Goal: Check status: Check status

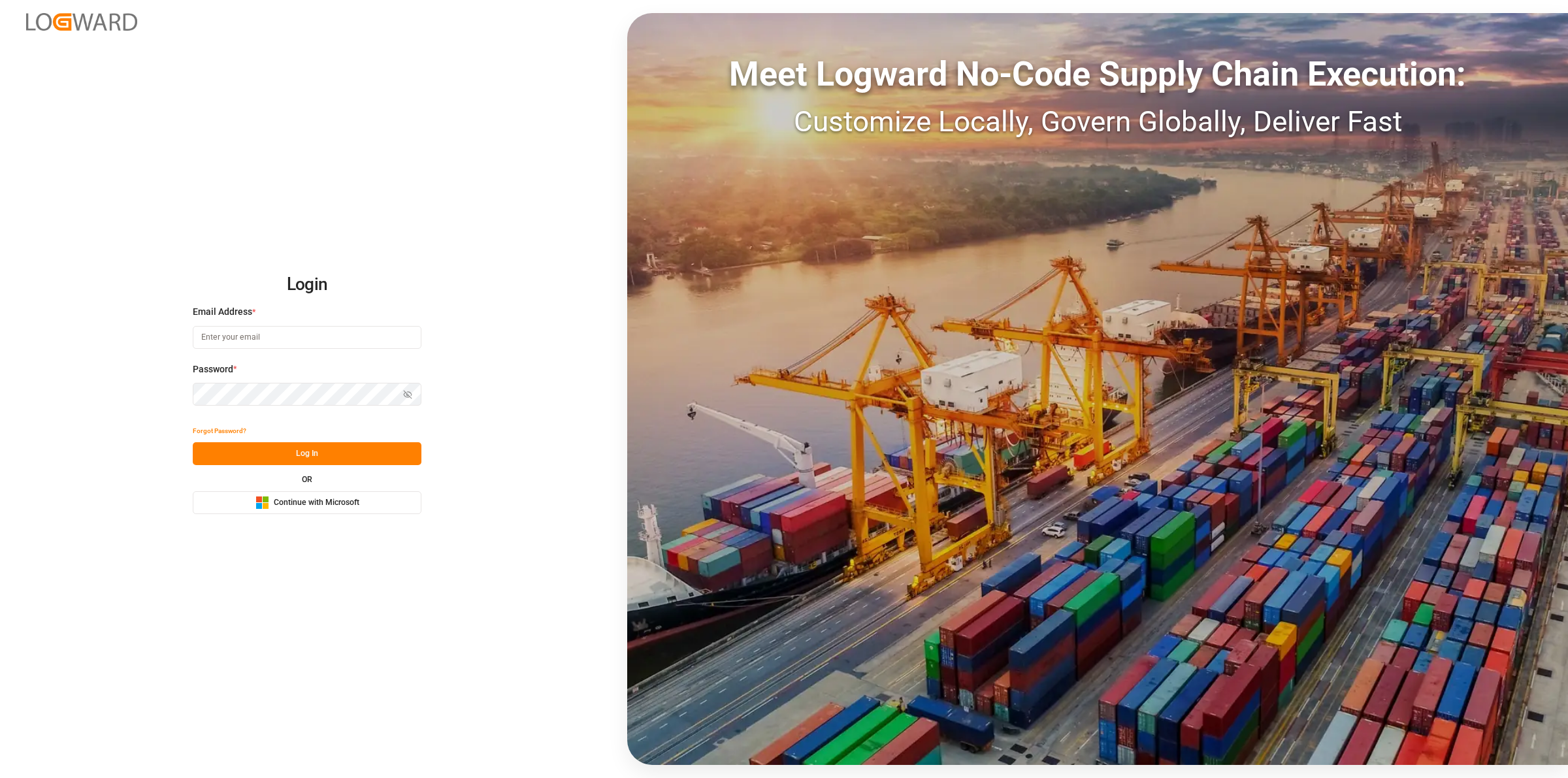
type input "Servicecenter_017@leschaco.com"
click at [312, 454] on button "Log In" at bounding box center [307, 454] width 228 height 23
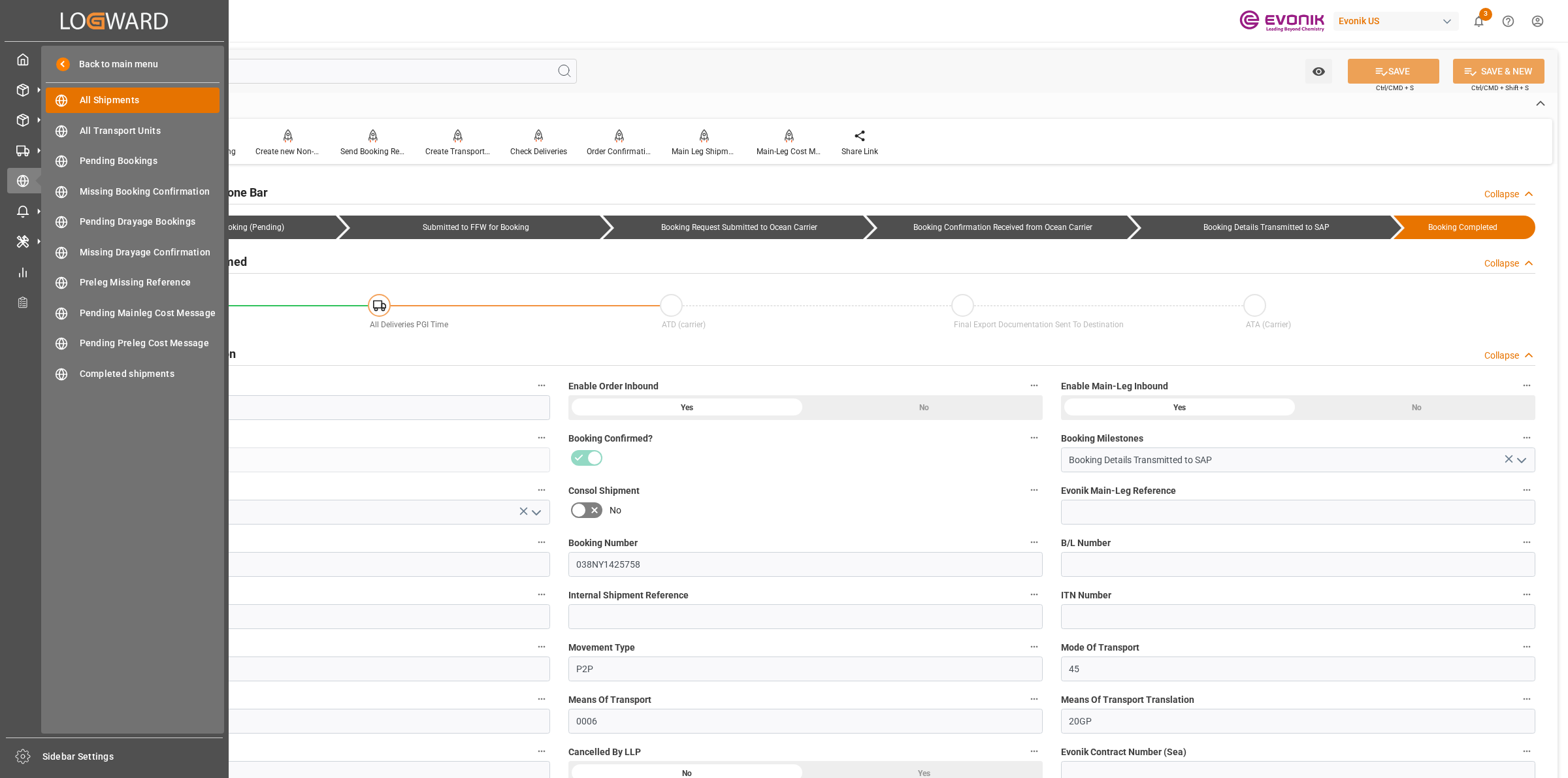
click at [93, 94] on span "All Shipments" at bounding box center [150, 100] width 140 height 14
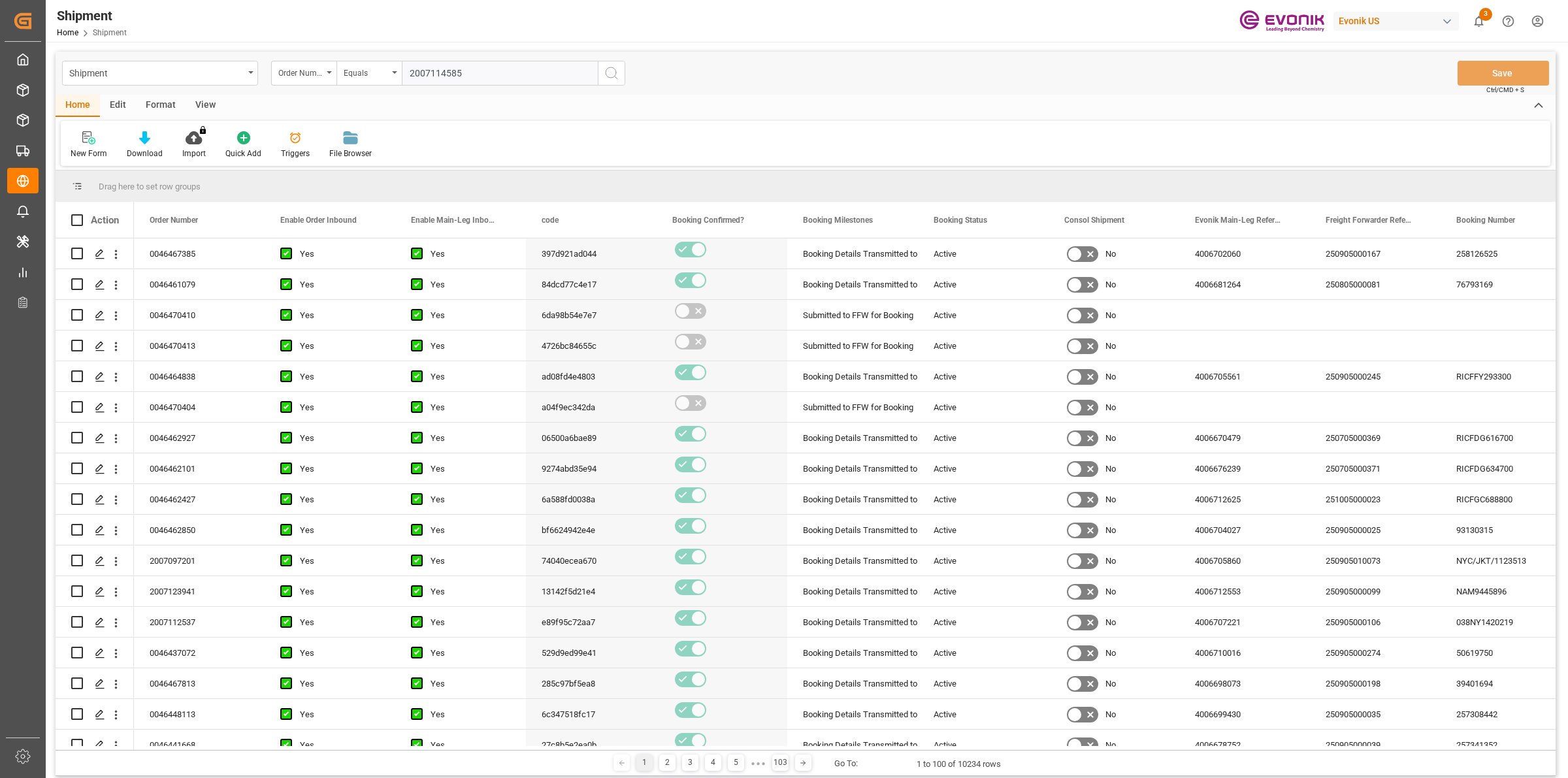
type input "2007114585"
click at [604, 69] on icon "search button" at bounding box center [611, 73] width 15 height 15
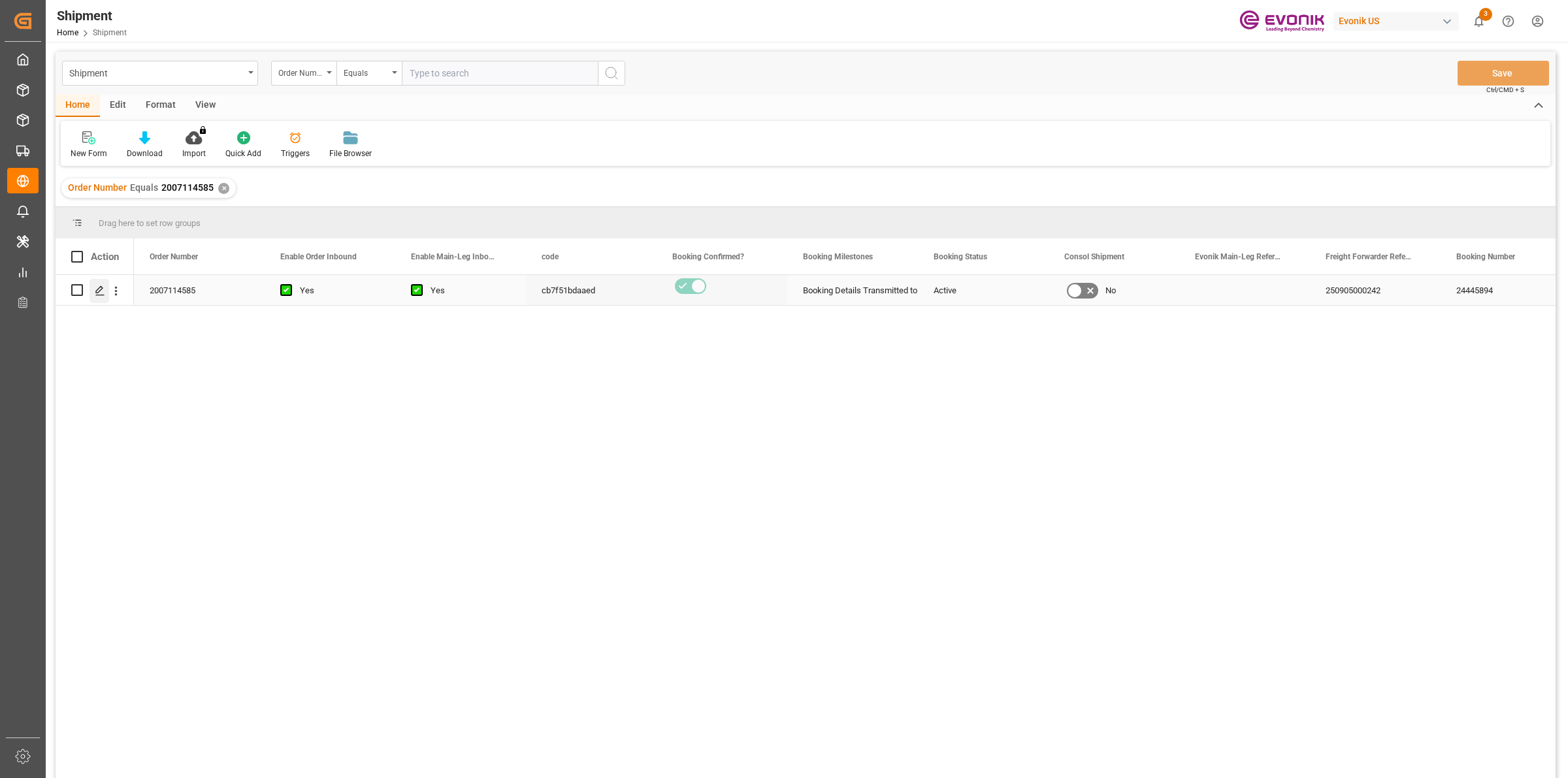
click at [100, 292] on icon "Press SPACE to select this row." at bounding box center [99, 291] width 10 height 10
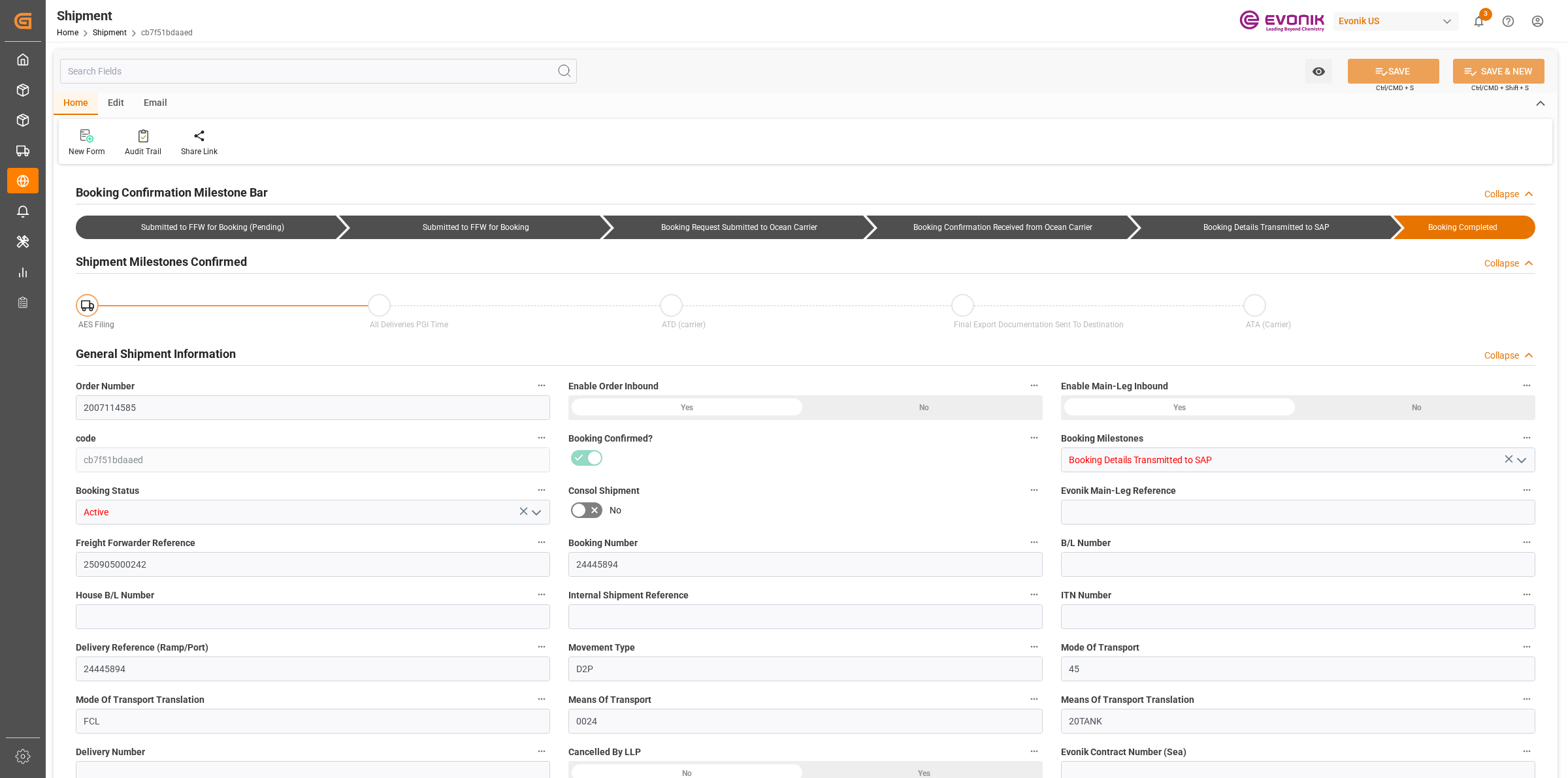
type input "Hapag Lloyd"
type input "Hapag Lloyd Aktiengesellschaft"
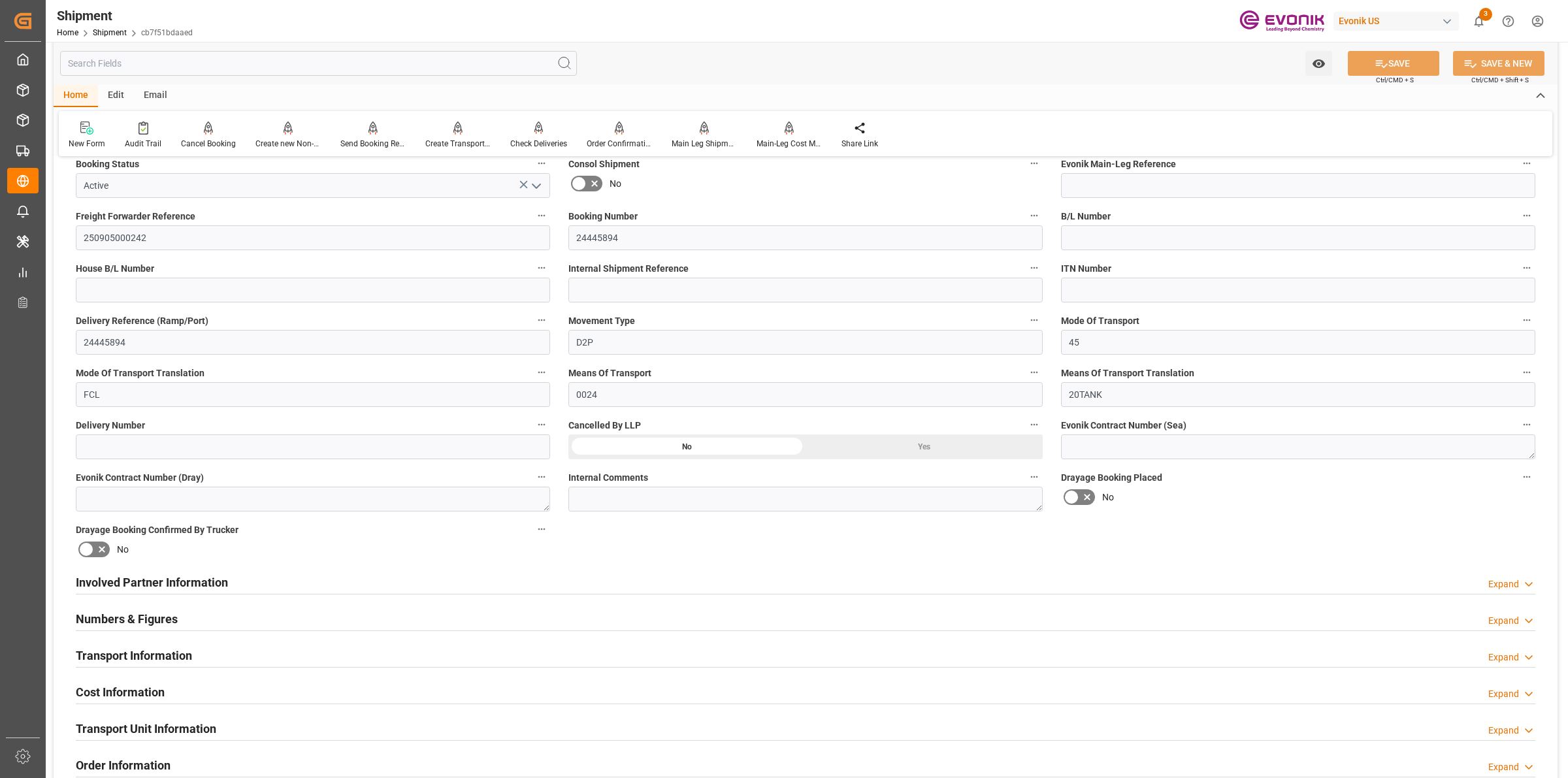
scroll to position [571, 0]
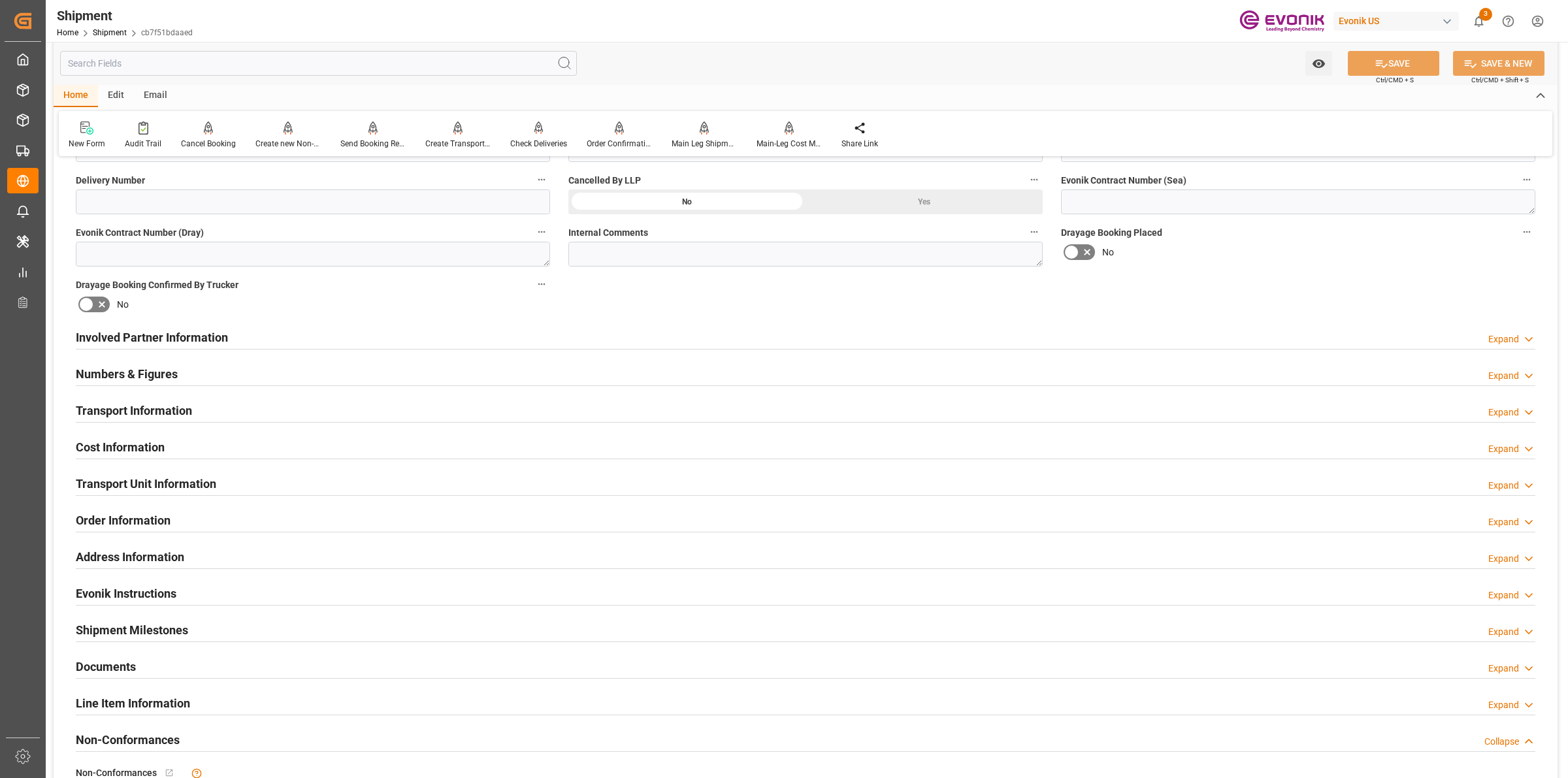
click at [384, 344] on div "Involved Partner Information Expand" at bounding box center [805, 336] width 1459 height 25
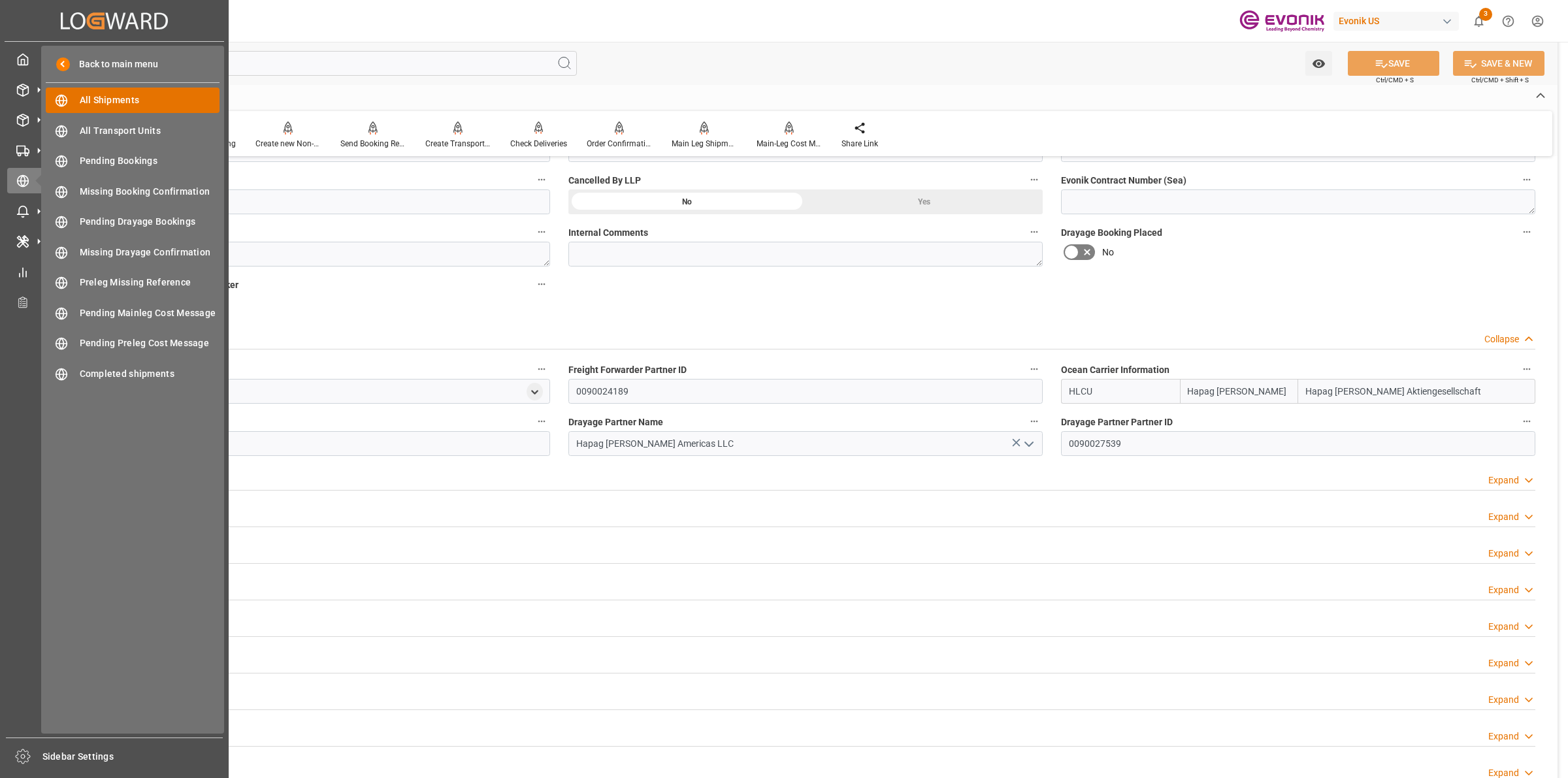
click at [94, 98] on span "All Shipments" at bounding box center [150, 100] width 140 height 14
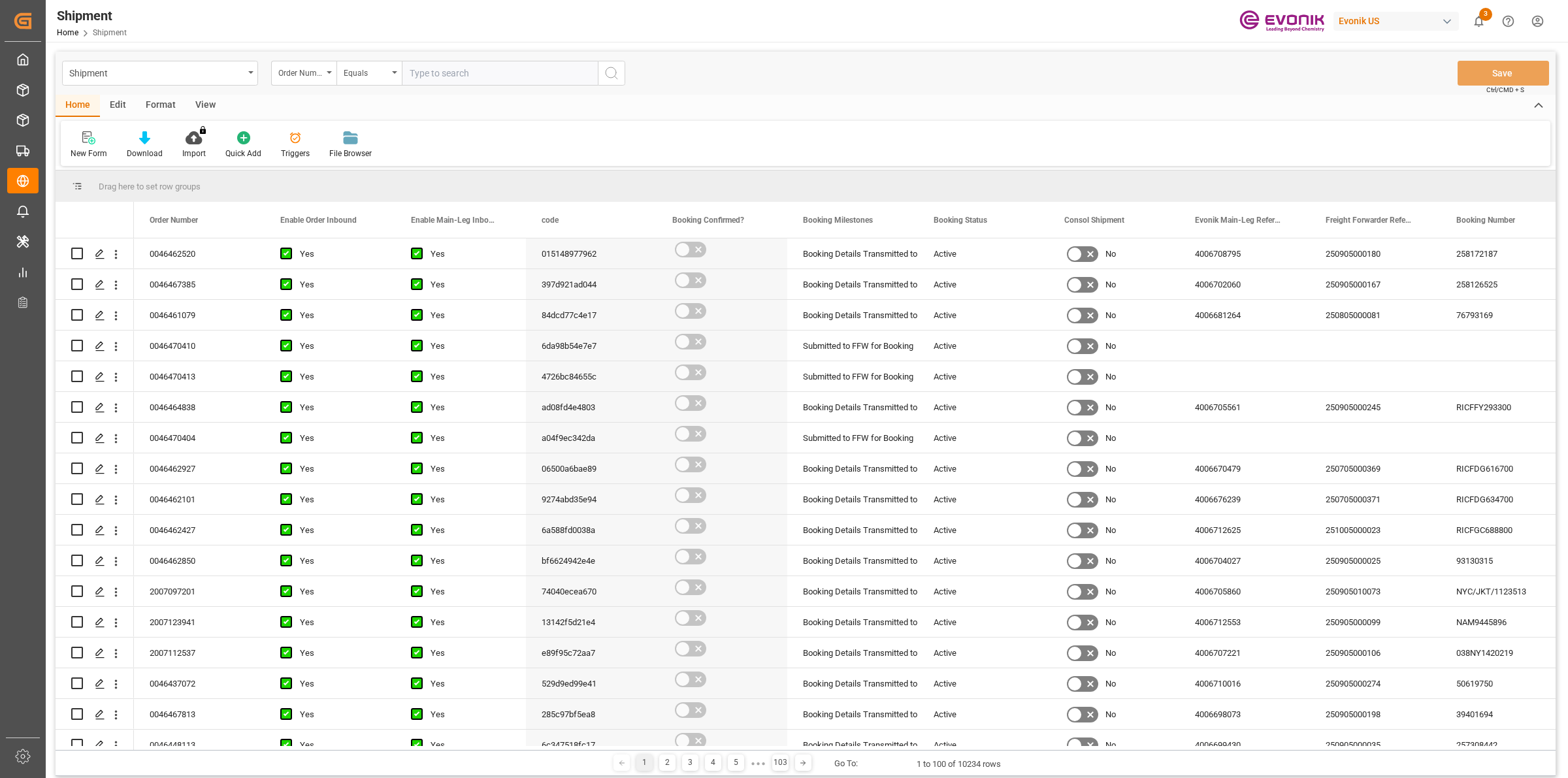
click at [475, 73] on input "text" at bounding box center [500, 73] width 196 height 25
type input "2007096395"
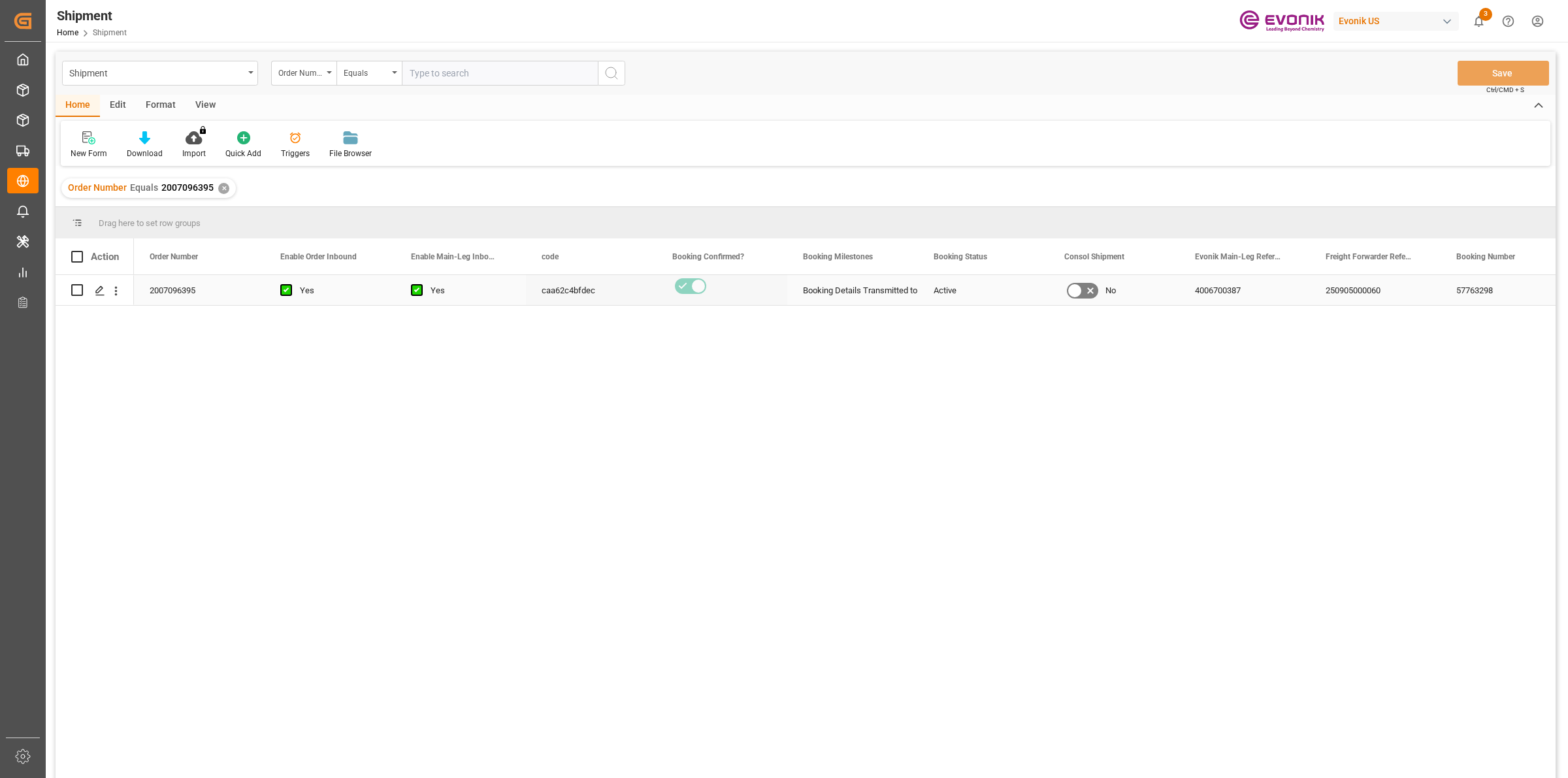
click at [93, 291] on div "Press SPACE to select this row." at bounding box center [99, 291] width 19 height 24
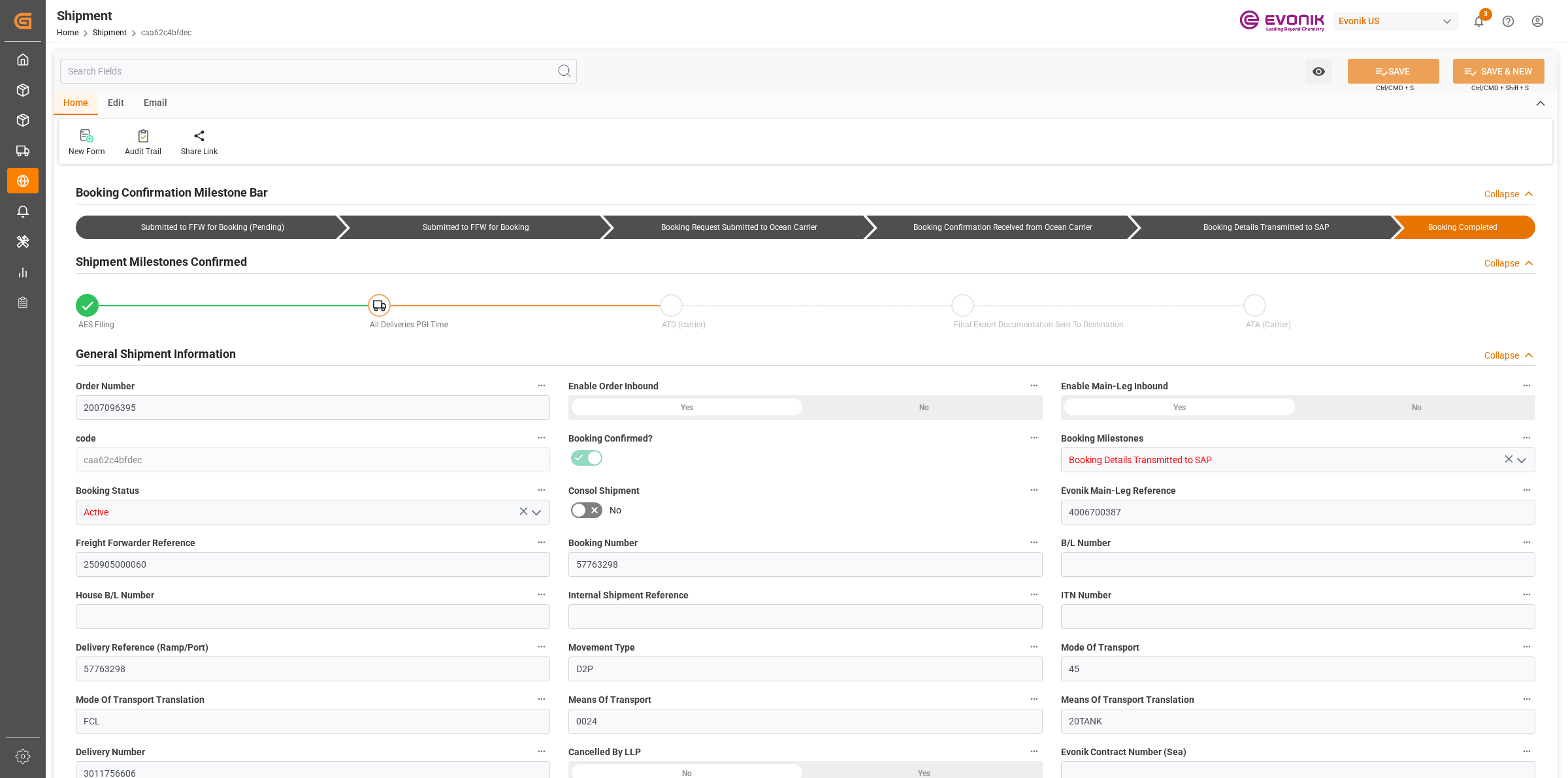
type input "2007096395"
type input "caa62c4bfdec"
type input "Booking Details Transmitted to SAP"
type input "Active"
type input "4006700387"
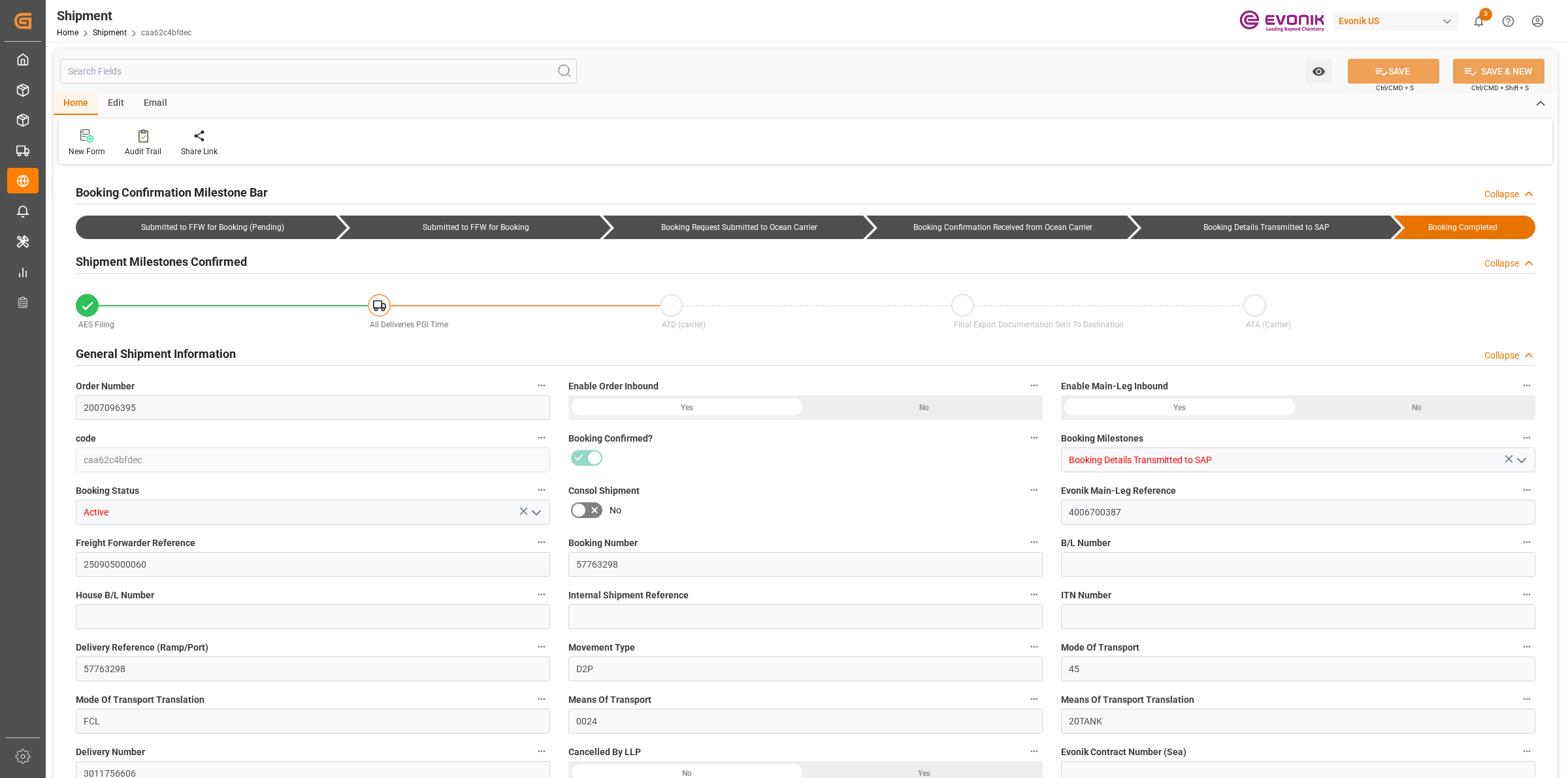
type input "250905000060"
type input "57763298"
type input "D2P"
type input "45"
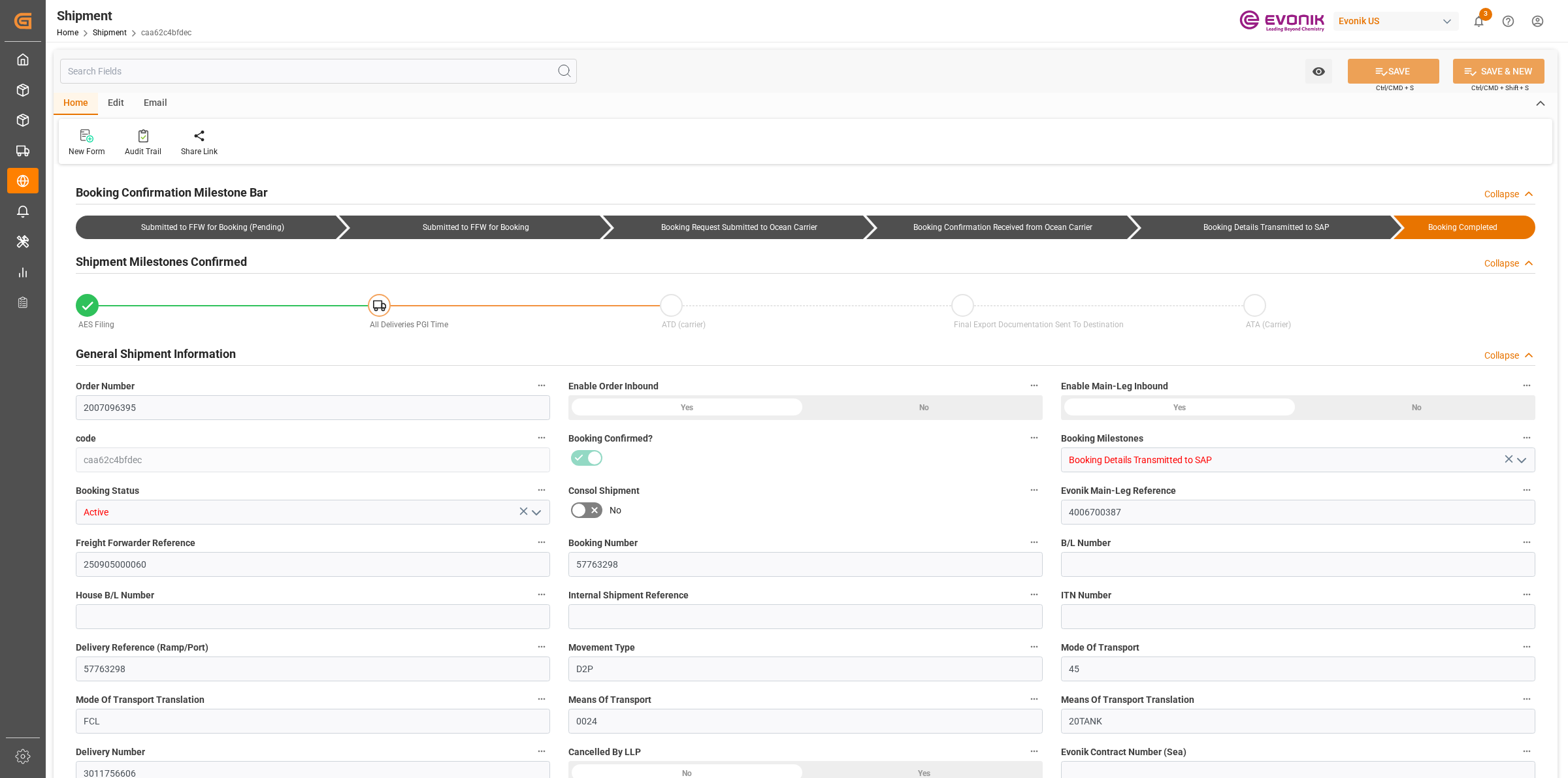
type input "FCL"
type input "0024"
type input "20TANK"
type input "3011756606"
type input "0090024189"
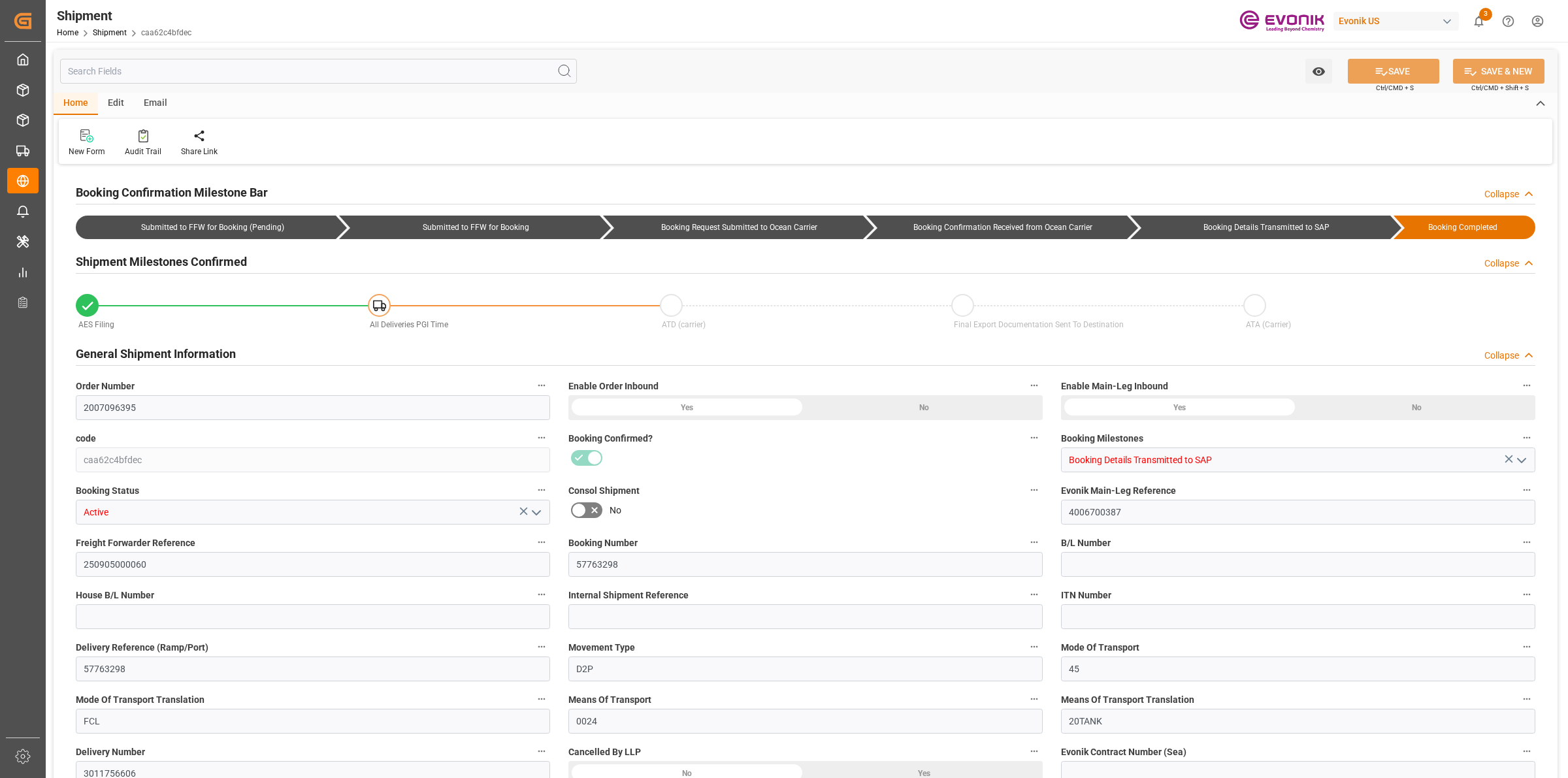
type input "HLCU"
type input "0090027539"
type input "Hapag Lloyd Americas LLC"
type input "0090027539"
type input "Hapag Lloyd"
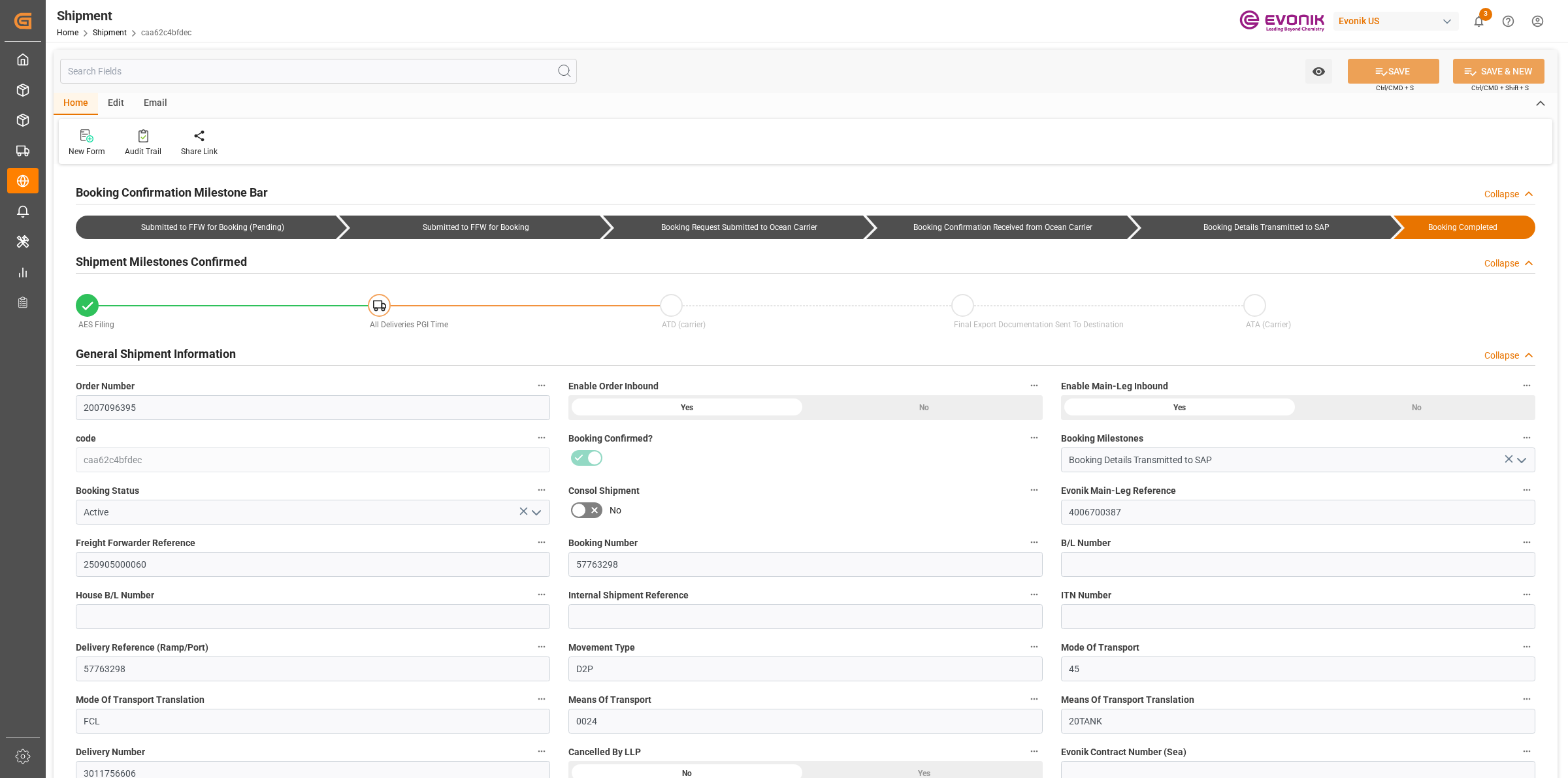
type input "Hapag Lloyd Aktiengesellschaft"
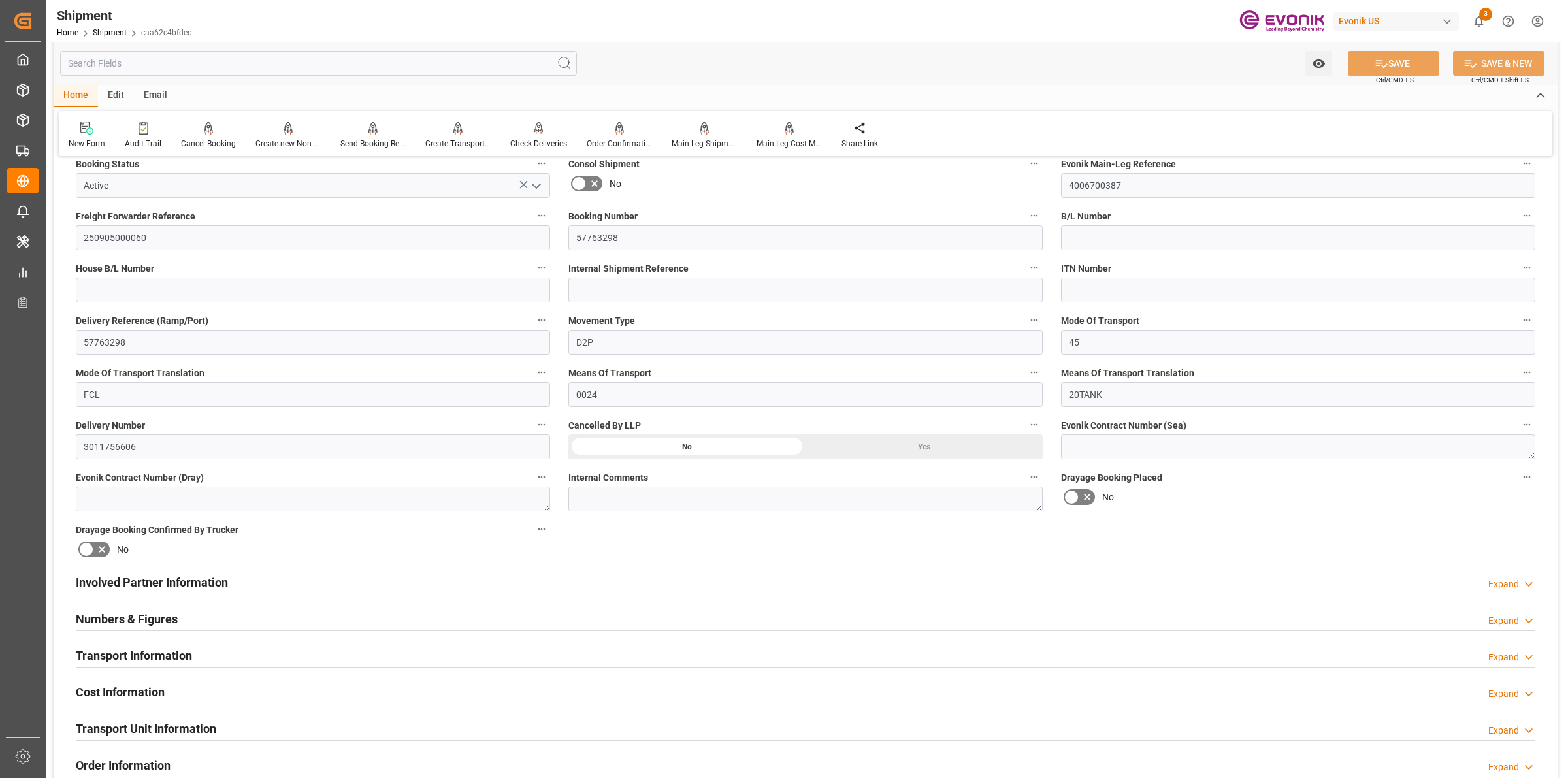
click at [275, 579] on div "Involved Partner Information Expand" at bounding box center [805, 581] width 1459 height 25
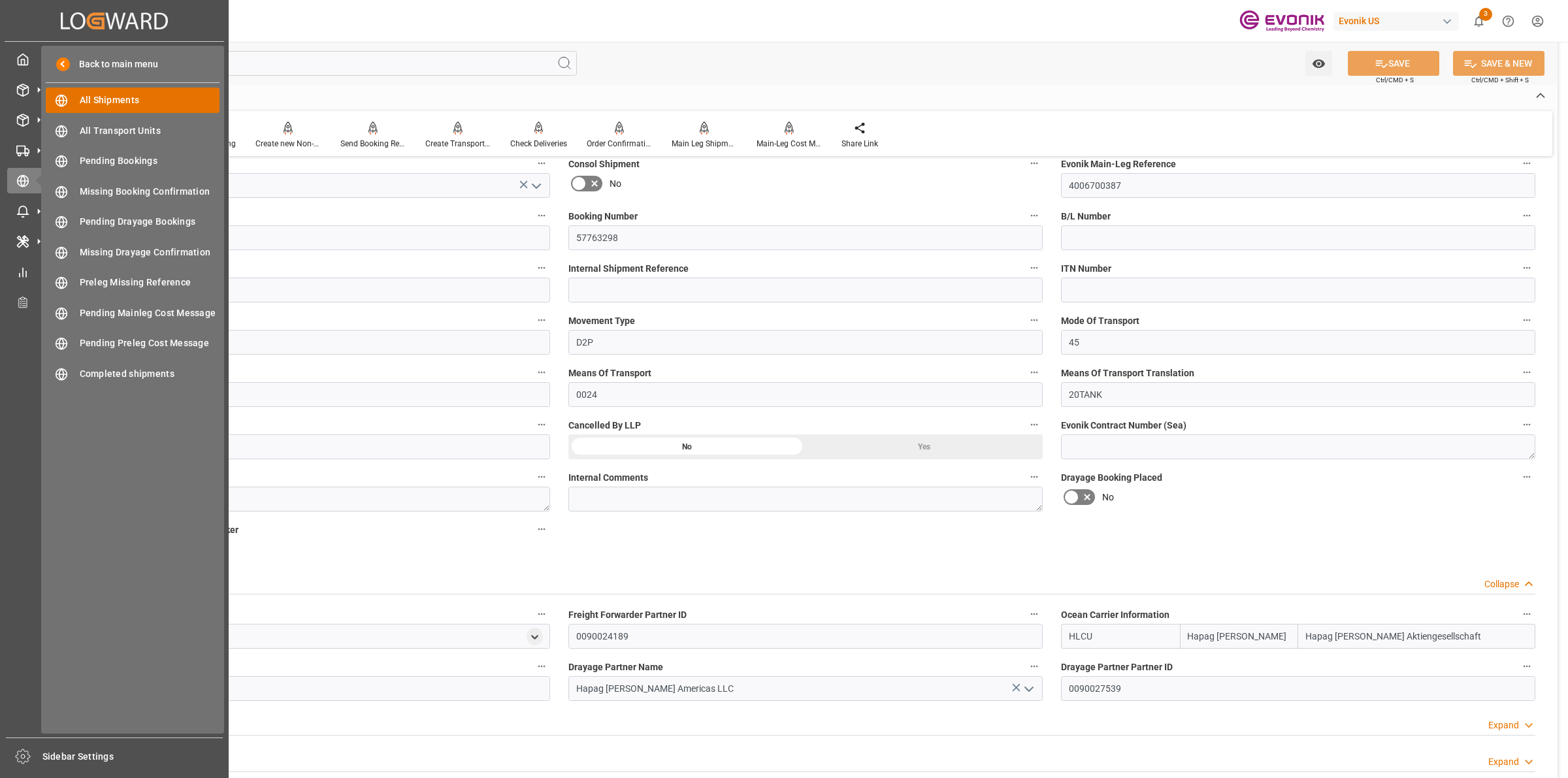
click at [103, 95] on span "All Shipments" at bounding box center [150, 100] width 140 height 14
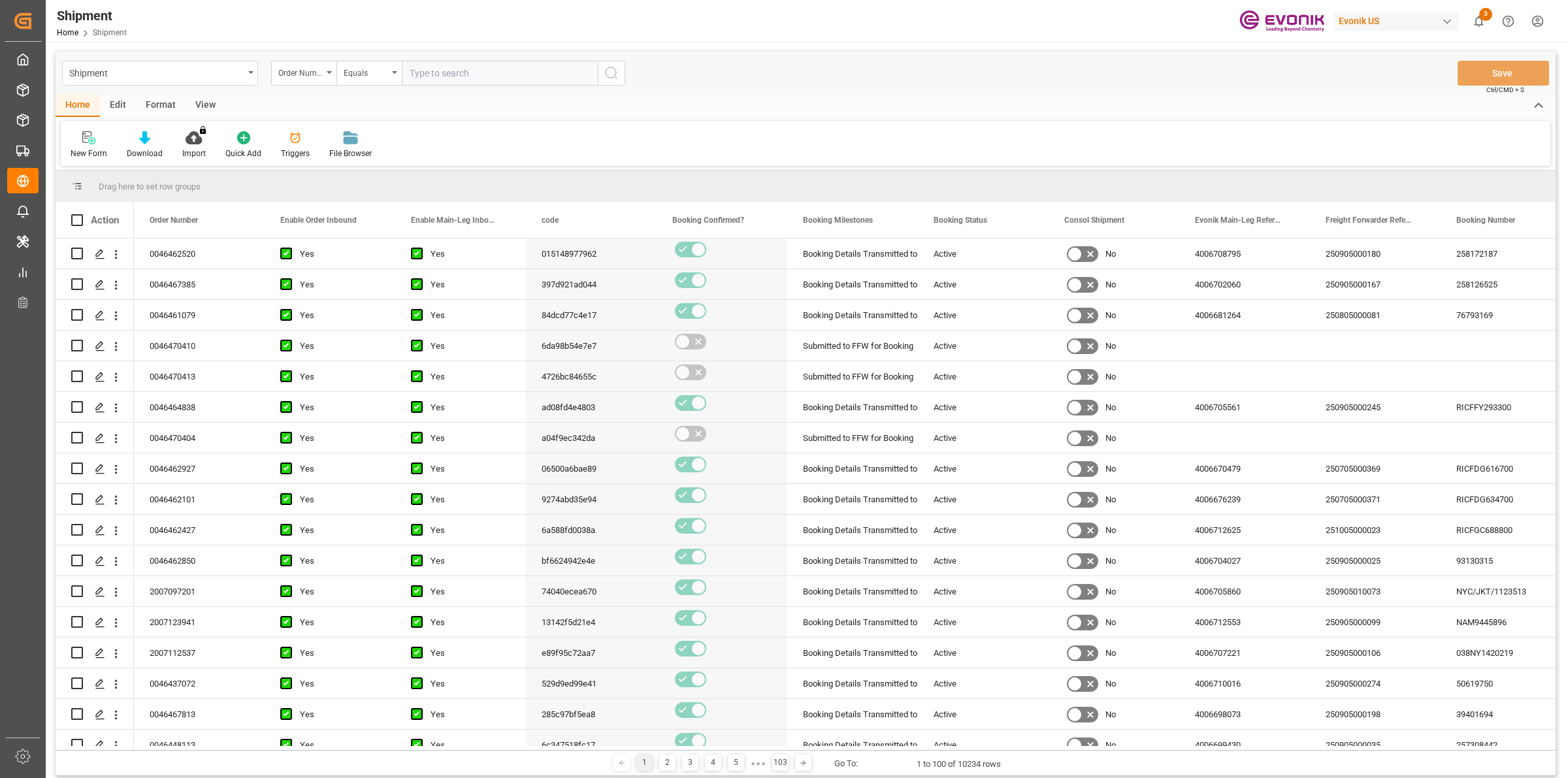
type input "2007147879"
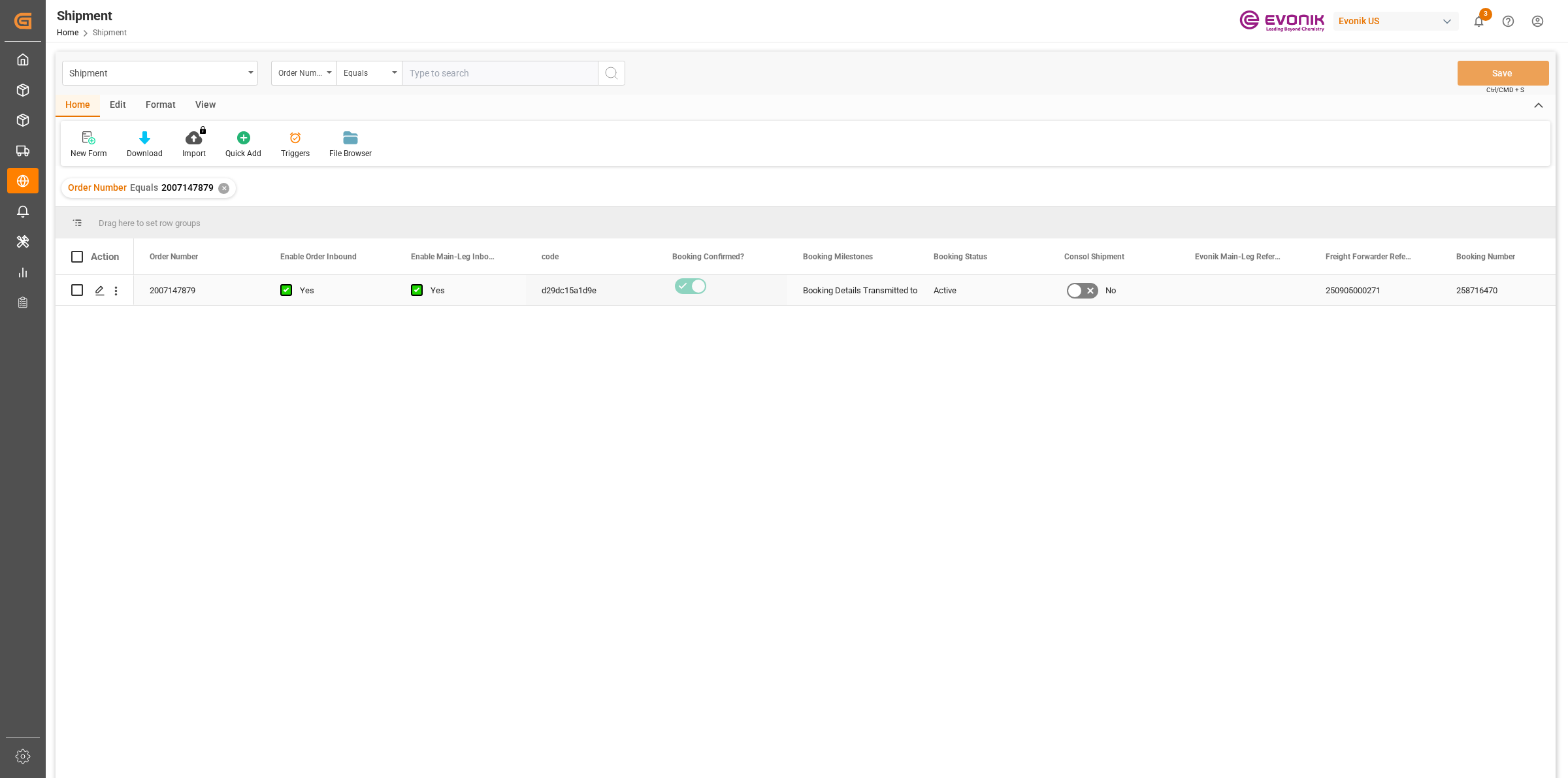
click at [106, 288] on div "Press SPACE to select this row." at bounding box center [99, 291] width 19 height 24
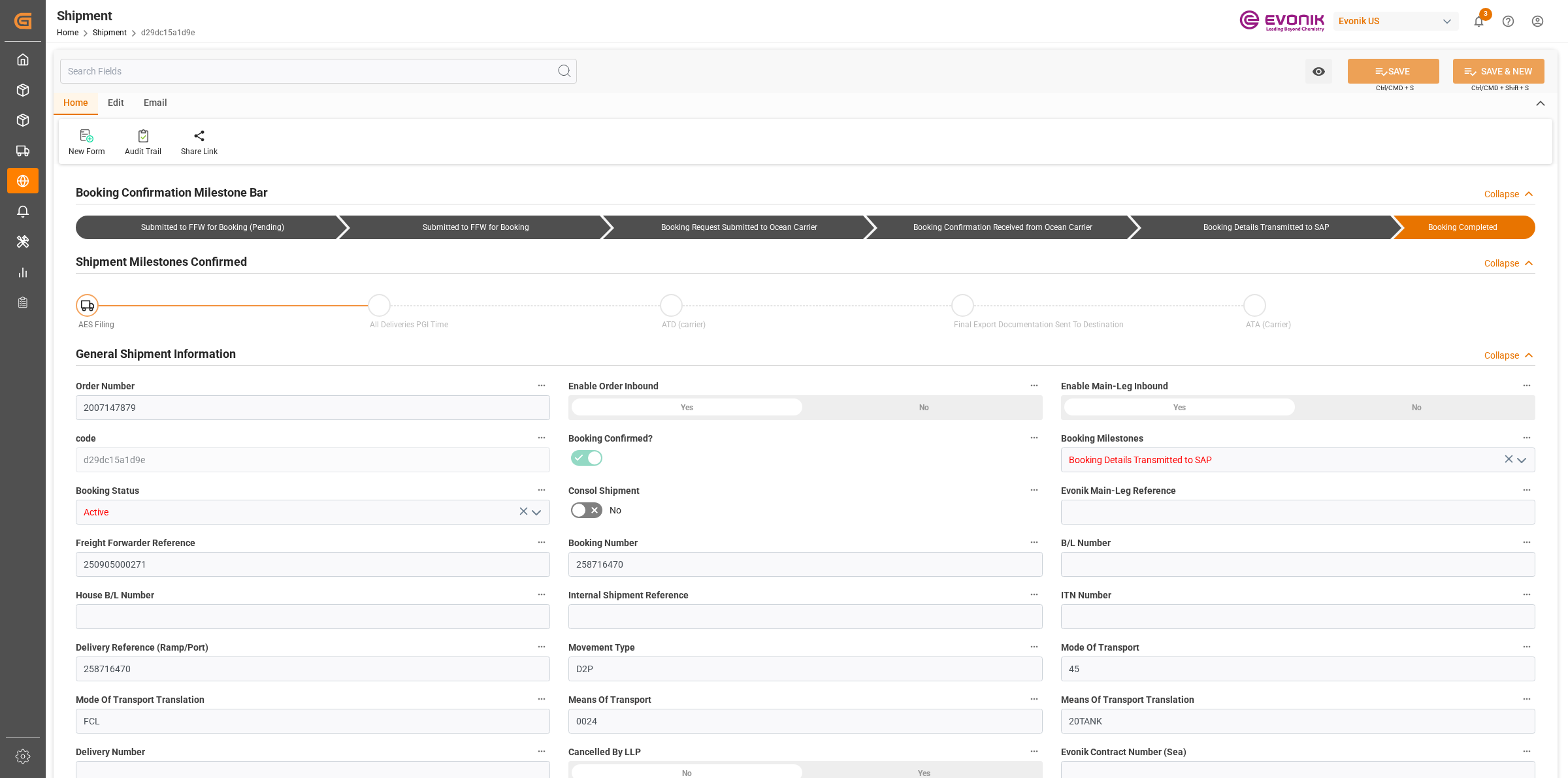
type input "Maersk"
type input "Maersk Line AS"
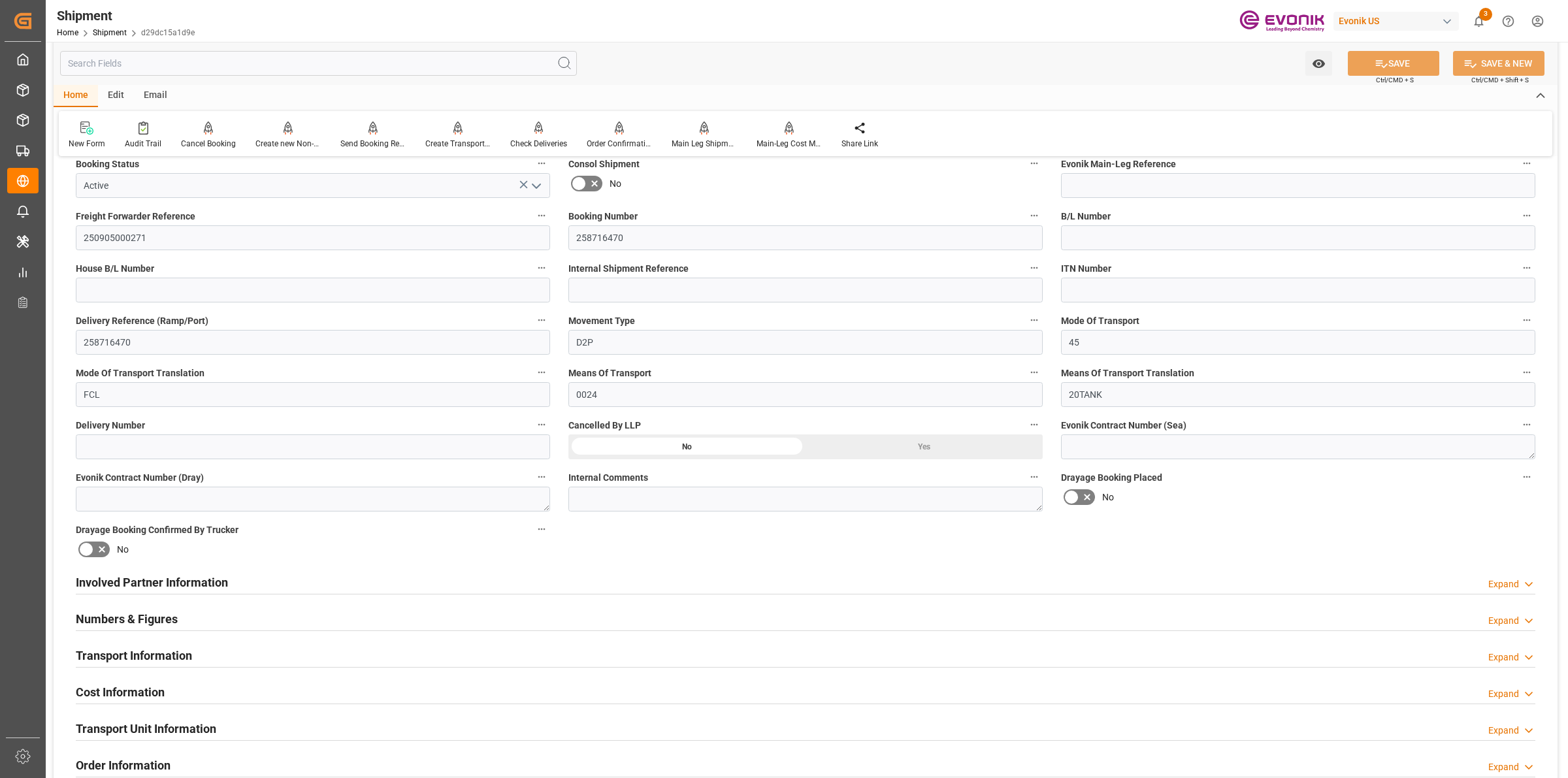
scroll to position [571, 0]
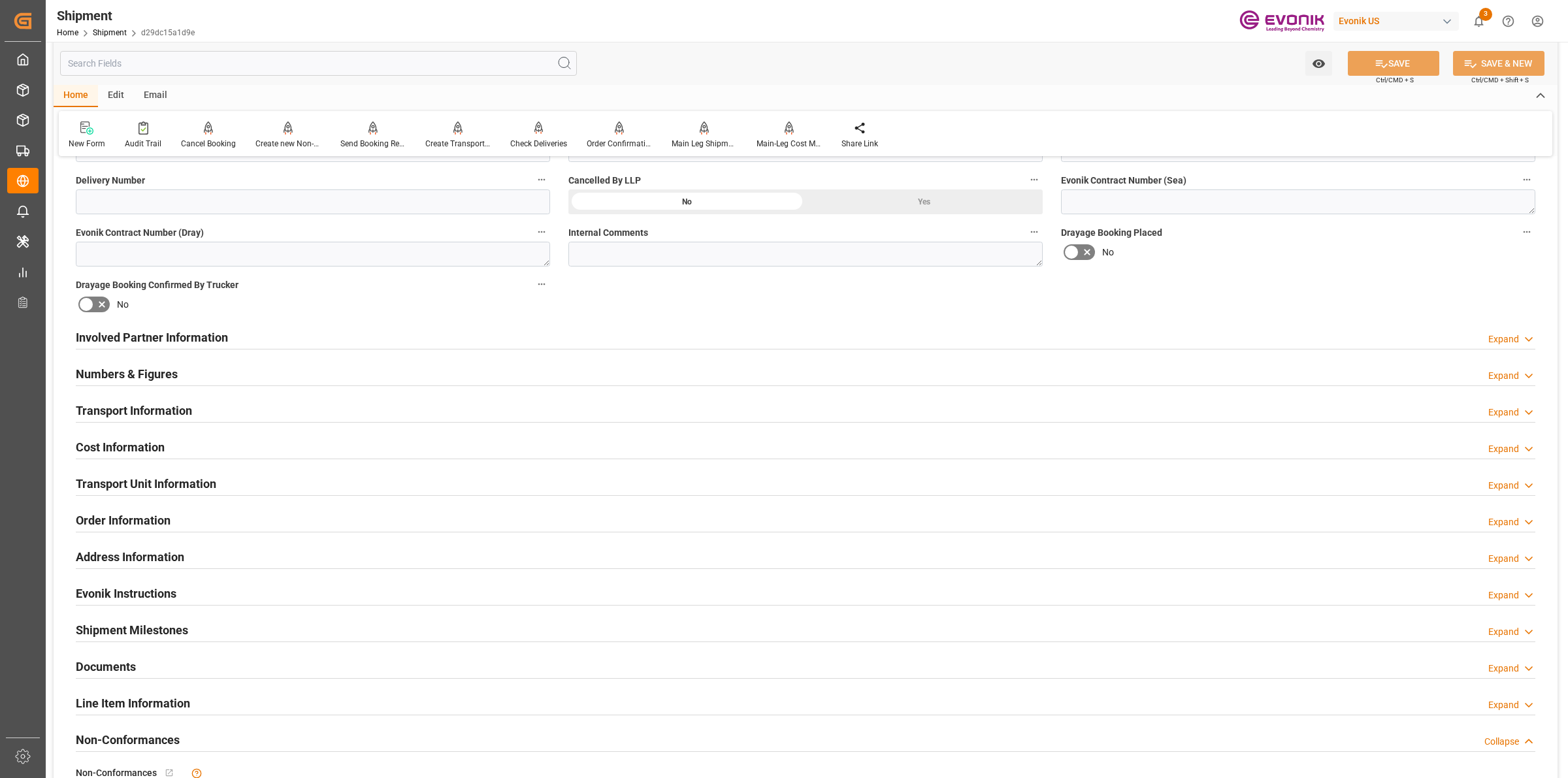
click at [626, 330] on div "Involved Partner Information Expand" at bounding box center [805, 336] width 1459 height 25
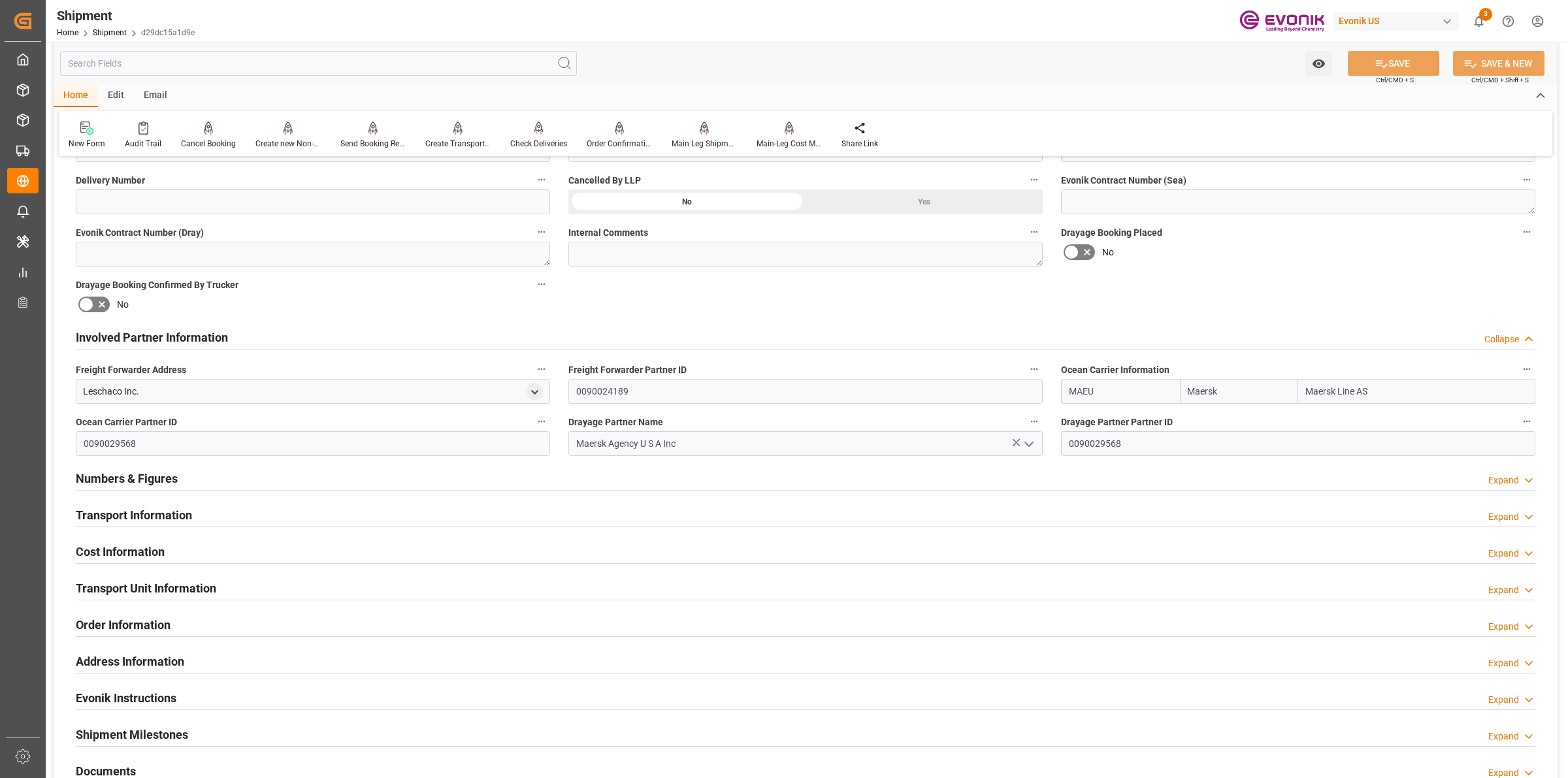
click at [135, 592] on h2 "Transport Unit Information" at bounding box center [146, 588] width 140 height 18
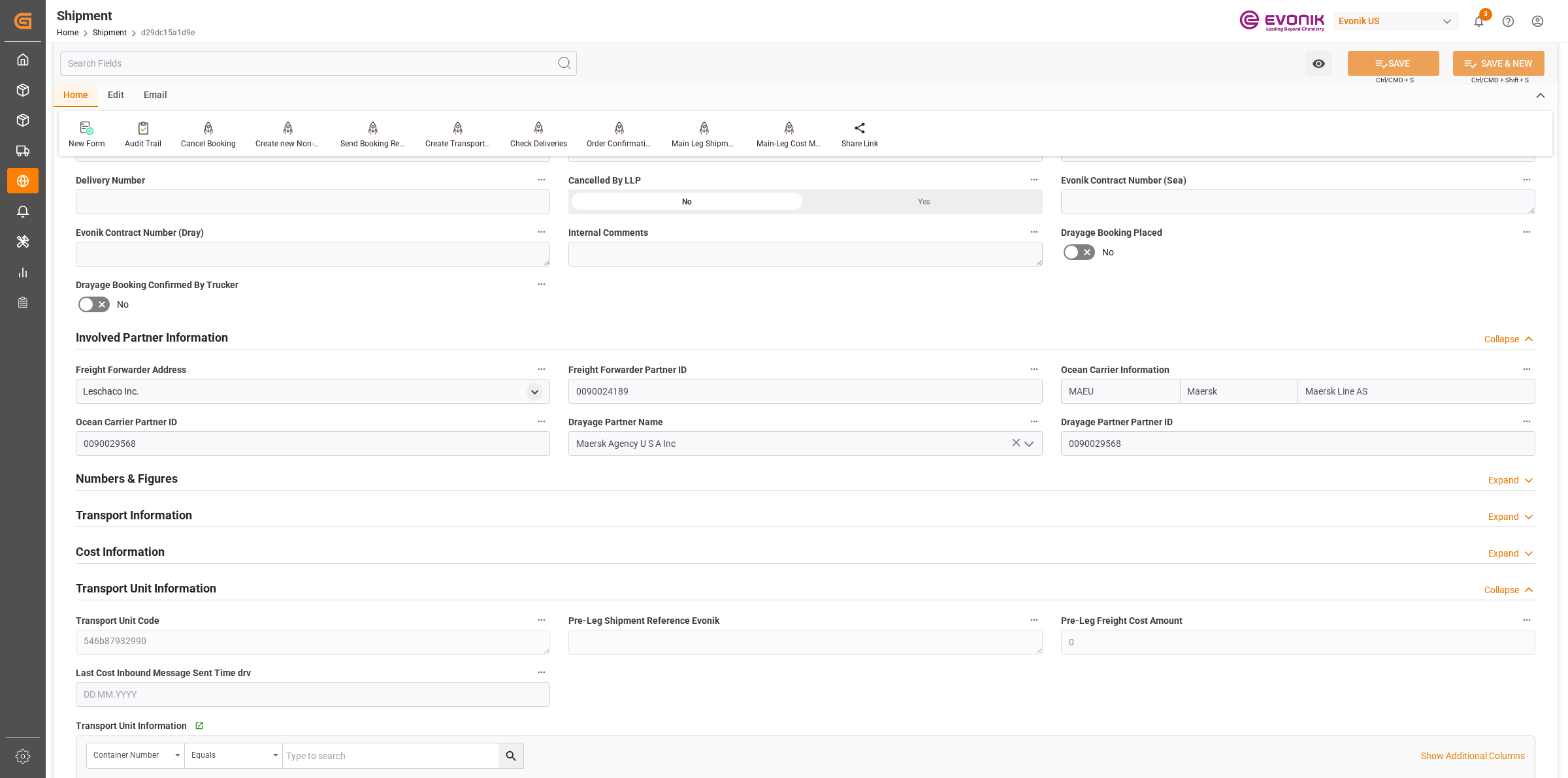
scroll to position [734, 0]
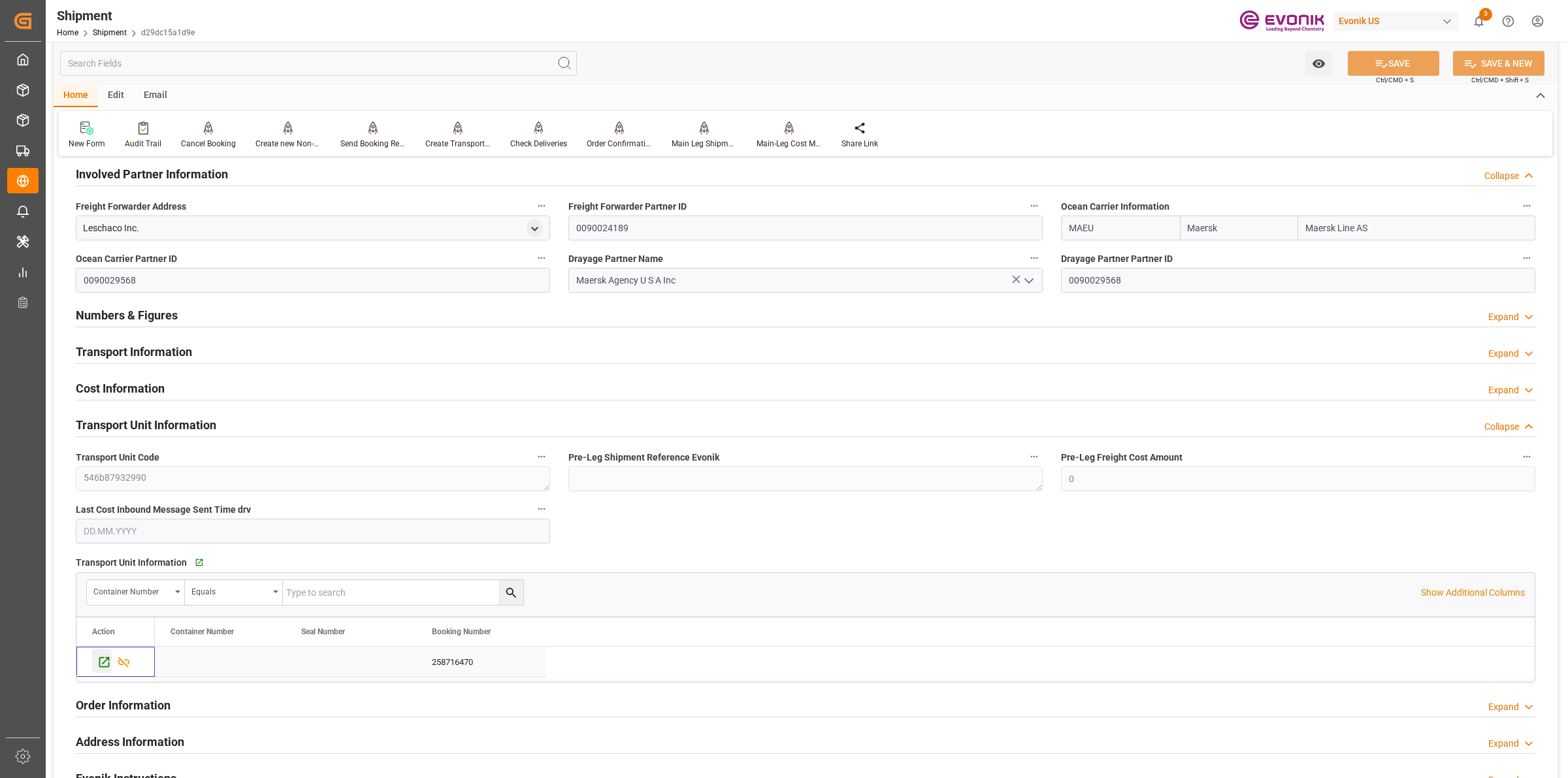
click at [103, 662] on icon "Press SPACE to select this row." at bounding box center [104, 662] width 10 height 10
click at [140, 350] on h2 "Transport Information" at bounding box center [134, 352] width 116 height 18
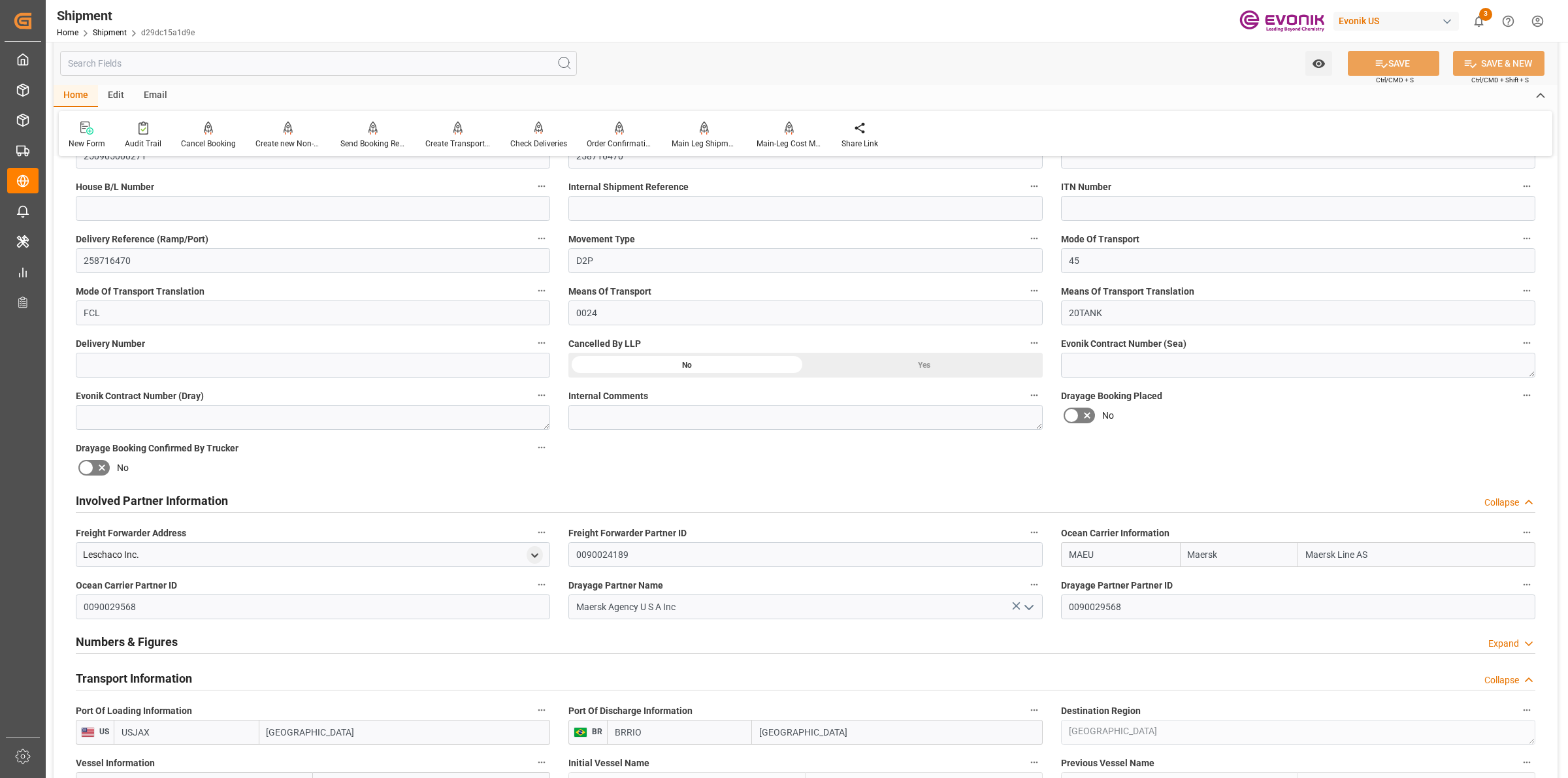
scroll to position [653, 0]
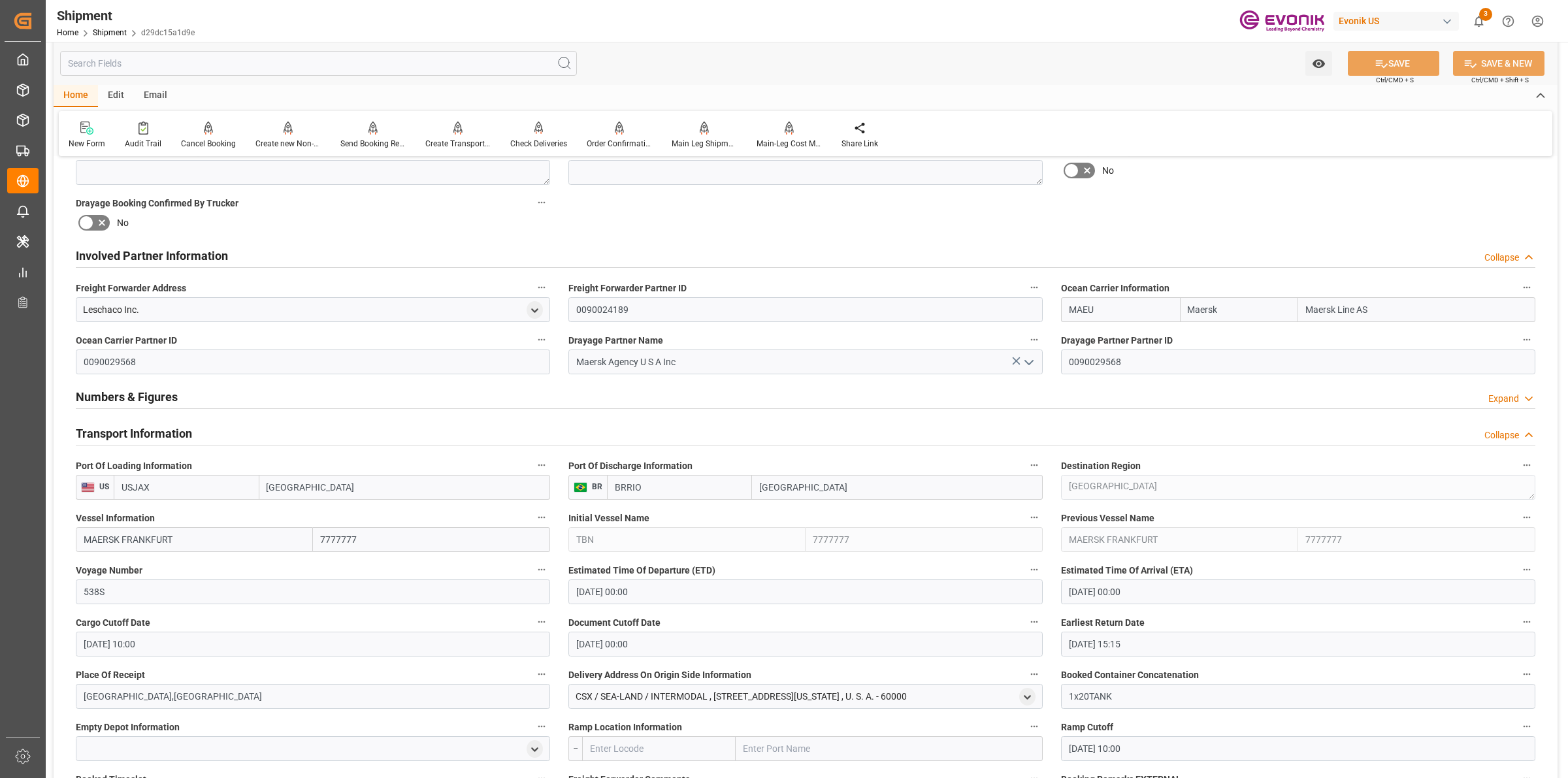
drag, startPoint x: 759, startPoint y: 478, endPoint x: 726, endPoint y: 472, distance: 33.5
click at [713, 472] on div "Port Of Discharge Information BR BRRIO Rio de Janeiro" at bounding box center [806, 478] width 493 height 52
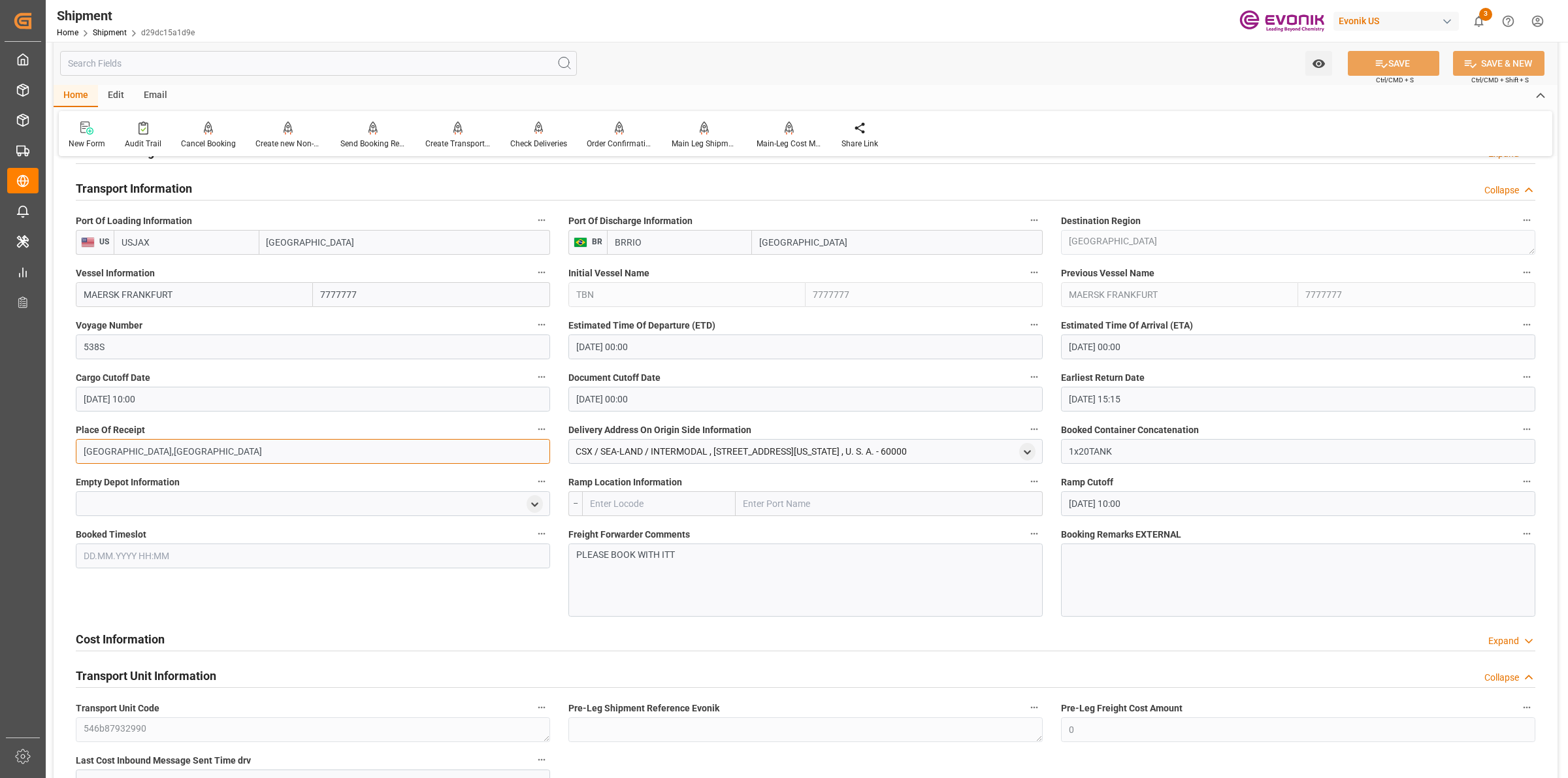
drag, startPoint x: 108, startPoint y: 450, endPoint x: 43, endPoint y: 433, distance: 67.2
click at [43, 433] on div "Created by potrace 1.15, written by Peter Selinger 2001-2017 Created by potrace…" at bounding box center [784, 389] width 1568 height 778
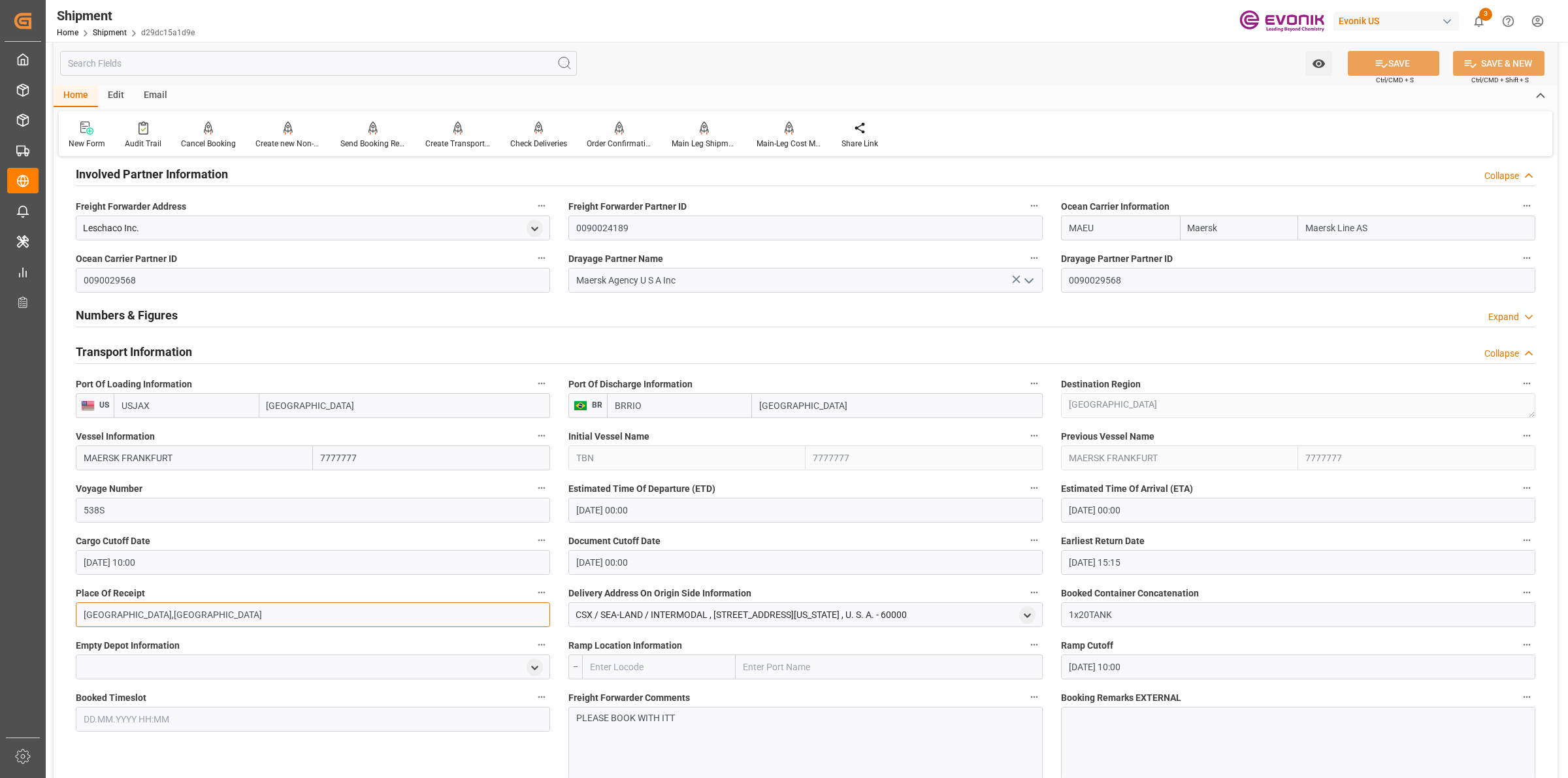
scroll to position [571, 0]
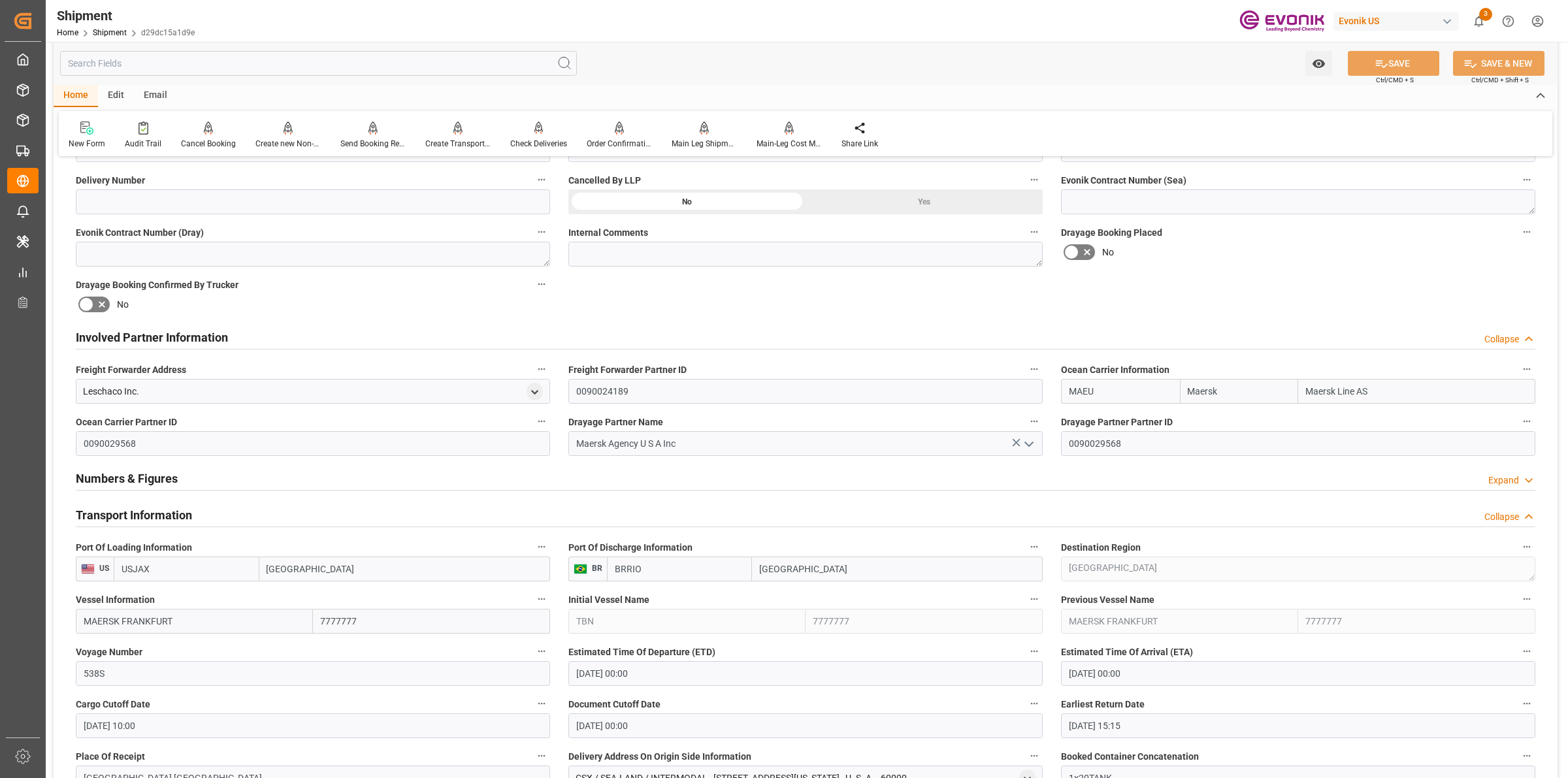
click at [145, 477] on h2 "Numbers & Figures" at bounding box center [127, 479] width 102 height 18
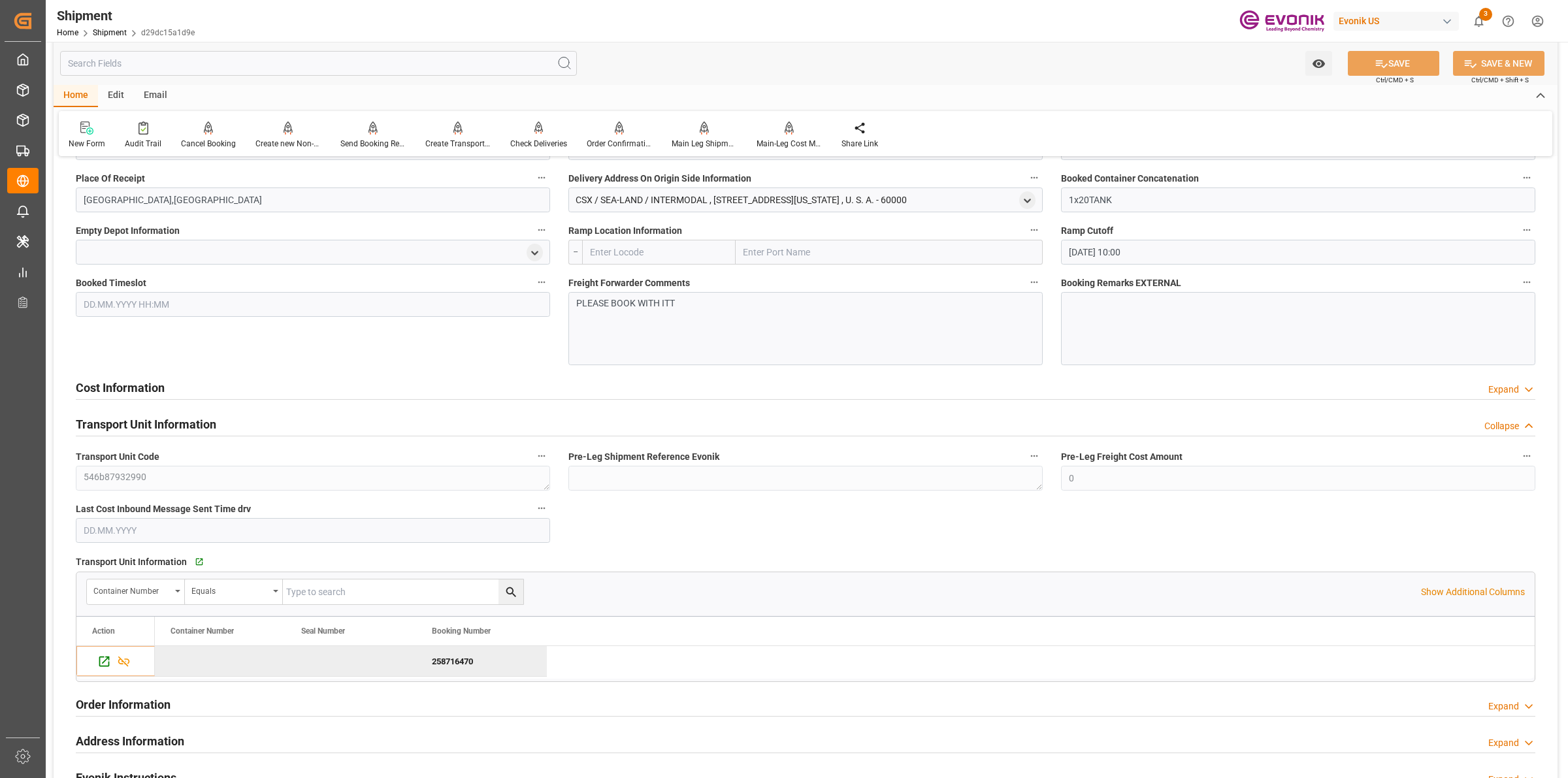
scroll to position [1633, 0]
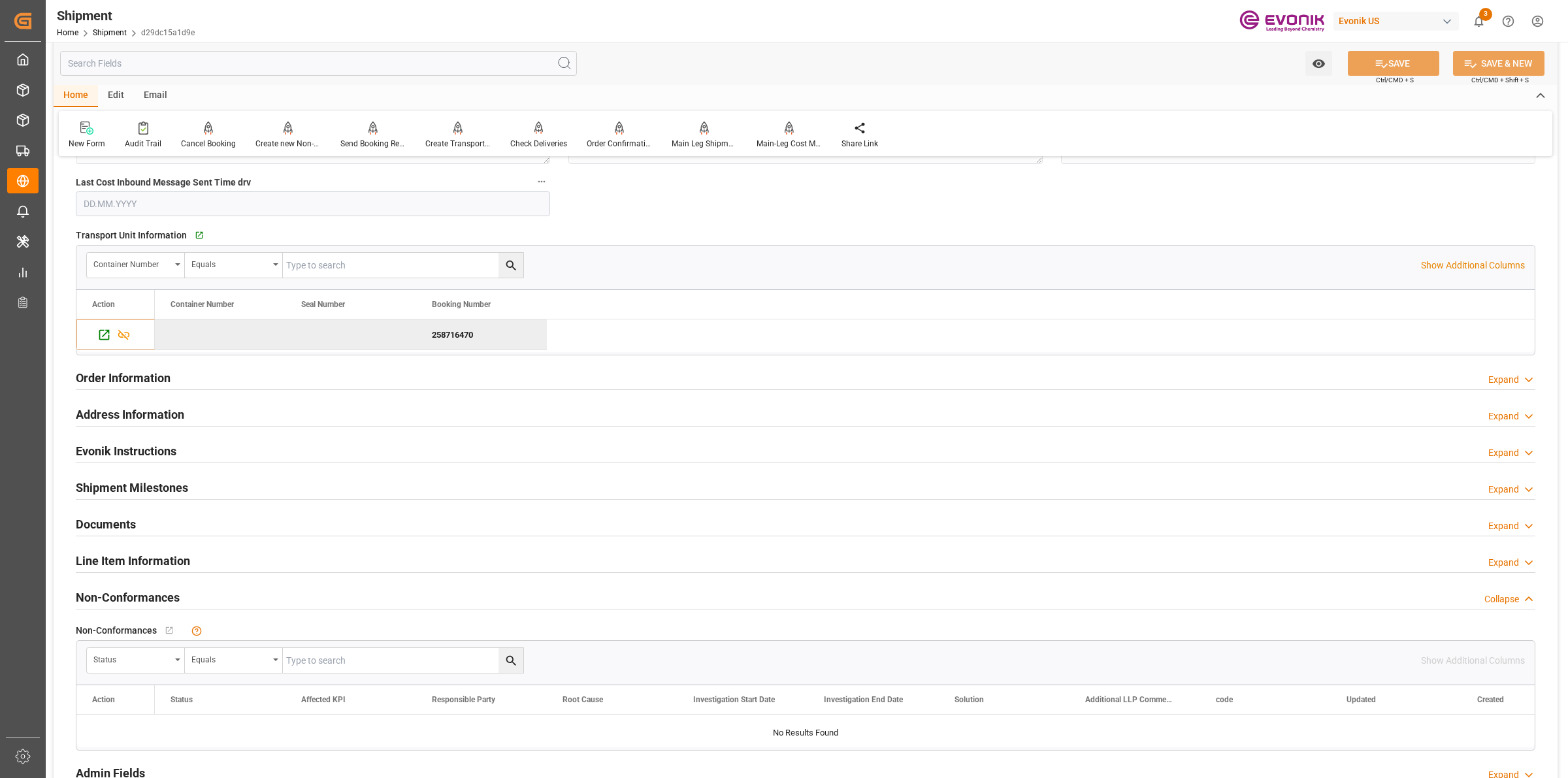
click at [182, 566] on h2 "Line Item Information" at bounding box center [133, 561] width 115 height 18
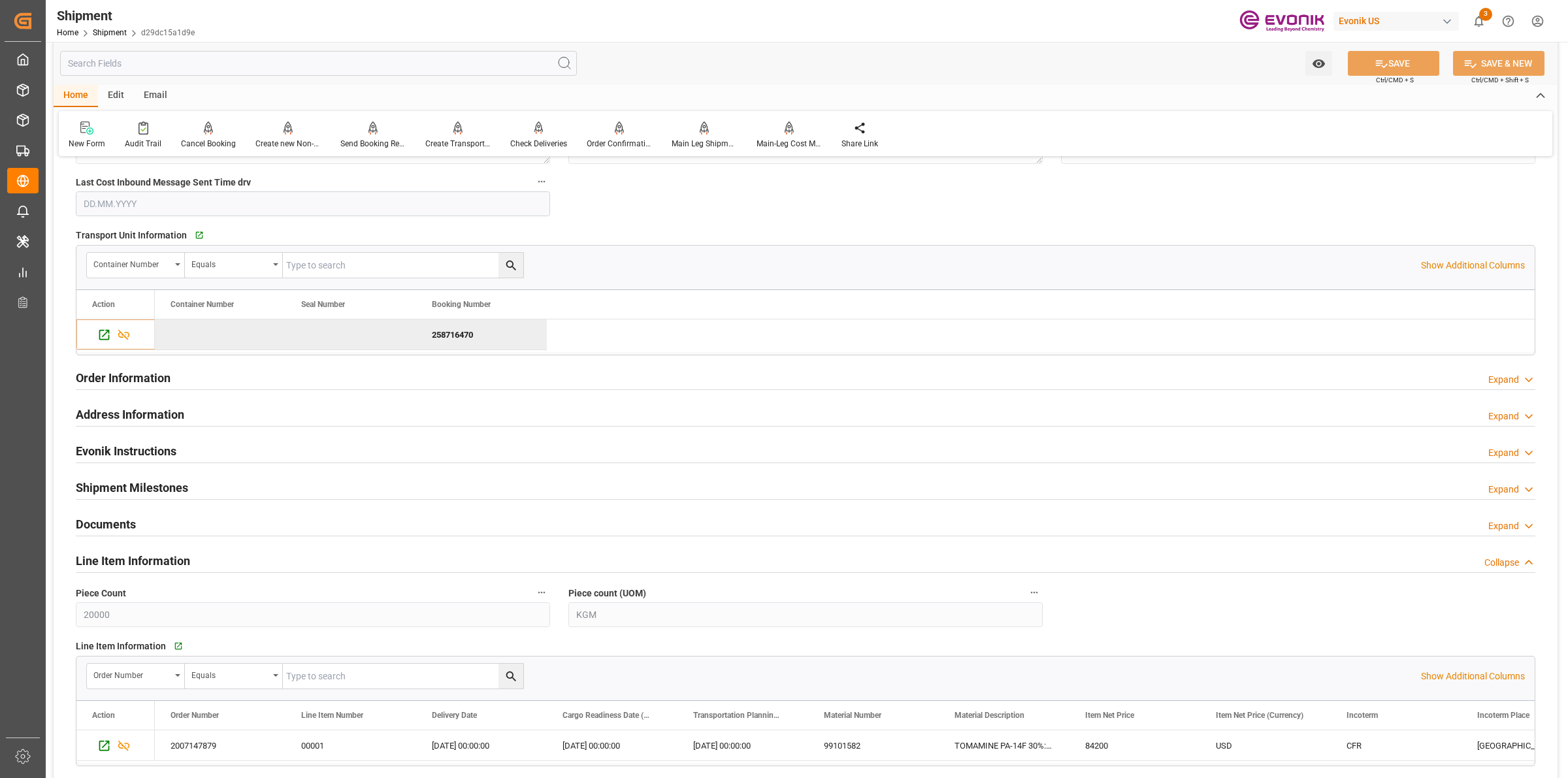
scroll to position [1877, 0]
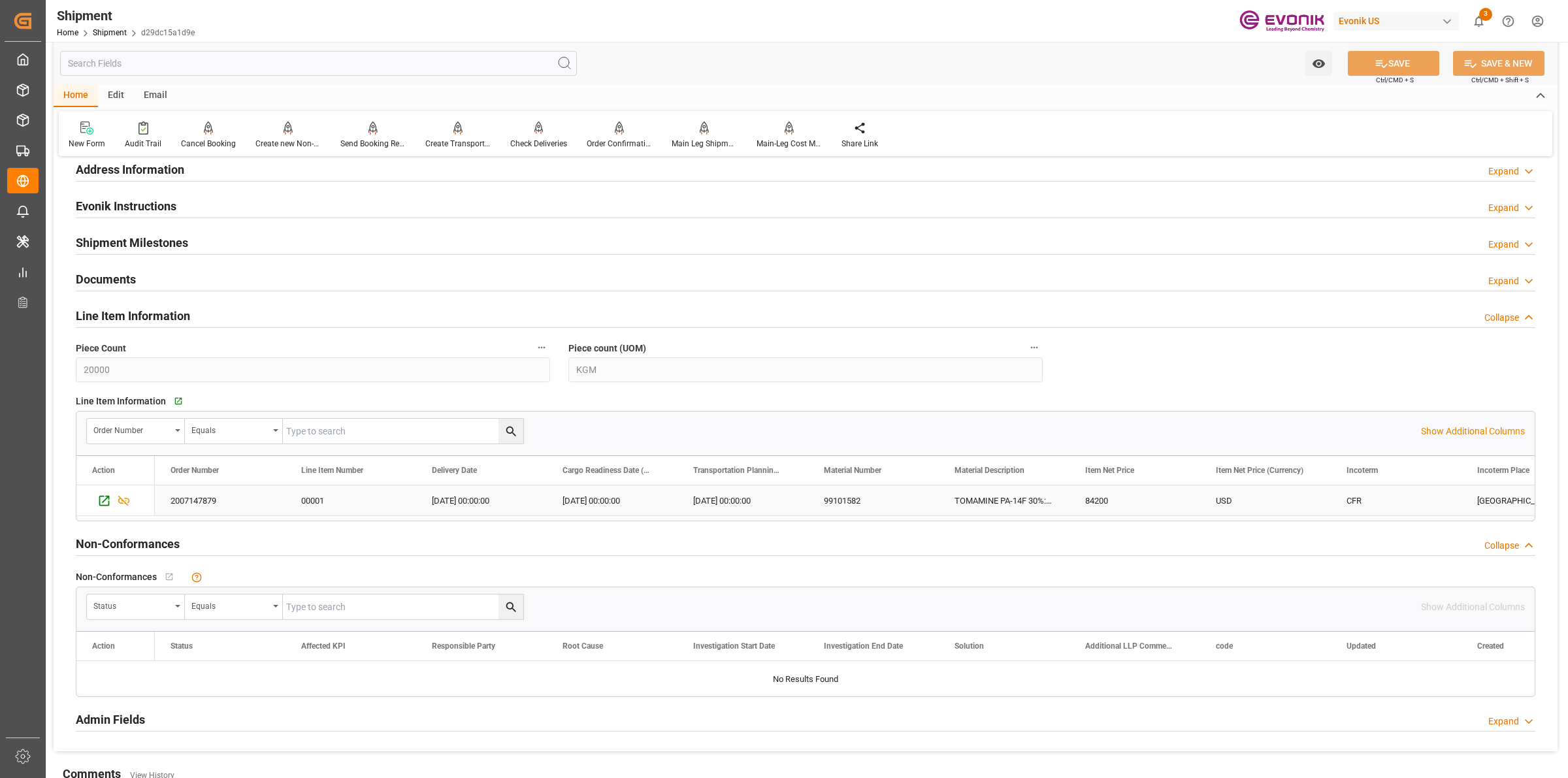
click at [1013, 506] on div "TOMAMINE PA-14F 30%:BULK:1:PP:P" at bounding box center [1004, 500] width 131 height 30
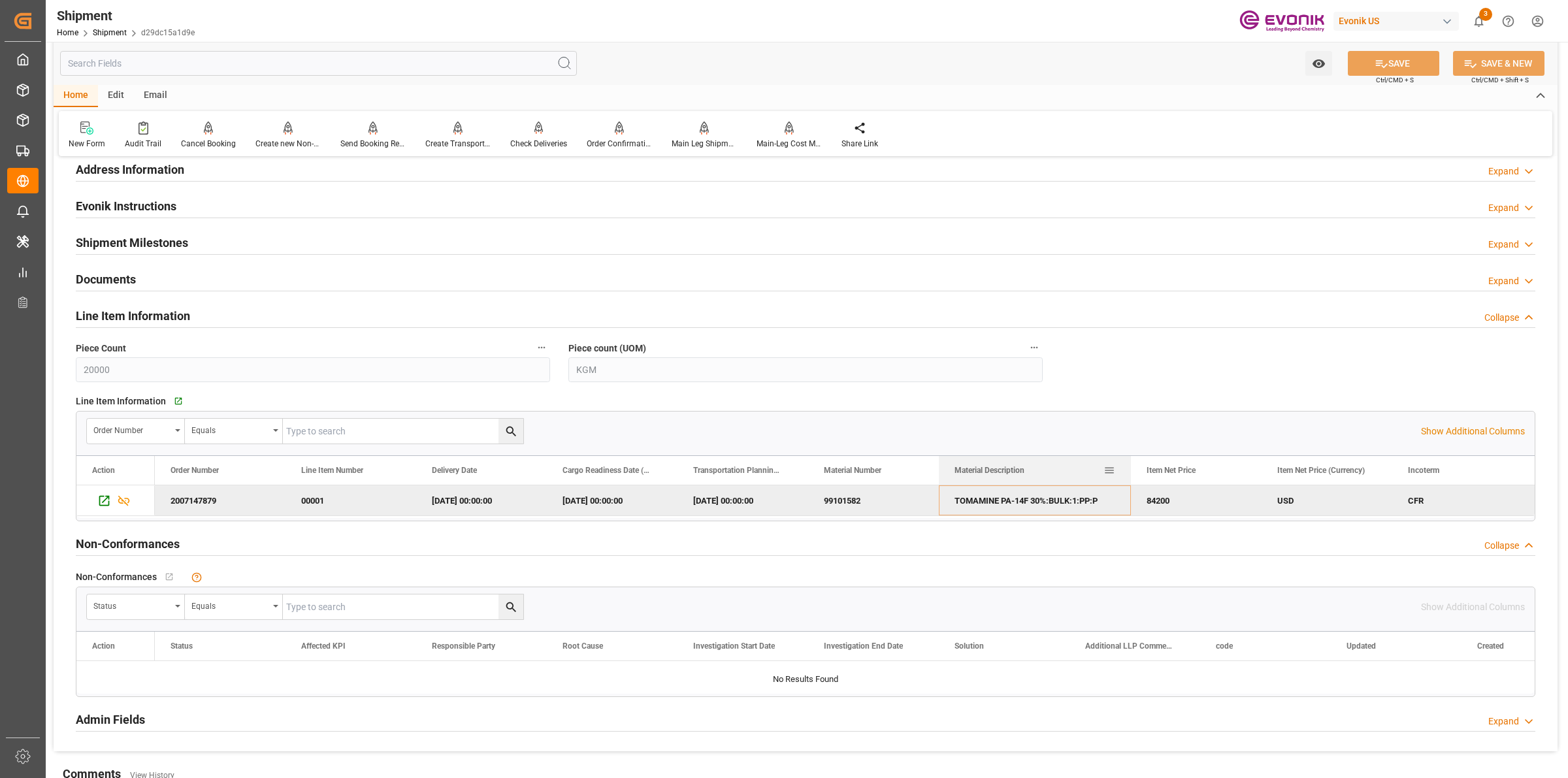
drag, startPoint x: 1066, startPoint y: 474, endPoint x: 1141, endPoint y: 474, distance: 75.0
click at [1134, 474] on div at bounding box center [1130, 471] width 5 height 29
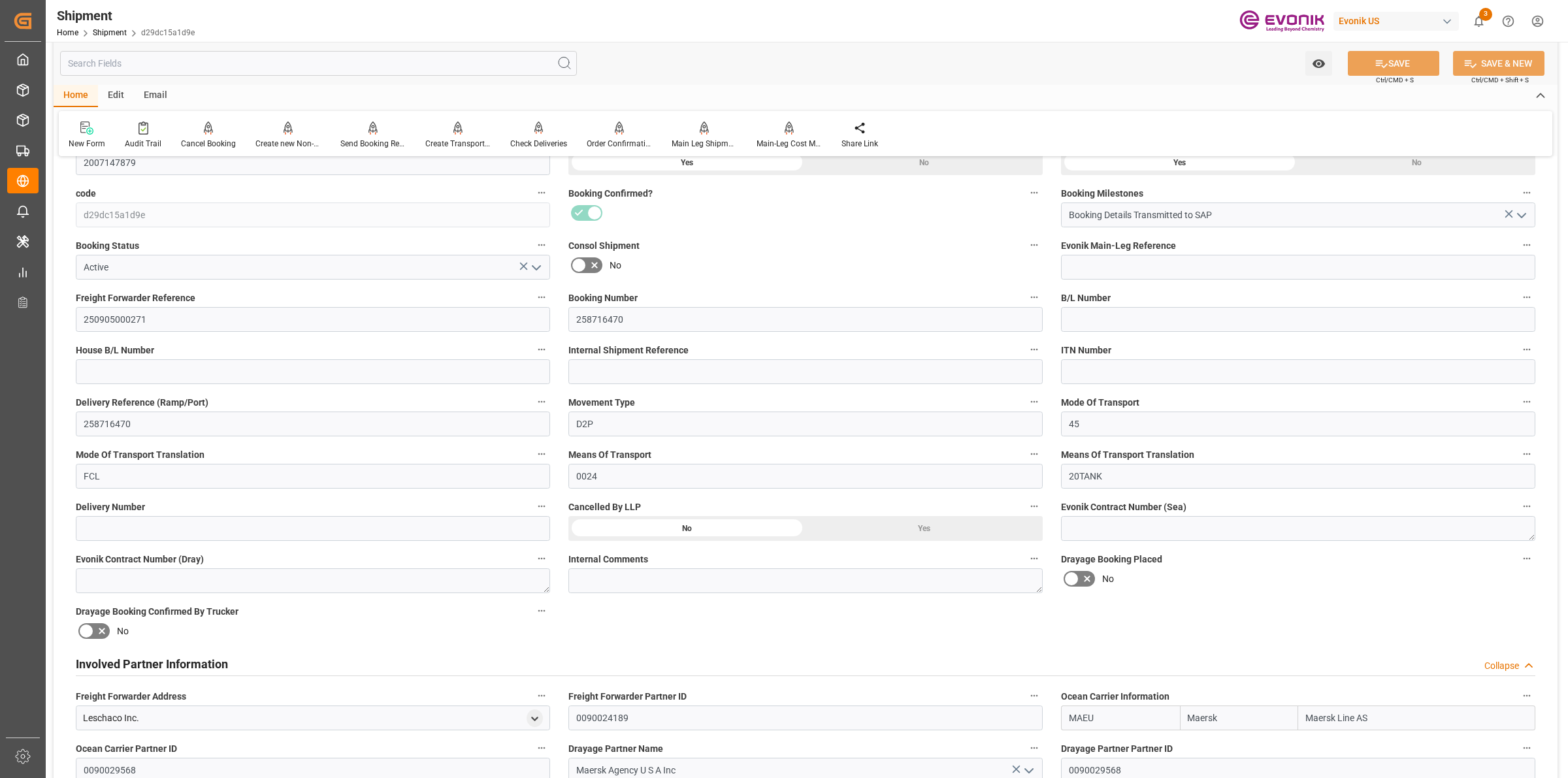
scroll to position [490, 0]
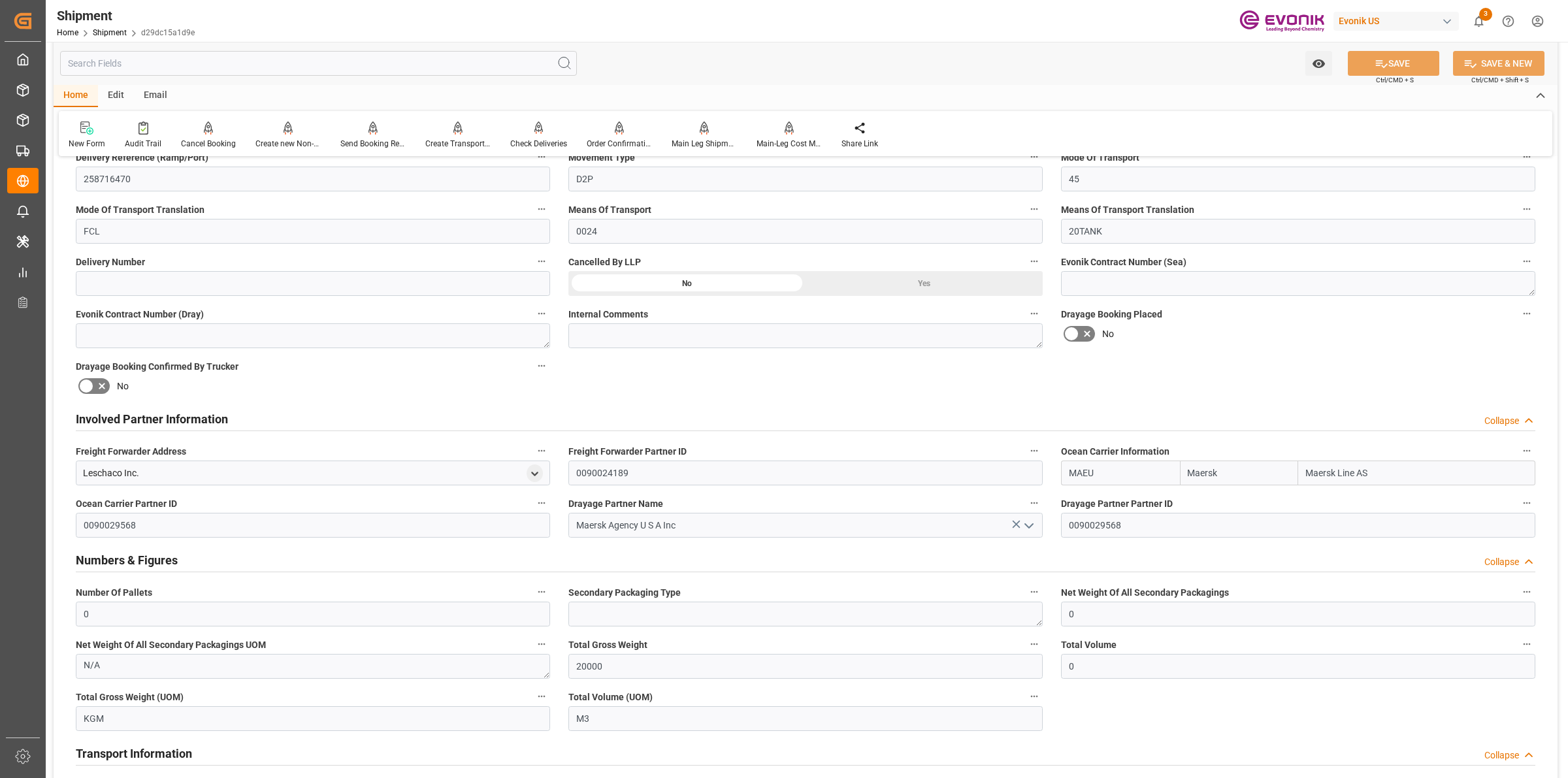
drag, startPoint x: 1069, startPoint y: 462, endPoint x: 994, endPoint y: 462, distance: 75.0
type input "i"
click at [696, 521] on input "Maersk Agency U S A Inc" at bounding box center [805, 525] width 474 height 25
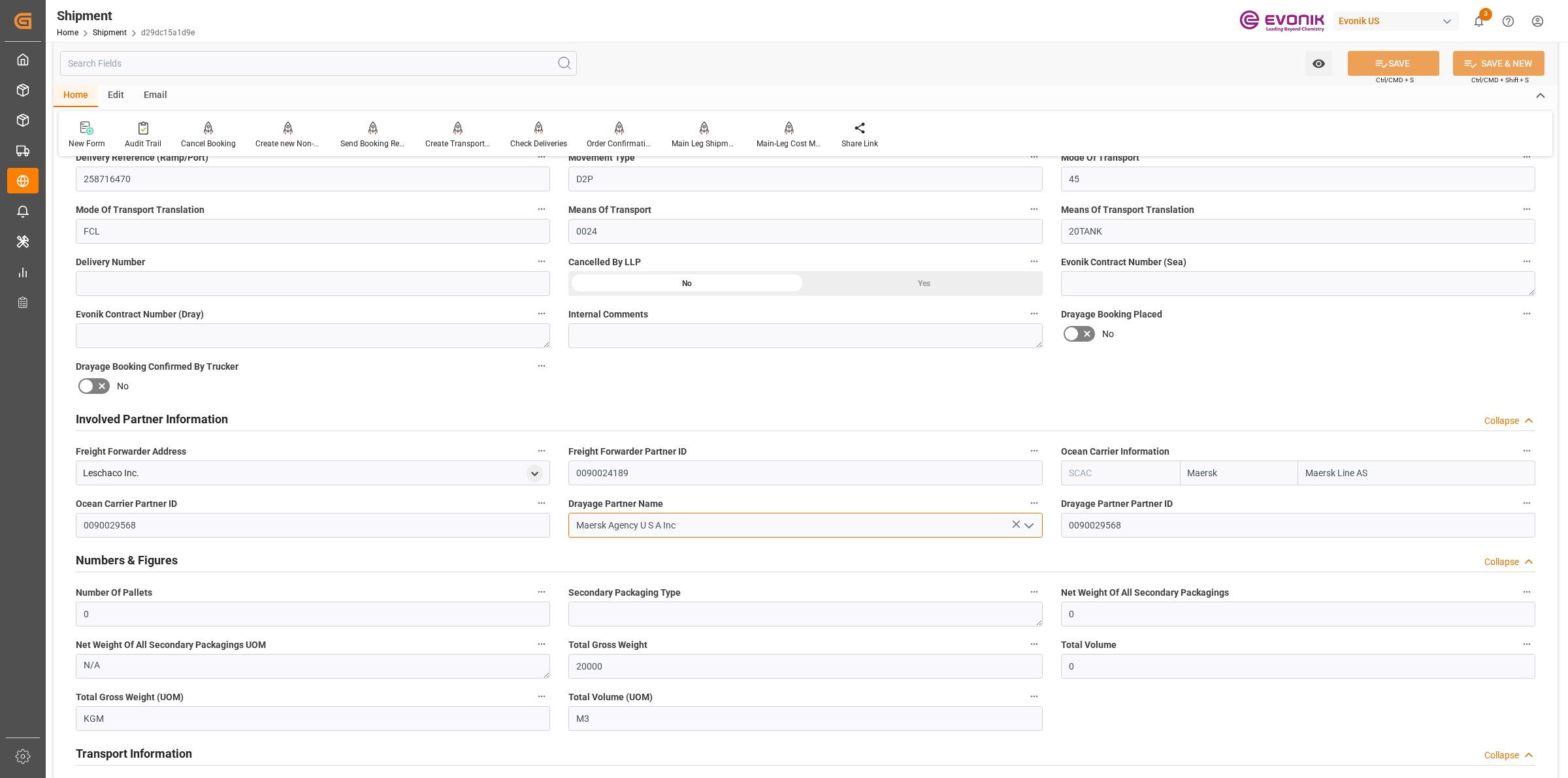
type input "MAEU"
drag, startPoint x: 518, startPoint y: 517, endPoint x: 382, endPoint y: 511, distance: 136.1
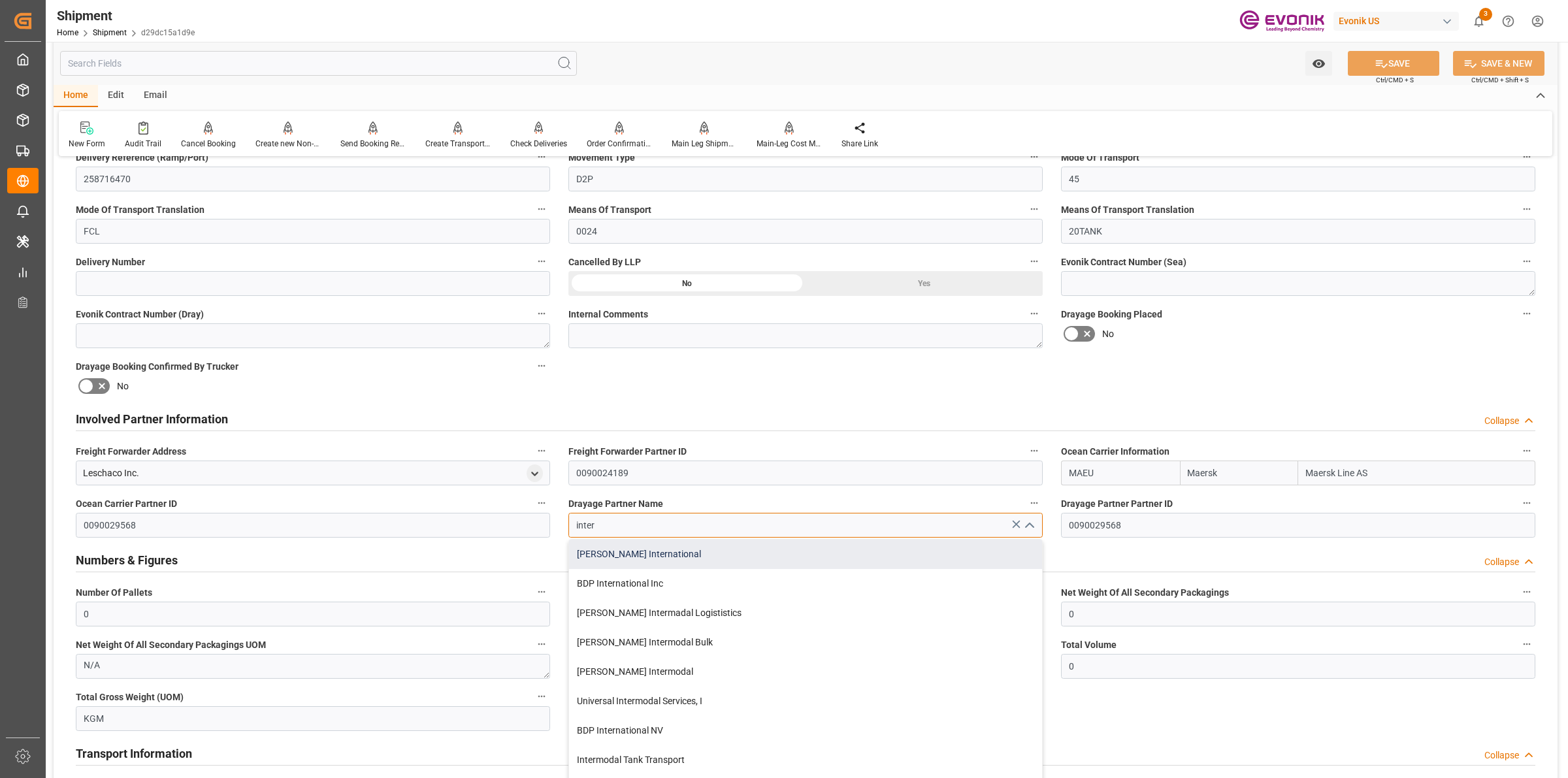
scroll to position [163, 0]
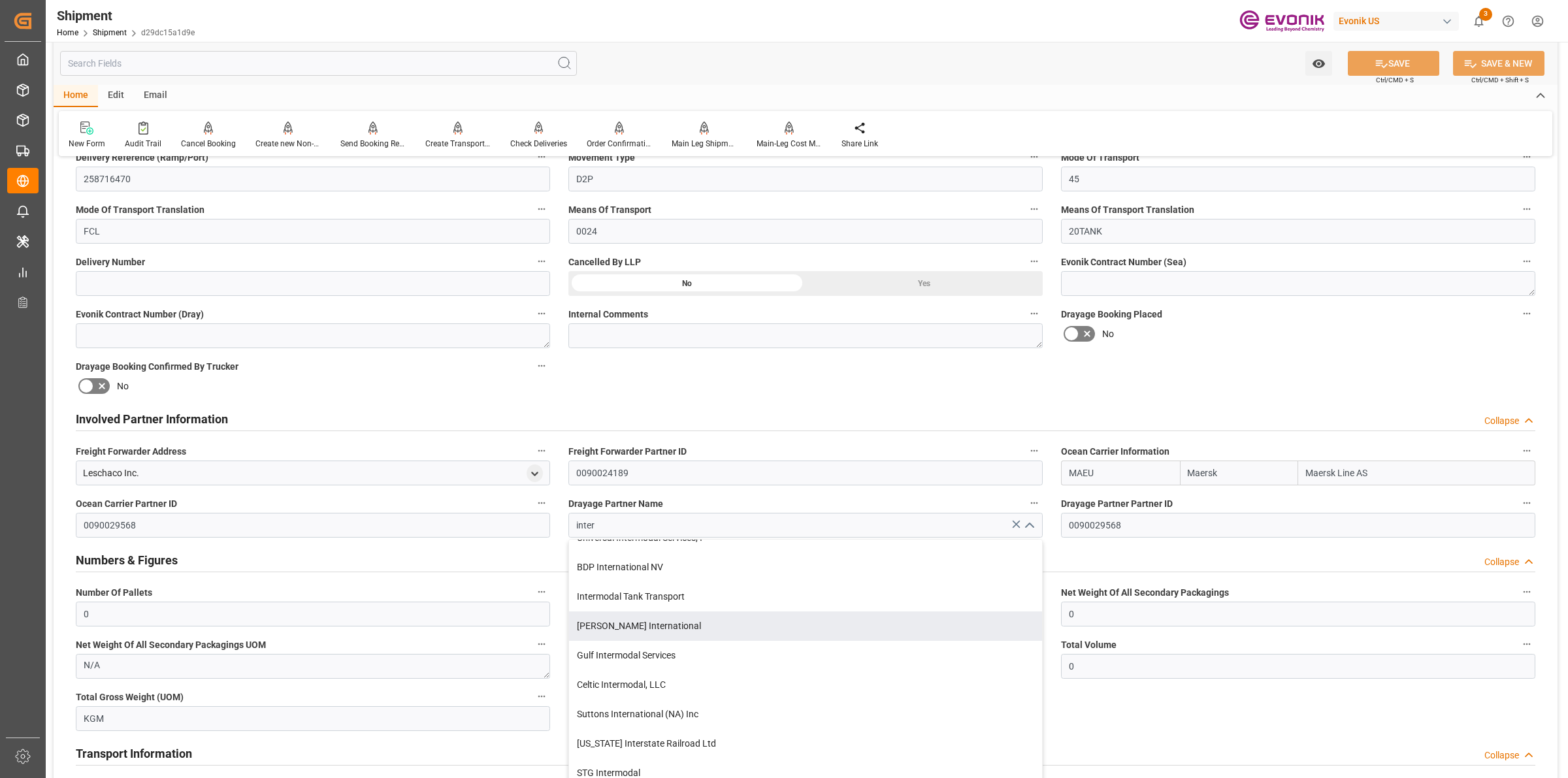
type input "Maersk Agency U S A Inc"
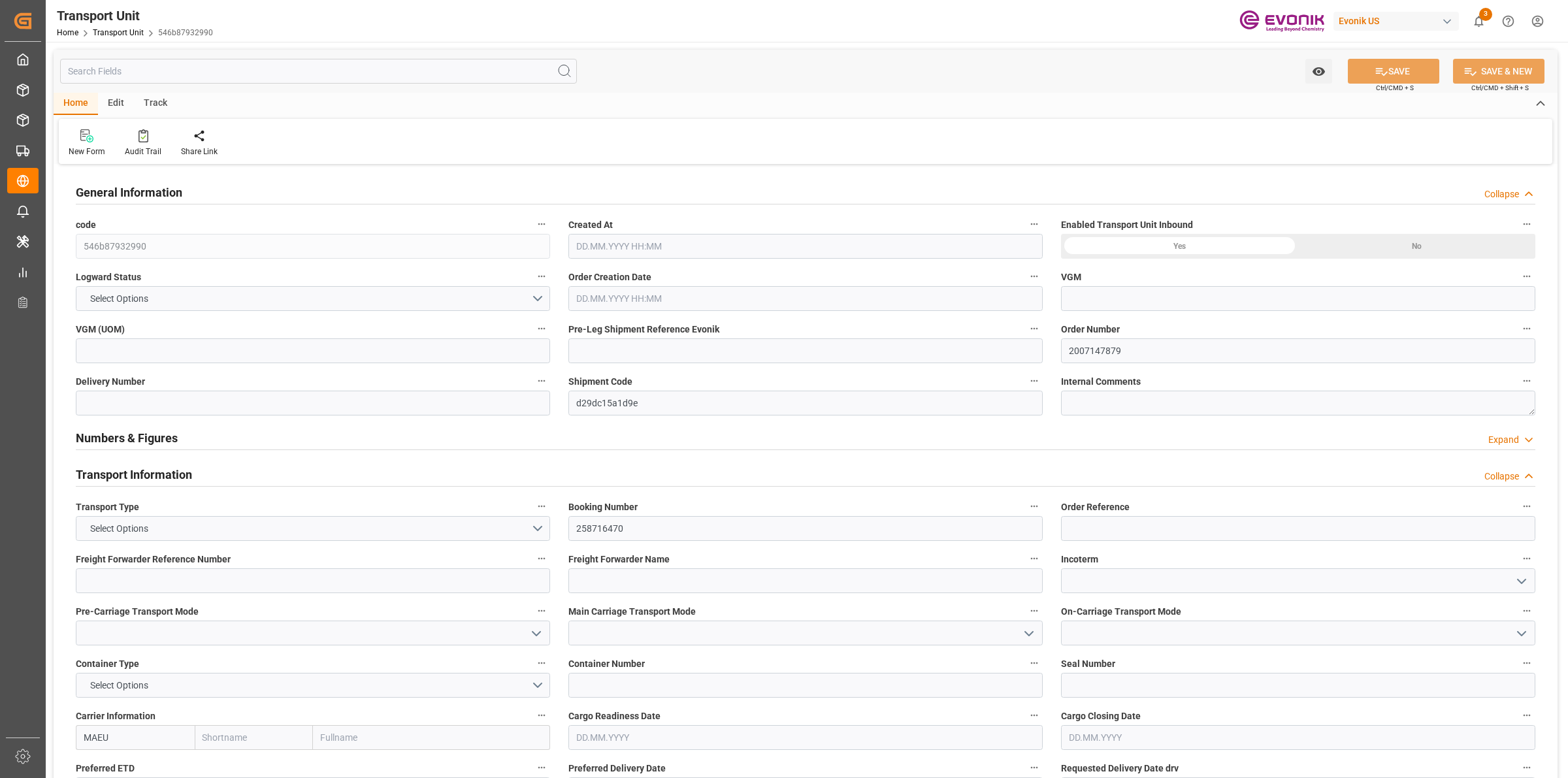
type input "546b87932990"
type input "2007147879"
type input "d29dc15a1d9e"
type input "258716470"
type input "MAEU"
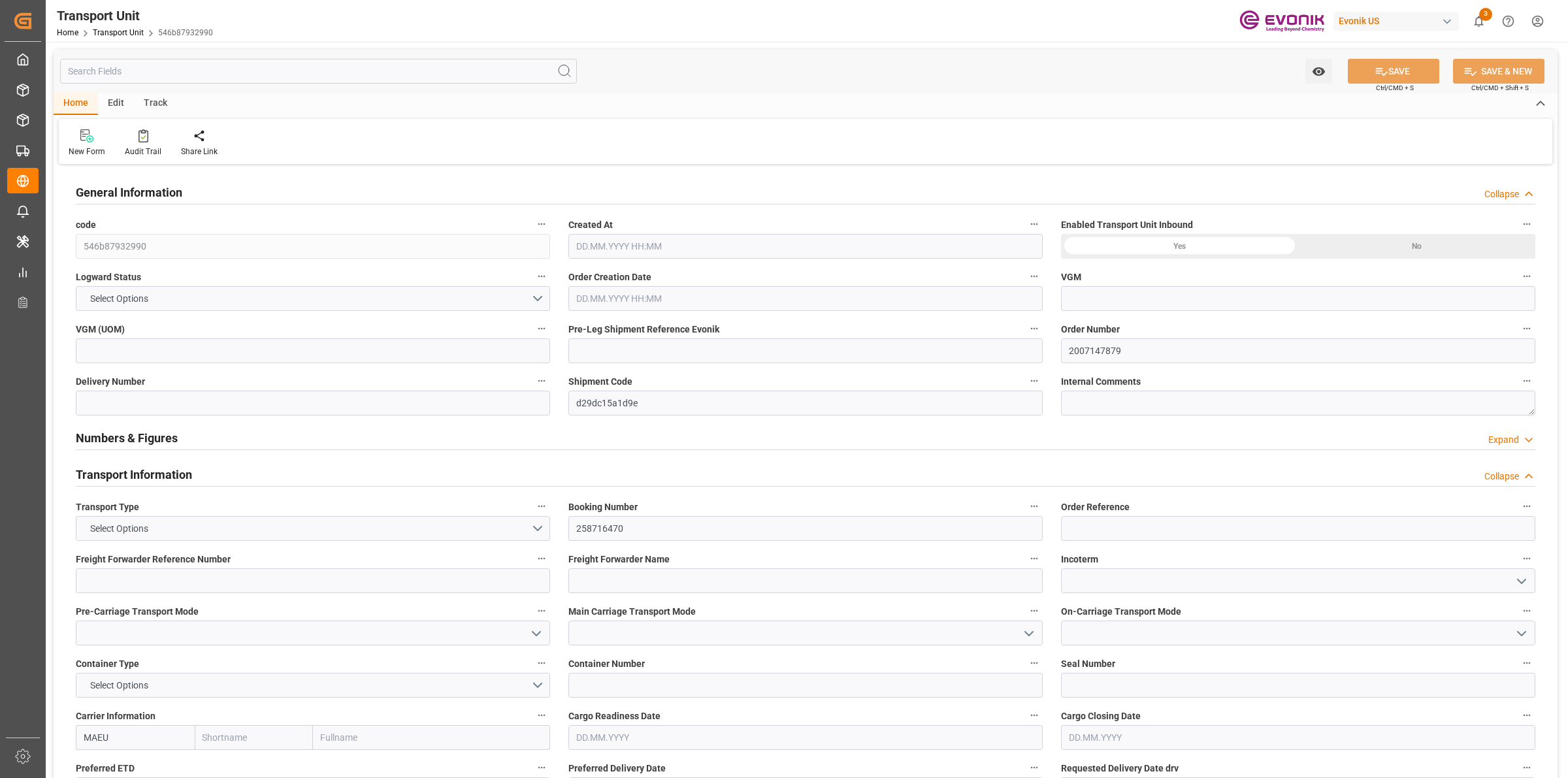
type textarea "53563-114"
type input "United States"
type textarea "35420-000"
type input "Brazil"
type input "[GEOGRAPHIC_DATA]"
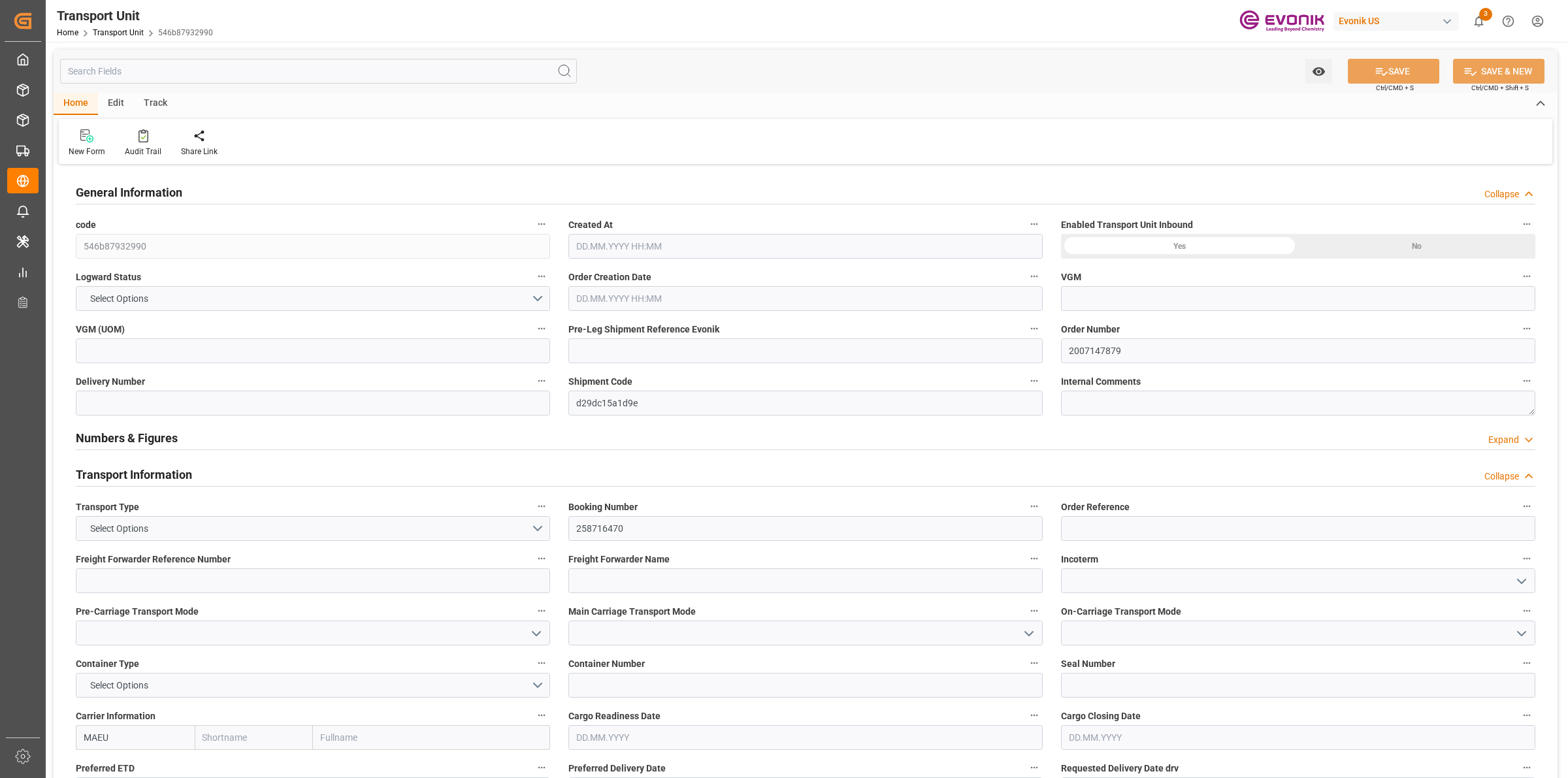
type input "[GEOGRAPHIC_DATA]"
type textarea "No Deliveries found"
type input "kg"
type input "Maersk"
type input "Maersk Line AS"
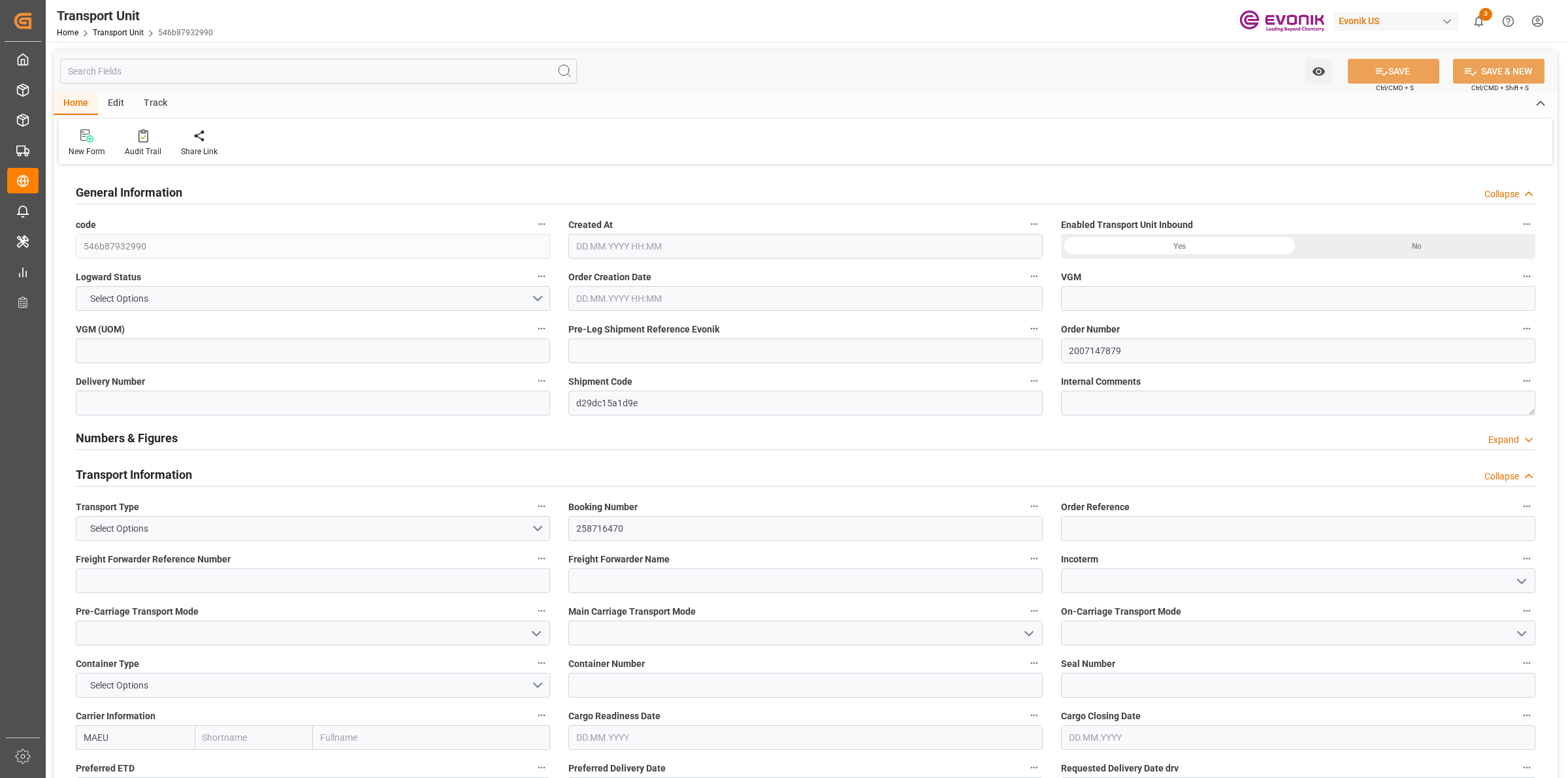
type input "USJAX"
type input "BRRIO"
type input "20000"
type input "[DATE] 19:32"
type input "[DATE]"
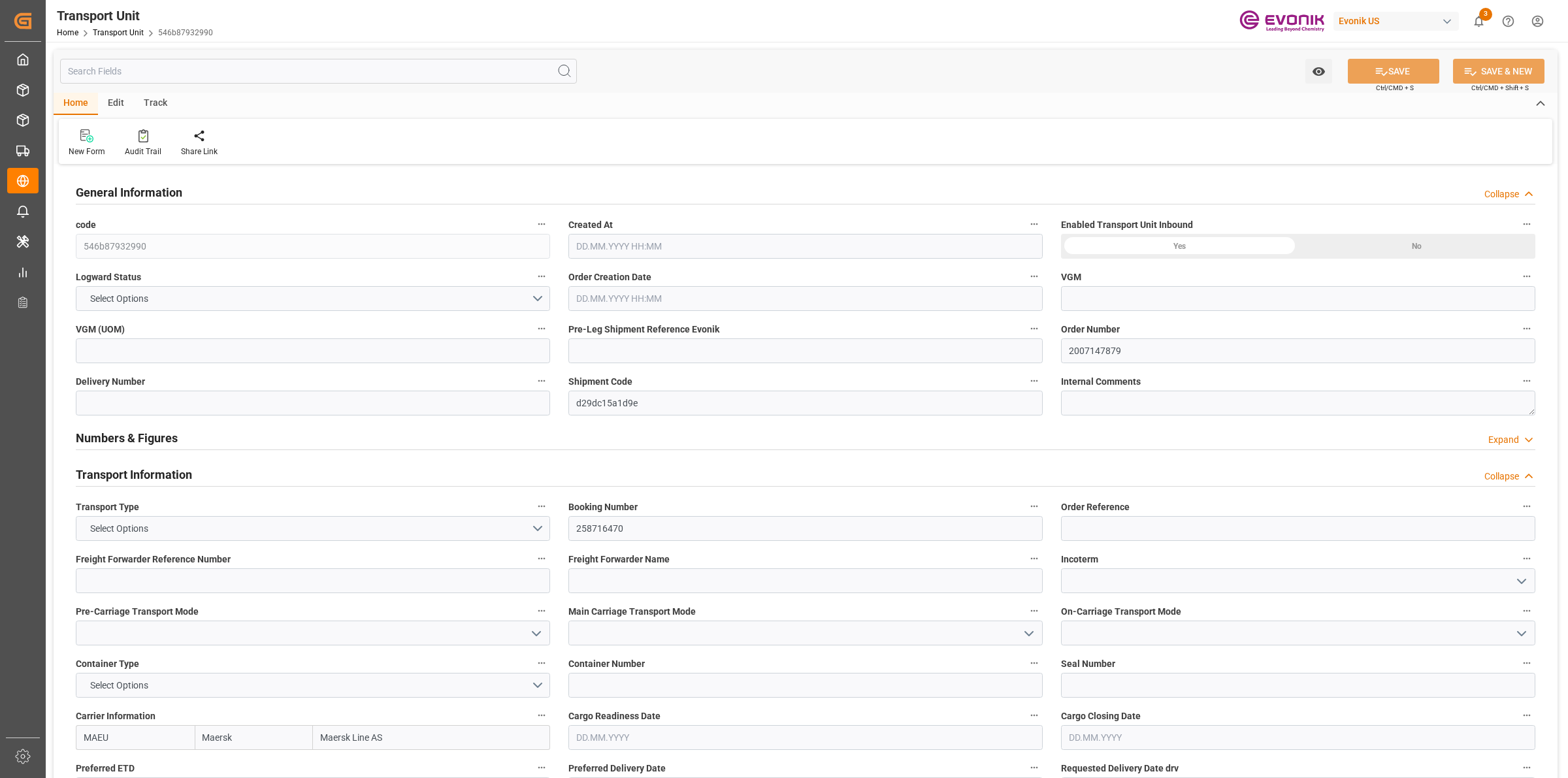
type input "[DATE] 00:00"
type input "05.09.2025 15:30"
type input "20.10.2025 00:00"
type input "10.10.2025 15:30"
type input "24.09.2025 00:00"
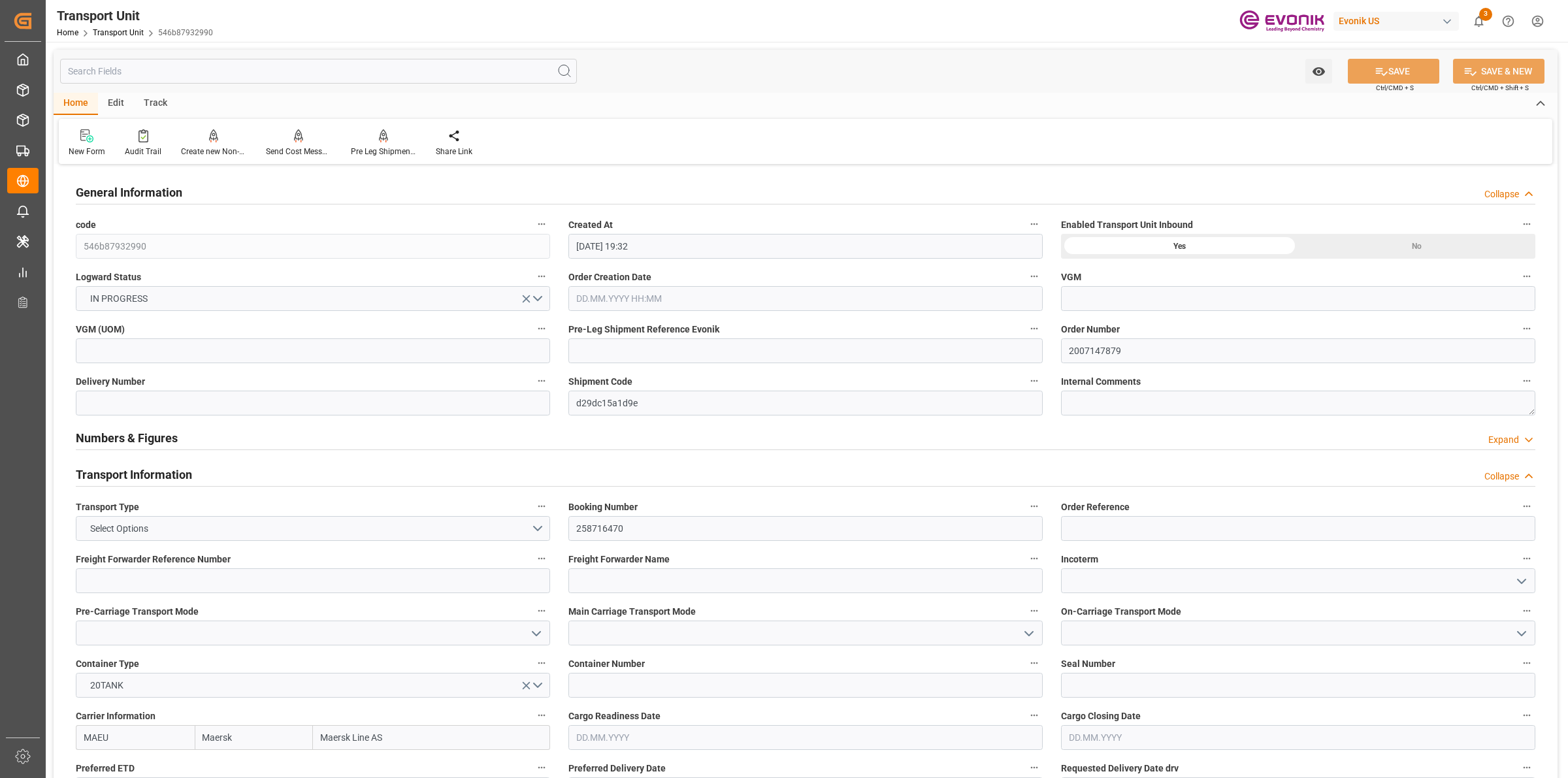
scroll to position [408, 0]
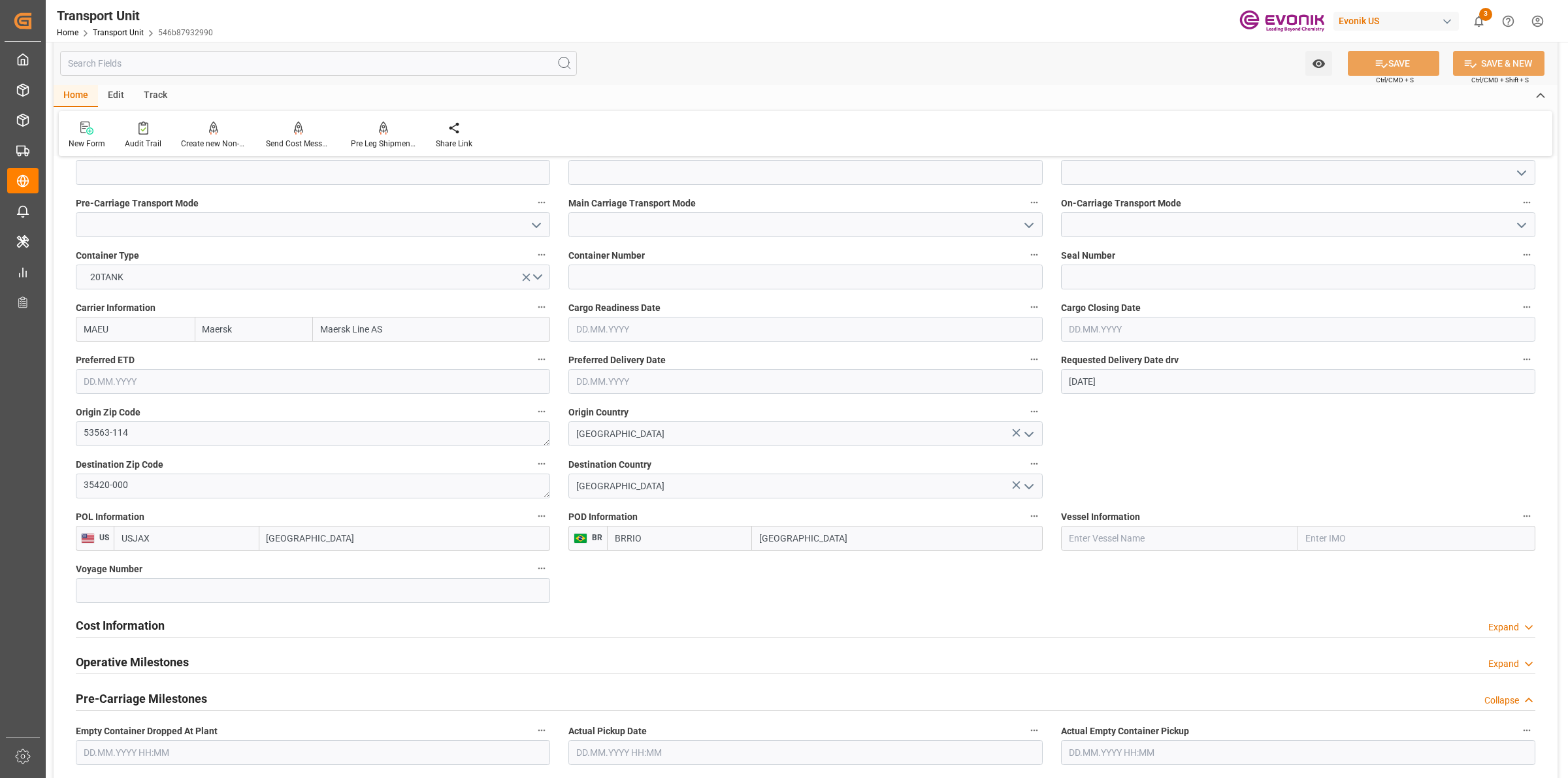
click at [134, 637] on div at bounding box center [805, 637] width 1459 height 1
click at [145, 625] on h2 "Cost Information" at bounding box center [120, 625] width 89 height 18
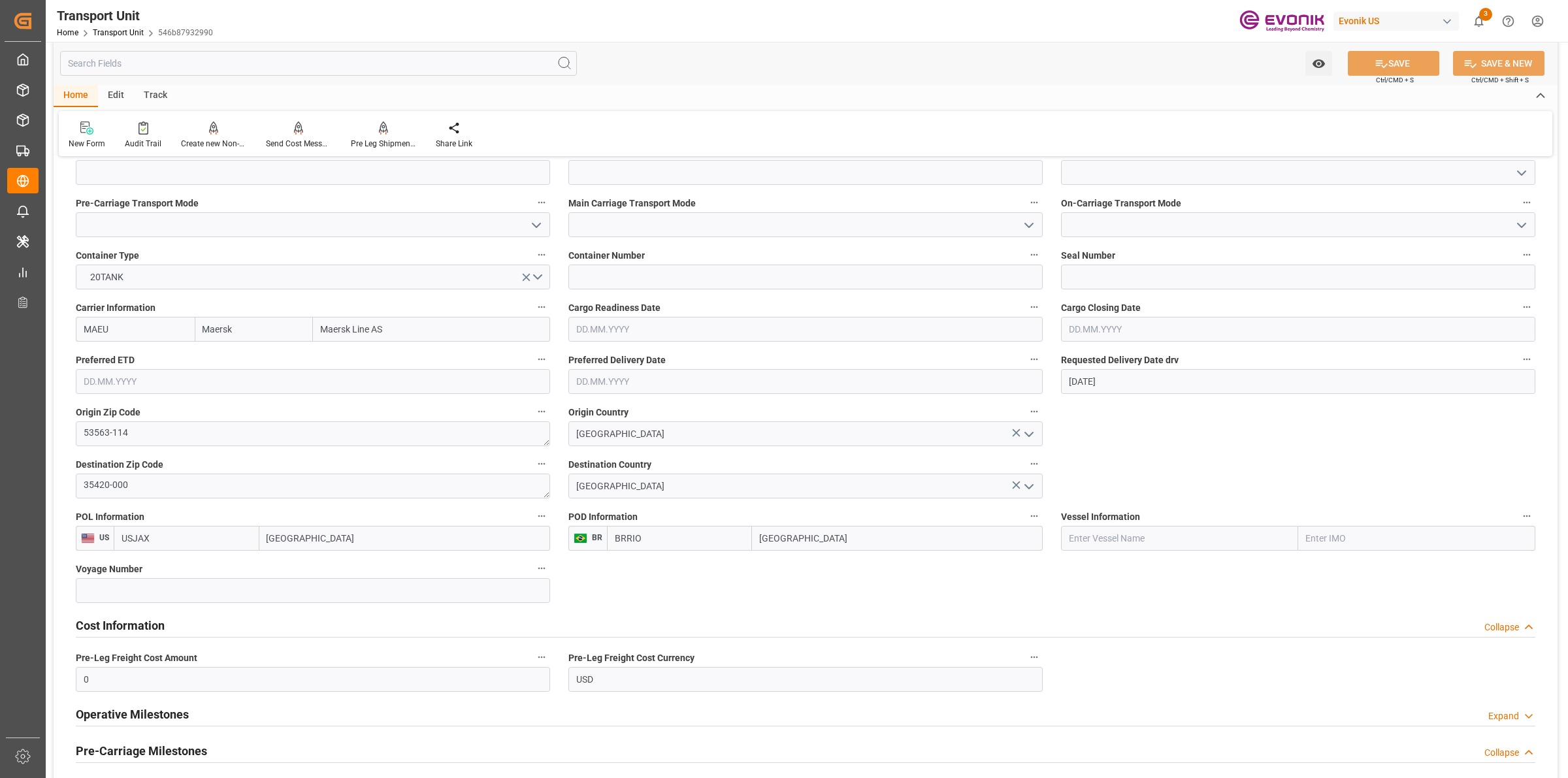
click at [145, 625] on h2 "Cost Information" at bounding box center [120, 625] width 89 height 18
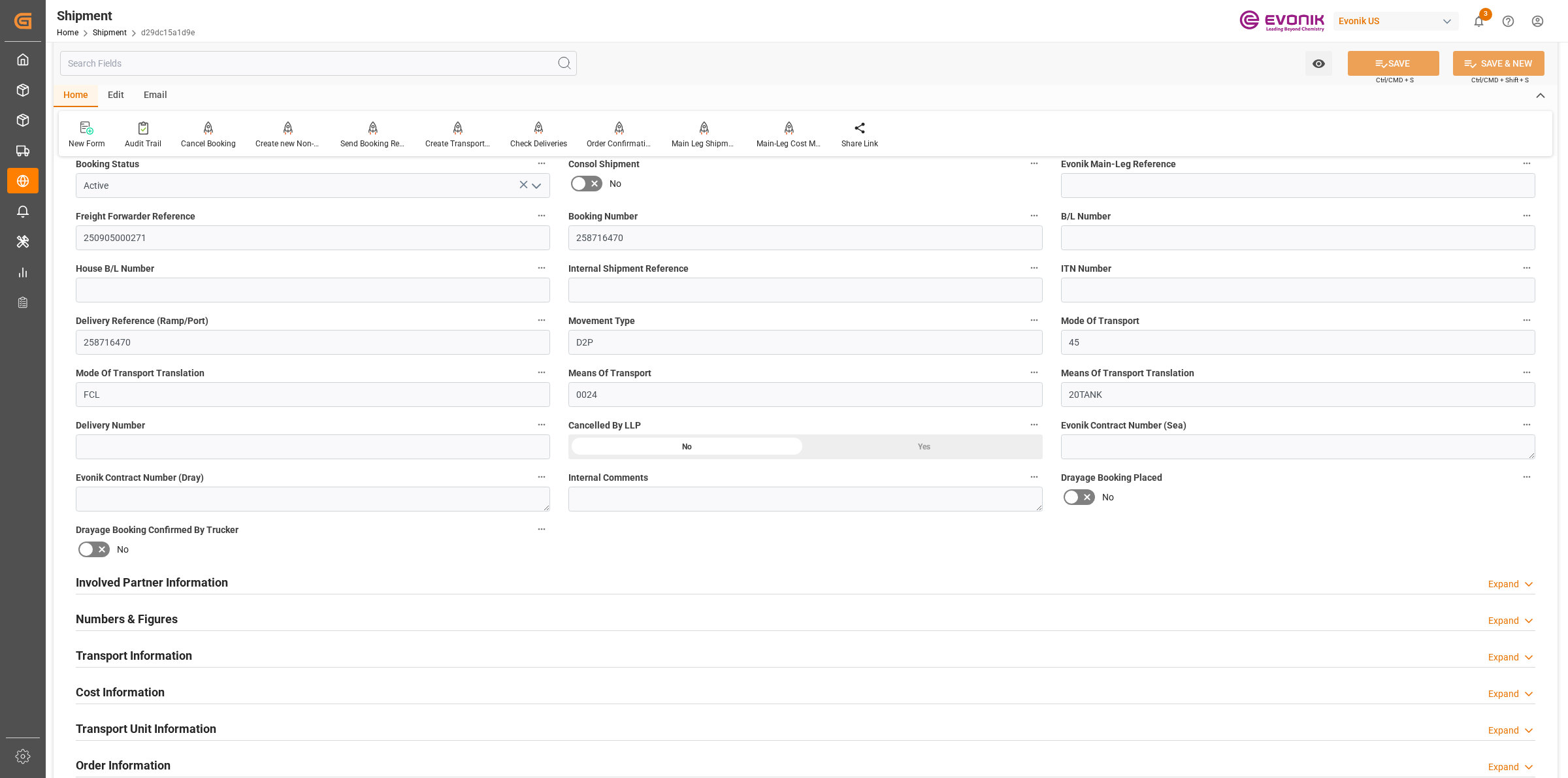
scroll to position [490, 0]
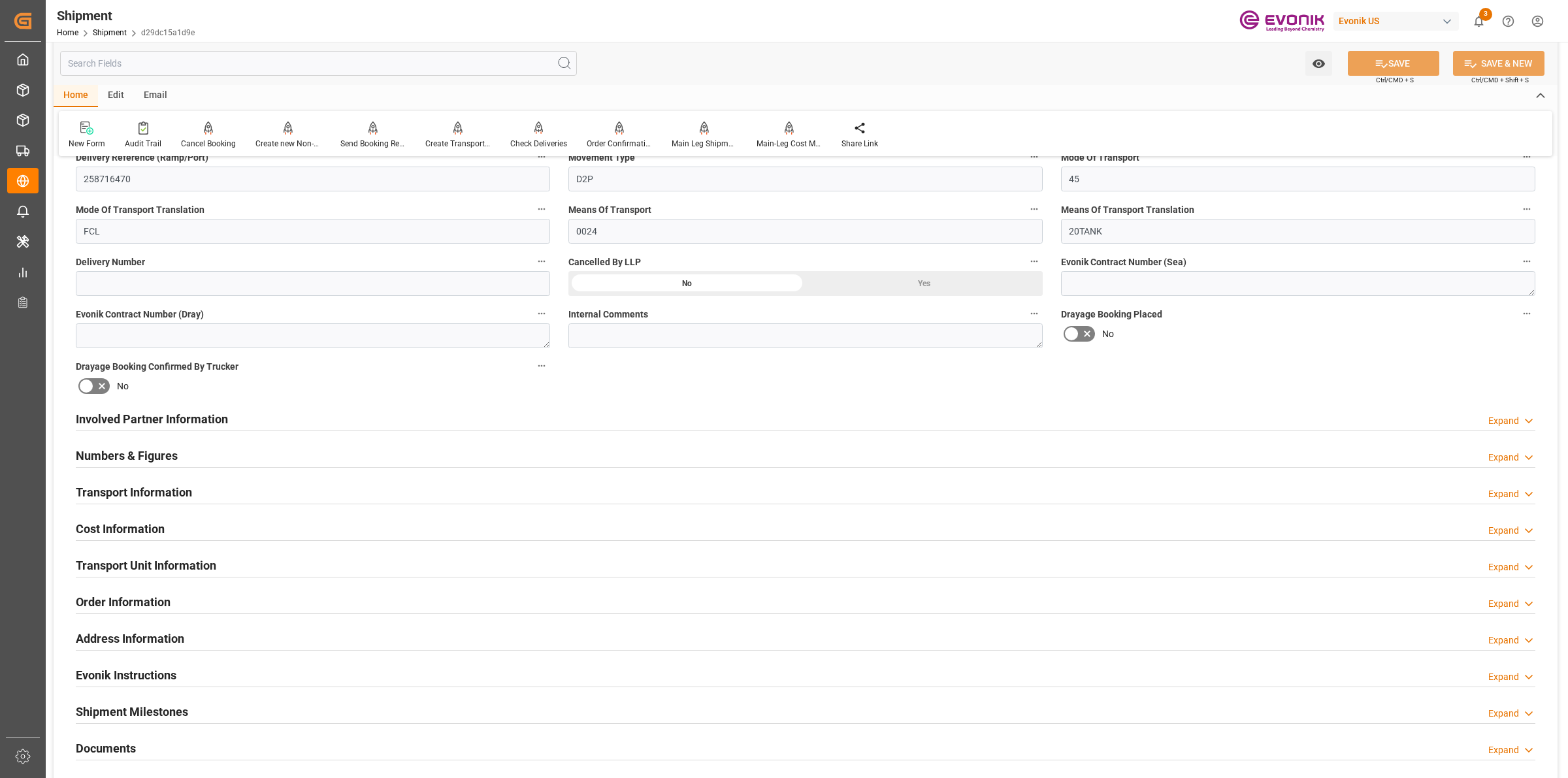
click at [467, 426] on div "Involved Partner Information Expand" at bounding box center [805, 417] width 1459 height 25
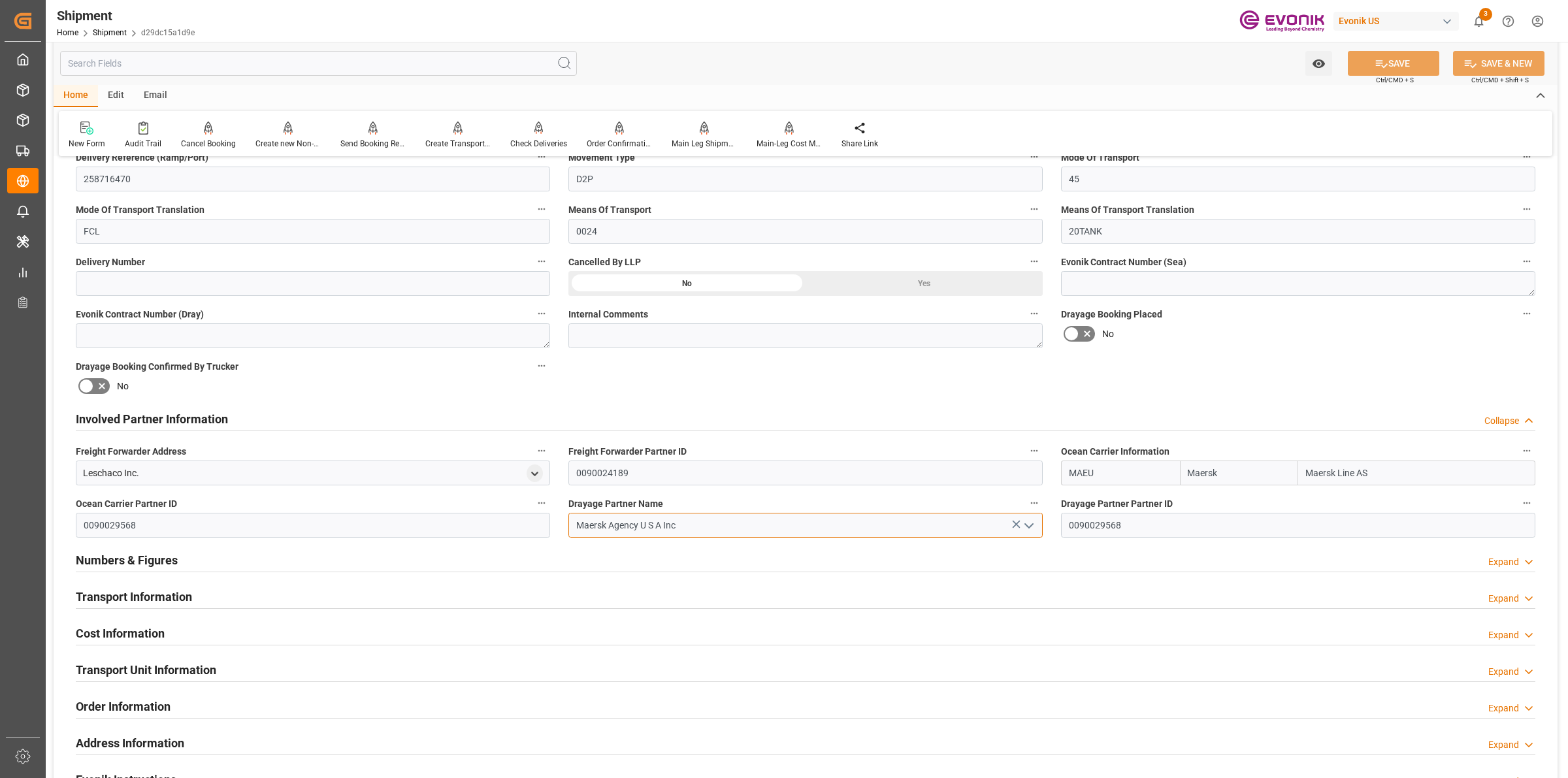
click at [941, 533] on input "Maersk Agency U S A Inc" at bounding box center [805, 525] width 474 height 25
click at [1017, 523] on icon at bounding box center [1017, 525] width 8 height 8
click at [874, 524] on input at bounding box center [805, 525] width 474 height 25
click at [1013, 521] on input "hoyer" at bounding box center [805, 525] width 474 height 25
type input "hoyer"
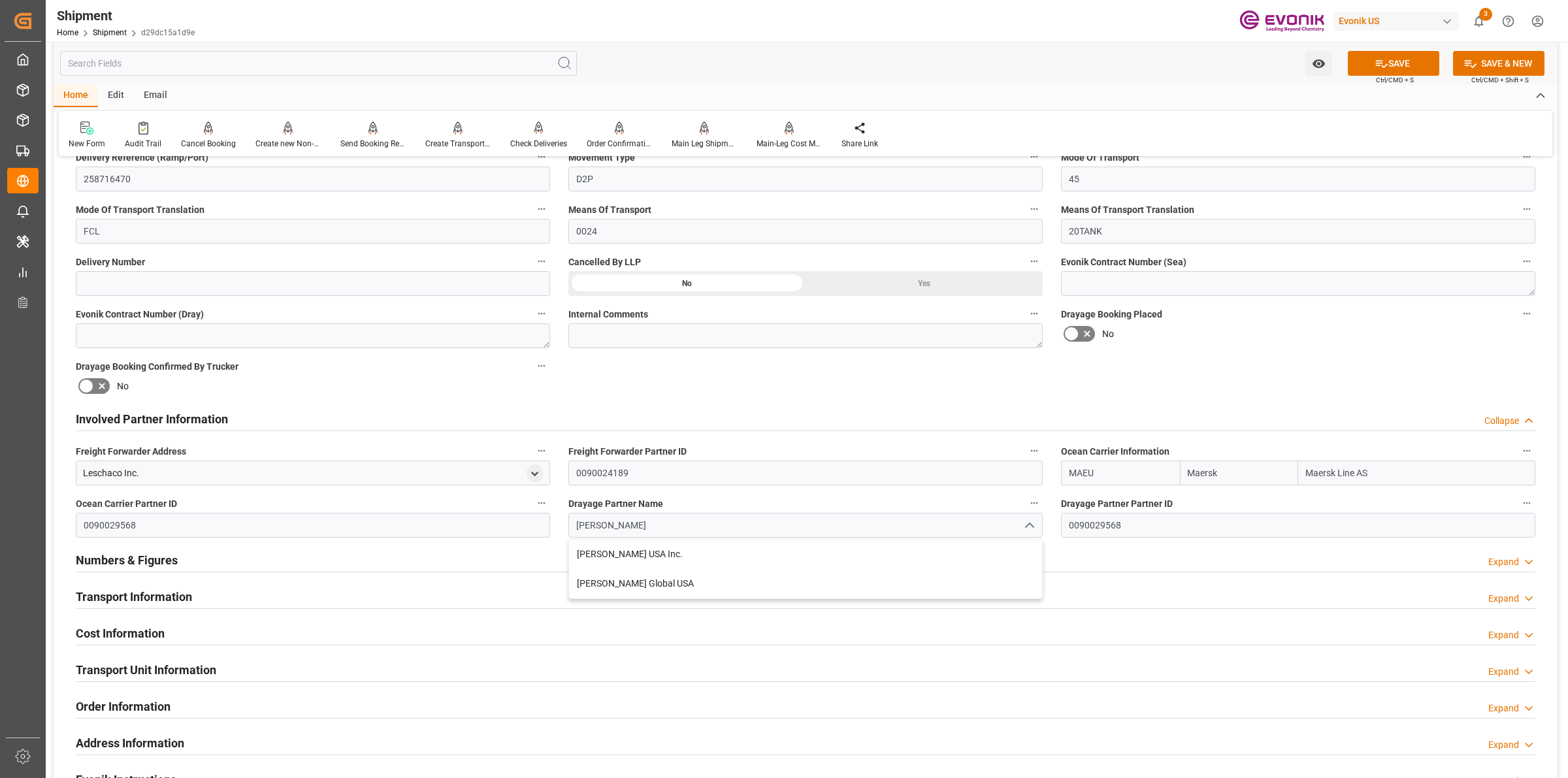
click at [1117, 474] on input "MAEU" at bounding box center [1120, 472] width 119 height 25
drag, startPoint x: 954, startPoint y: 455, endPoint x: 1114, endPoint y: 459, distance: 160.0
click at [905, 450] on div "Booking Confirmation Milestone Bar Collapse Submitted to FFW for Booking (Pendi…" at bounding box center [805, 405] width 1503 height 1455
click at [1089, 506] on b "HOYR" at bounding box center [1081, 501] width 25 height 10
type input "HOYR"
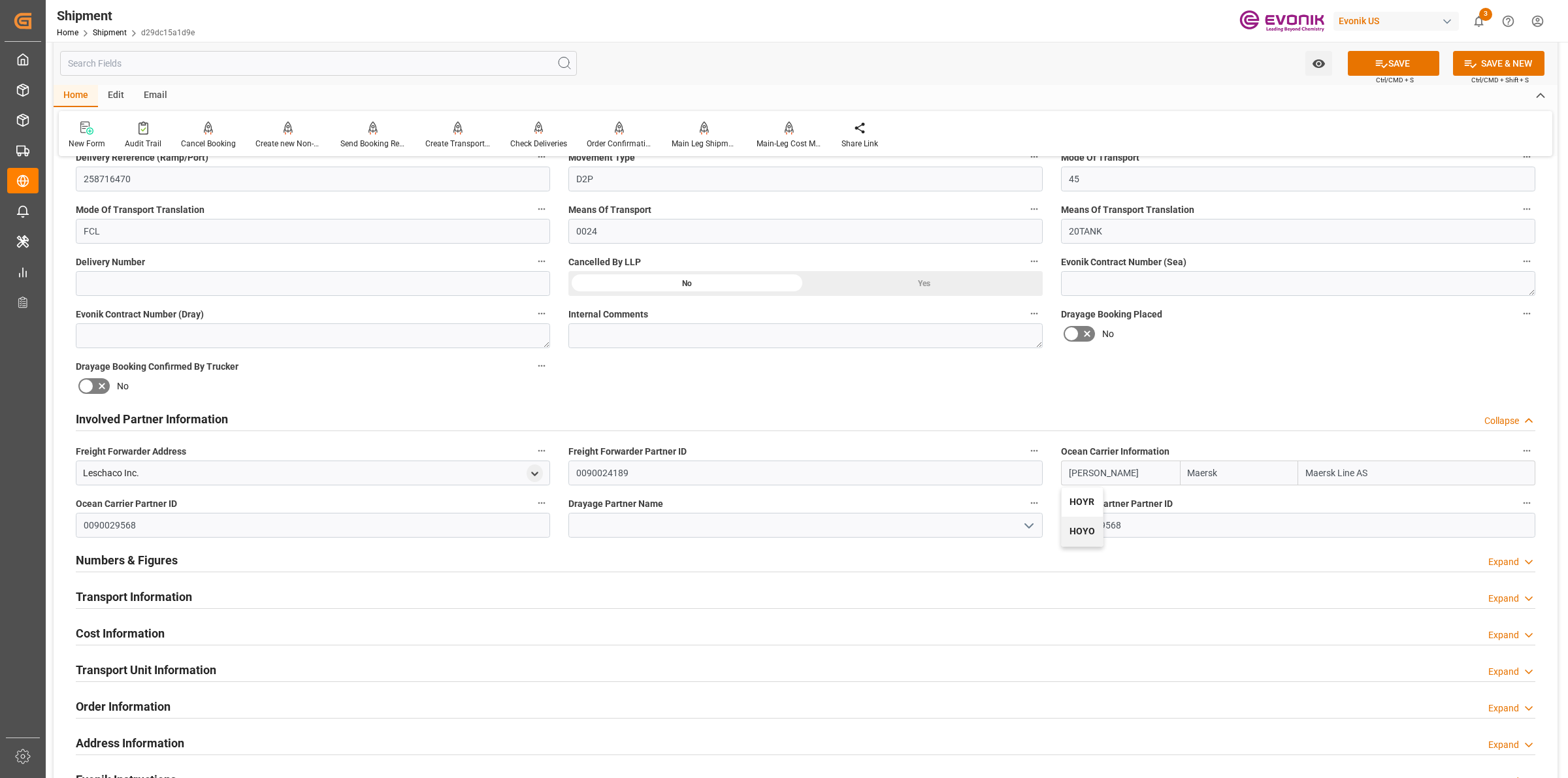
type input "Hoyer"
drag, startPoint x: 1126, startPoint y: 474, endPoint x: 1082, endPoint y: 477, distance: 44.1
click at [1036, 468] on div "Booking Confirmation Milestone Bar Collapse Submitted to FFW for Booking (Pendi…" at bounding box center [805, 405] width 1503 height 1455
click at [635, 530] on input at bounding box center [805, 525] width 474 height 25
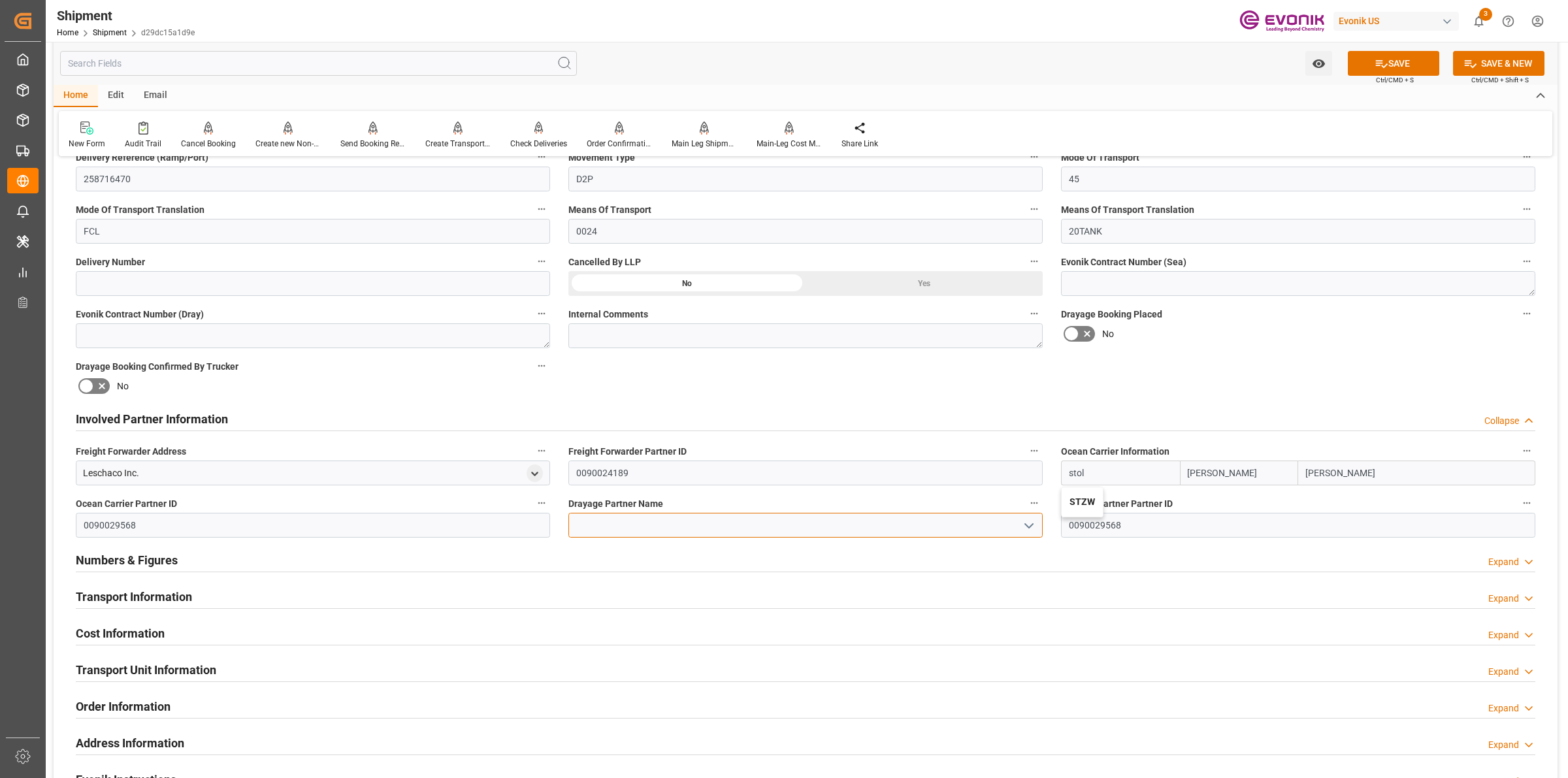
type input "HOYR"
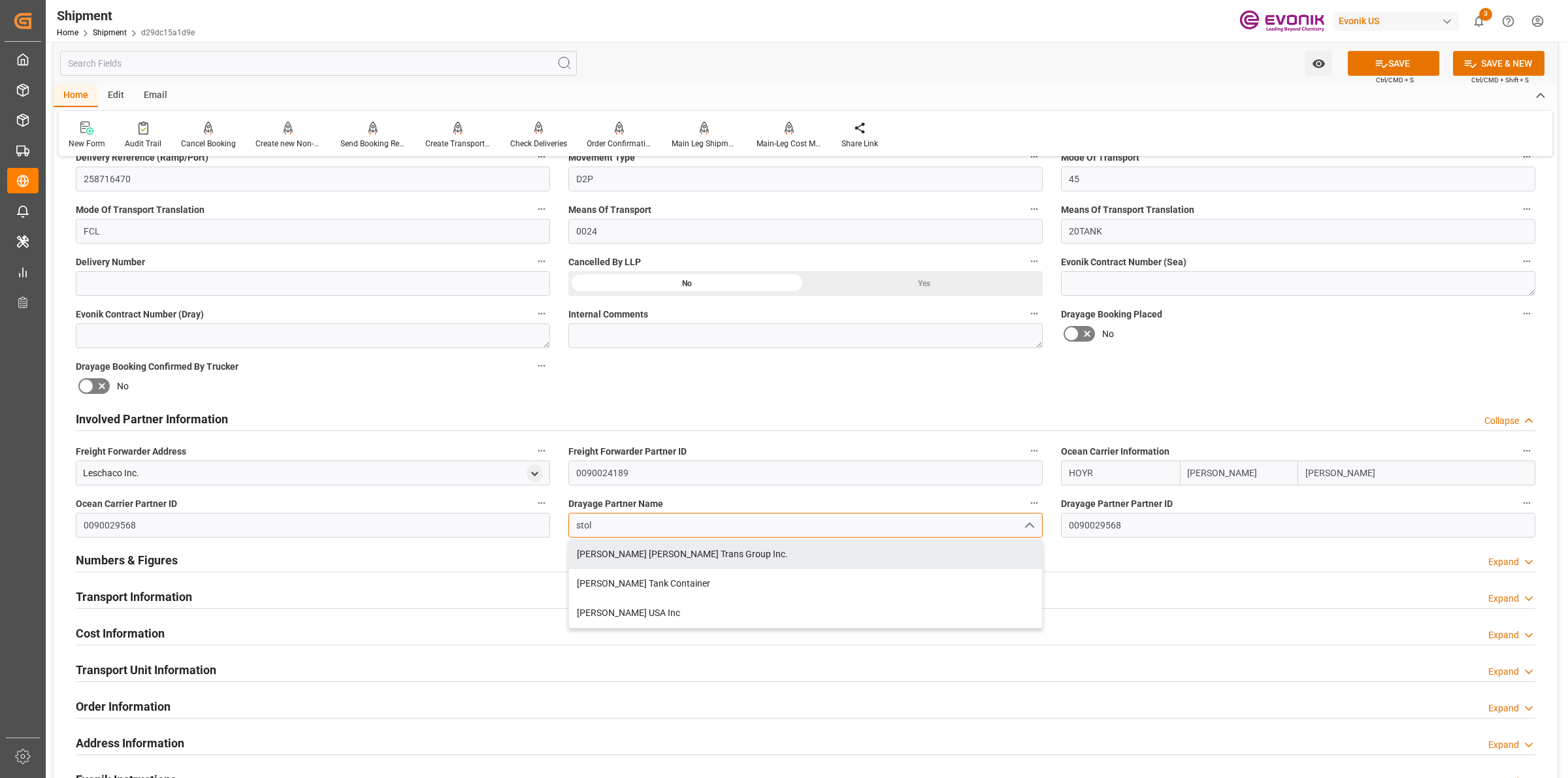
type input "stol"
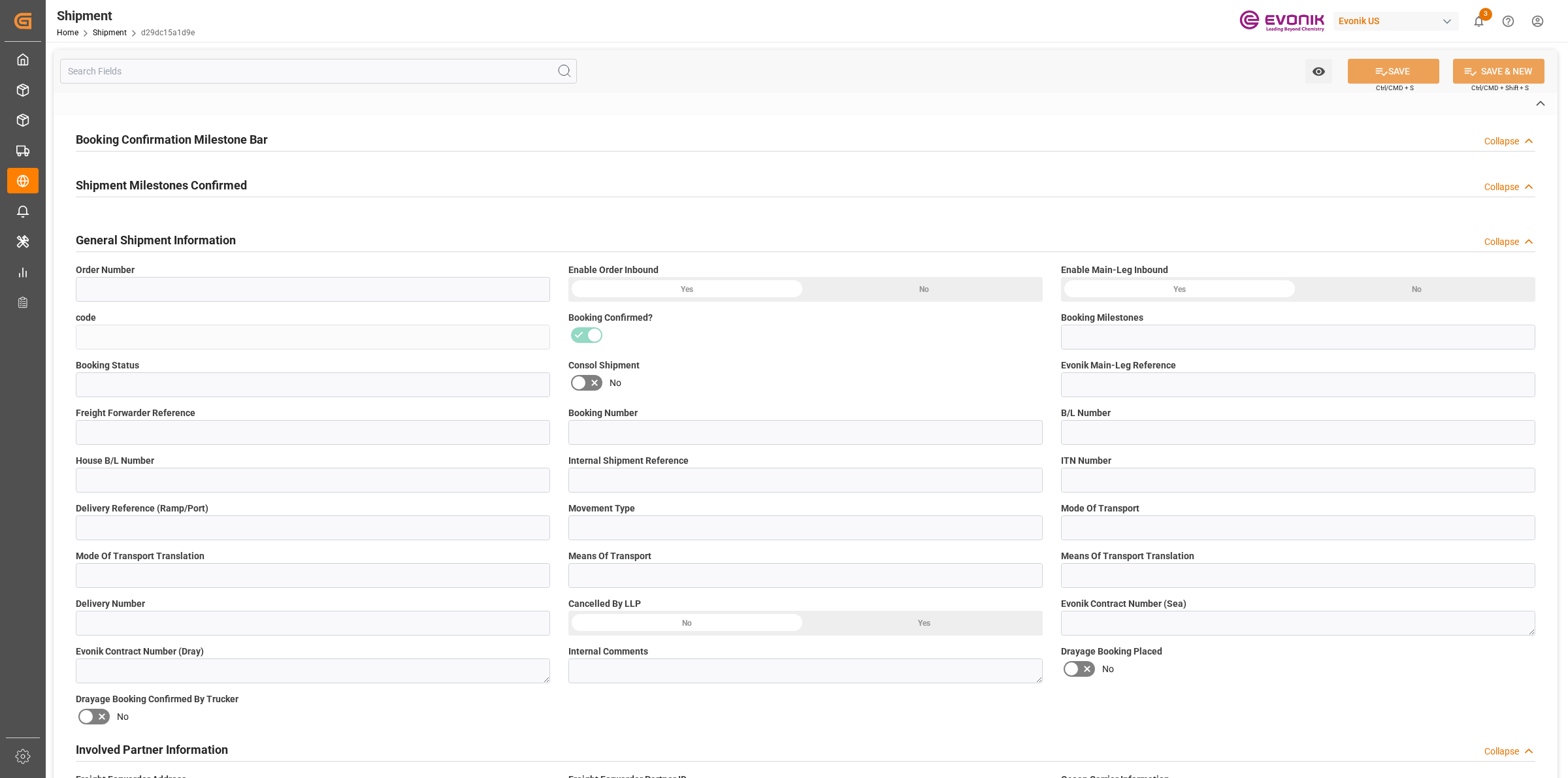
type input "2007147879"
type input "d29dc15a1d9e"
type input "Booking Details Transmitted to SAP"
type input "Active"
type input "250905000271"
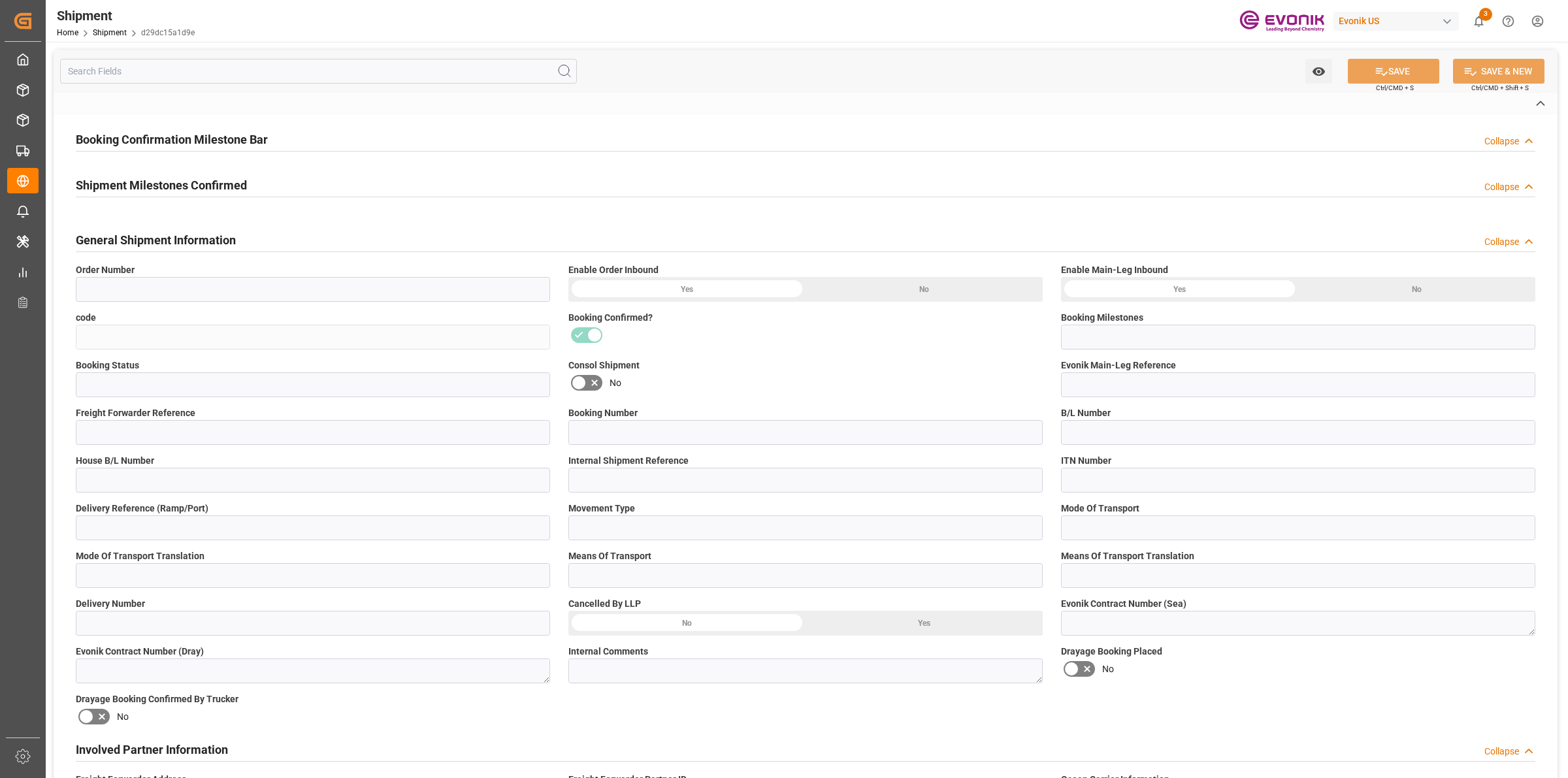
type input "258716470"
type input "D2P"
type input "45"
type input "FCL"
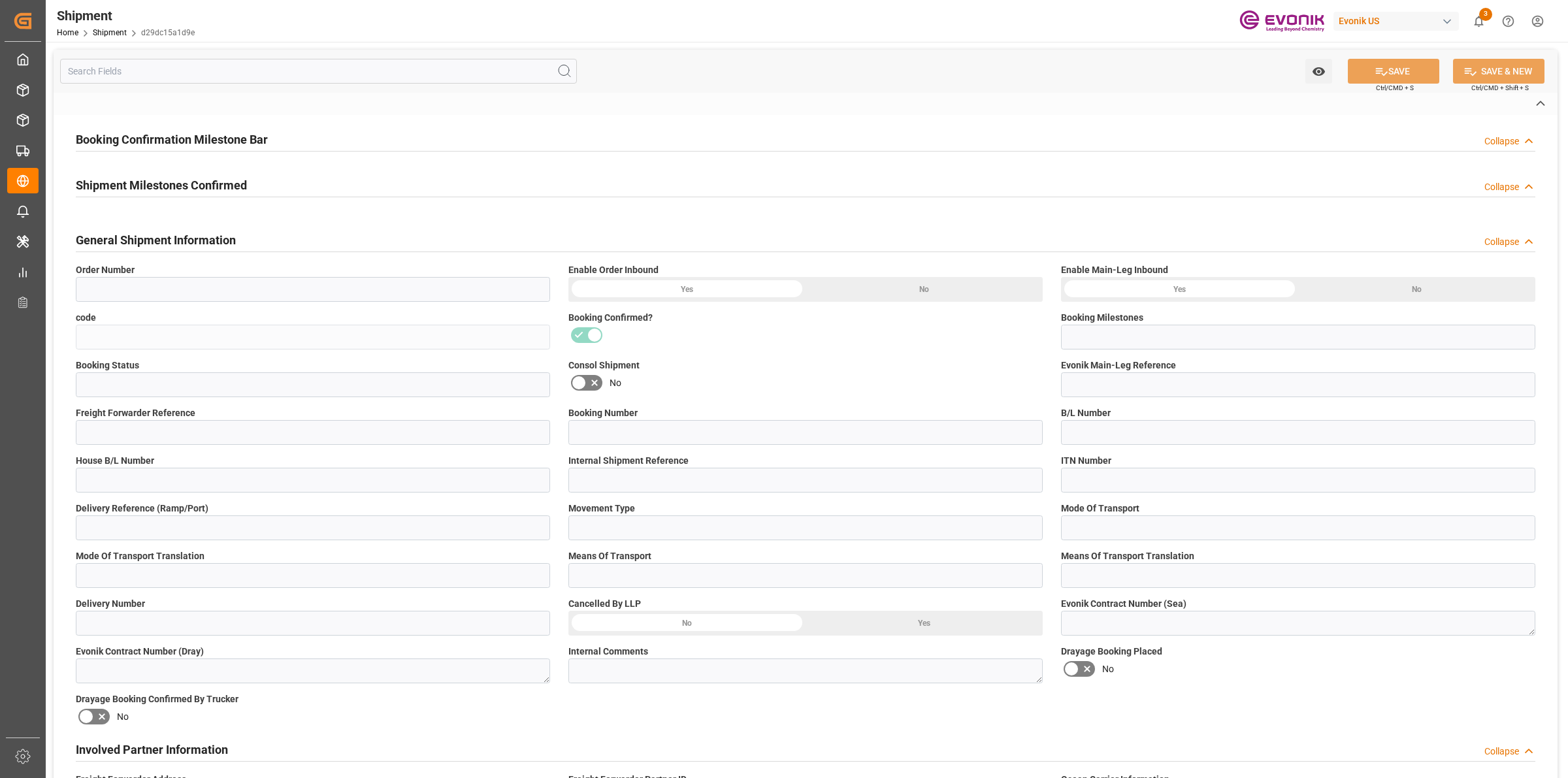
type input "0024"
type input "20TANK"
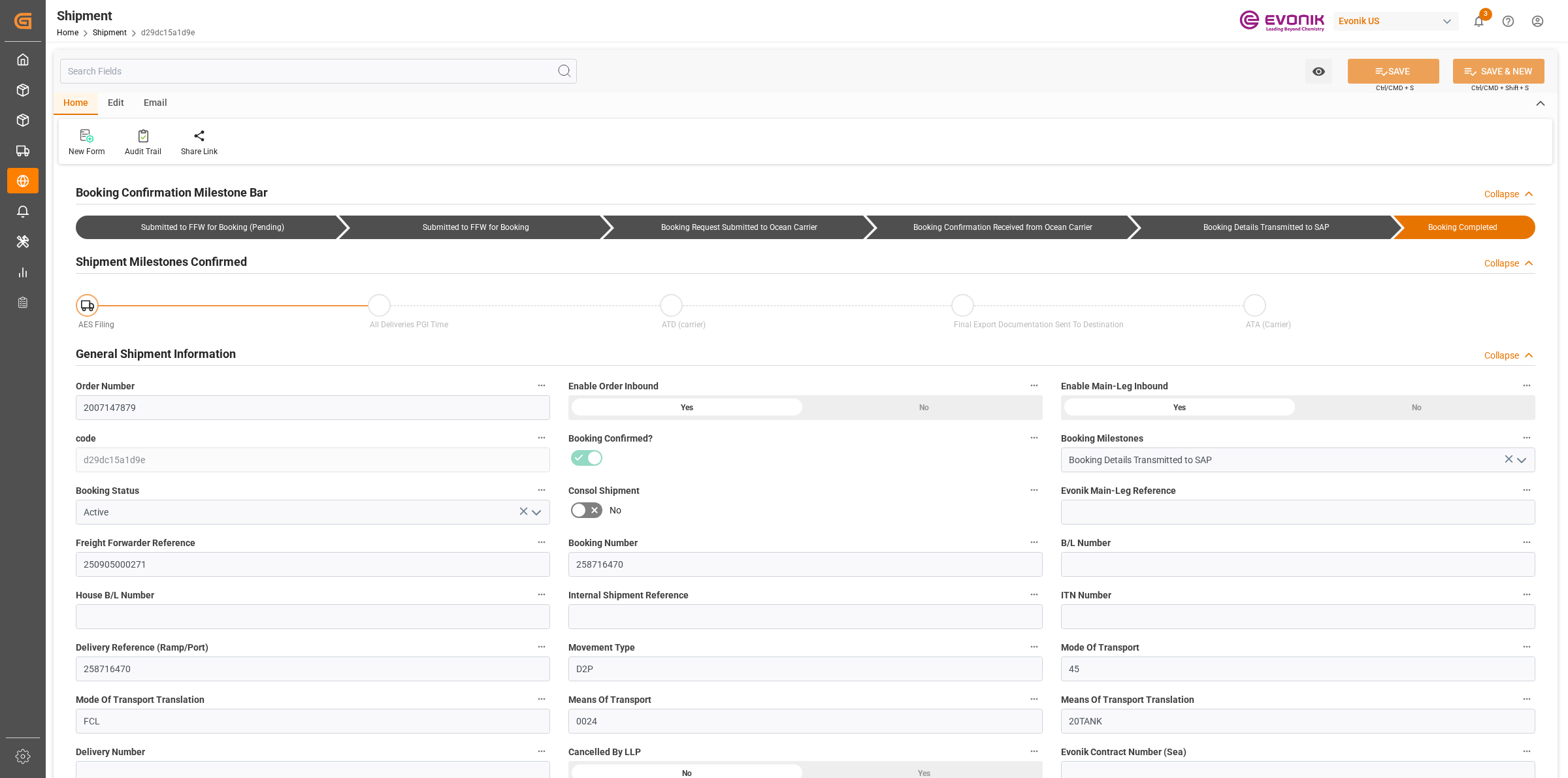
type input "Maersk"
type input "Maersk Line AS"
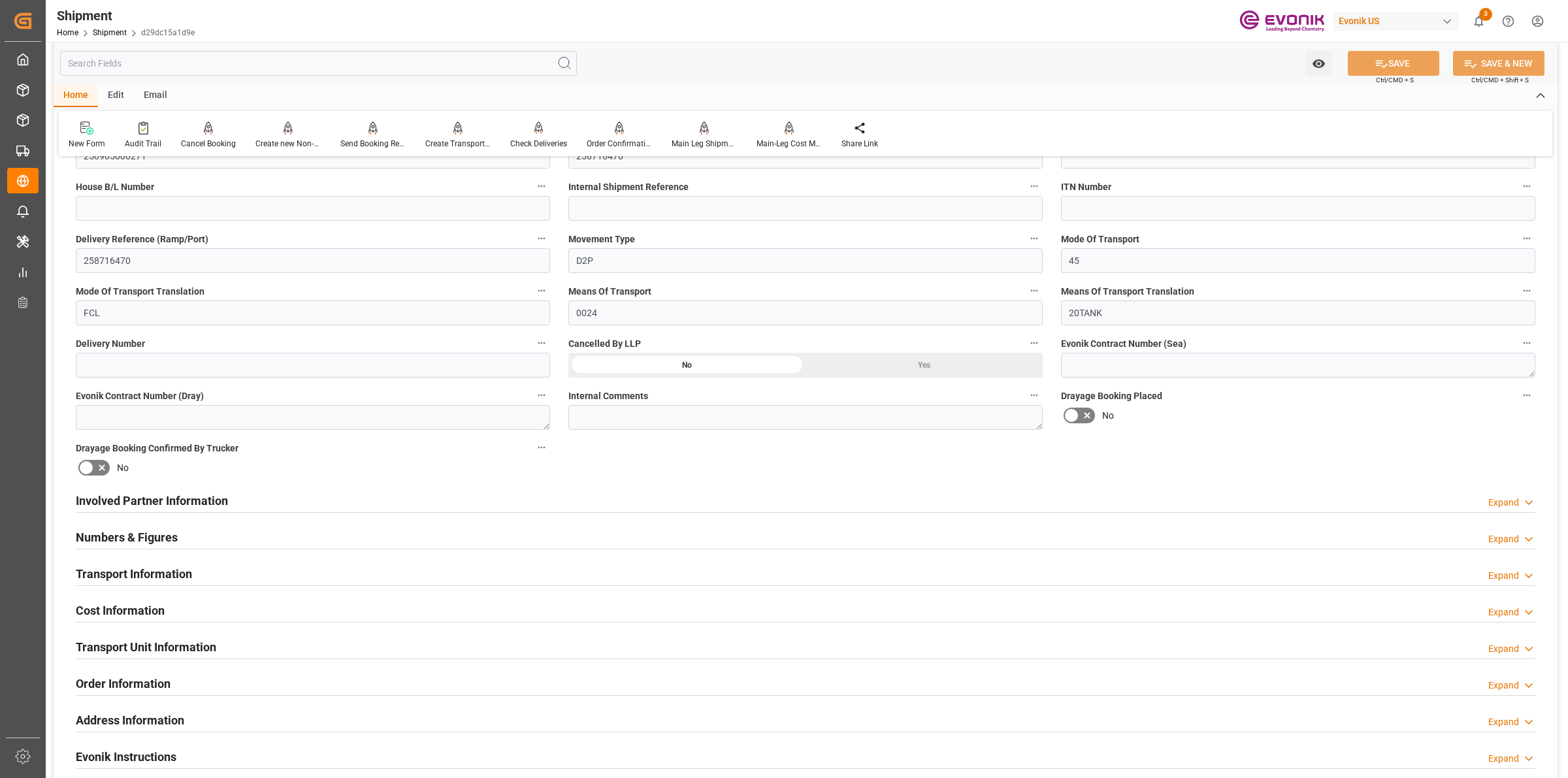
click at [517, 494] on div "Involved Partner Information Expand" at bounding box center [805, 500] width 1459 height 25
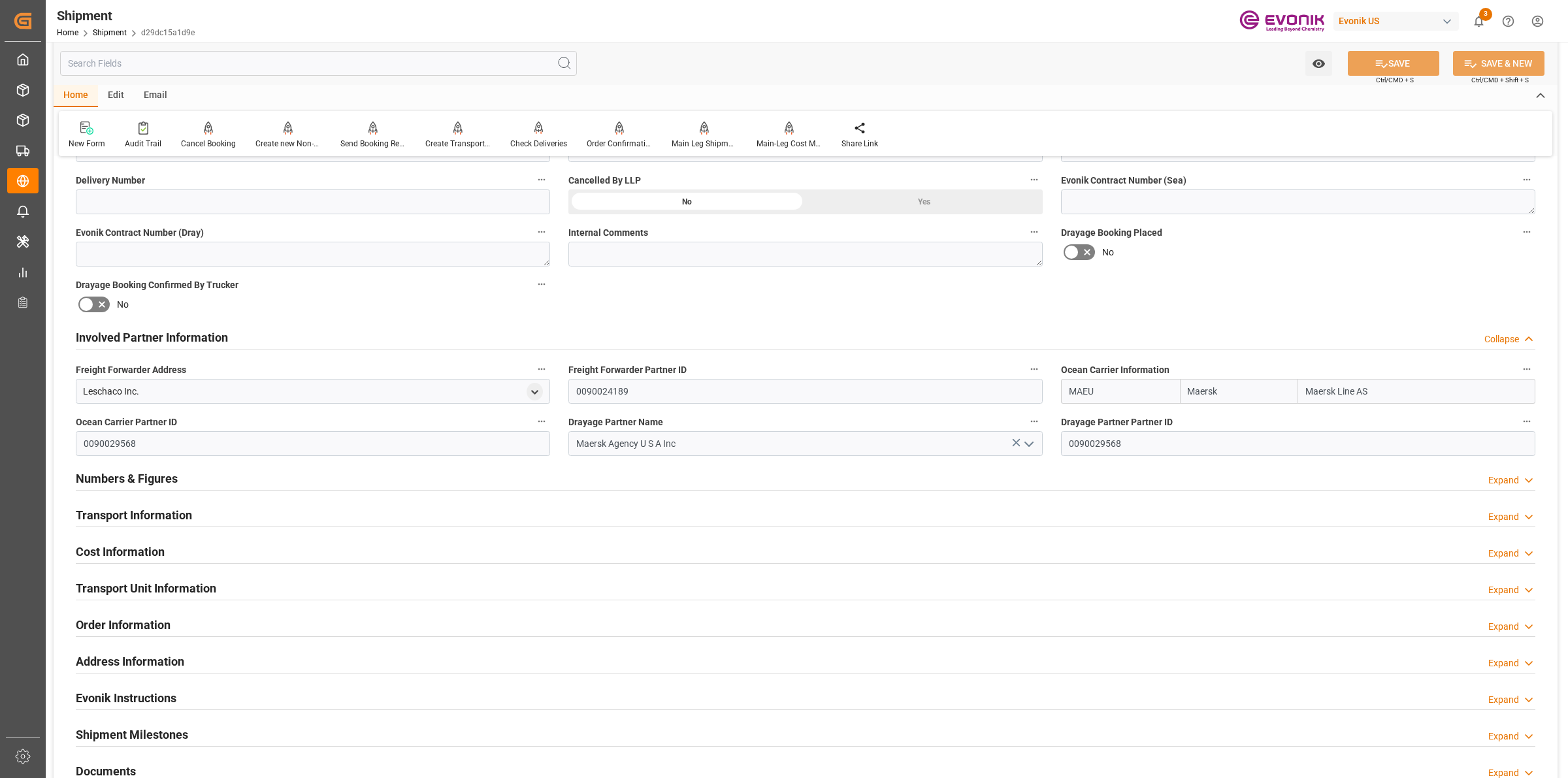
scroll to position [653, 0]
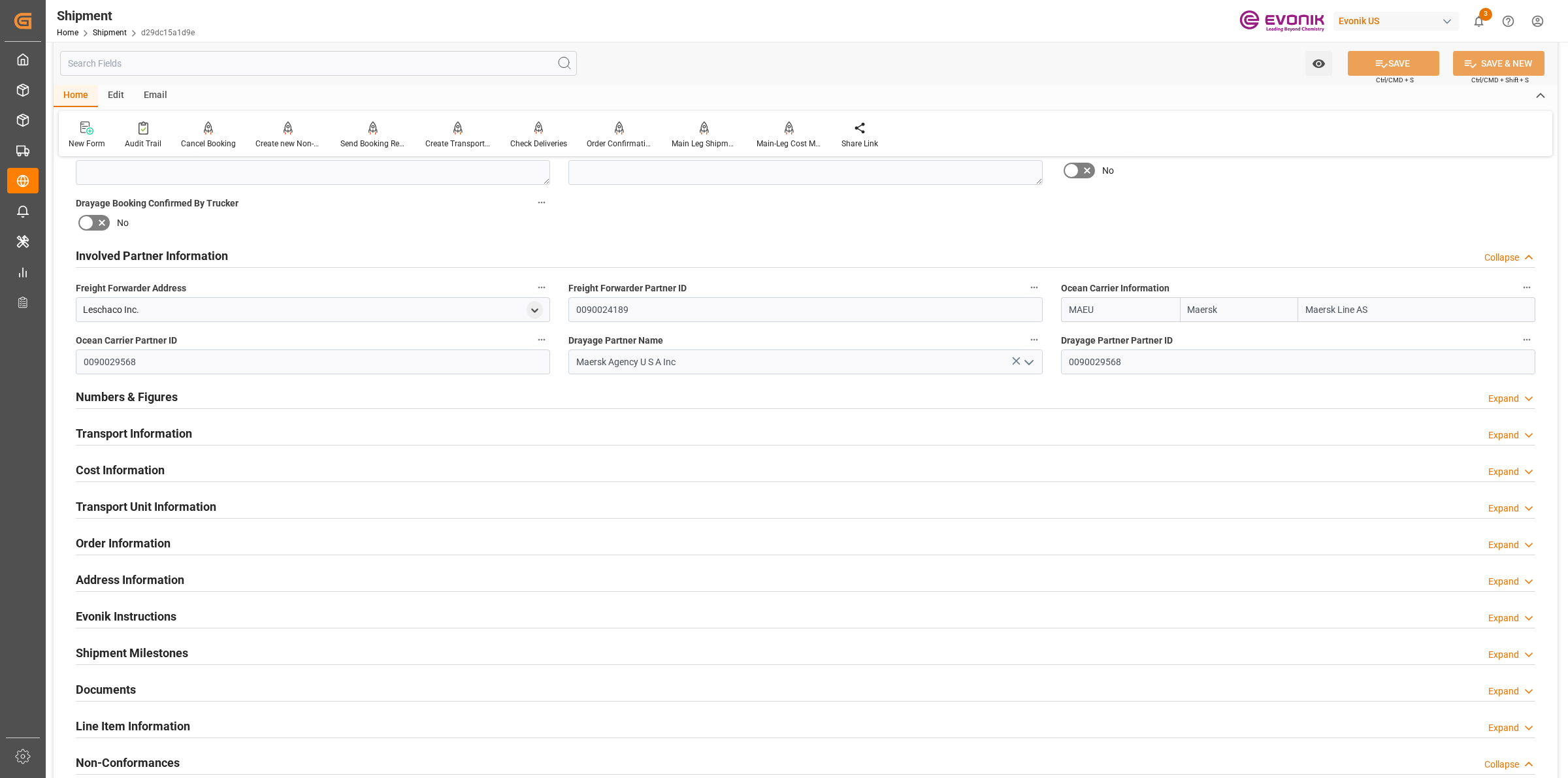
click at [978, 299] on div "Booking Confirmation Milestone Bar Collapse Submitted to FFW for Booking (Pendi…" at bounding box center [805, 242] width 1503 height 1455
click at [1080, 307] on input "MAEU" at bounding box center [1120, 309] width 119 height 25
drag, startPoint x: 1102, startPoint y: 310, endPoint x: 1050, endPoint y: 308, distance: 52.0
click at [1046, 308] on div "Booking Confirmation Milestone Bar Collapse Submitted to FFW for Booking (Pendi…" at bounding box center [805, 242] width 1503 height 1455
click at [168, 431] on h2 "Transport Information" at bounding box center [134, 433] width 116 height 18
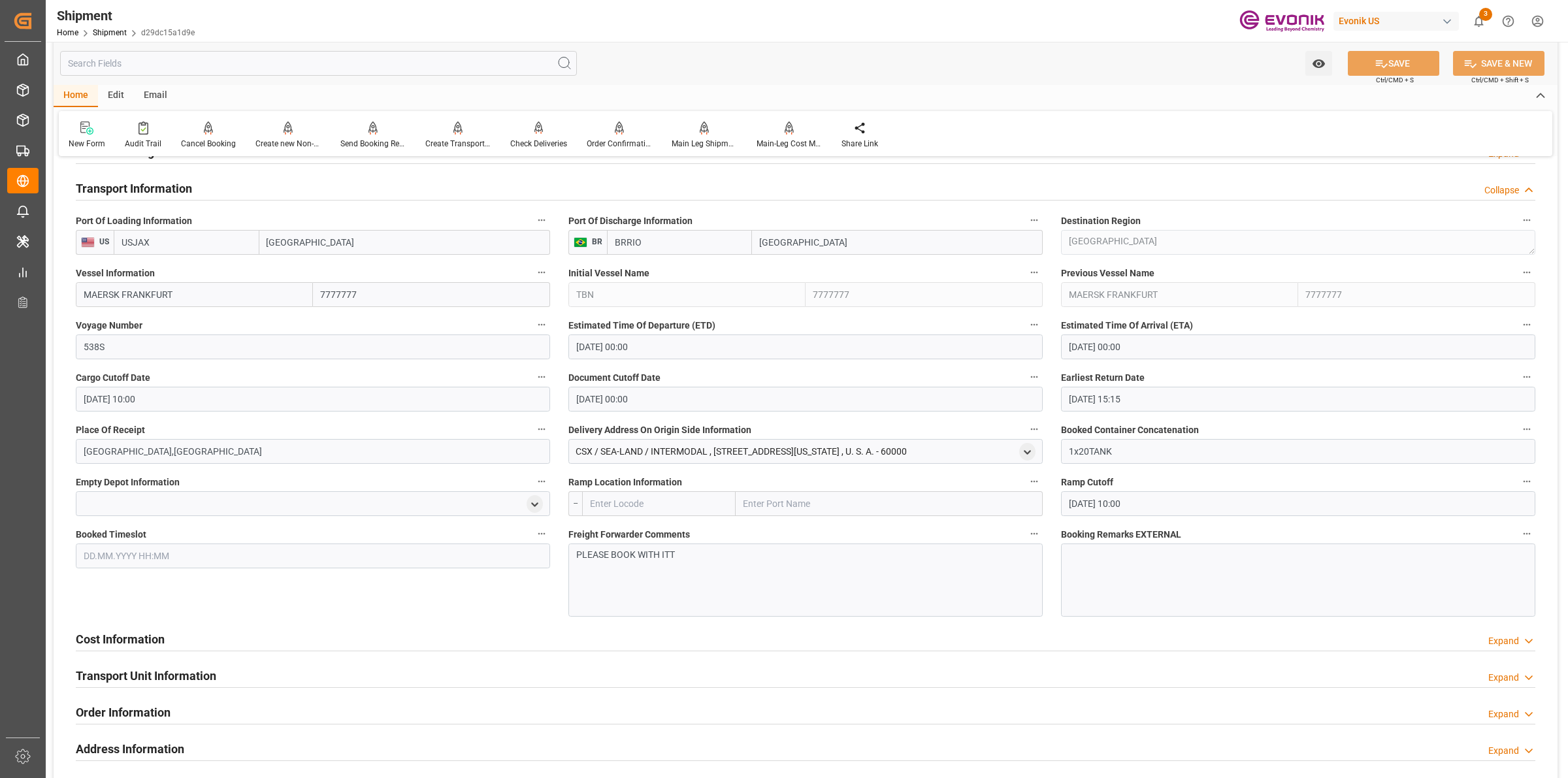
scroll to position [571, 0]
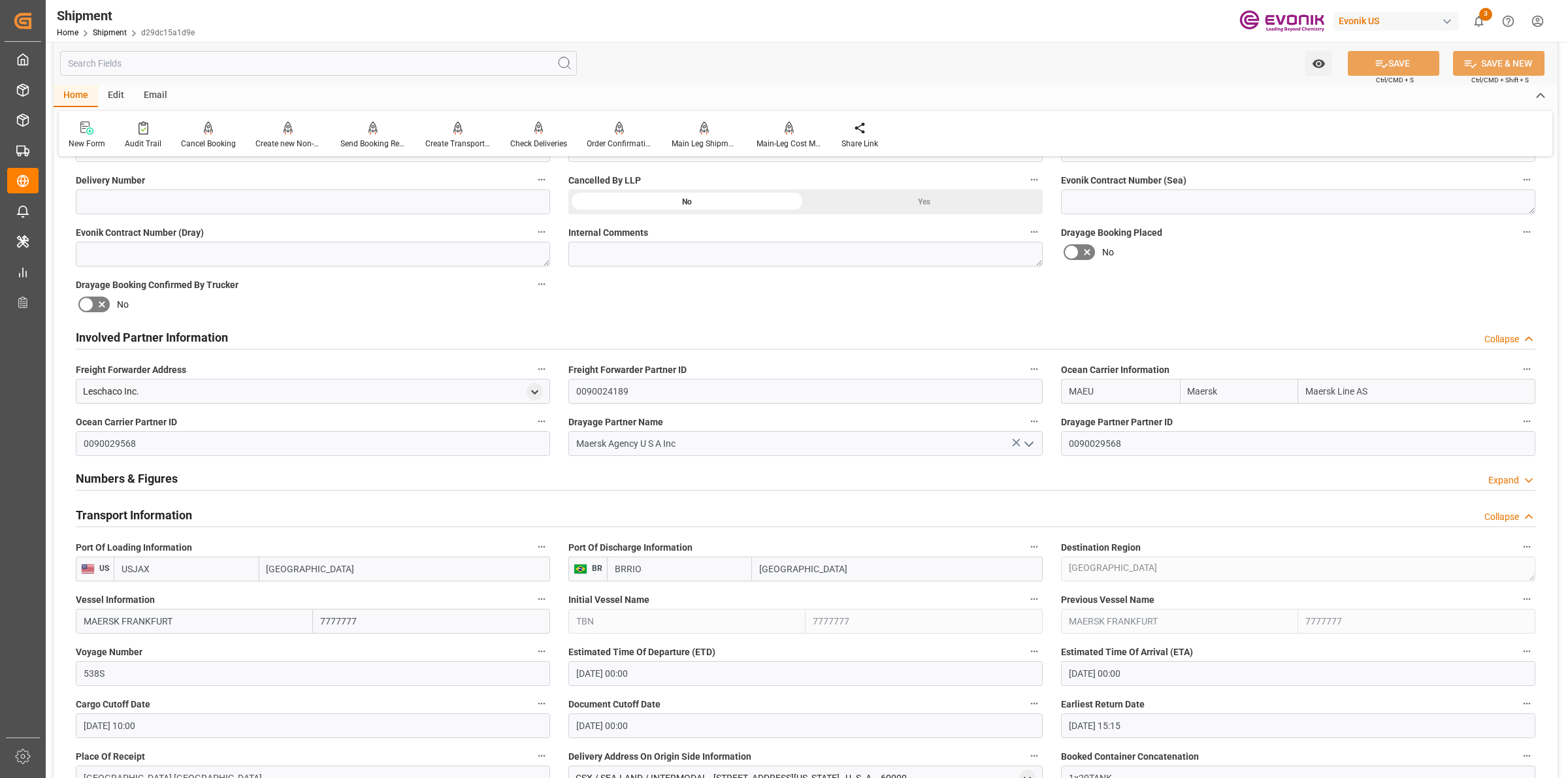
drag, startPoint x: 1098, startPoint y: 393, endPoint x: 1036, endPoint y: 392, distance: 62.0
click at [1036, 392] on div "Booking Confirmation Milestone Bar Collapse Submitted to FFW for Booking (Pendi…" at bounding box center [805, 531] width 1503 height 1869
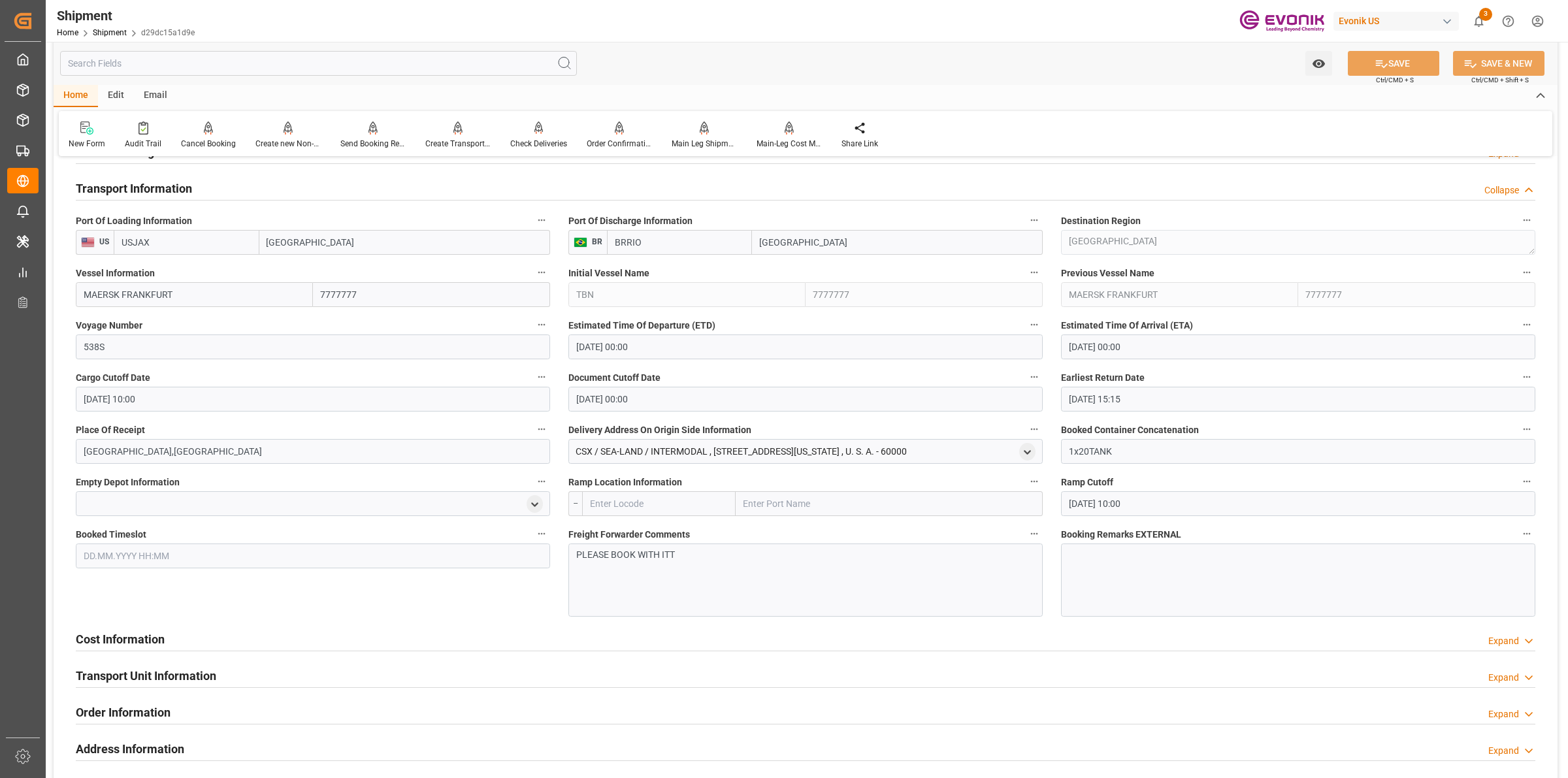
scroll to position [980, 0]
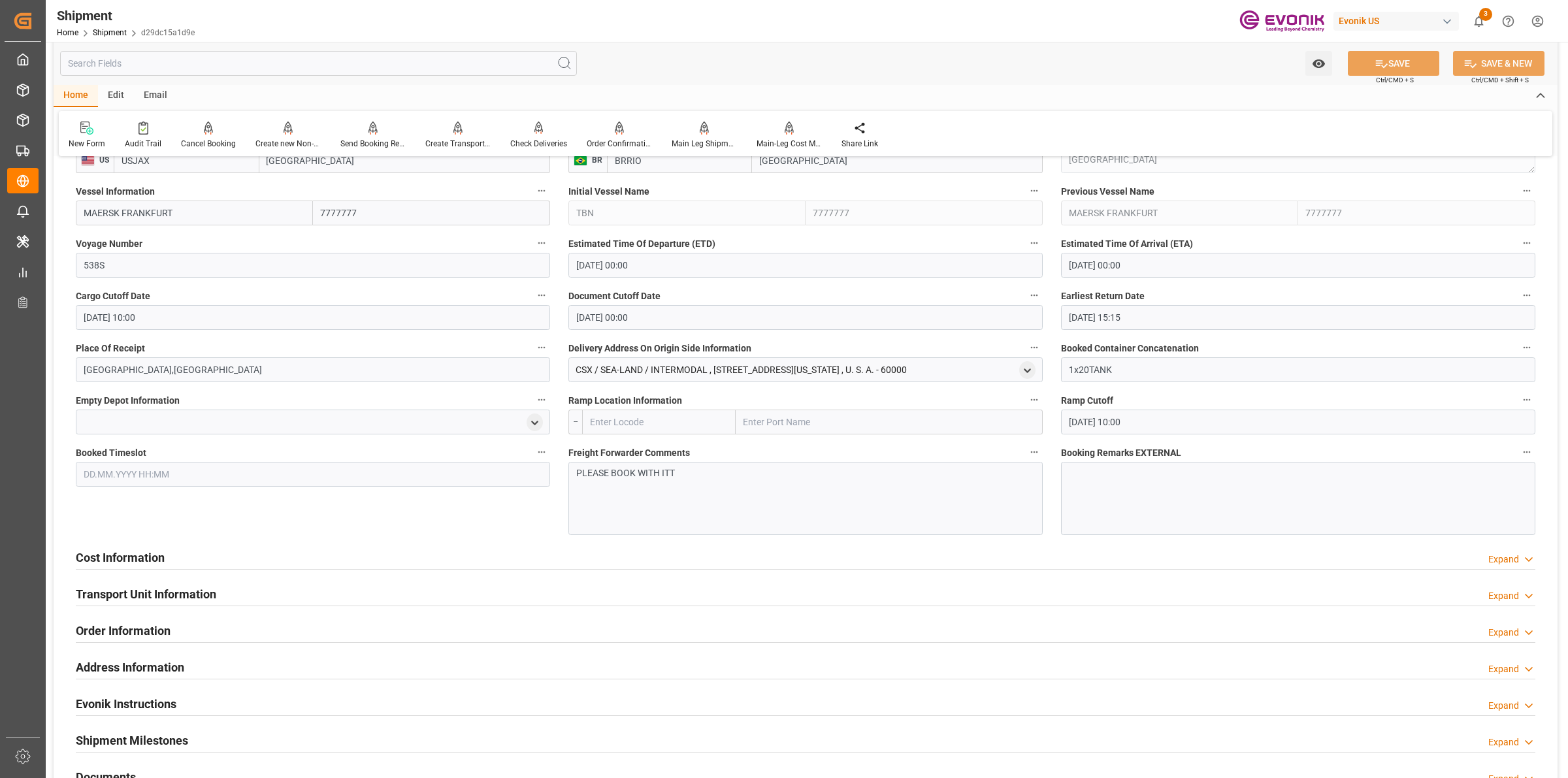
click at [673, 495] on div "PLEASE BOOK WITH ITT" at bounding box center [805, 498] width 474 height 73
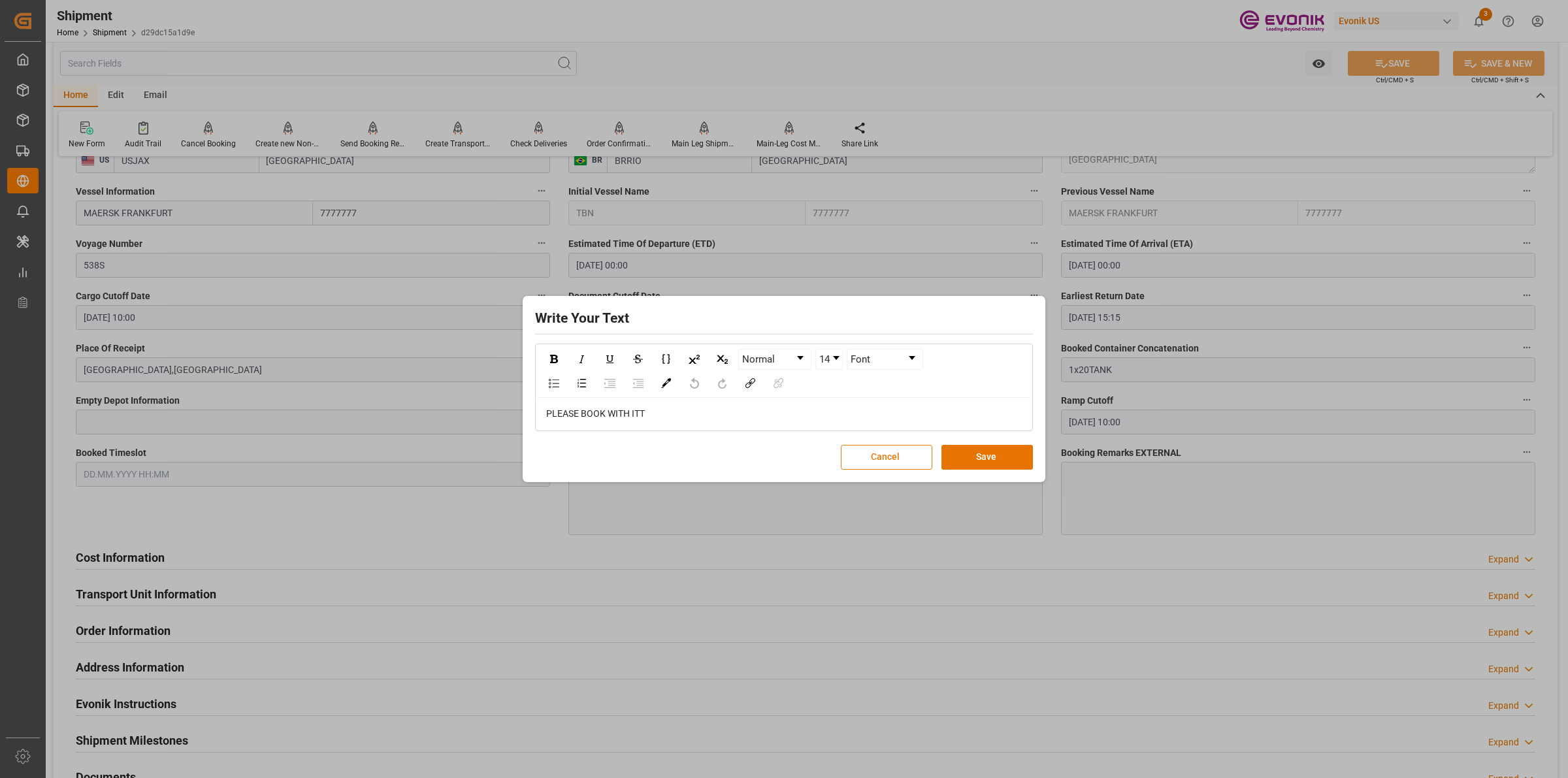
click at [861, 461] on button "Cancel" at bounding box center [886, 457] width 91 height 25
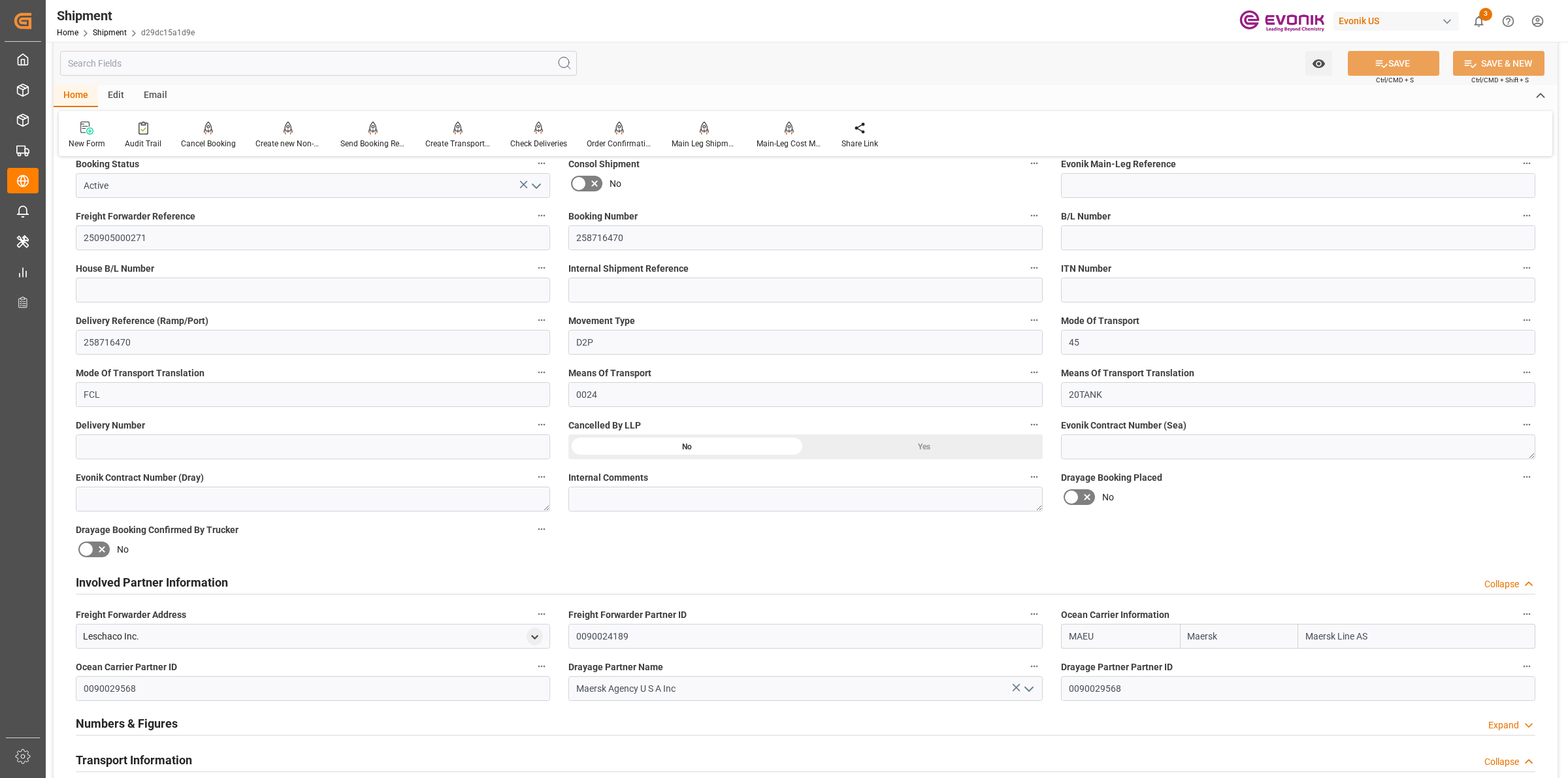
scroll to position [571, 0]
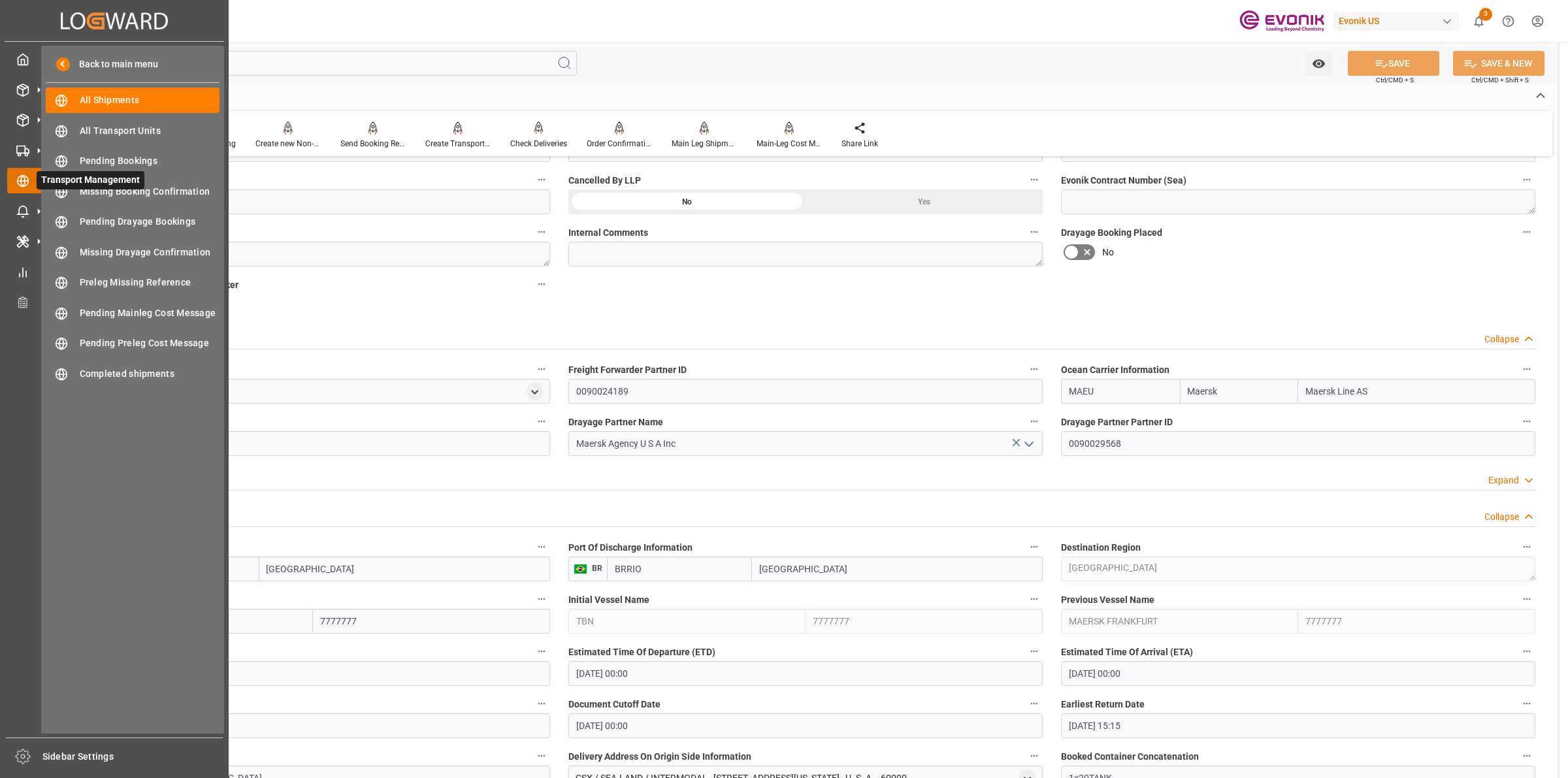
click at [33, 181] on icon at bounding box center [39, 181] width 27 height 27
click at [110, 102] on span "All Shipments" at bounding box center [150, 100] width 140 height 14
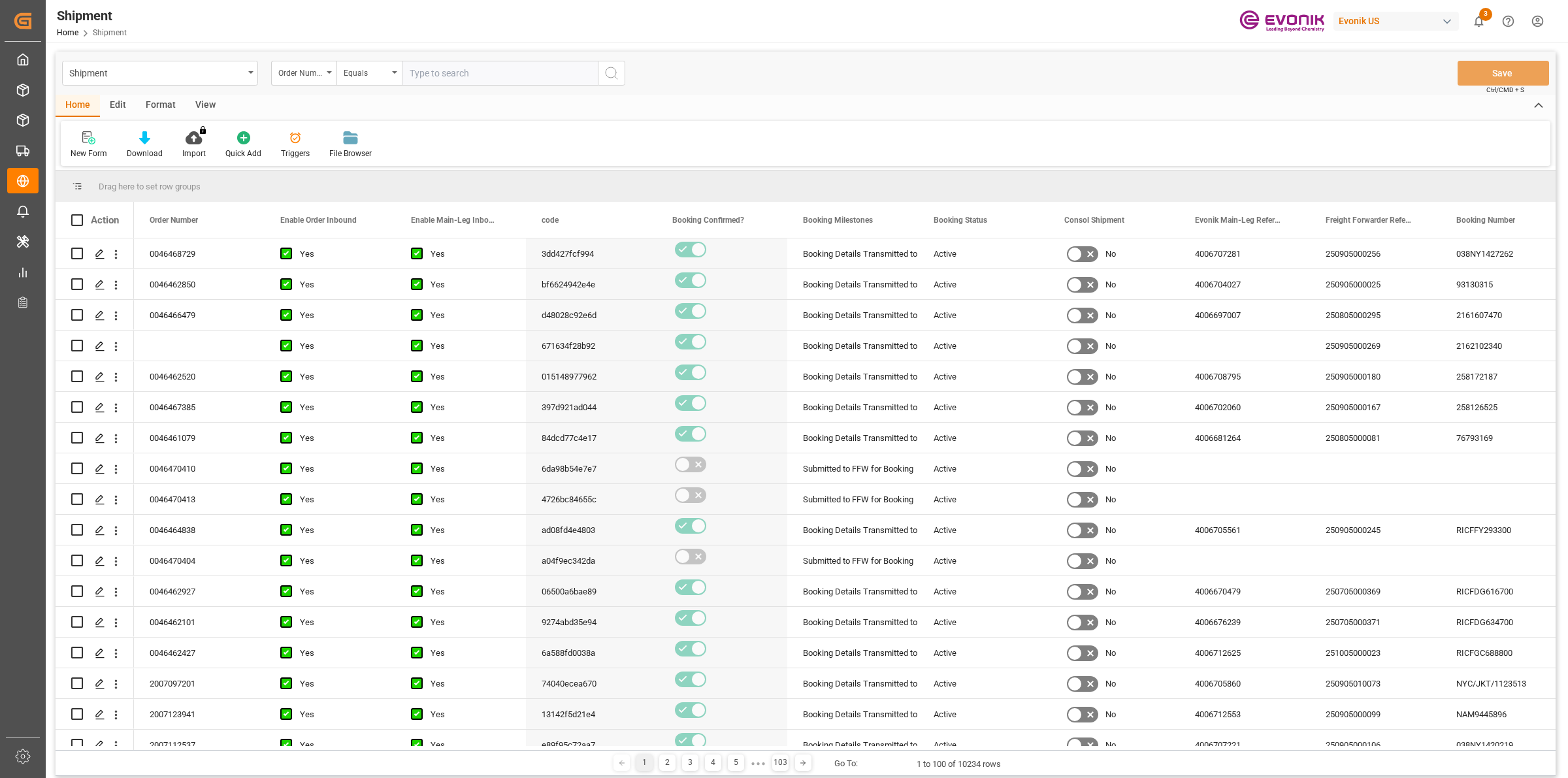
click at [459, 77] on input "text" at bounding box center [500, 73] width 196 height 25
type input "0046467177"
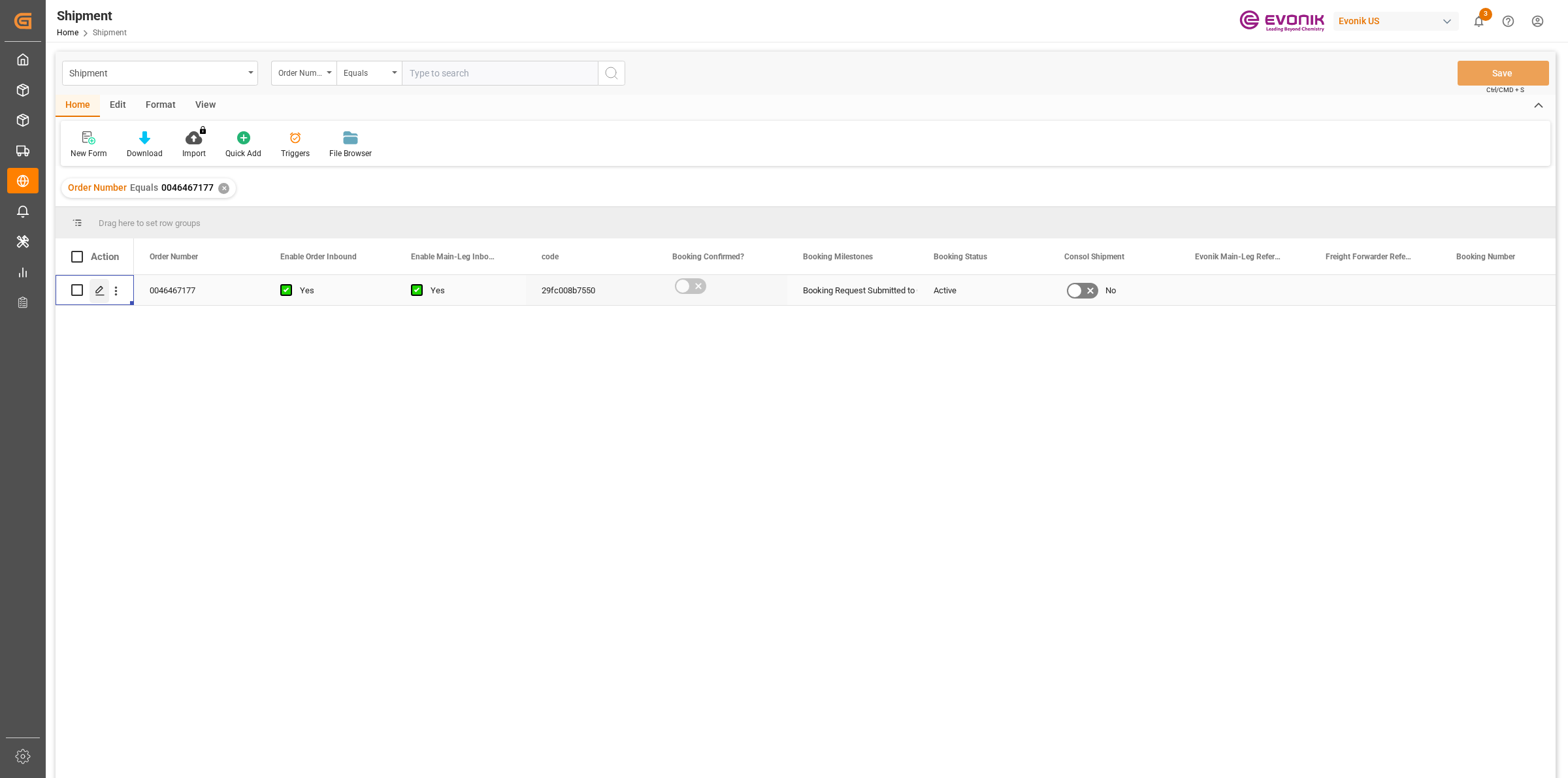
click at [99, 291] on polygon "Press SPACE to select this row." at bounding box center [99, 289] width 6 height 6
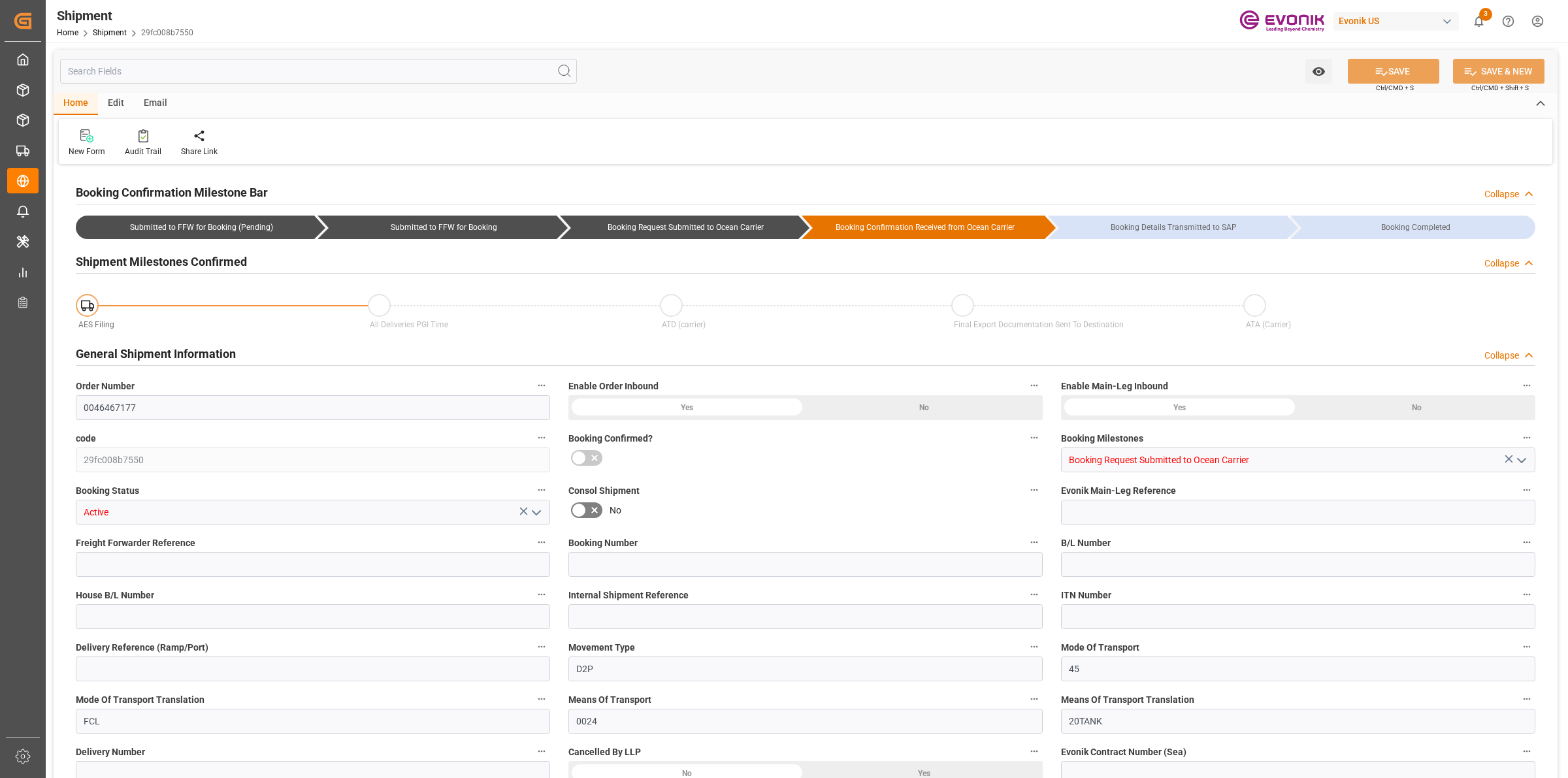
type input "TQMU"
type input "Intermodal Tank Transport"
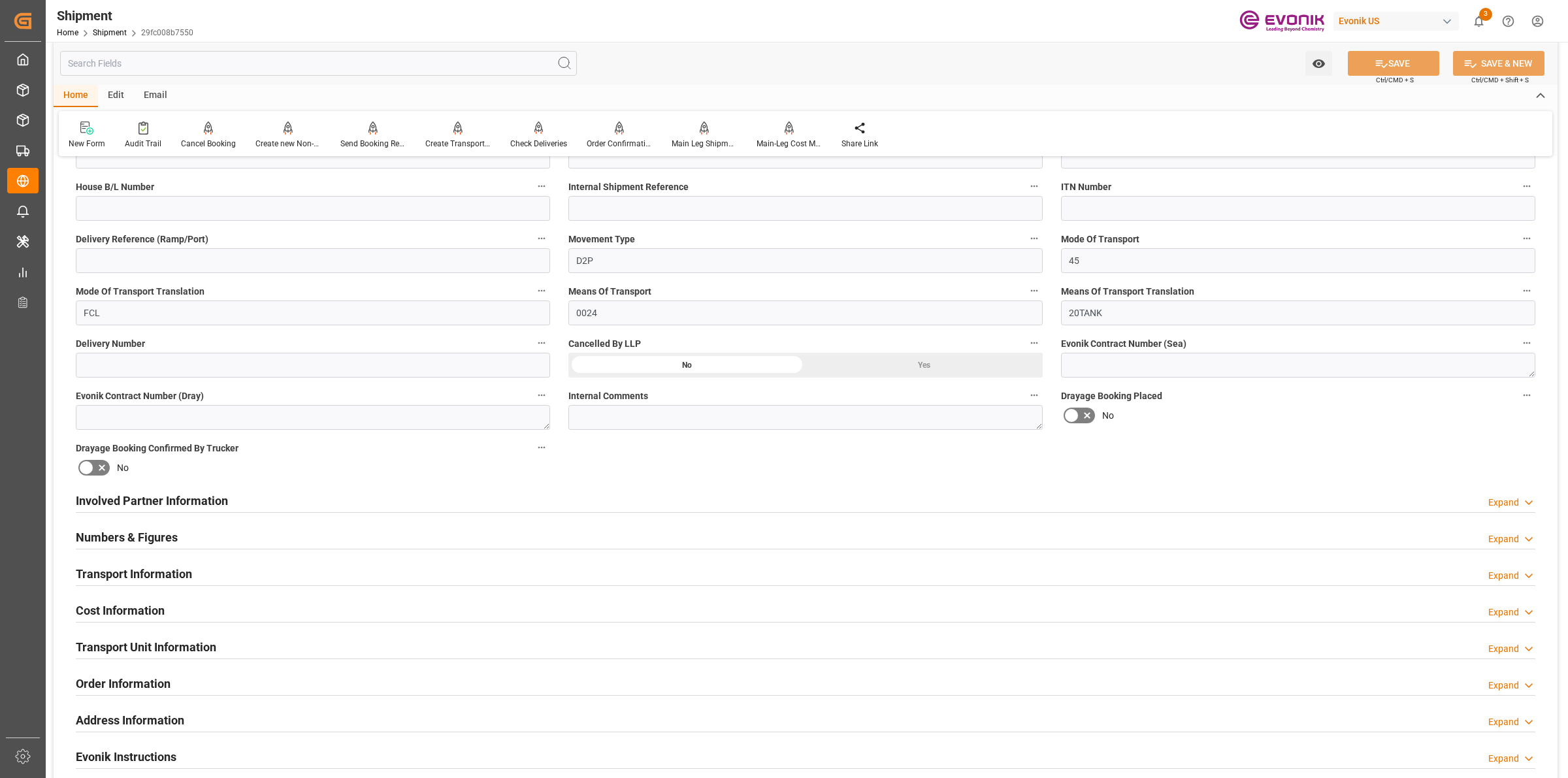
click at [909, 507] on div "Involved Partner Information Expand" at bounding box center [805, 500] width 1459 height 25
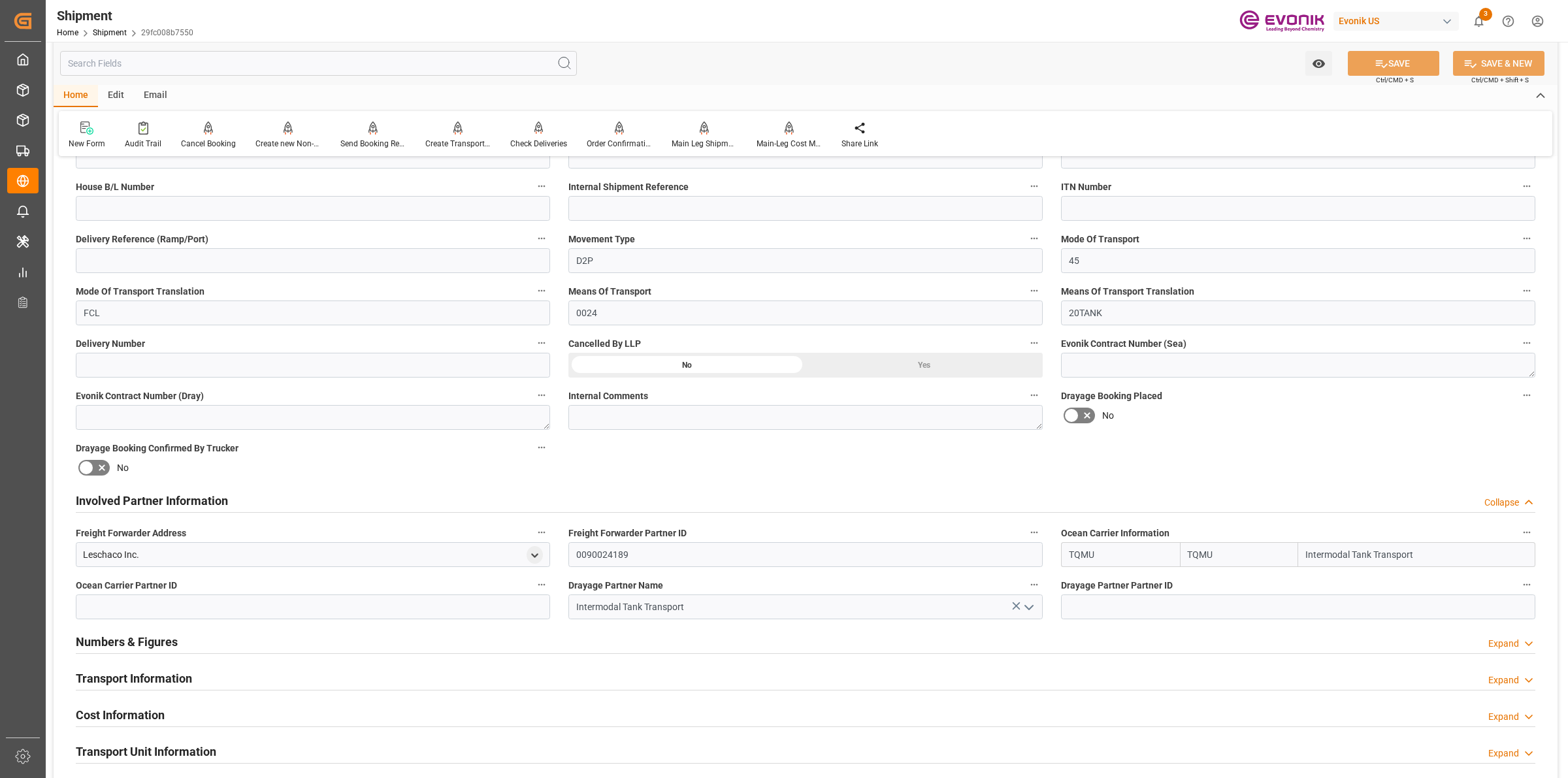
drag, startPoint x: 1116, startPoint y: 557, endPoint x: 1079, endPoint y: 554, distance: 37.1
click at [1050, 555] on div "Booking Confirmation Milestone Bar Collapse Submitted to FFW for Booking (Pendi…" at bounding box center [805, 487] width 1503 height 1455
drag, startPoint x: 1309, startPoint y: 552, endPoint x: 1390, endPoint y: 552, distance: 81.0
click at [1390, 552] on input "Intermodal Tank Transport" at bounding box center [1417, 554] width 237 height 25
drag, startPoint x: 378, startPoint y: 613, endPoint x: 444, endPoint y: 600, distance: 67.3
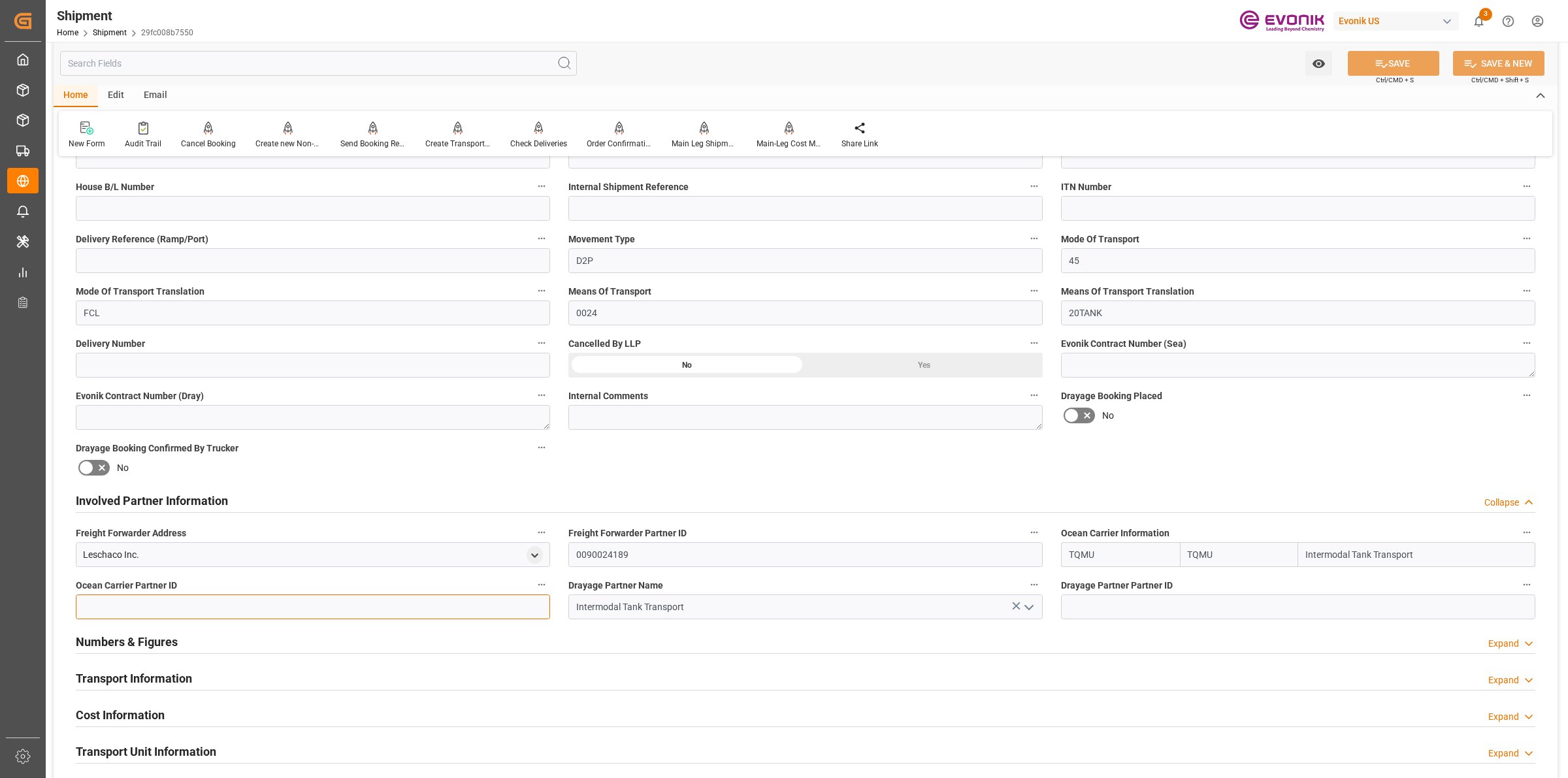
click at [381, 614] on input at bounding box center [312, 606] width 474 height 25
drag, startPoint x: 1235, startPoint y: 614, endPoint x: 1206, endPoint y: 605, distance: 30.4
click at [1235, 614] on input at bounding box center [1298, 606] width 474 height 25
click at [341, 601] on input at bounding box center [312, 606] width 474 height 25
drag, startPoint x: 1096, startPoint y: 554, endPoint x: 1044, endPoint y: 549, distance: 52.2
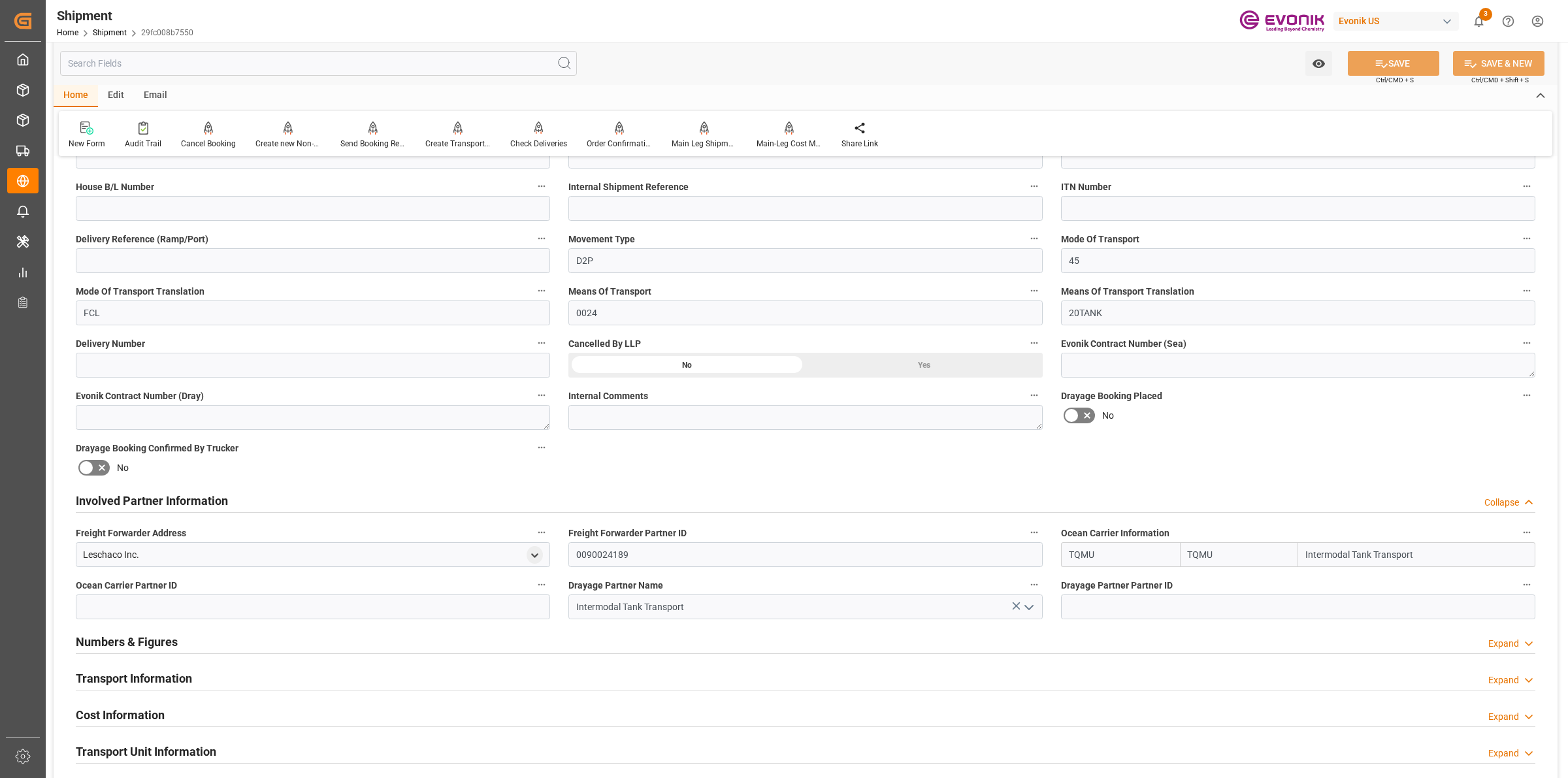
click at [1044, 549] on div "Booking Confirmation Milestone Bar Collapse Submitted to FFW for Booking (Pendi…" at bounding box center [805, 487] width 1503 height 1455
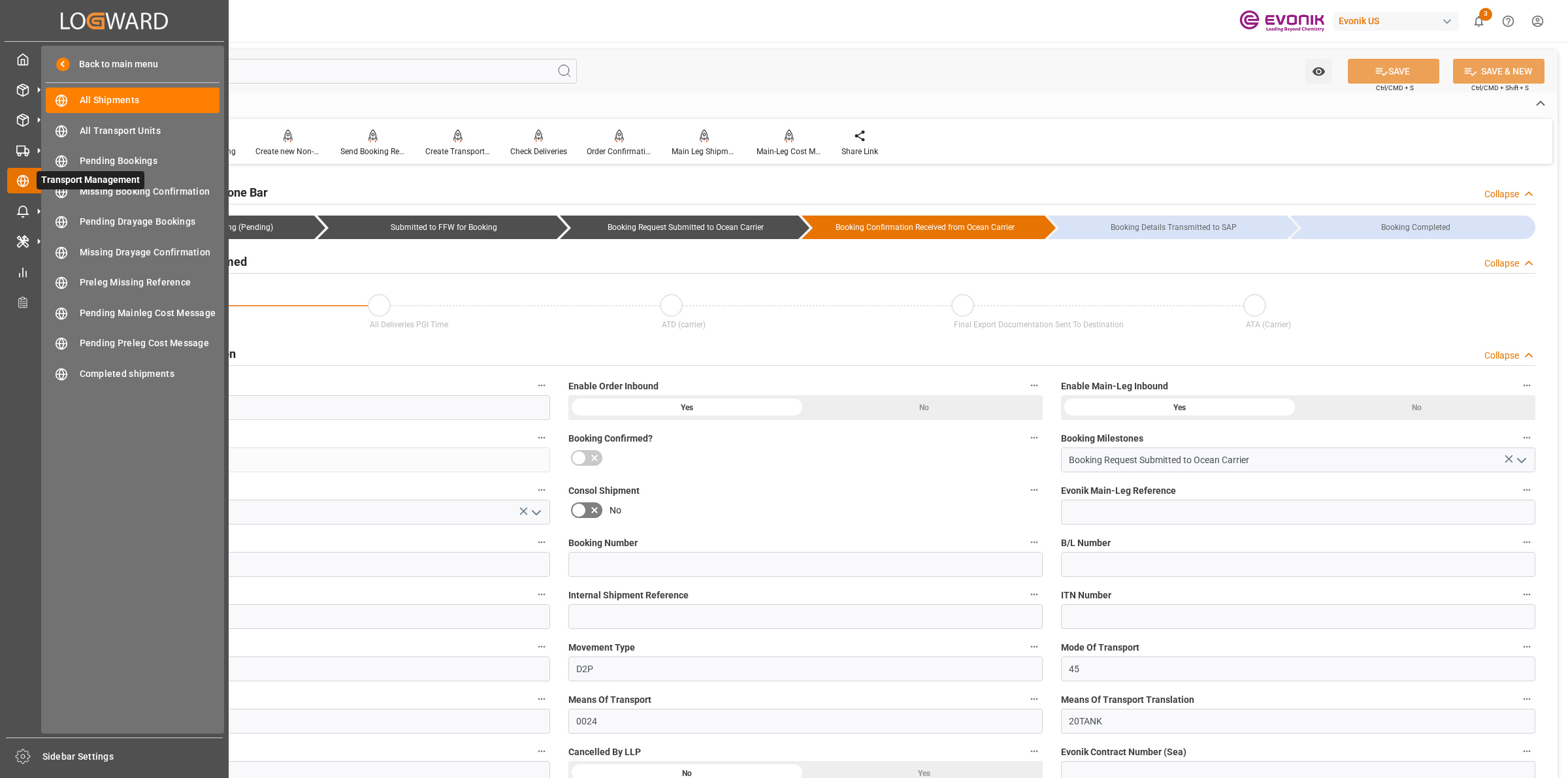
drag, startPoint x: 25, startPoint y: 170, endPoint x: 90, endPoint y: 137, distance: 72.9
click at [25, 169] on icon at bounding box center [39, 181] width 27 height 27
click at [99, 99] on span "All Shipments" at bounding box center [150, 100] width 140 height 14
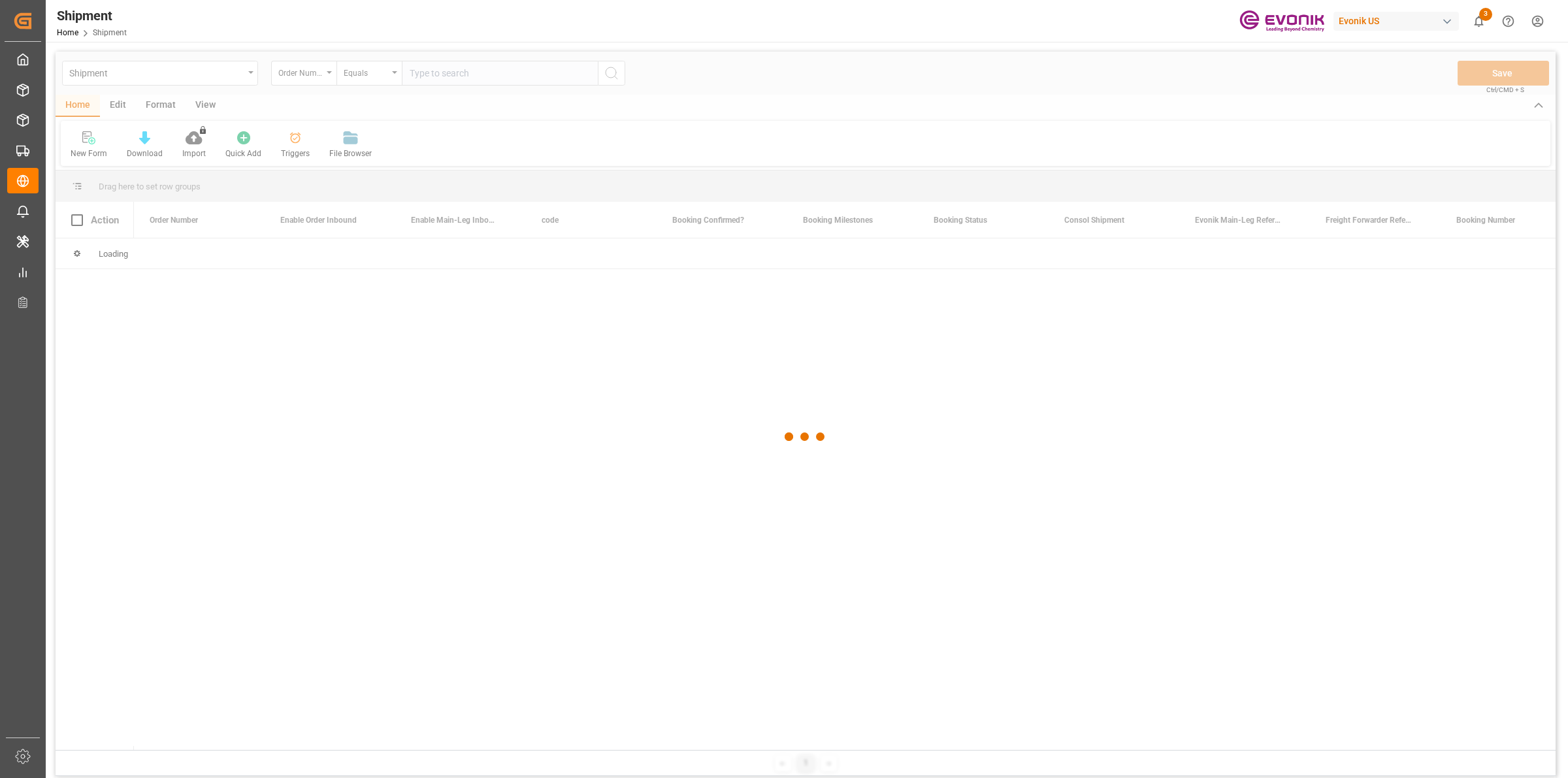
click at [454, 80] on div at bounding box center [806, 437] width 1500 height 770
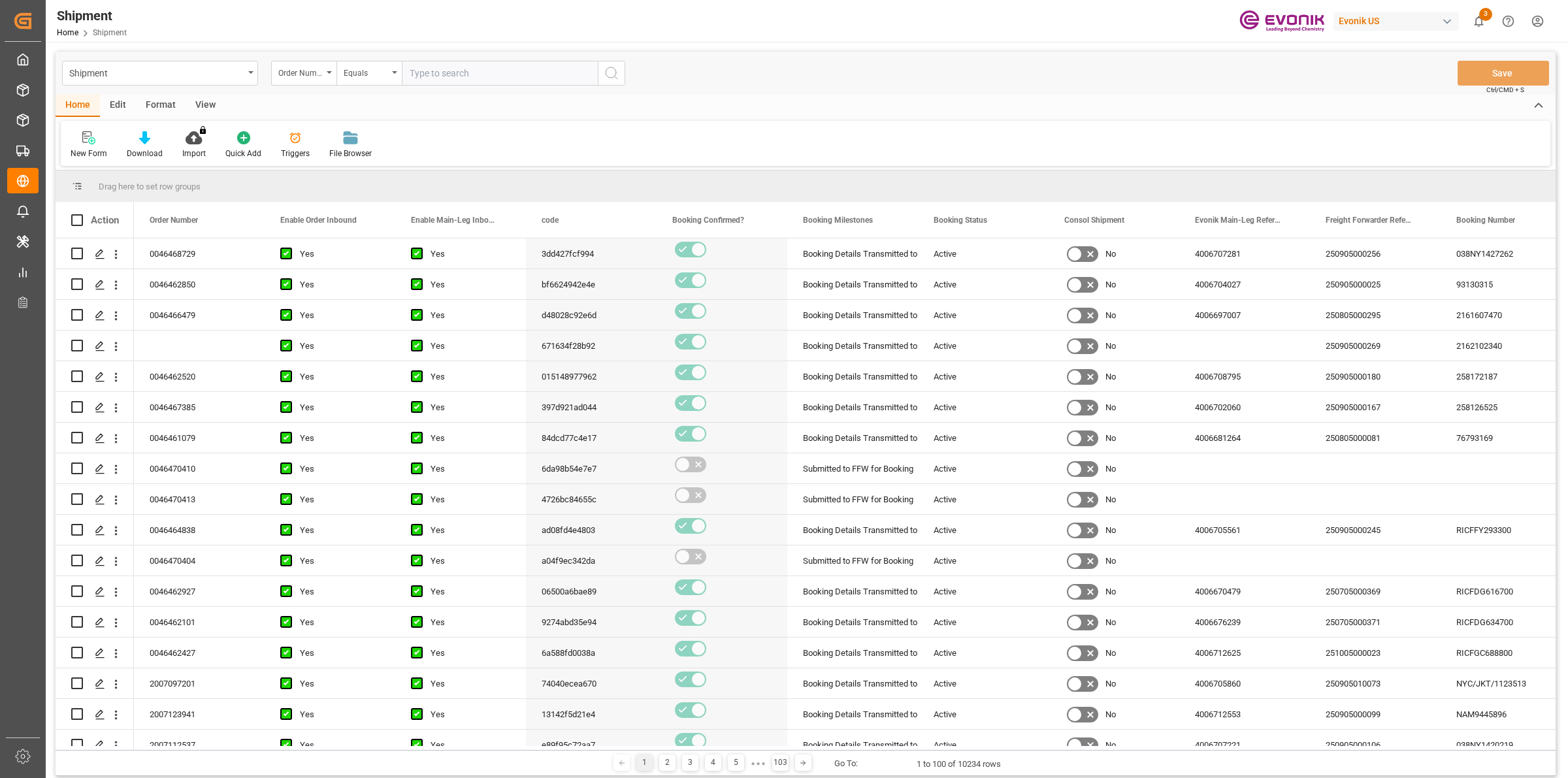
click at [455, 73] on input "text" at bounding box center [500, 73] width 196 height 25
paste input "46467178"
type input "0046467178"
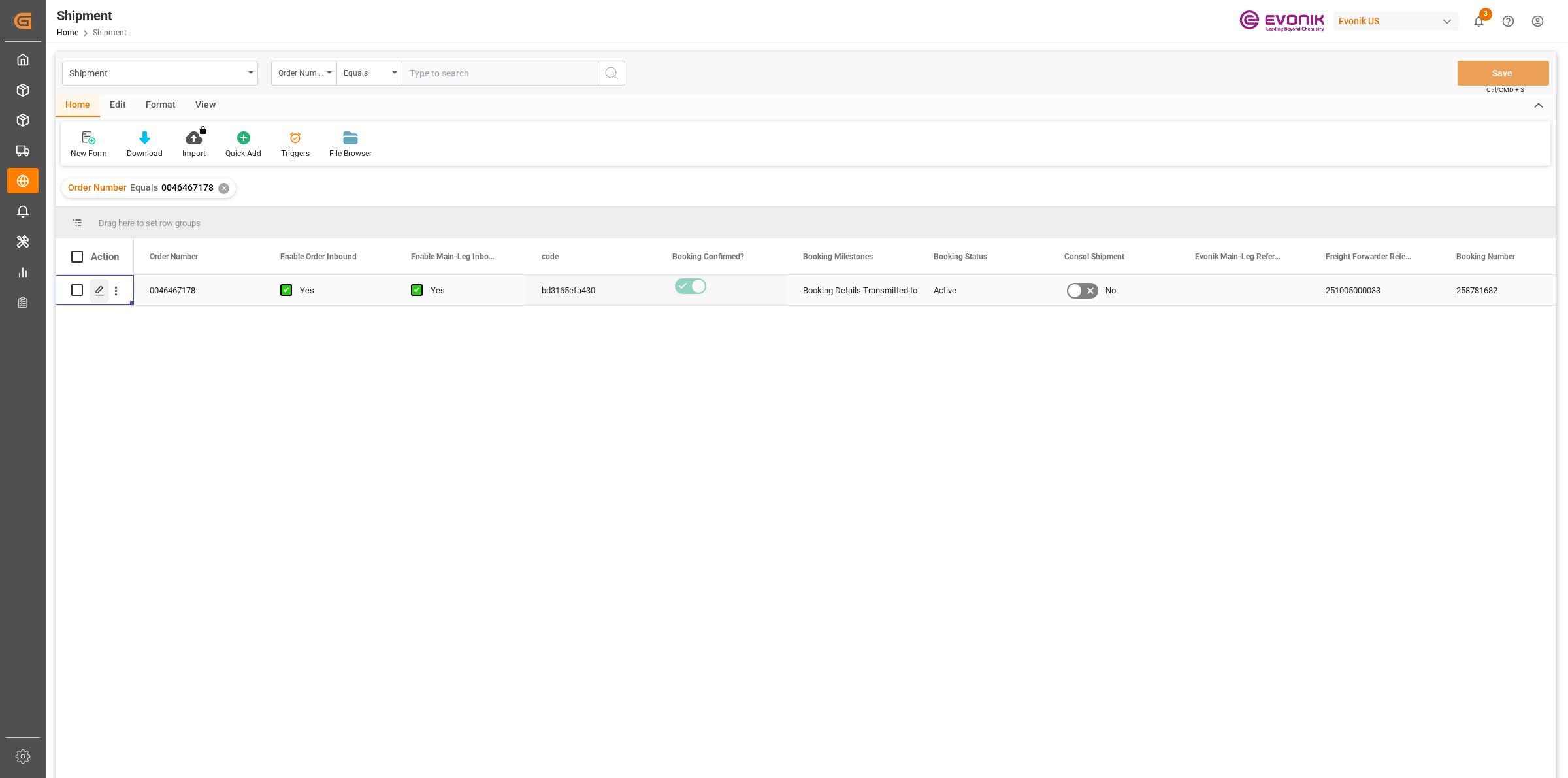
click at [92, 296] on div "Press SPACE to select this row." at bounding box center [99, 291] width 19 height 24
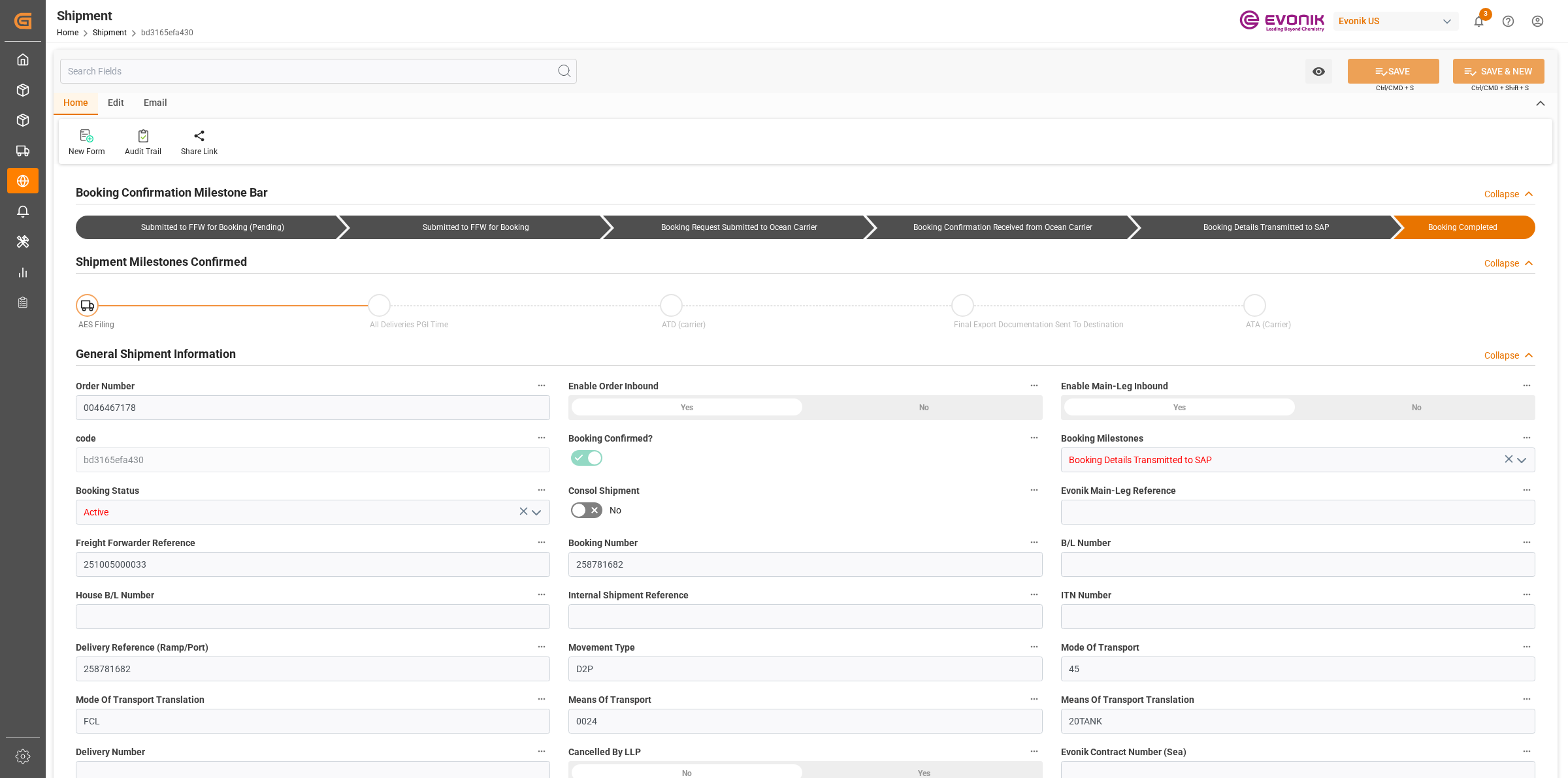
type input "Maersk"
type input "Maersk Line AS"
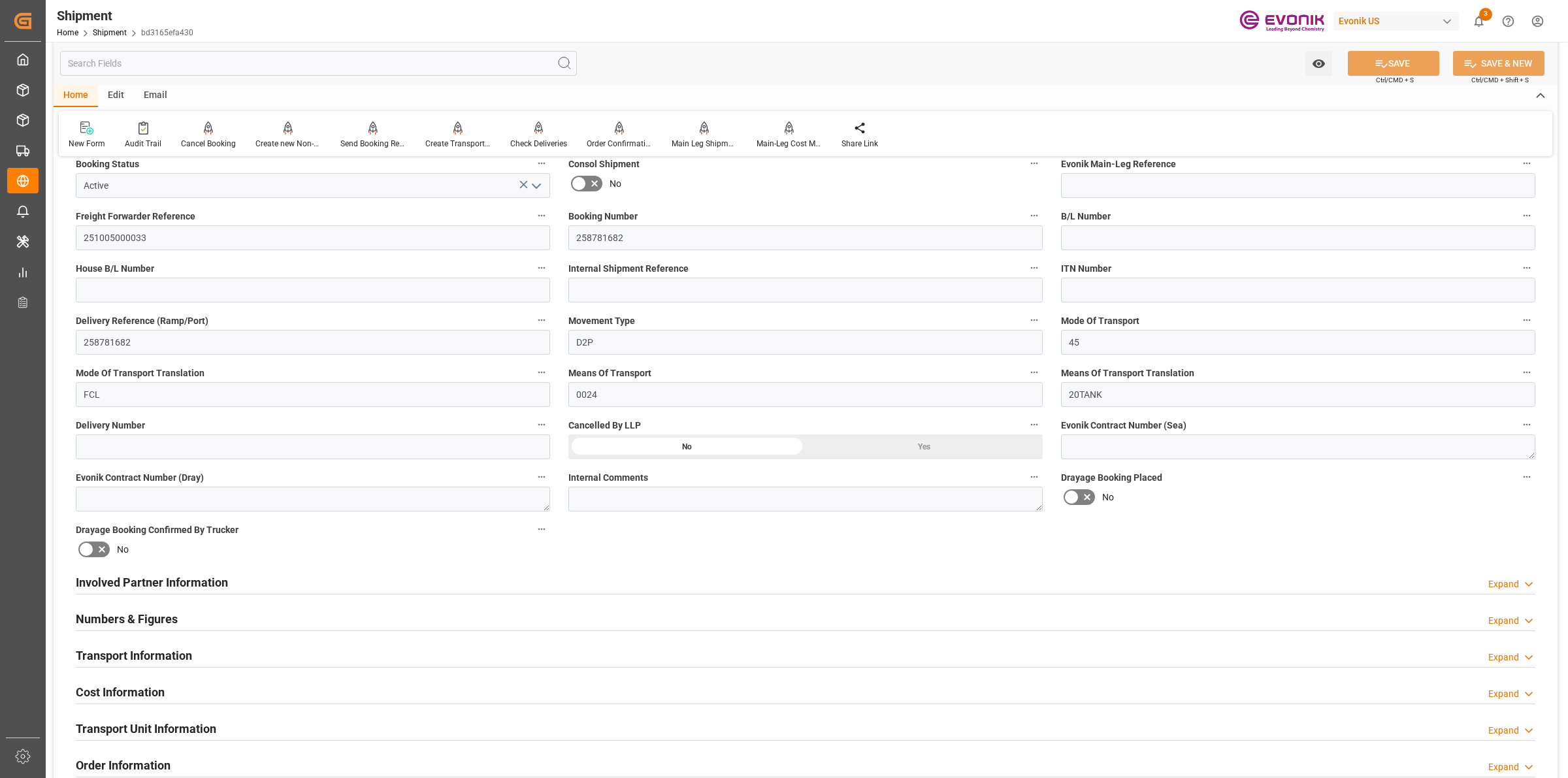
scroll to position [408, 0]
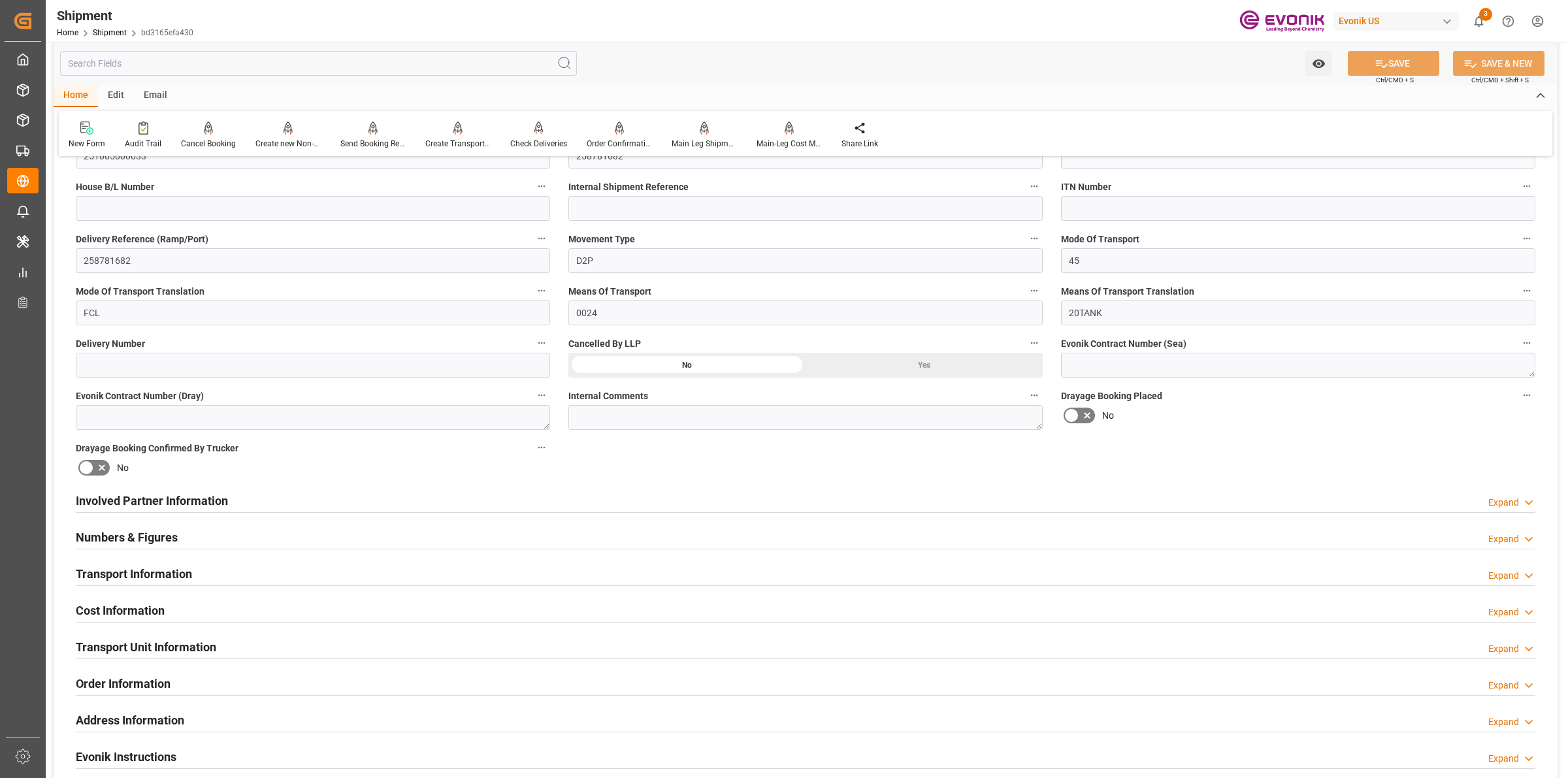
click at [230, 504] on div "Involved Partner Information Expand" at bounding box center [805, 500] width 1459 height 25
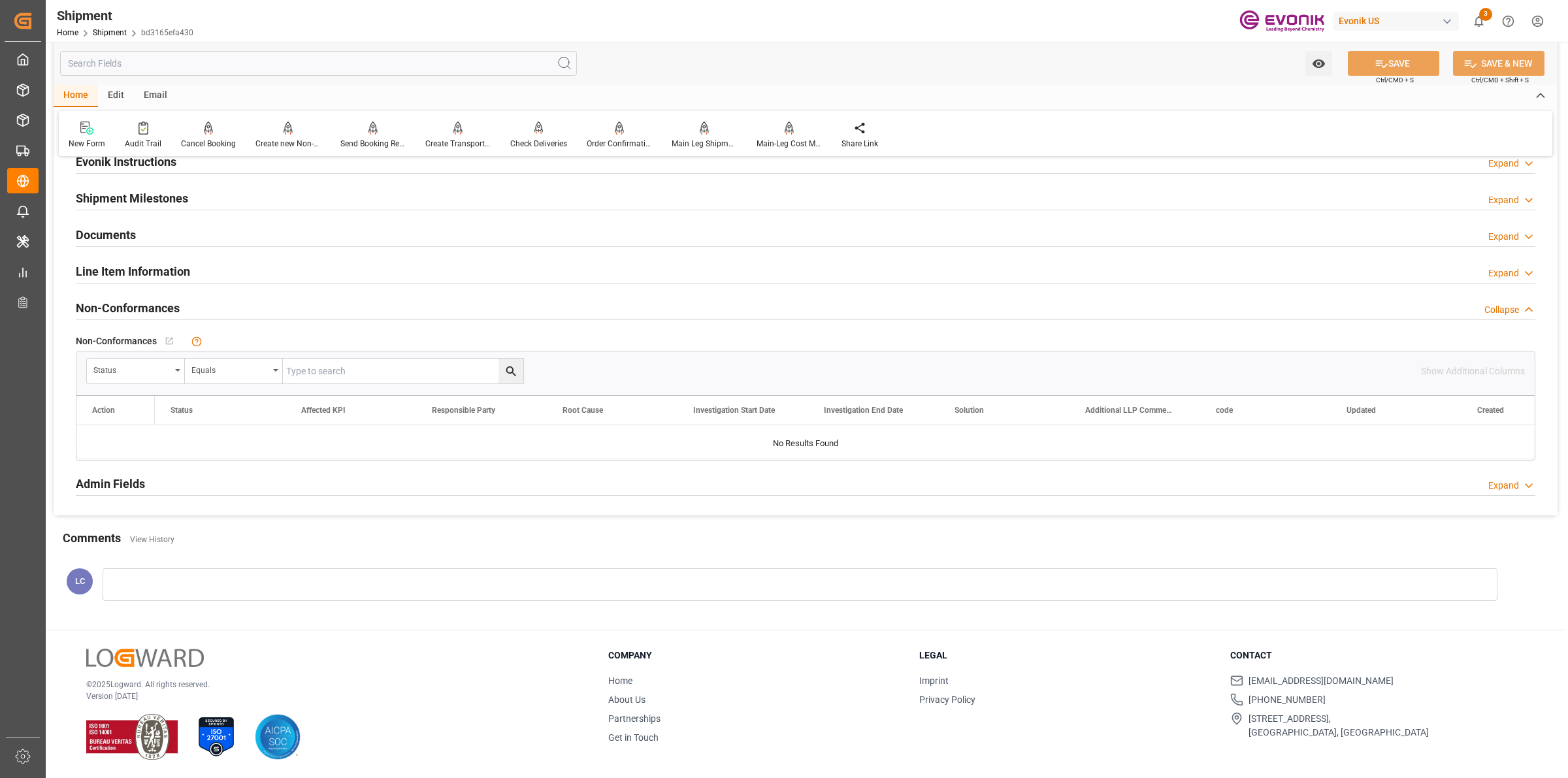
scroll to position [700, 0]
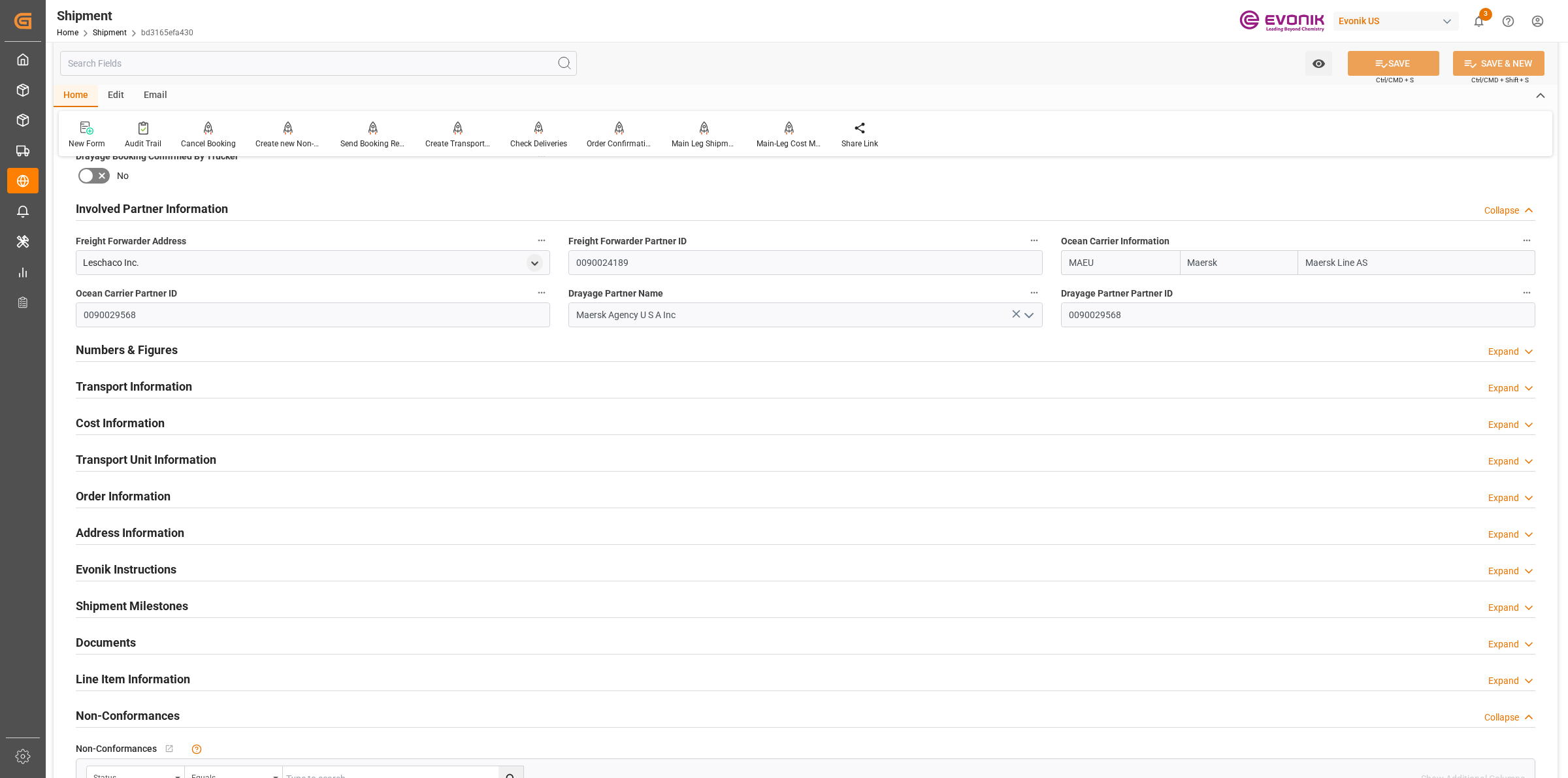
click at [139, 380] on h2 "Transport Information" at bounding box center [134, 387] width 116 height 18
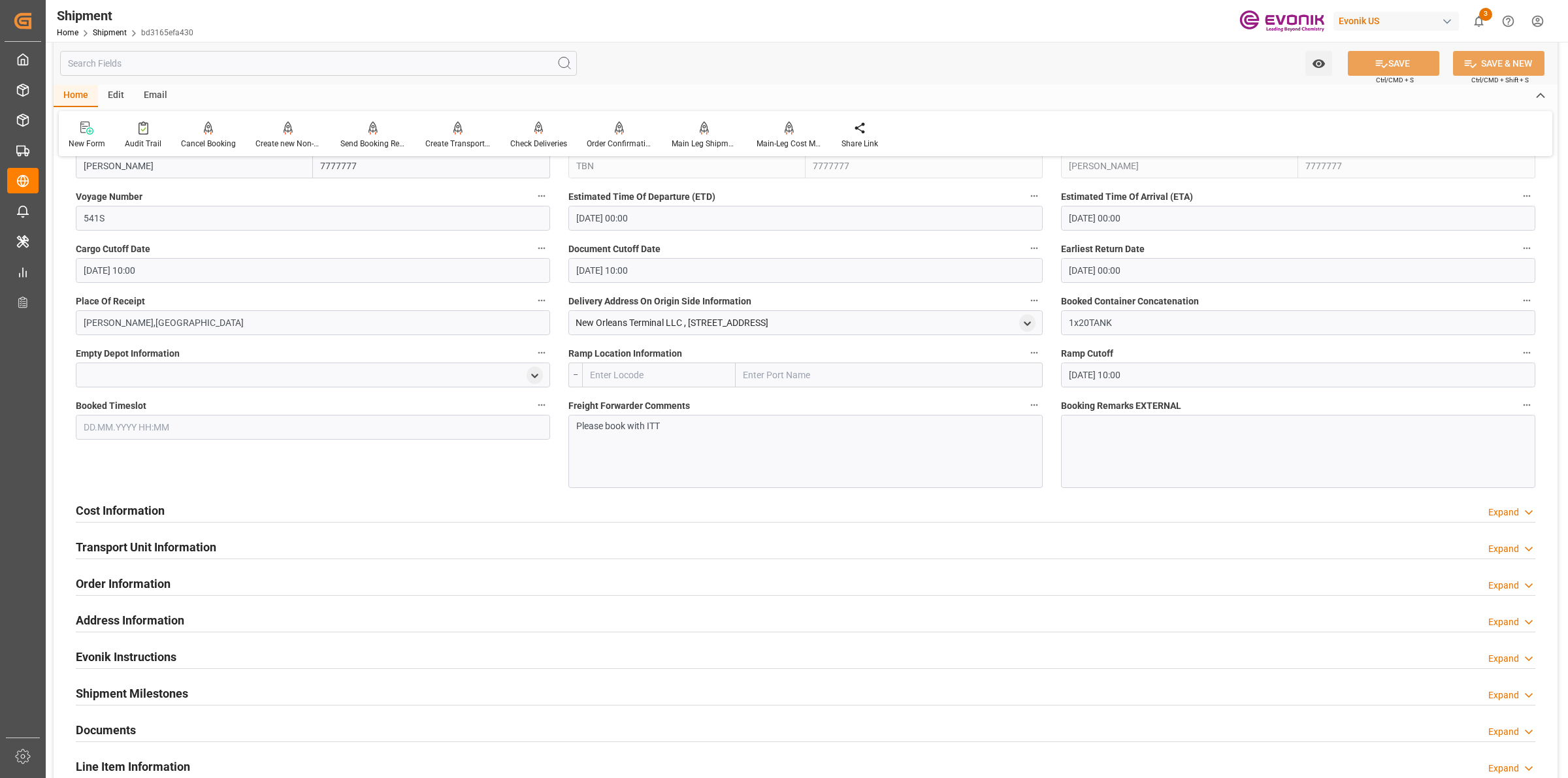
scroll to position [618, 0]
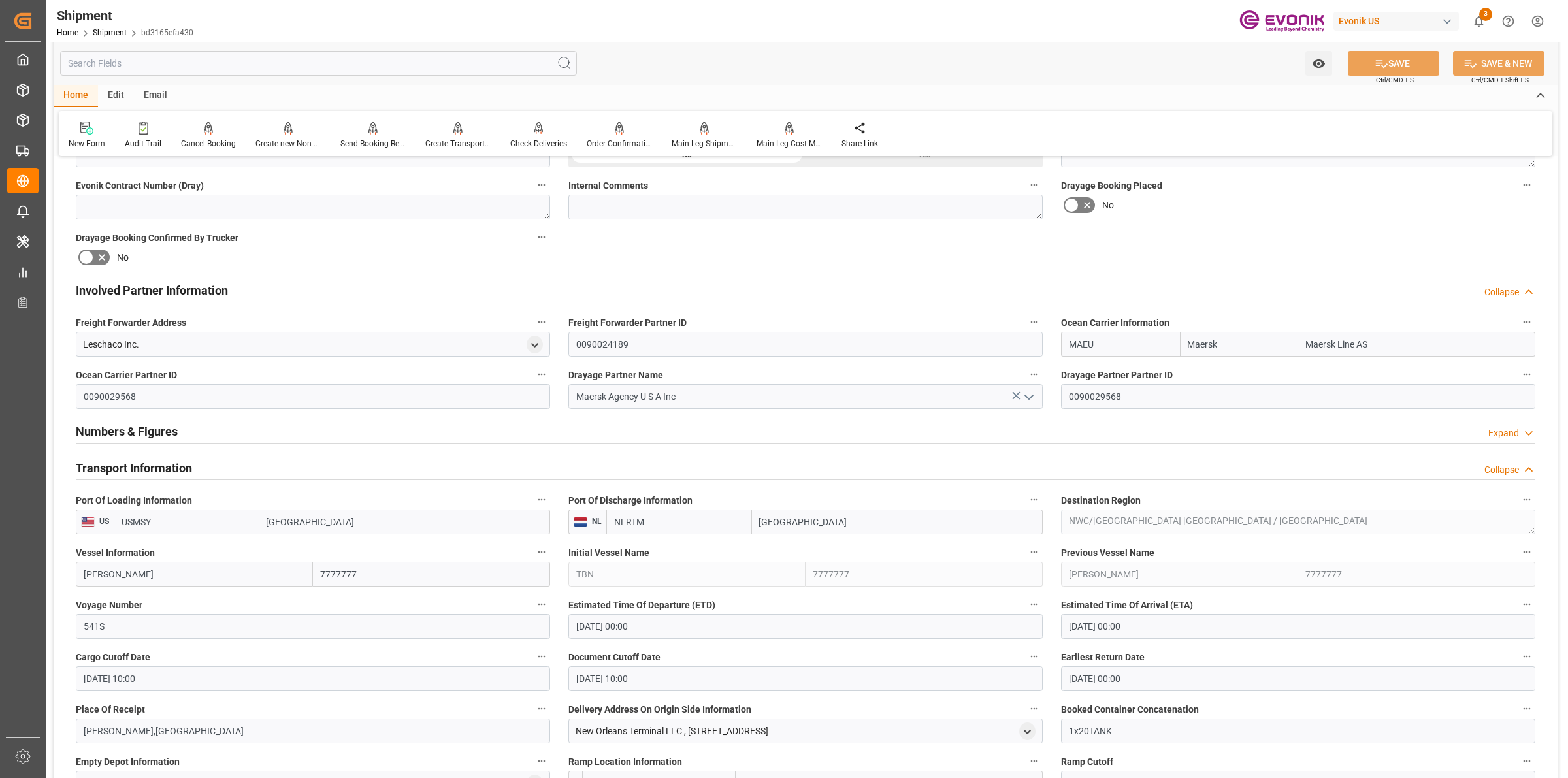
drag, startPoint x: 1108, startPoint y: 341, endPoint x: 1092, endPoint y: 338, distance: 16.3
click at [1055, 338] on div "Ocean Carrier Information MAEU Maersk Maersk Line AS" at bounding box center [1298, 335] width 493 height 52
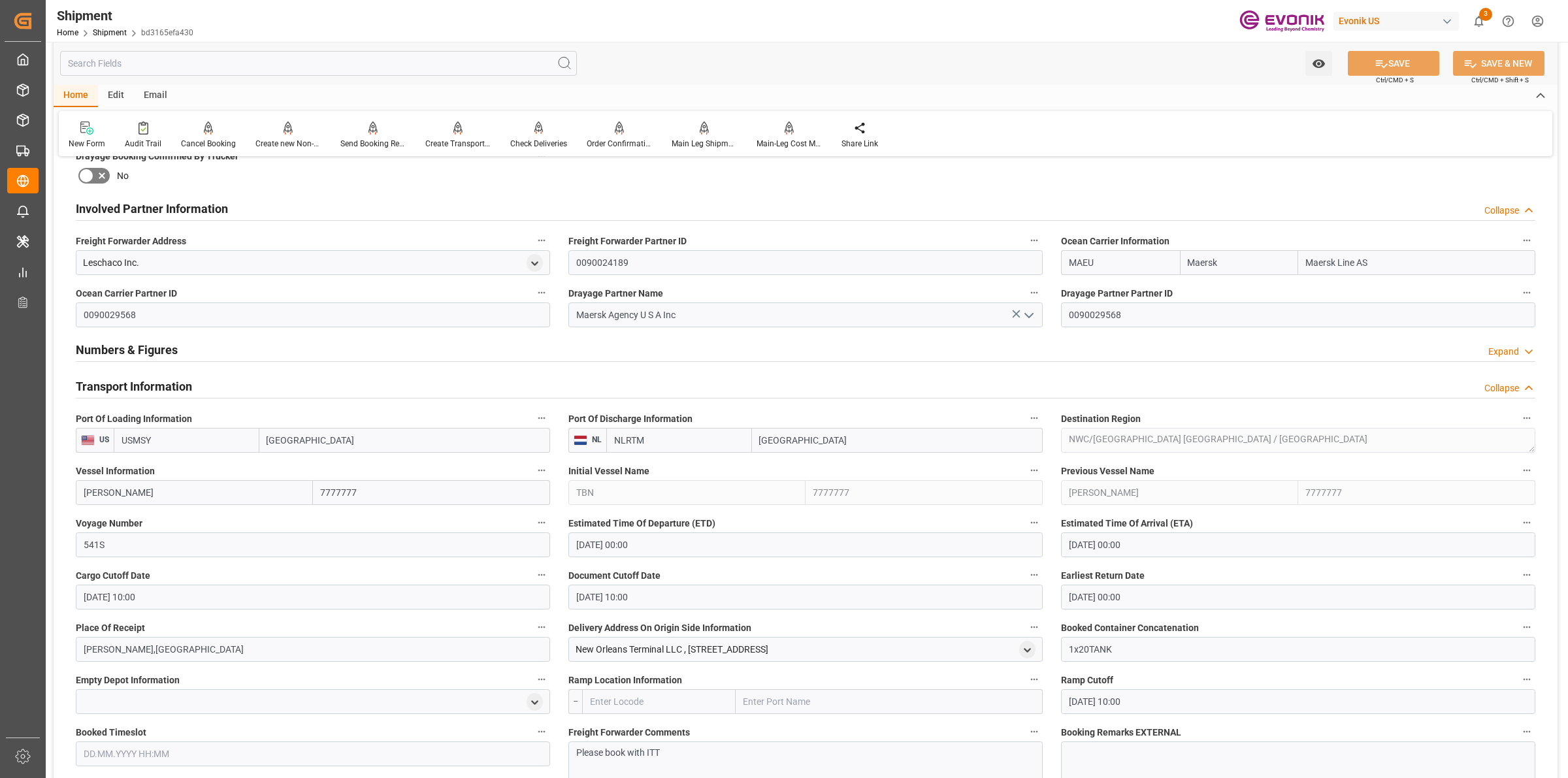
scroll to position [1027, 0]
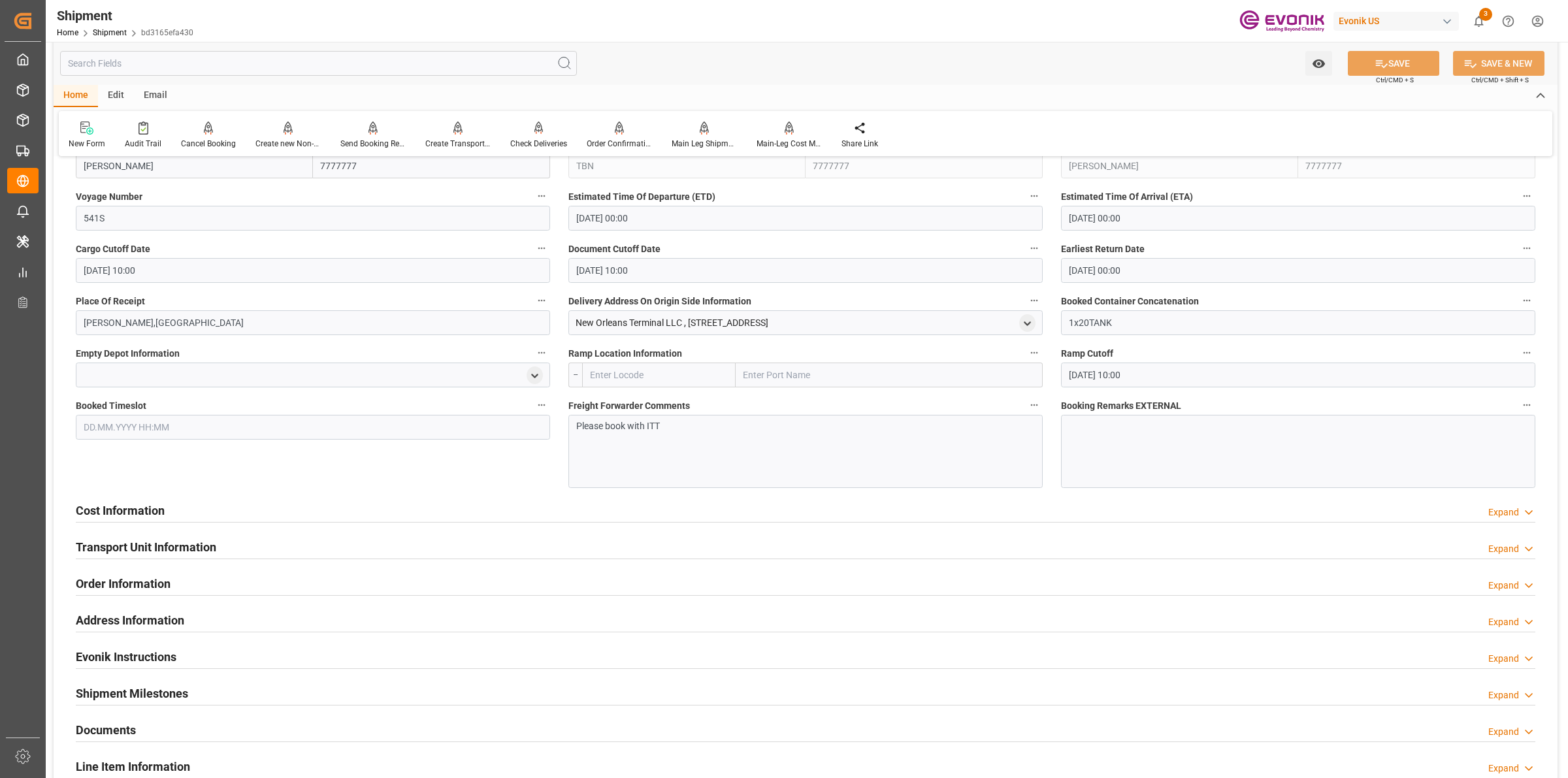
click at [118, 504] on h2 "Cost Information" at bounding box center [120, 510] width 89 height 18
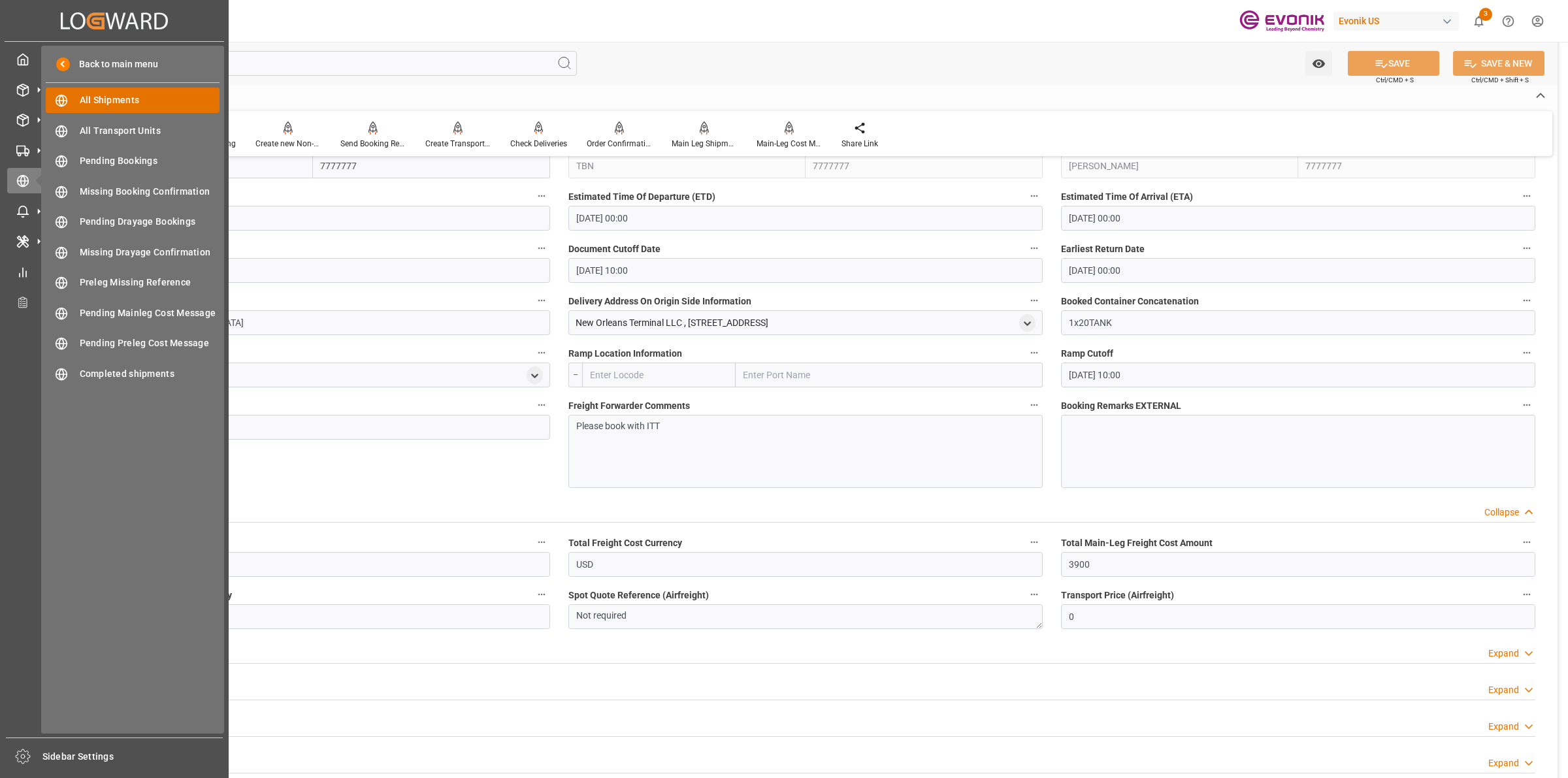
click at [99, 108] on div "All Shipments All Shipments" at bounding box center [132, 100] width 174 height 26
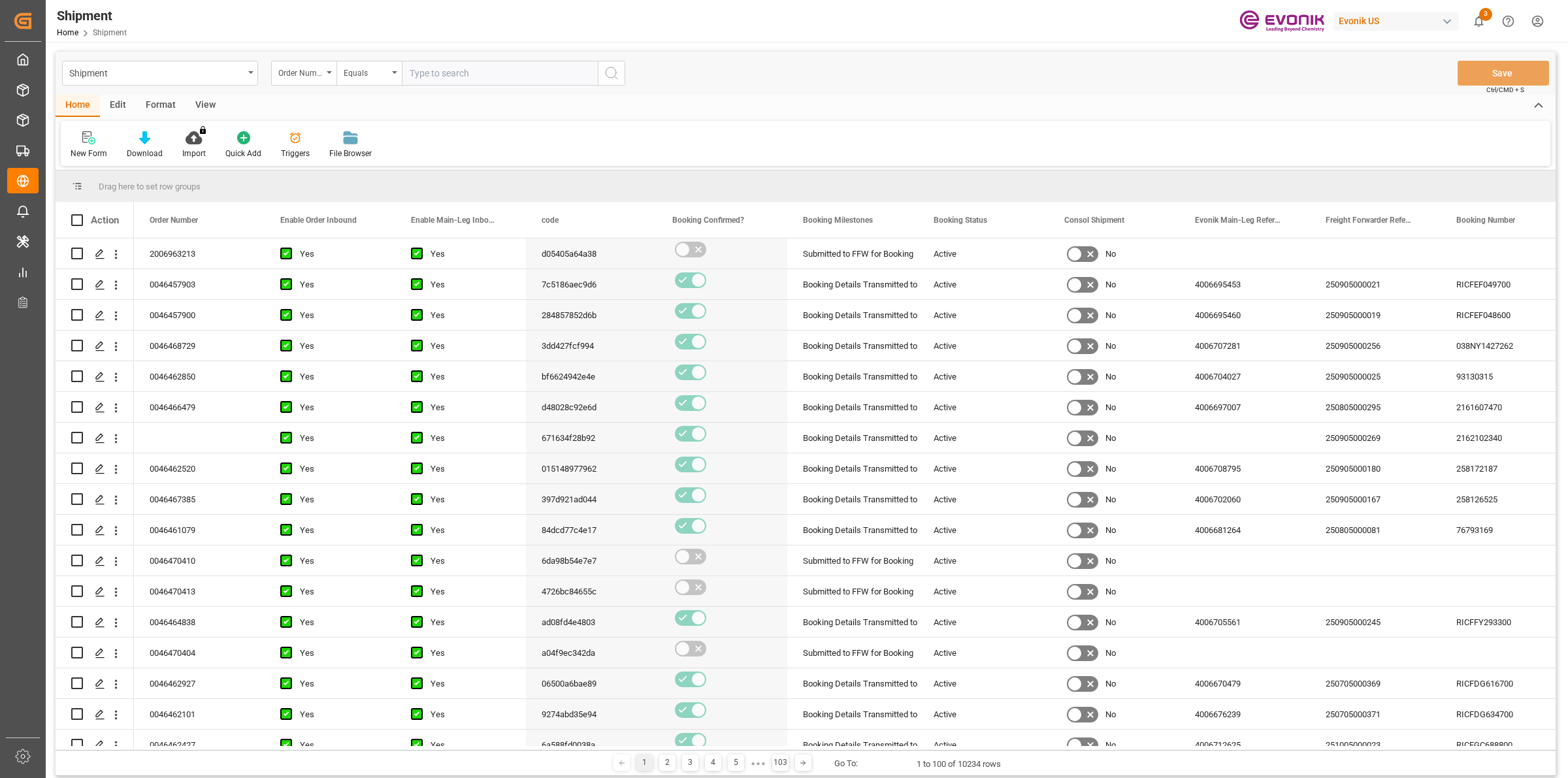
click at [471, 73] on input "text" at bounding box center [500, 73] width 196 height 25
type input "46467179"
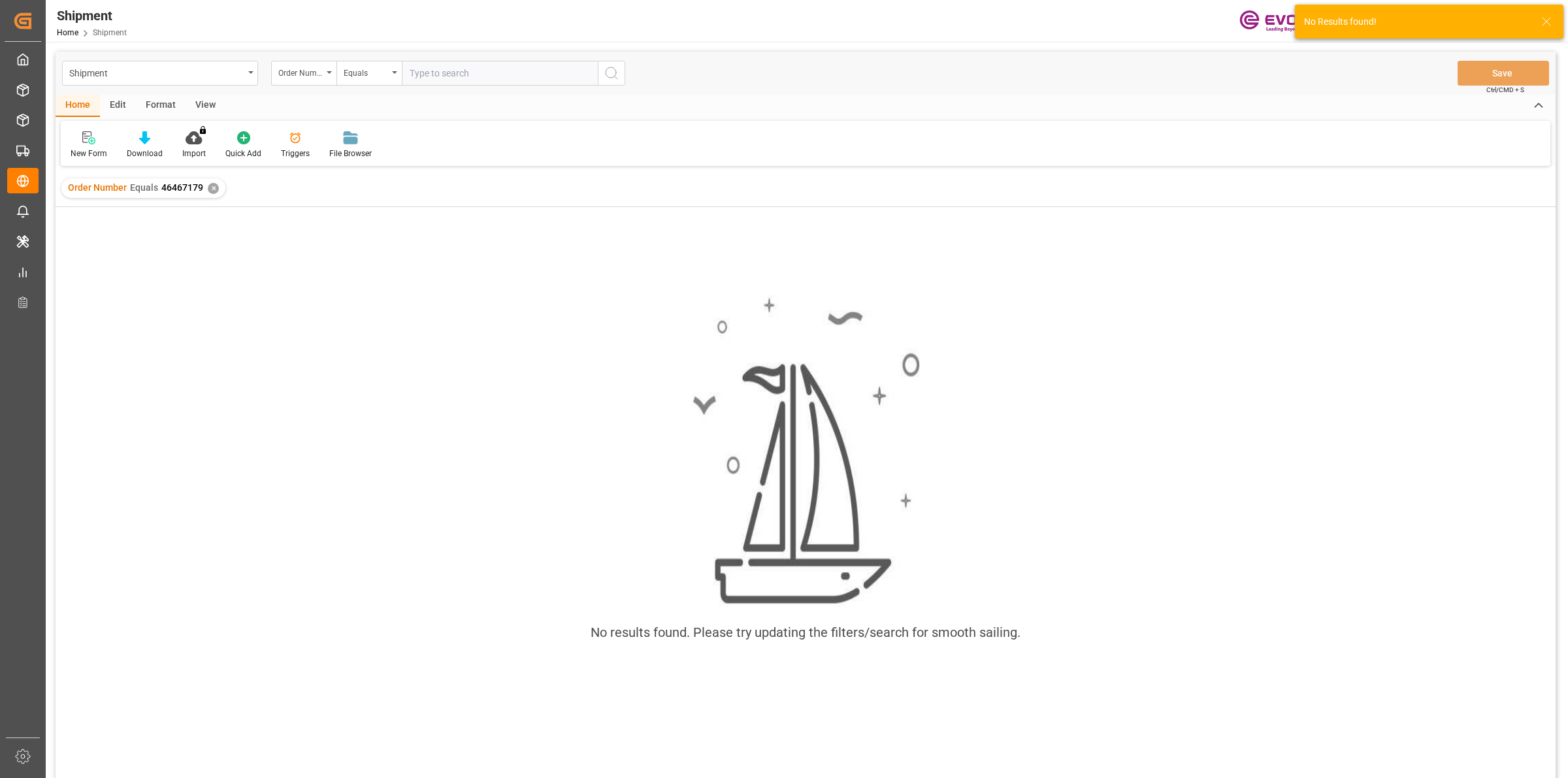
click at [208, 187] on div "✕" at bounding box center [213, 189] width 11 height 11
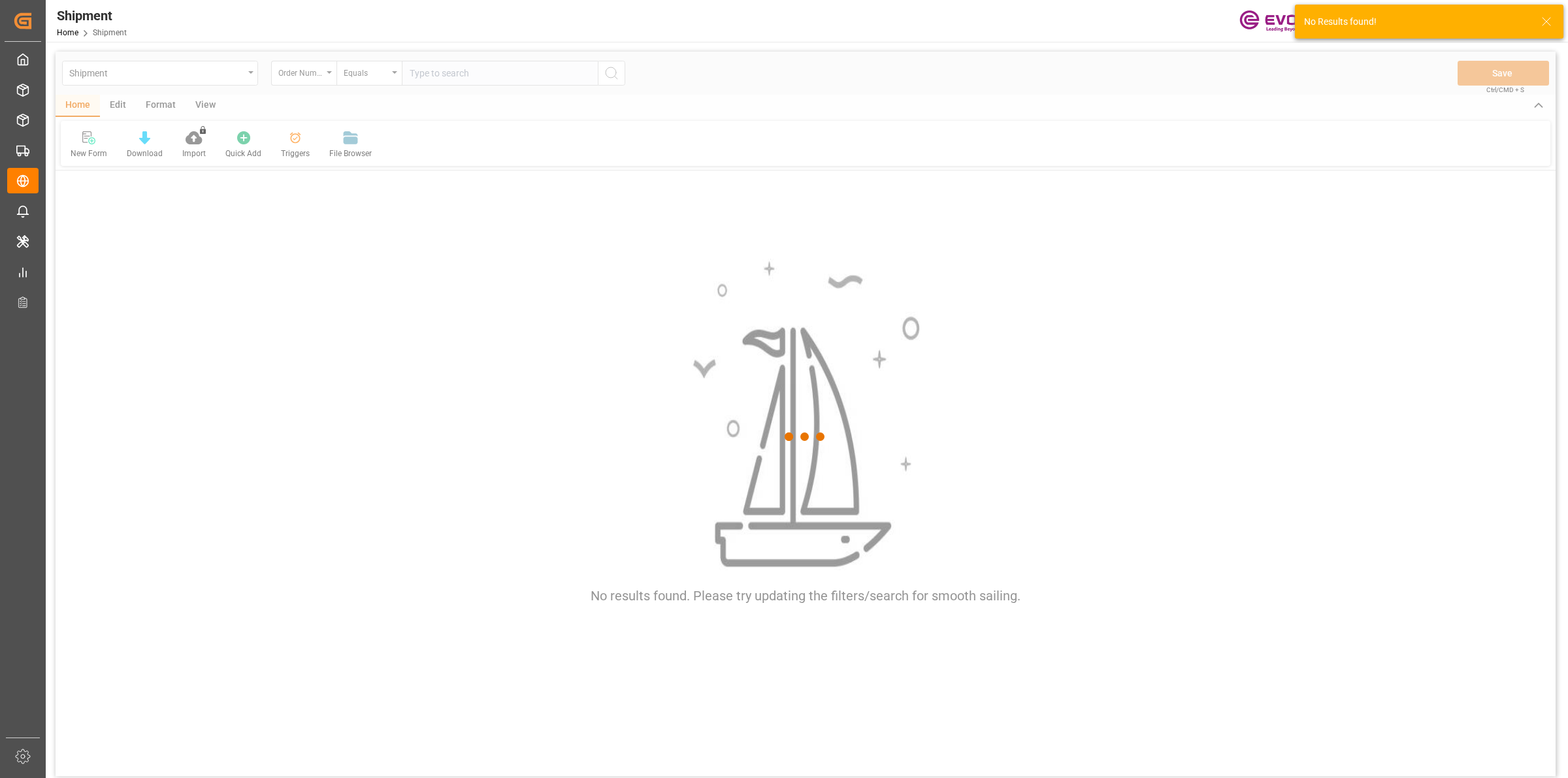
click at [436, 72] on div at bounding box center [806, 437] width 1500 height 770
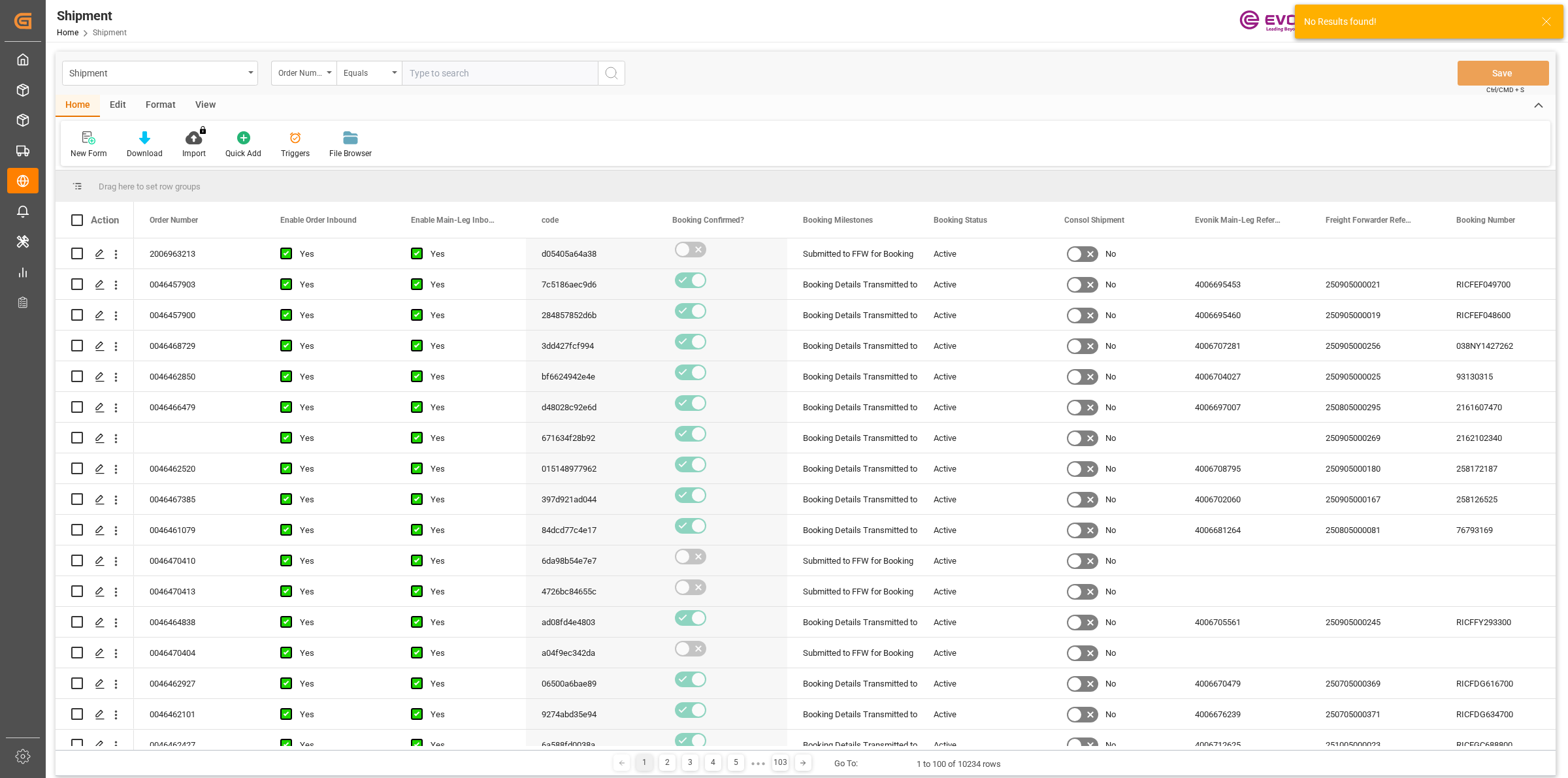
click at [436, 72] on input "text" at bounding box center [500, 73] width 196 height 25
paste input "46467179"
type input "0046467179"
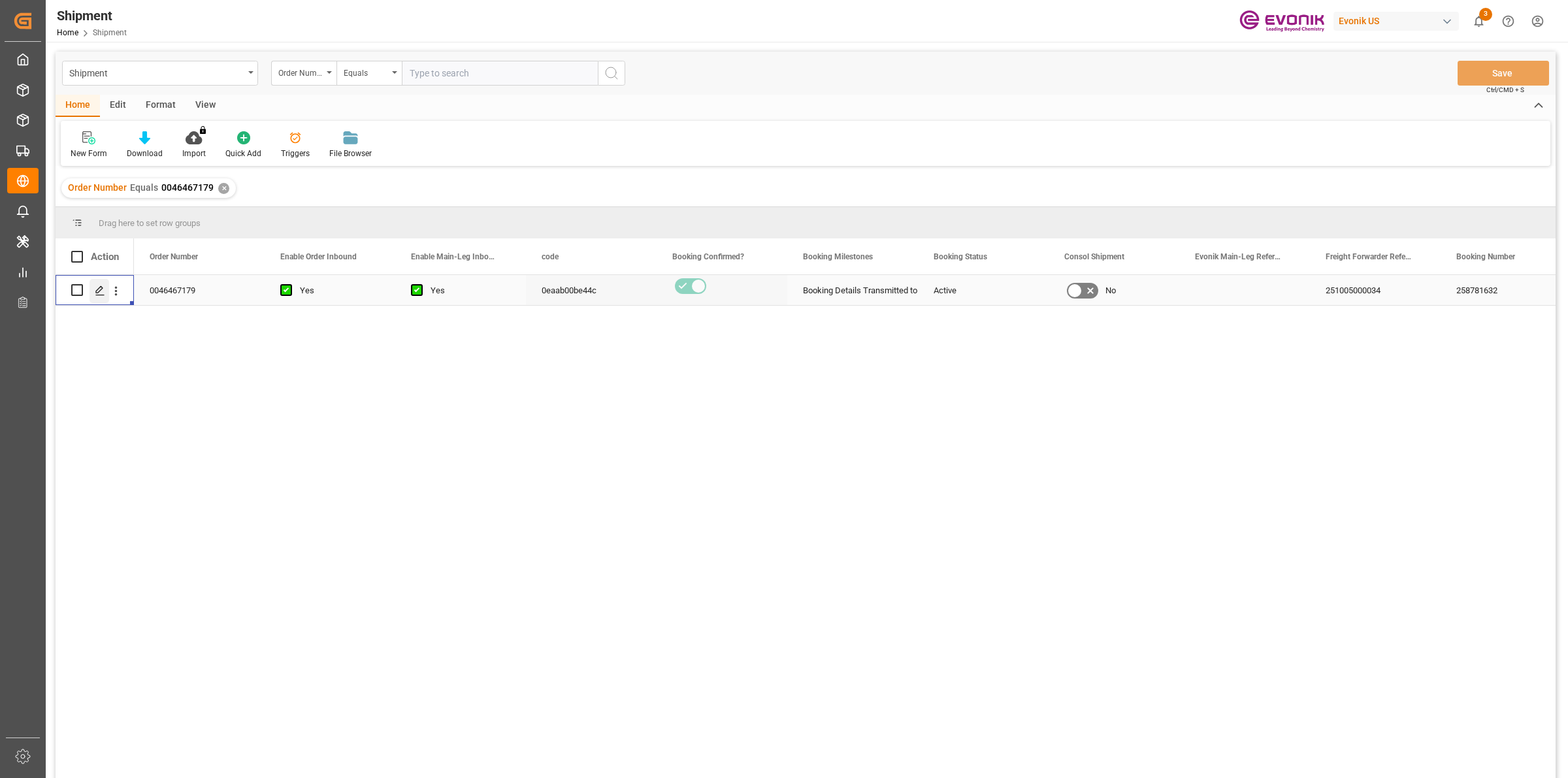
click at [101, 289] on polygon "Press SPACE to select this row." at bounding box center [99, 289] width 6 height 6
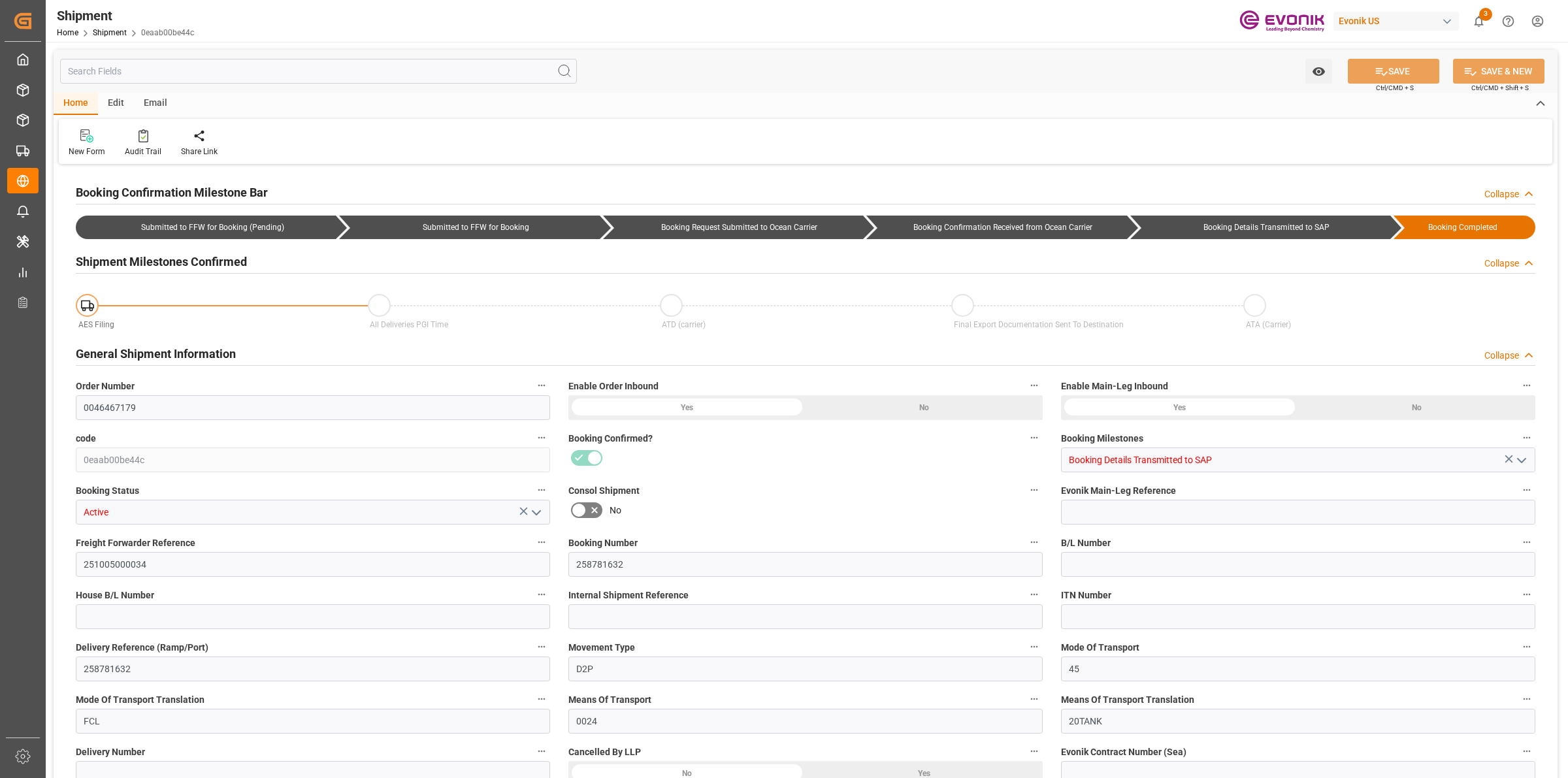
type input "Maersk"
type input "Maersk Line AS"
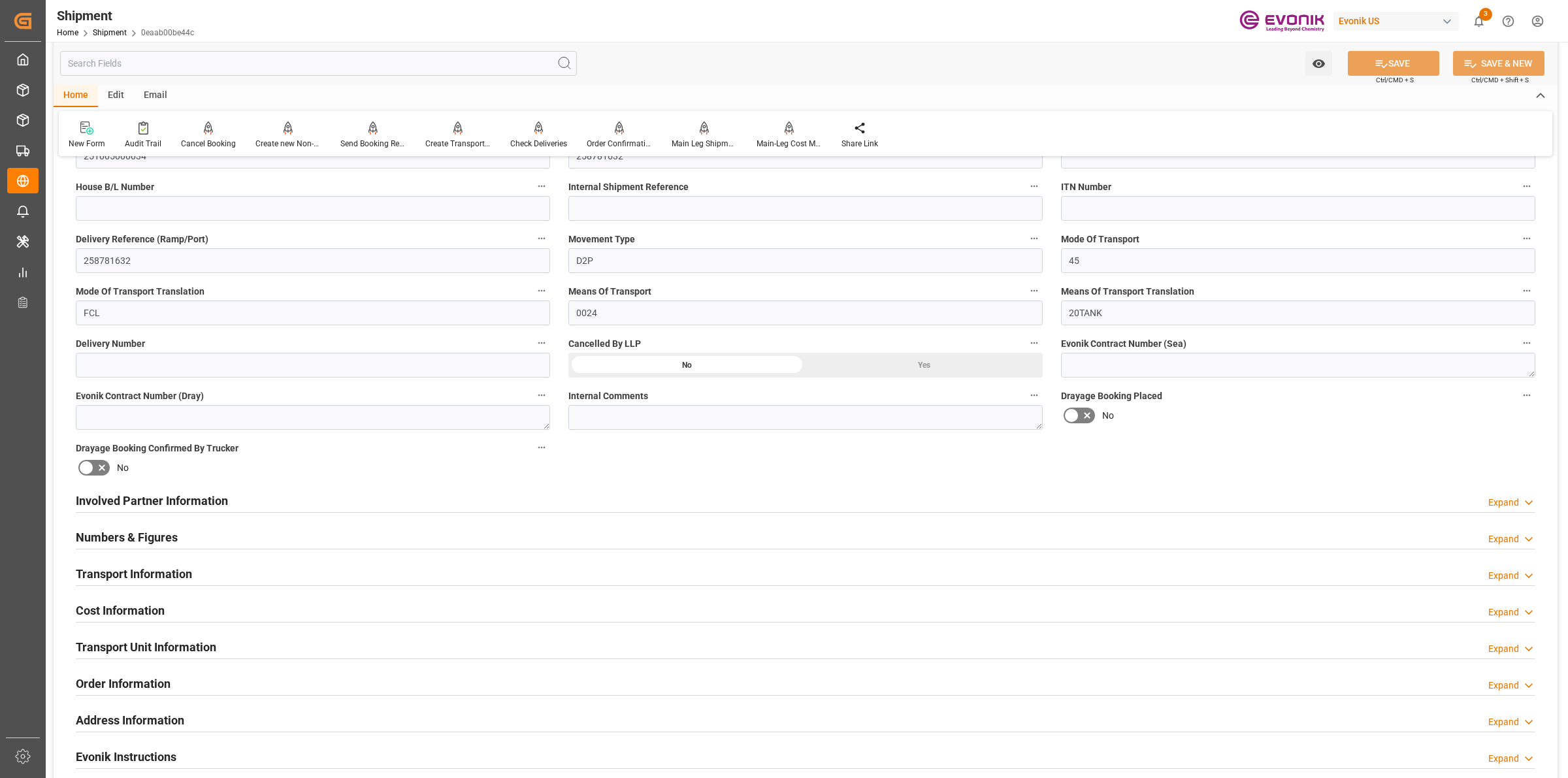
click at [279, 498] on div "Involved Partner Information Expand" at bounding box center [805, 500] width 1459 height 25
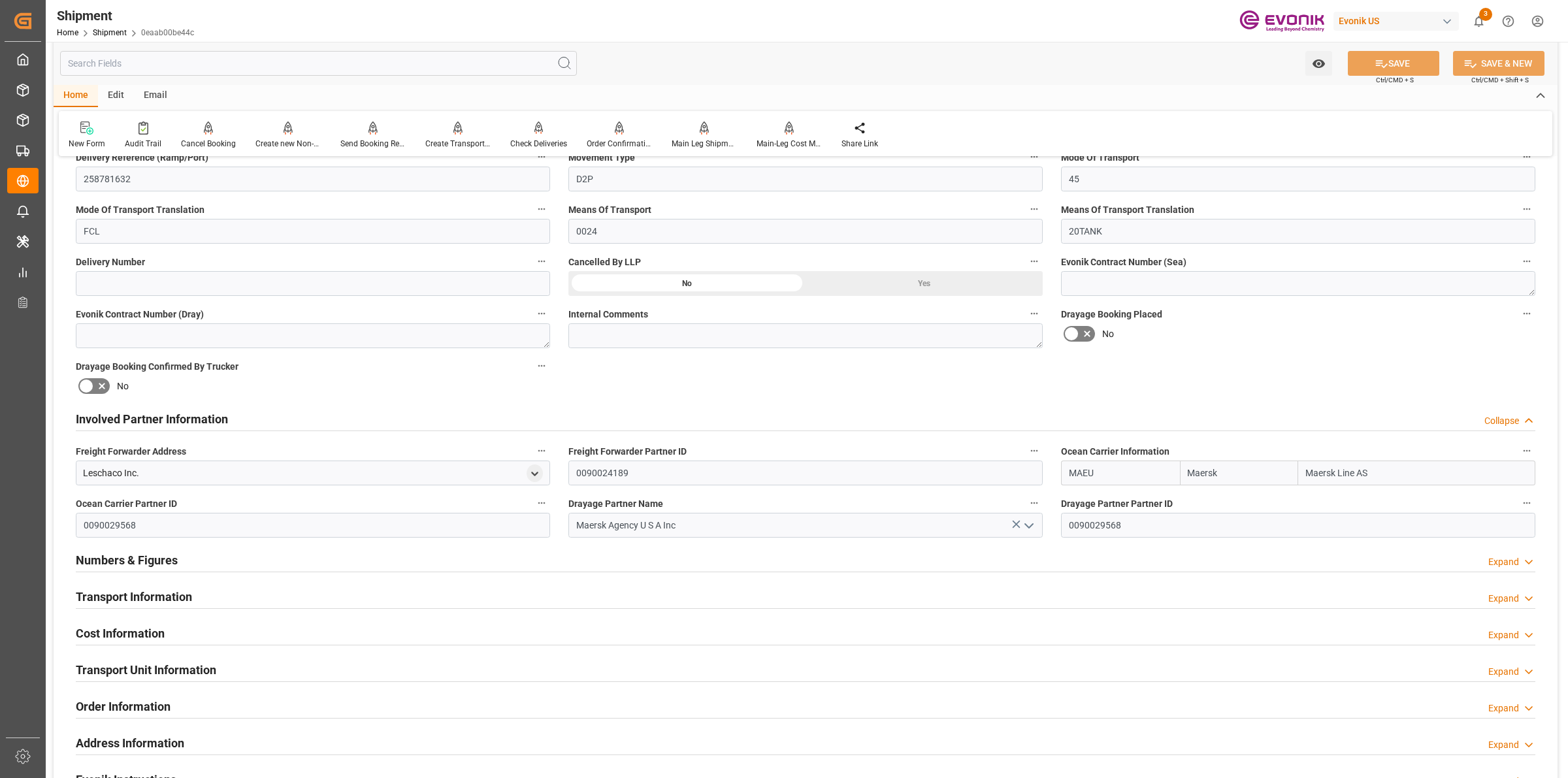
scroll to position [571, 0]
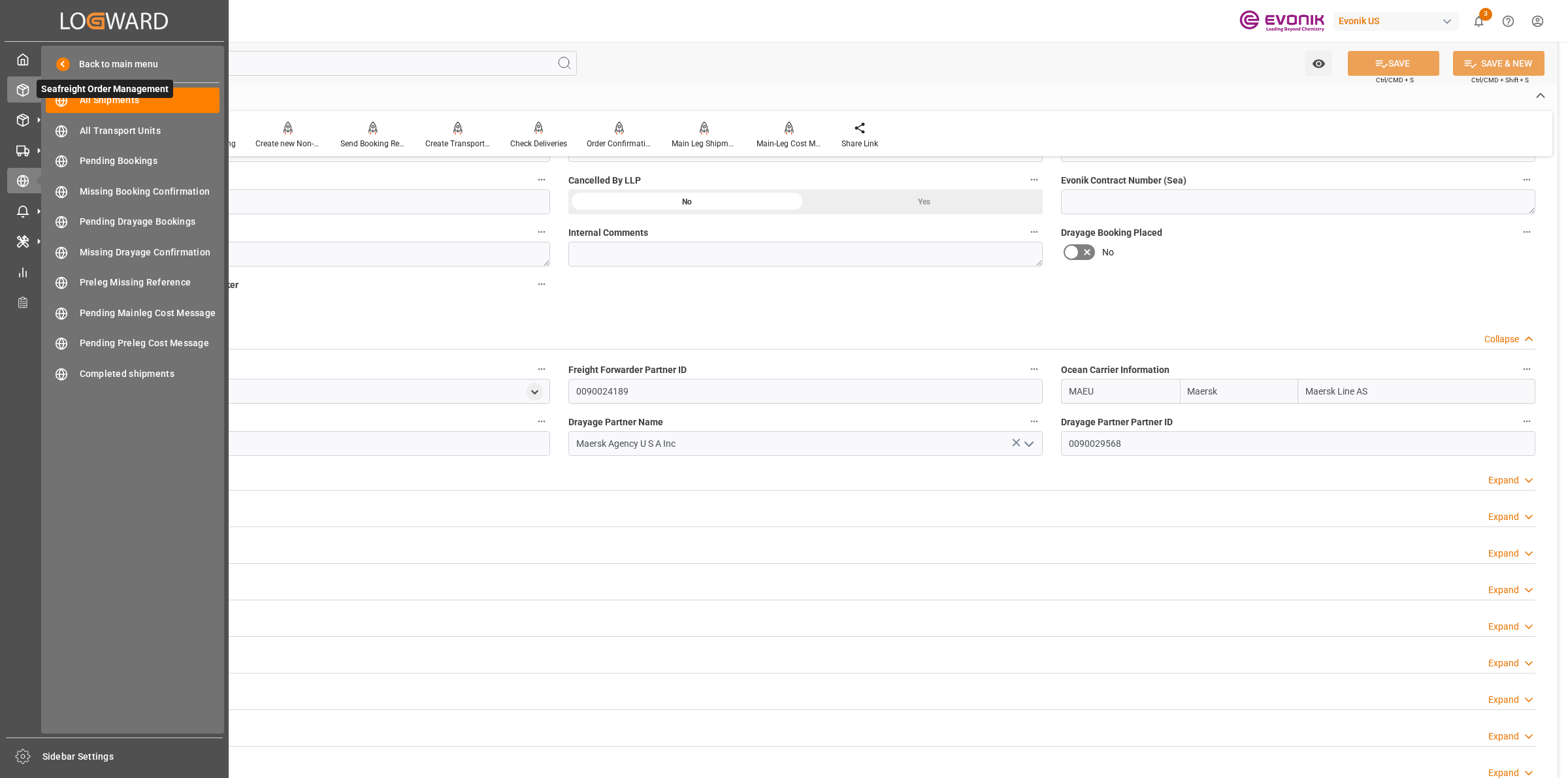
click at [23, 89] on polyline at bounding box center [23, 88] width 10 height 2
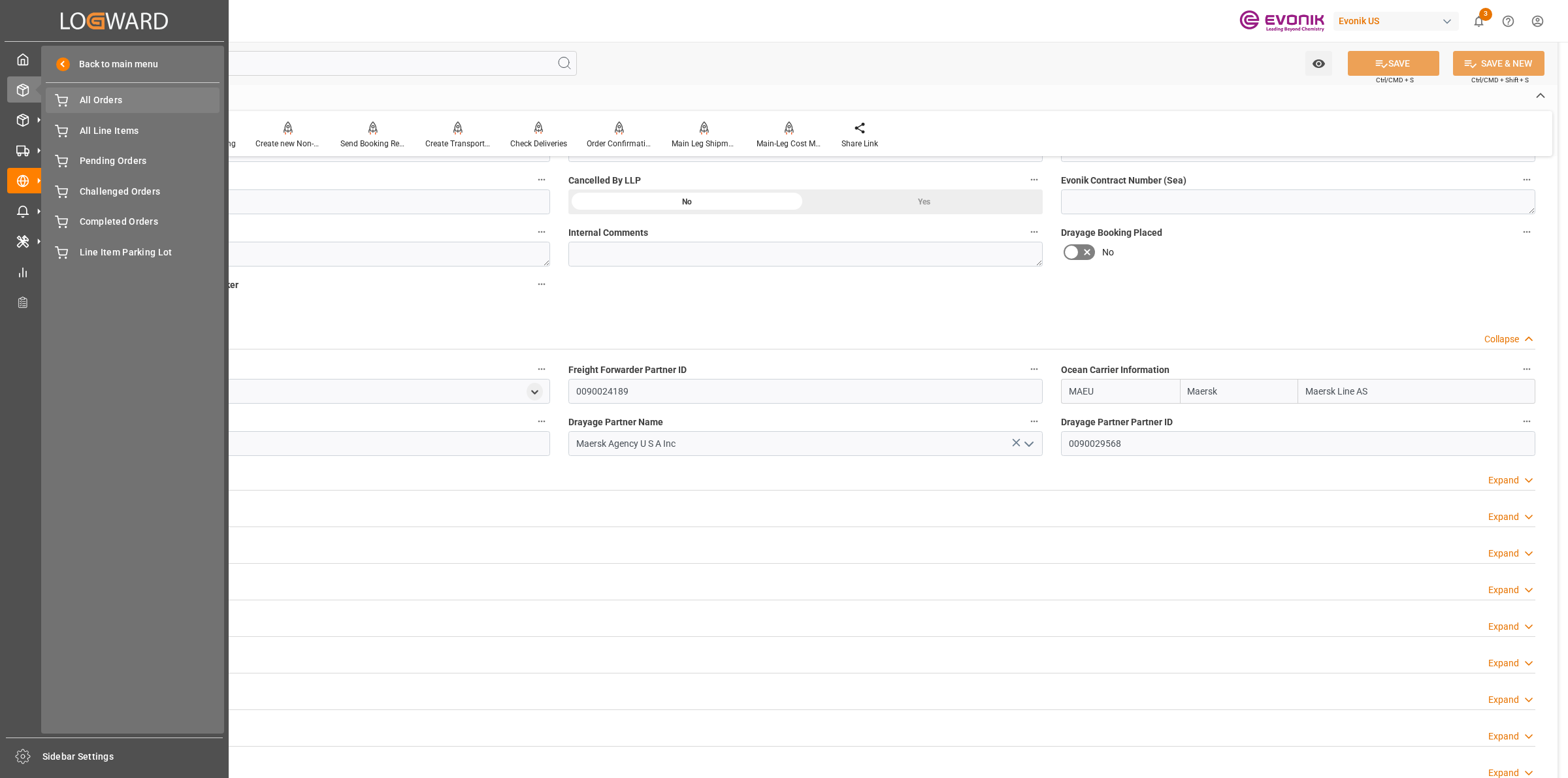
click at [90, 98] on span "All Orders" at bounding box center [150, 100] width 140 height 14
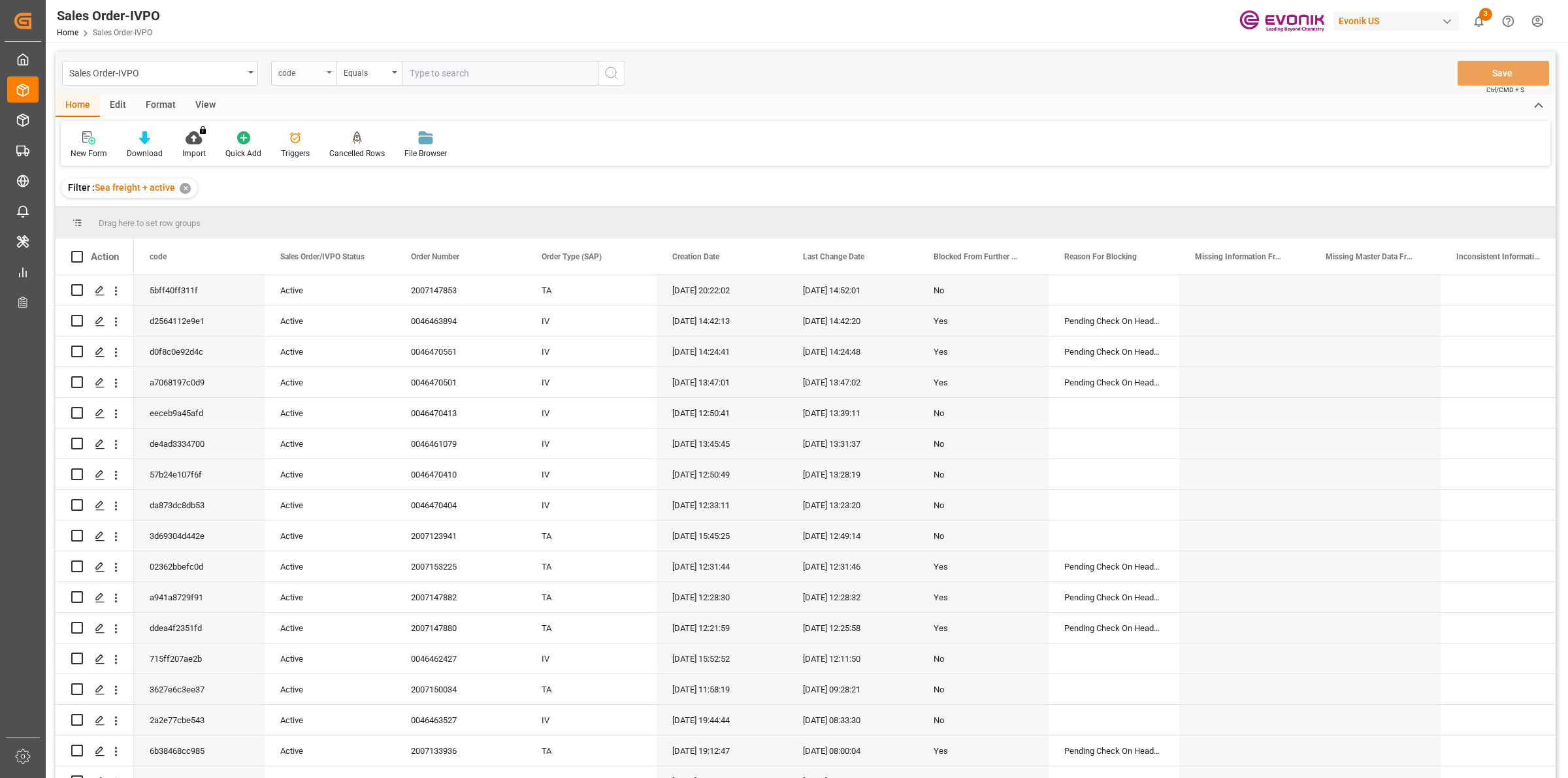
click at [317, 73] on div "code" at bounding box center [300, 71] width 44 height 15
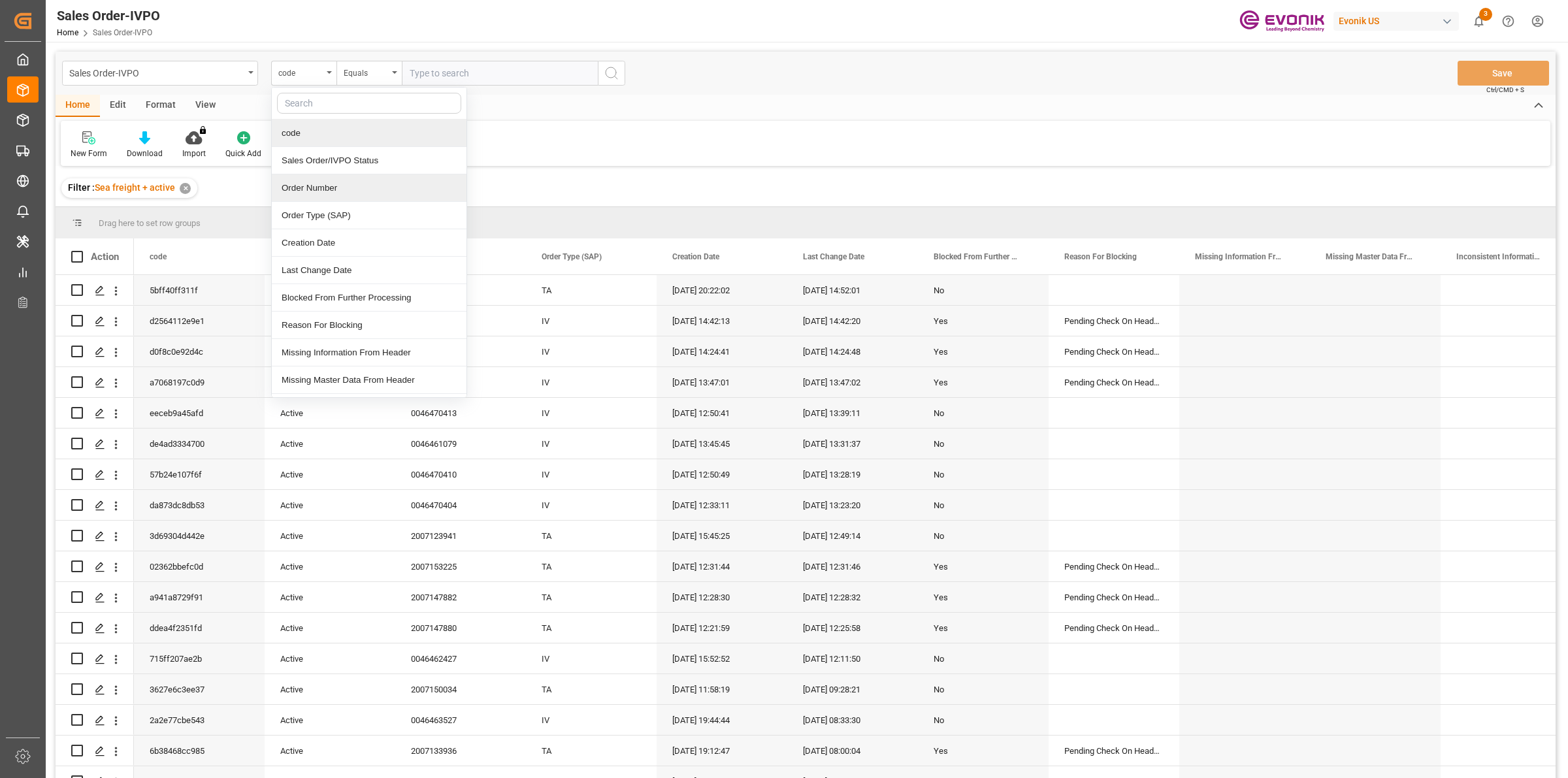
click at [317, 188] on div "Order Number" at bounding box center [369, 188] width 195 height 27
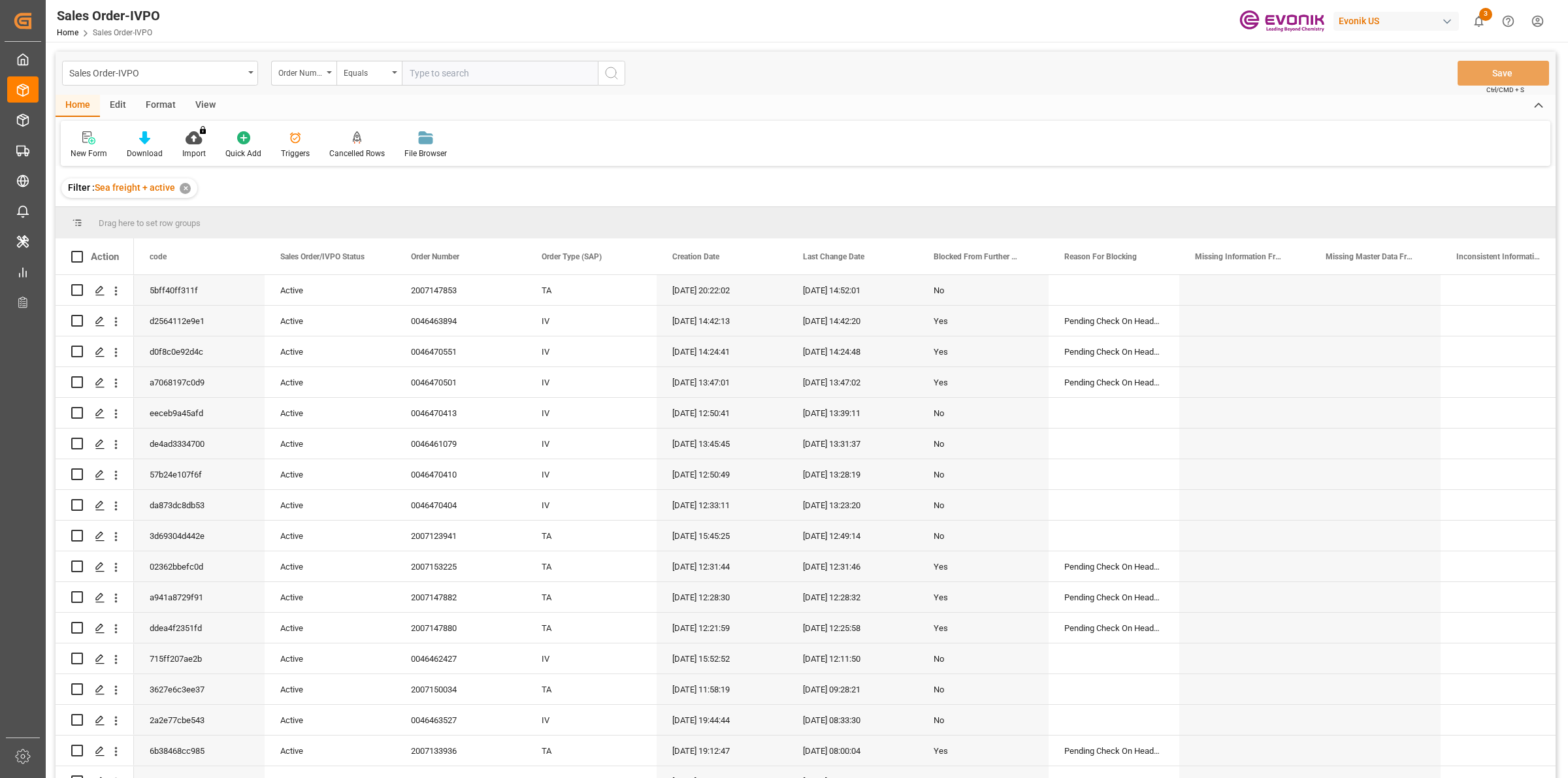
click at [425, 77] on input "text" at bounding box center [500, 73] width 196 height 25
paste input "46435006"
click at [406, 70] on input "46435006" at bounding box center [500, 73] width 196 height 25
type input "0046435006"
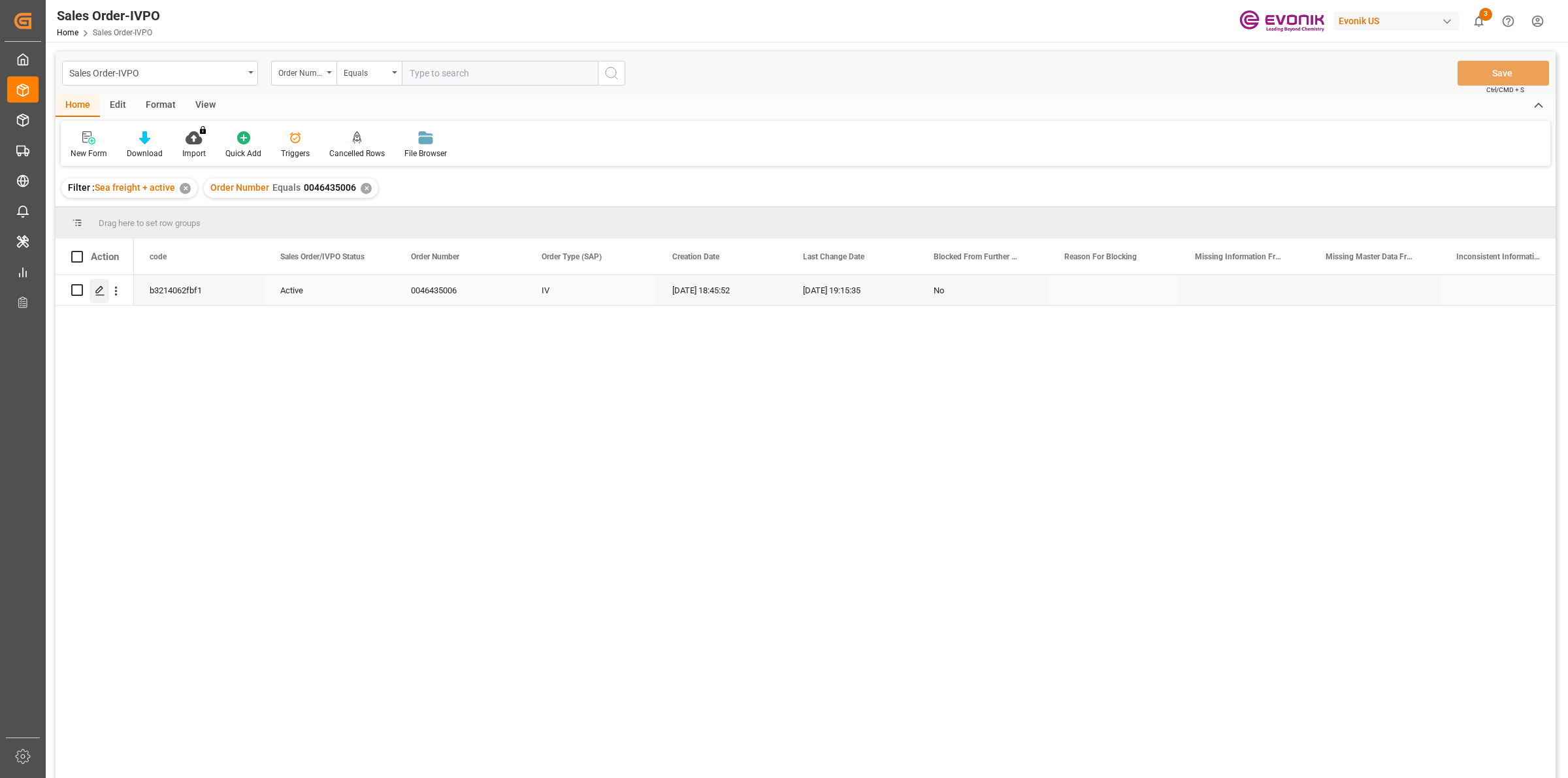
click at [99, 288] on icon "Press SPACE to select this row." at bounding box center [99, 291] width 10 height 10
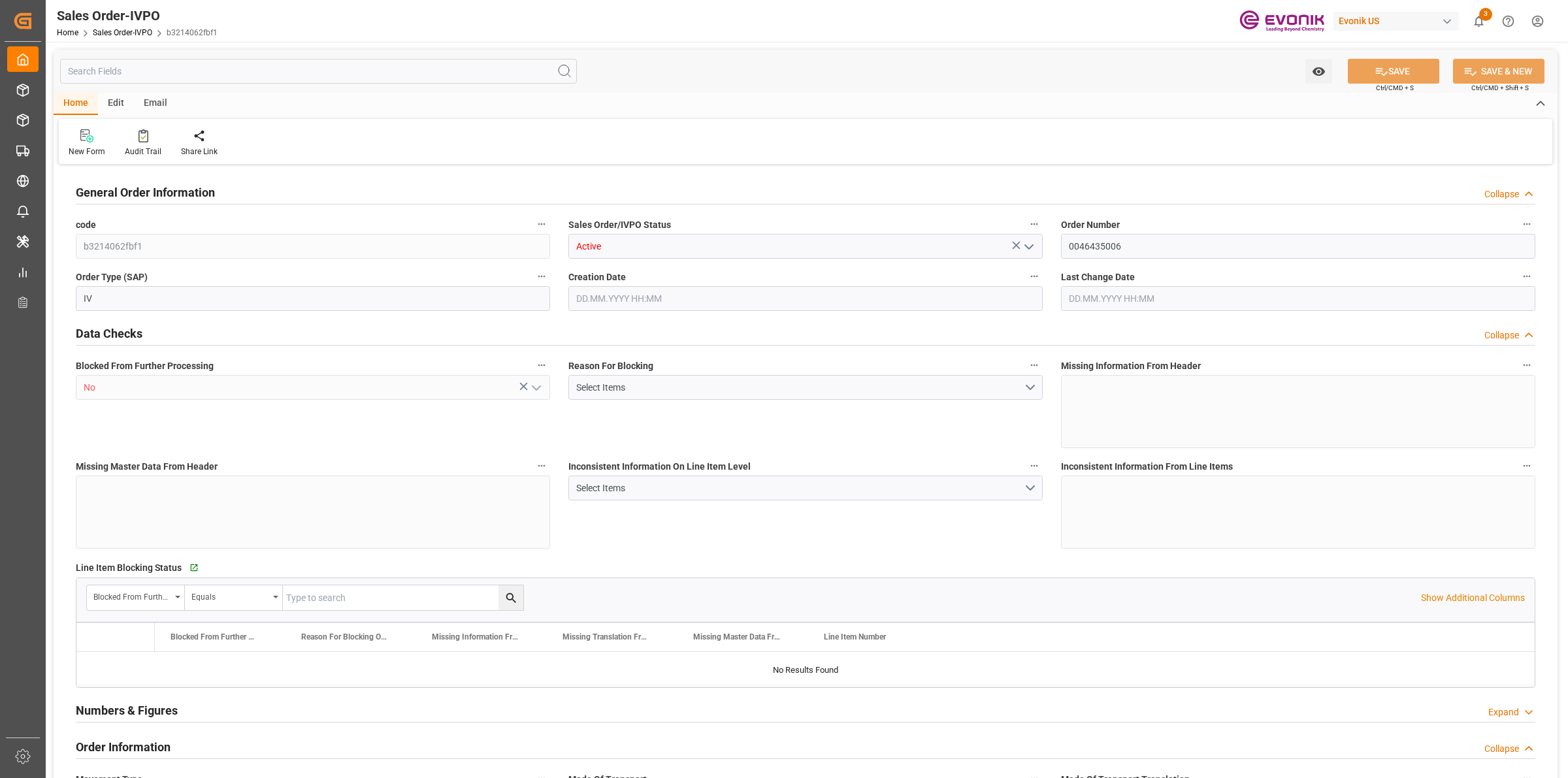
type input "BEANR"
type input "0"
type input "1"
type input "20000"
type input "0"
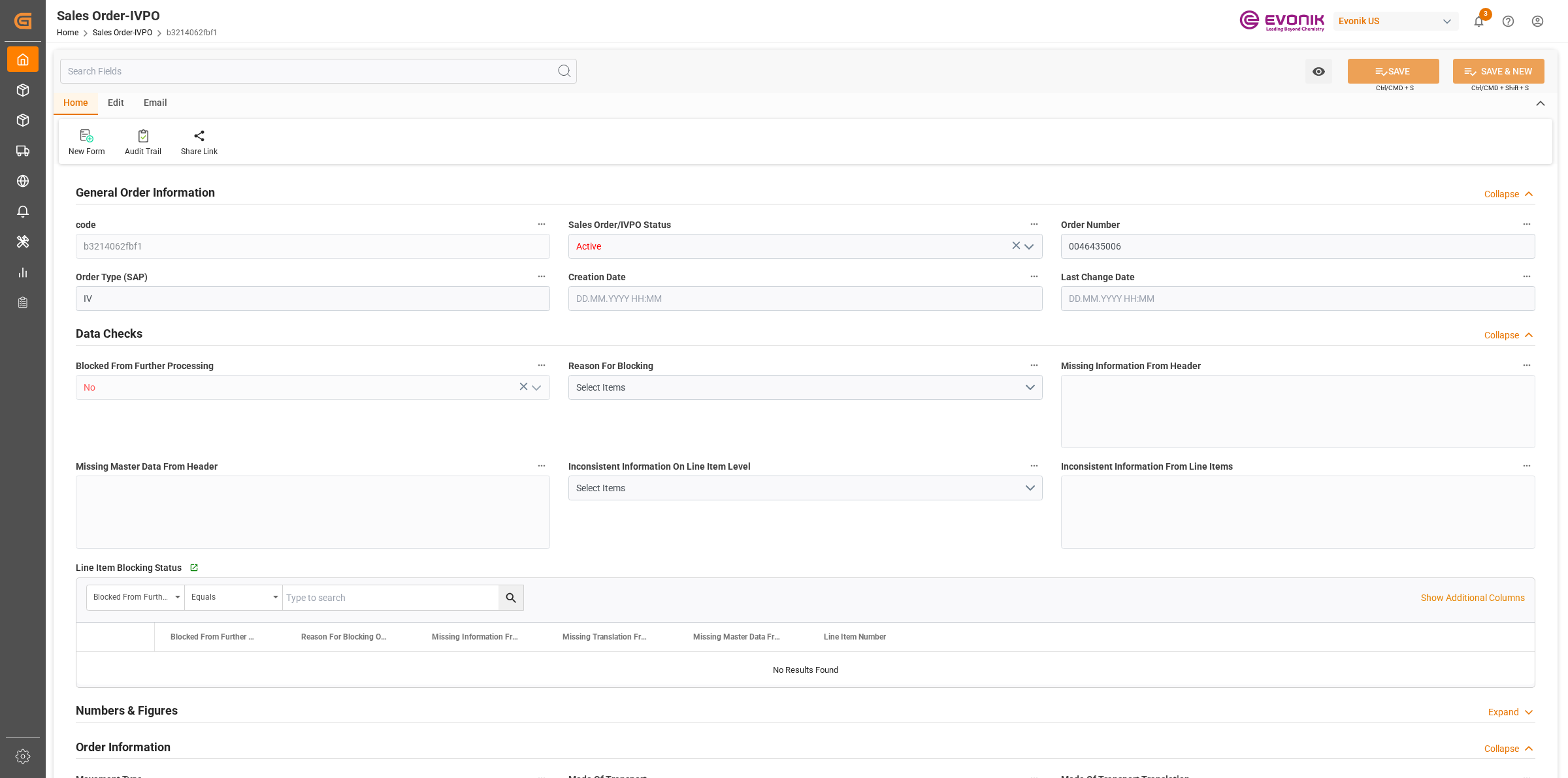
type input "0"
type input "[DATE] 18:45"
type input "21.08.2025 19:15"
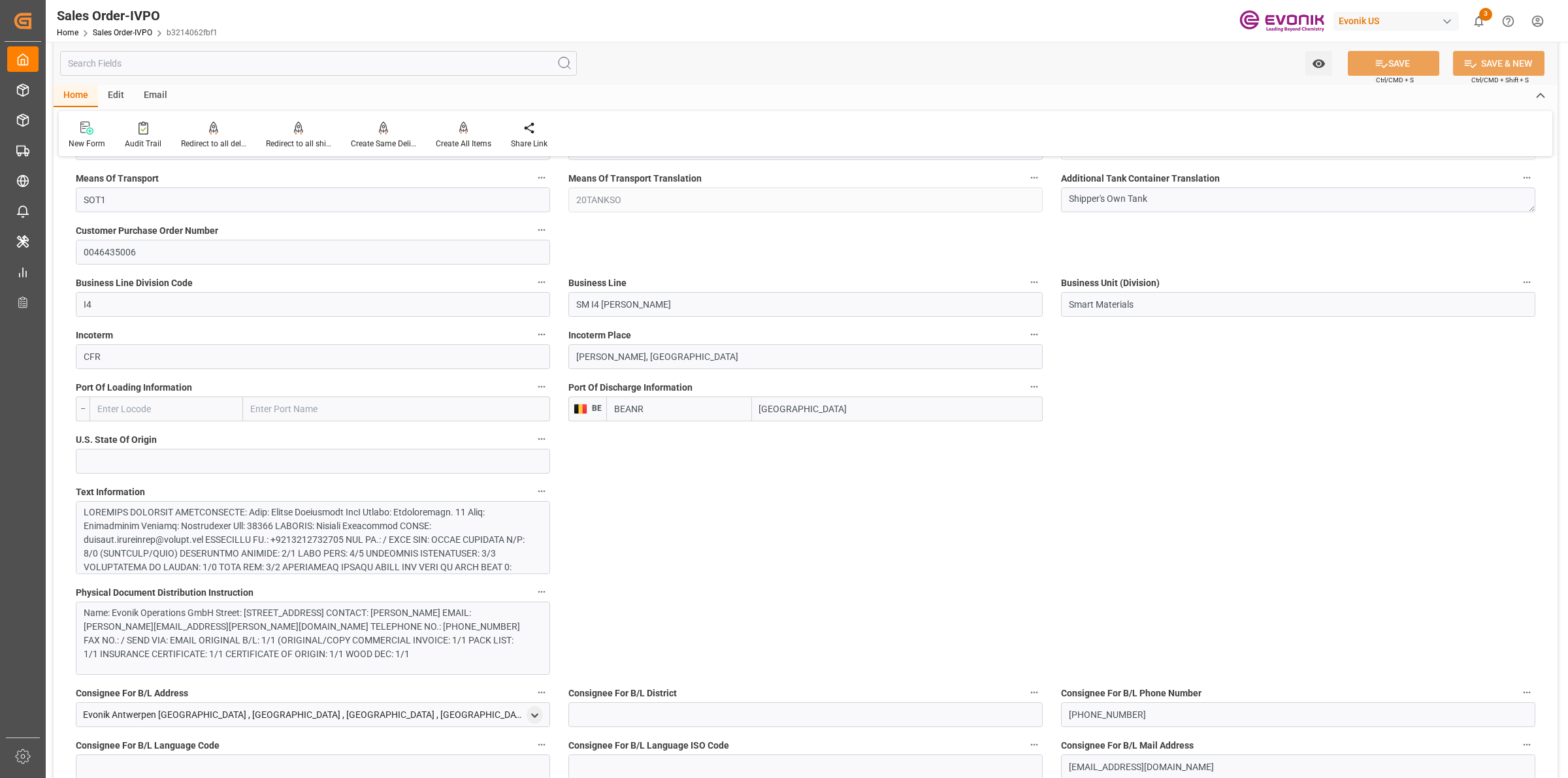
scroll to position [734, 0]
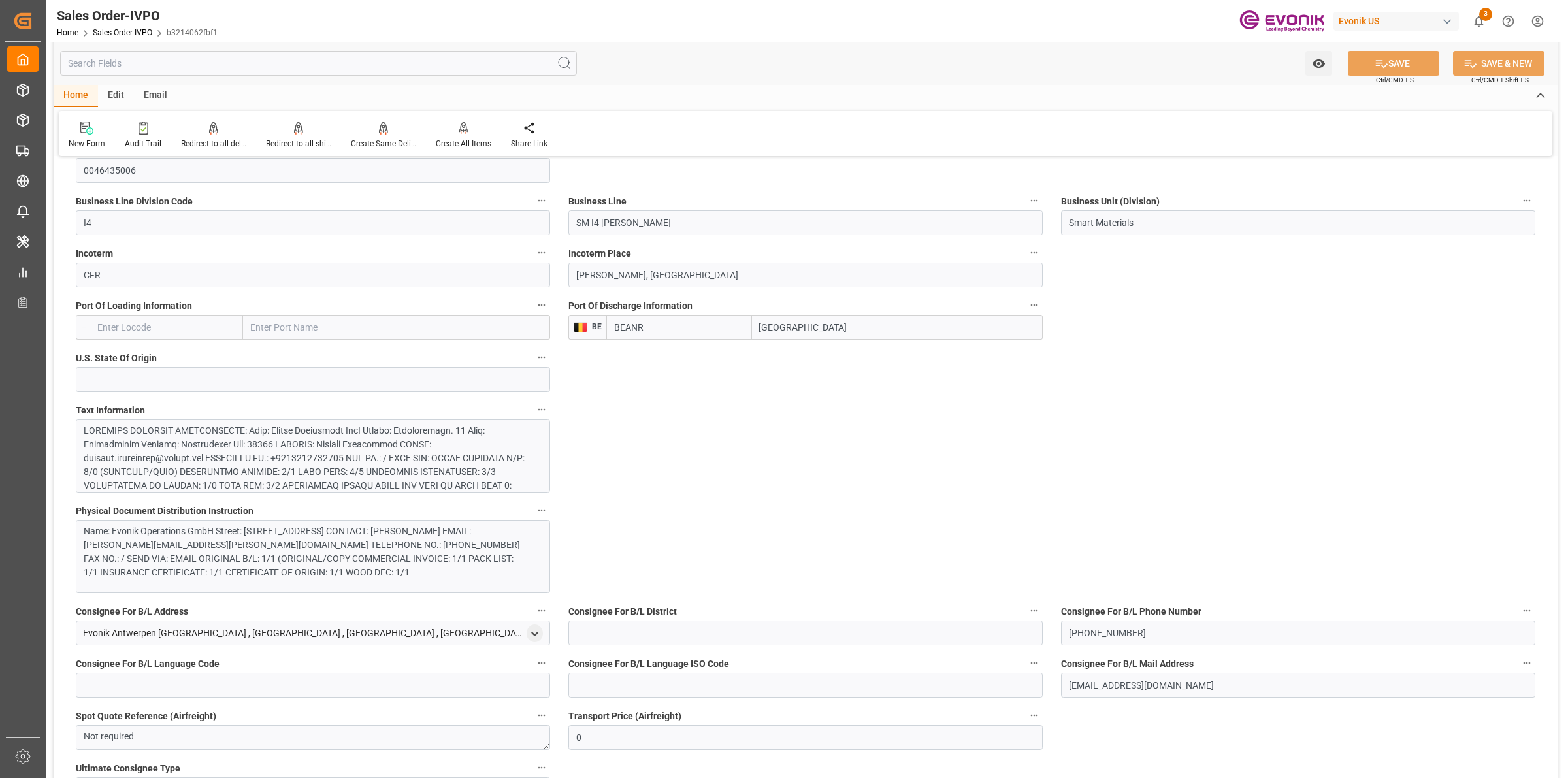
click at [358, 462] on div at bounding box center [307, 533] width 446 height 220
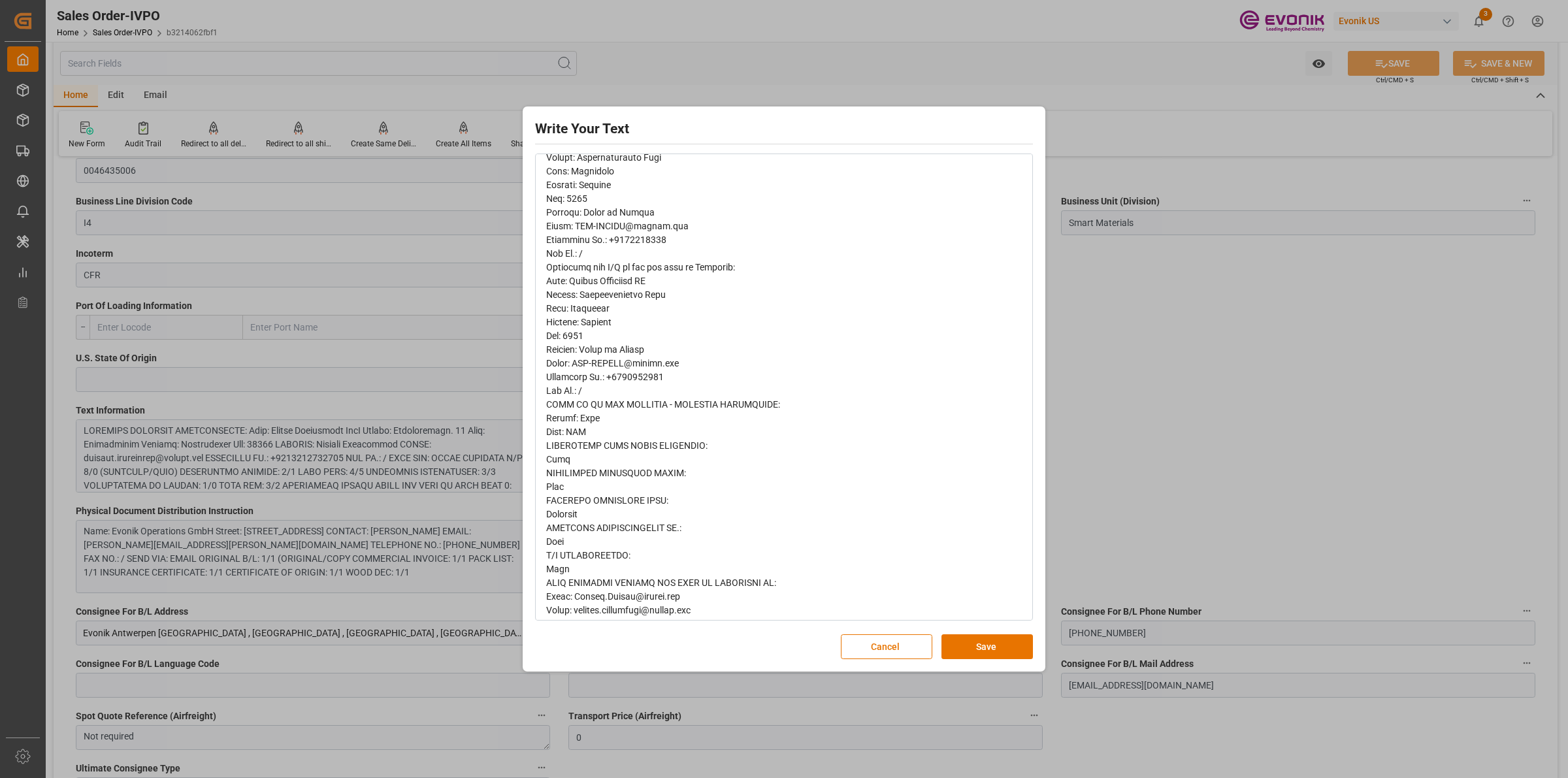
scroll to position [416, 0]
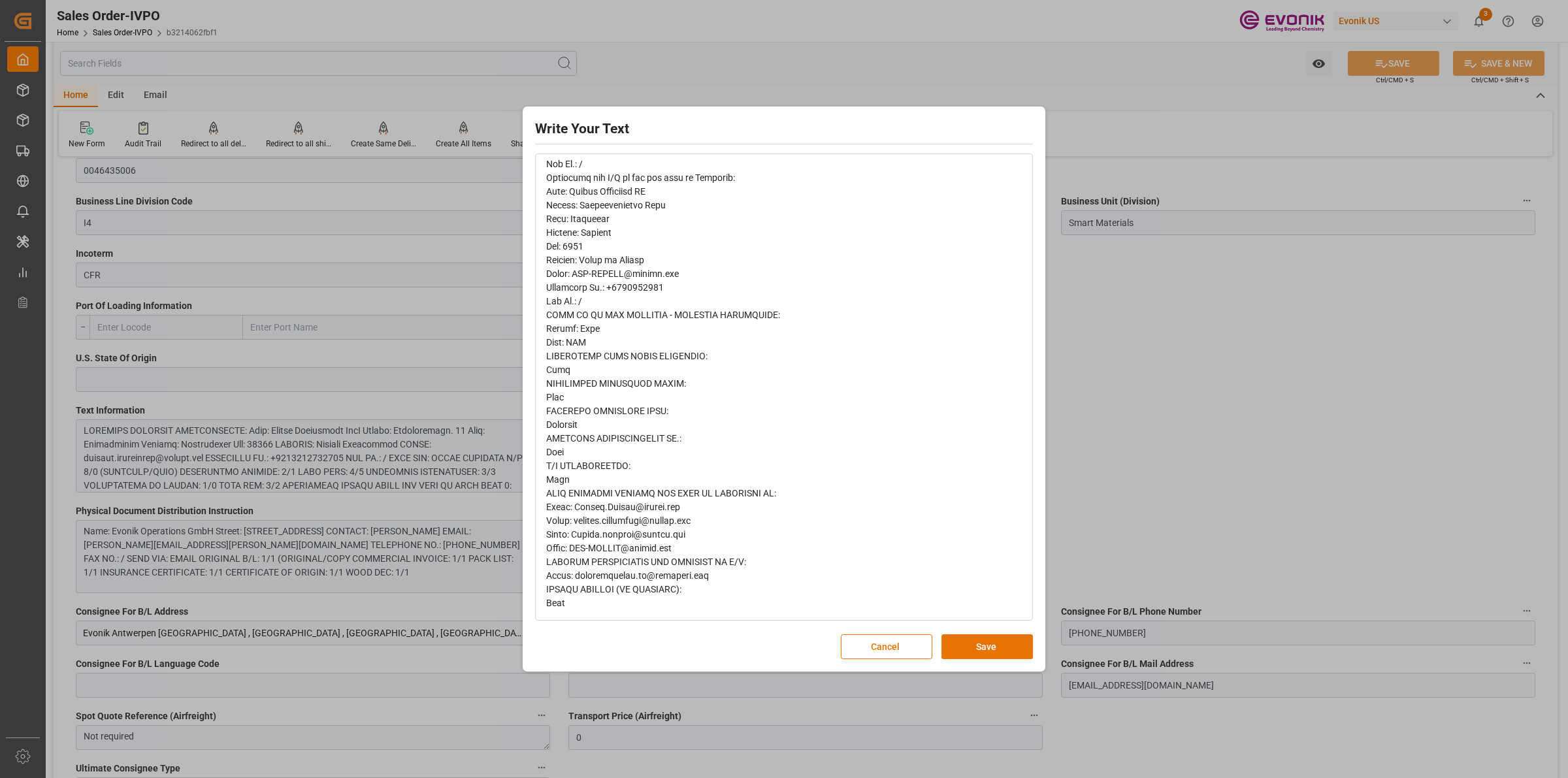
click at [1097, 456] on div "Write Your Text Normal 14 Font Cancel Save" at bounding box center [784, 389] width 1568 height 778
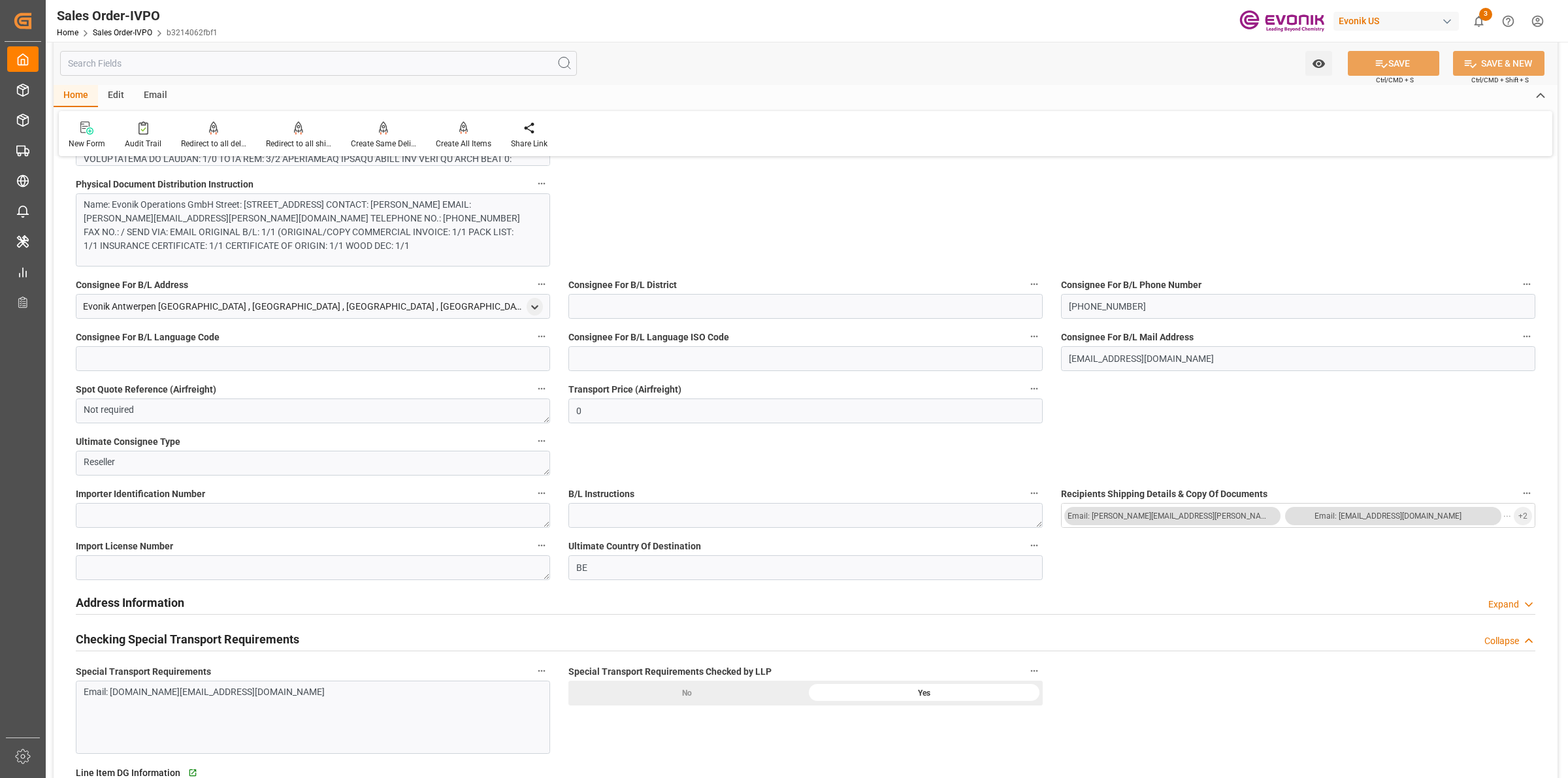
scroll to position [816, 0]
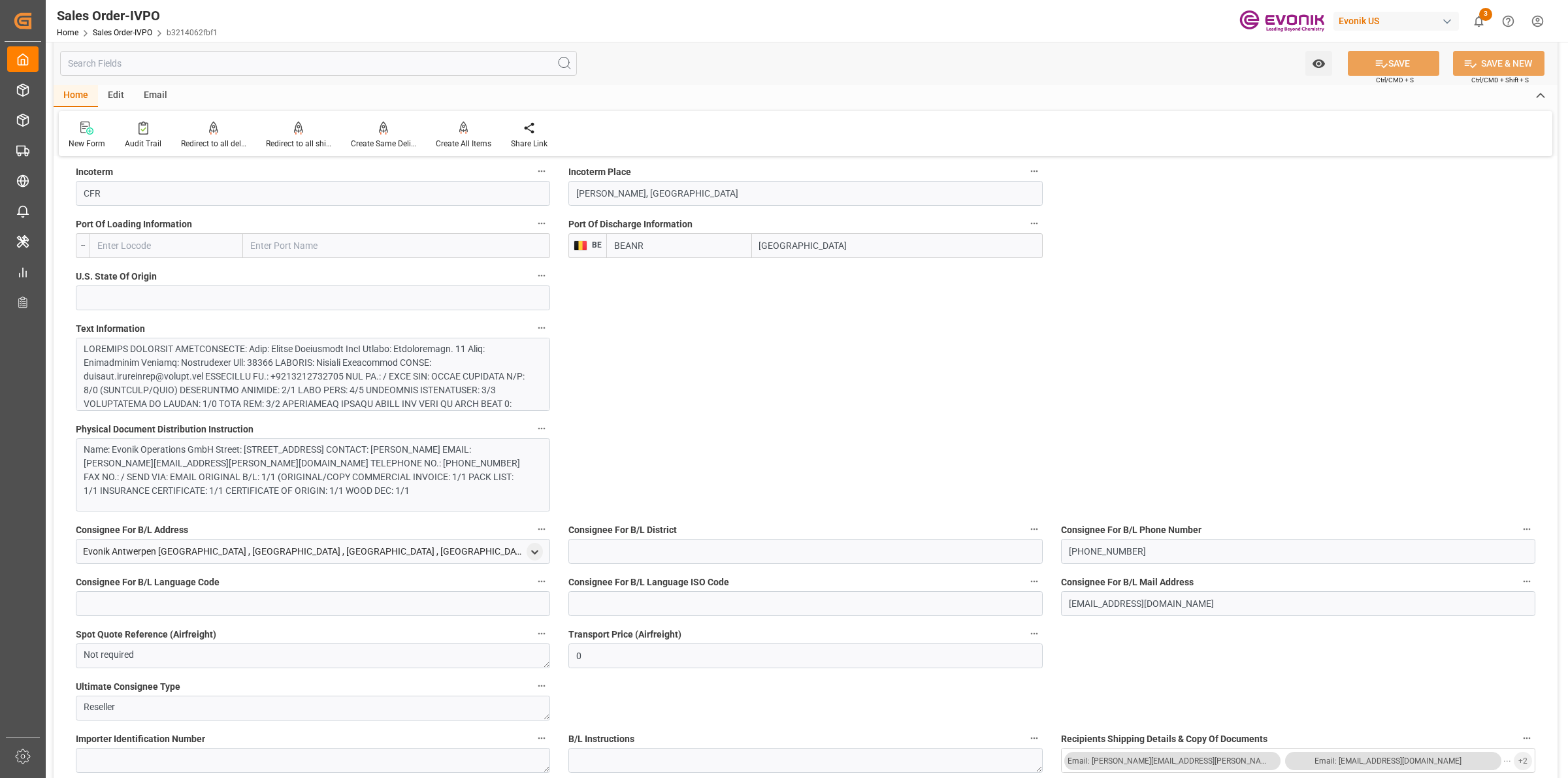
click at [335, 380] on div at bounding box center [307, 452] width 446 height 220
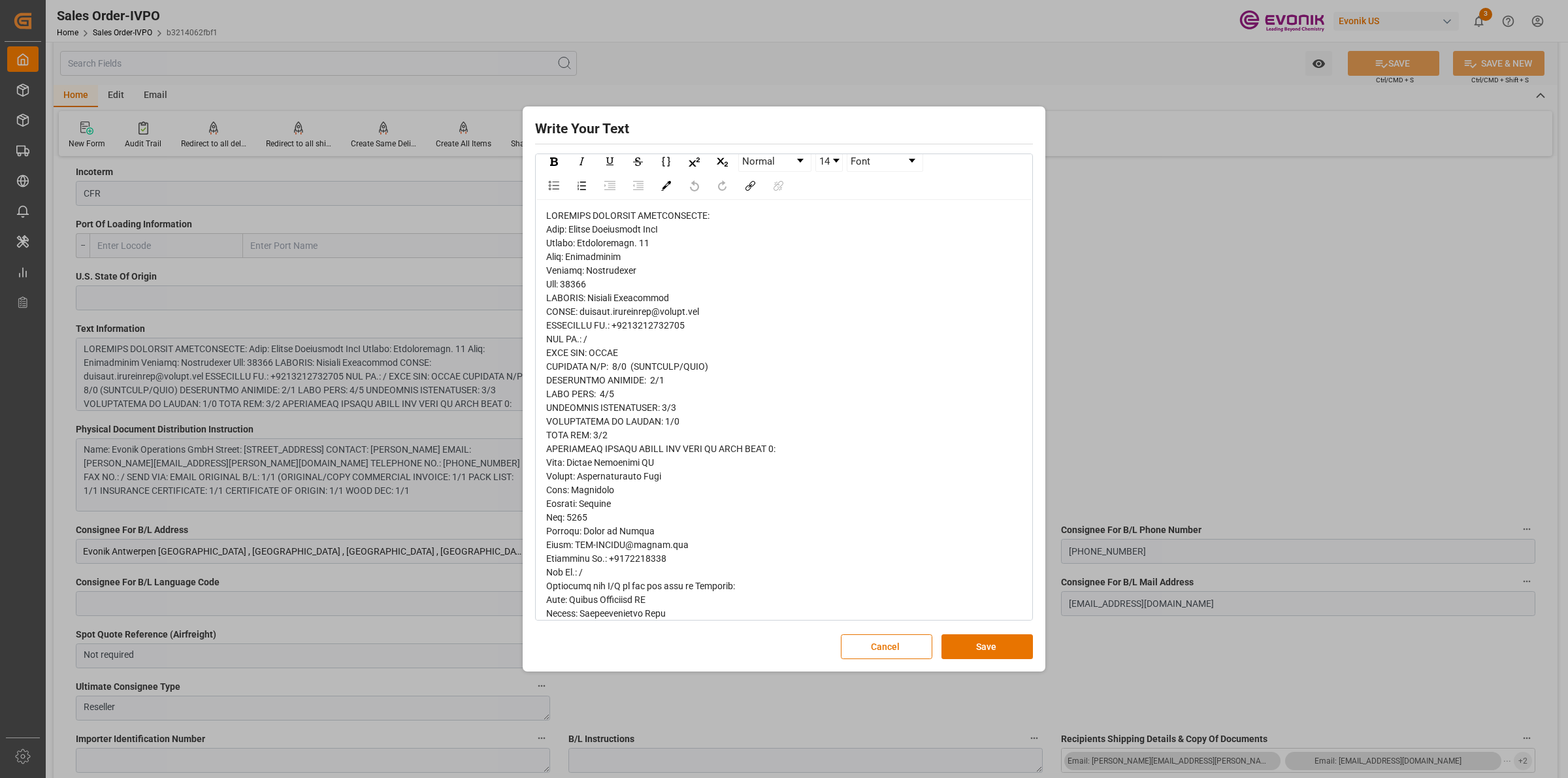
scroll to position [0, 0]
click at [1144, 354] on div "Write Your Text Normal 14 Font Cancel Save" at bounding box center [784, 389] width 1568 height 778
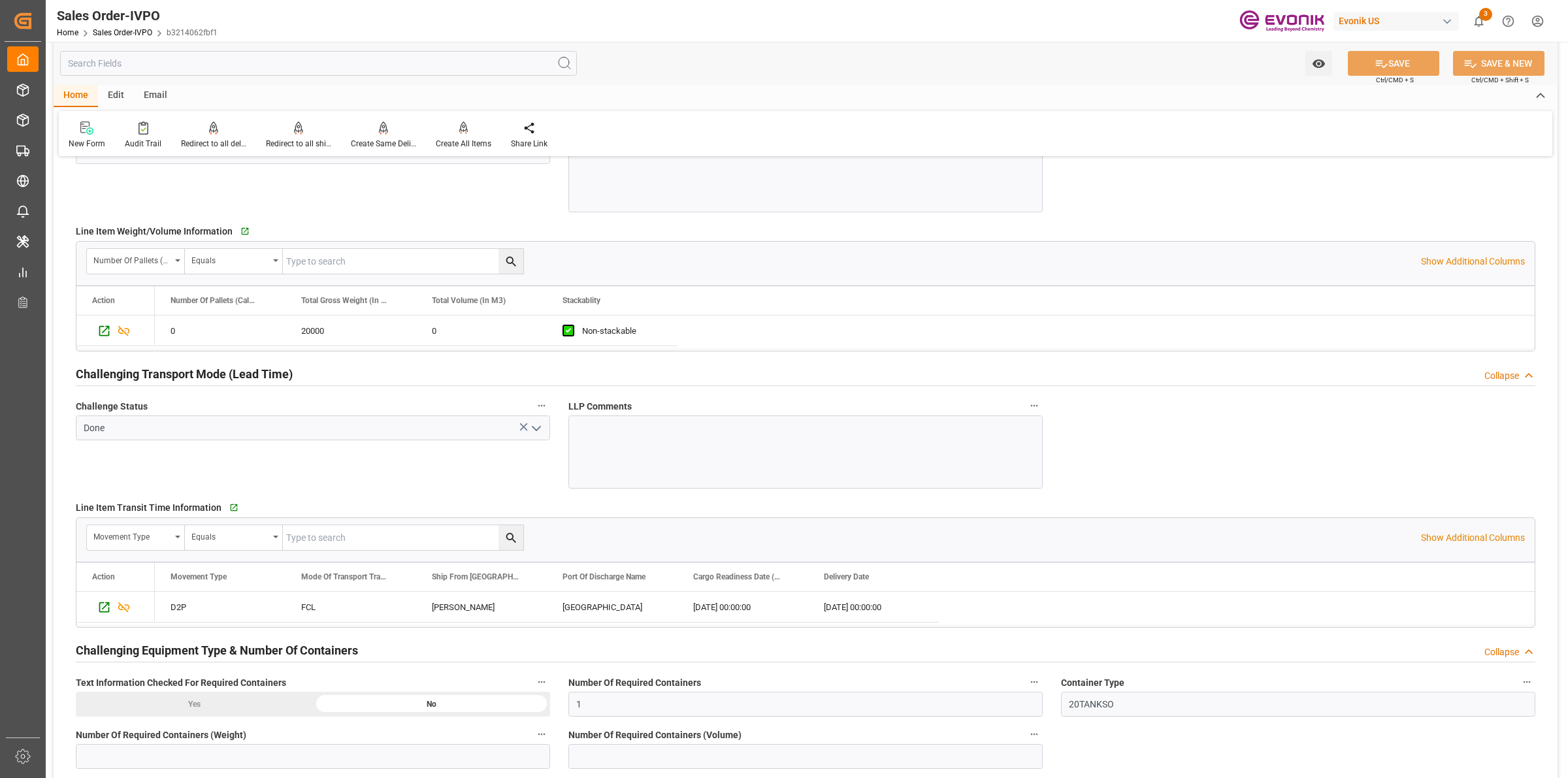
scroll to position [1797, 0]
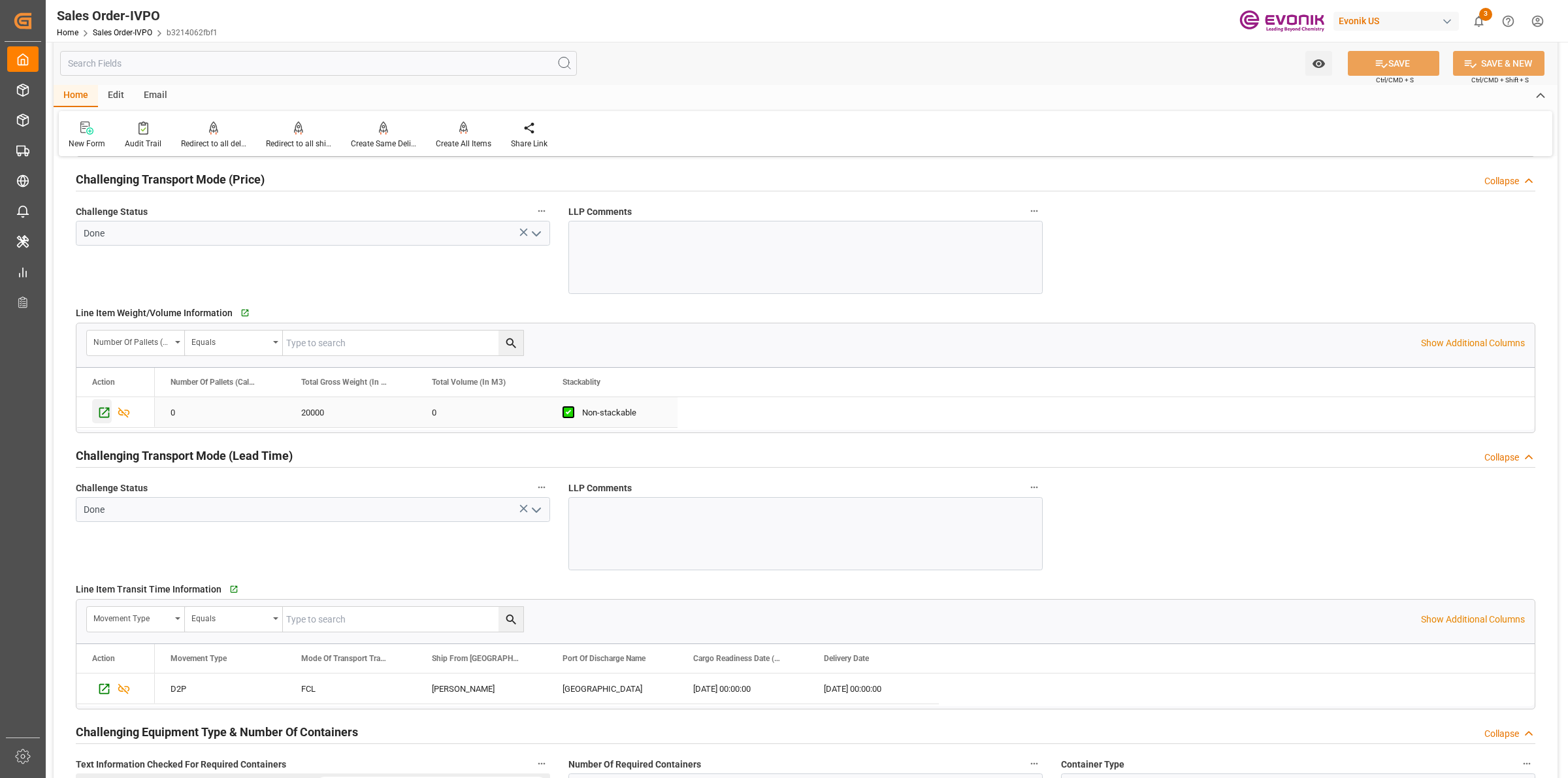
click at [102, 415] on icon "Press SPACE to select this row." at bounding box center [104, 412] width 14 height 14
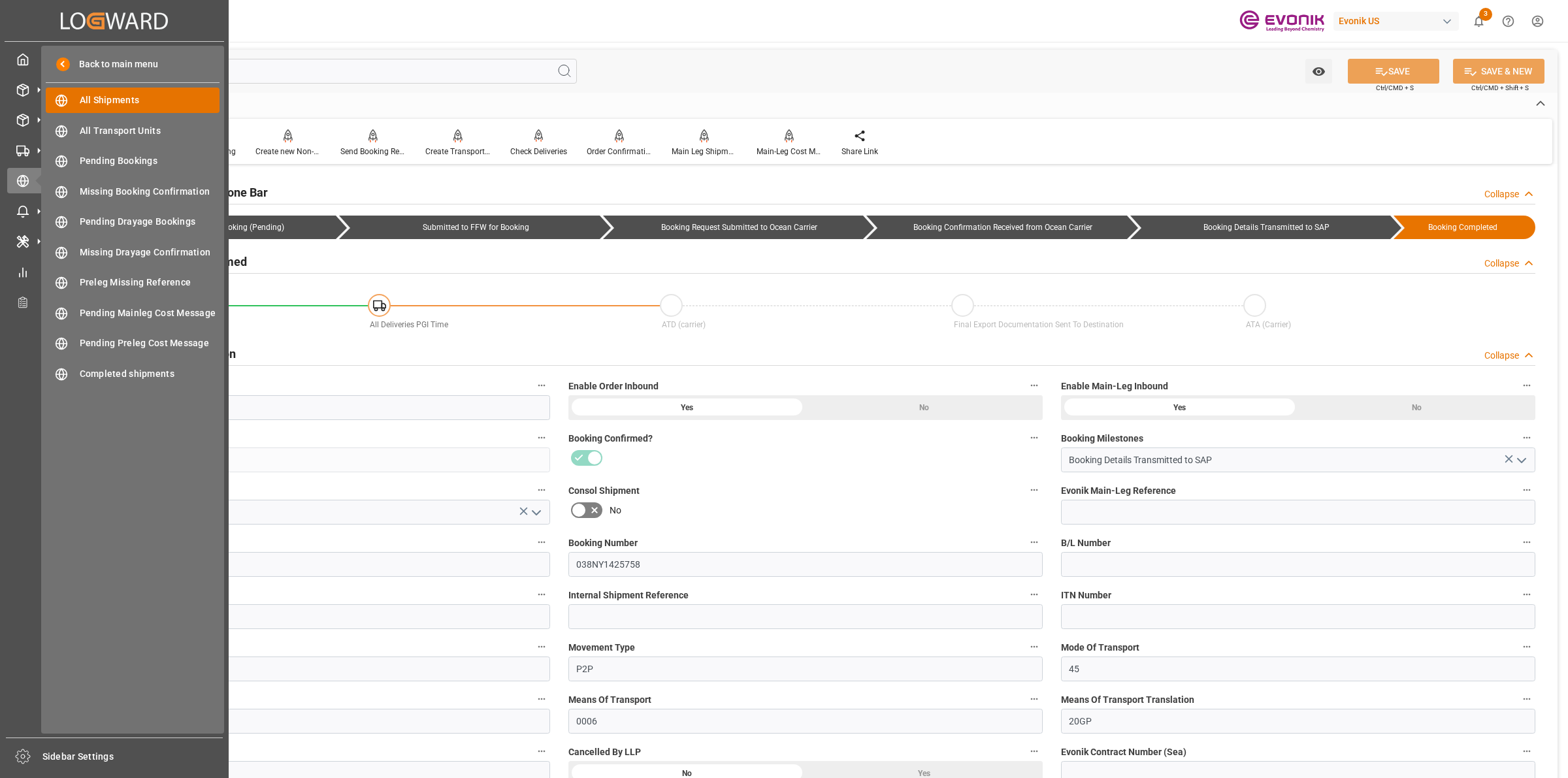
click at [126, 101] on span "All Shipments" at bounding box center [150, 100] width 140 height 14
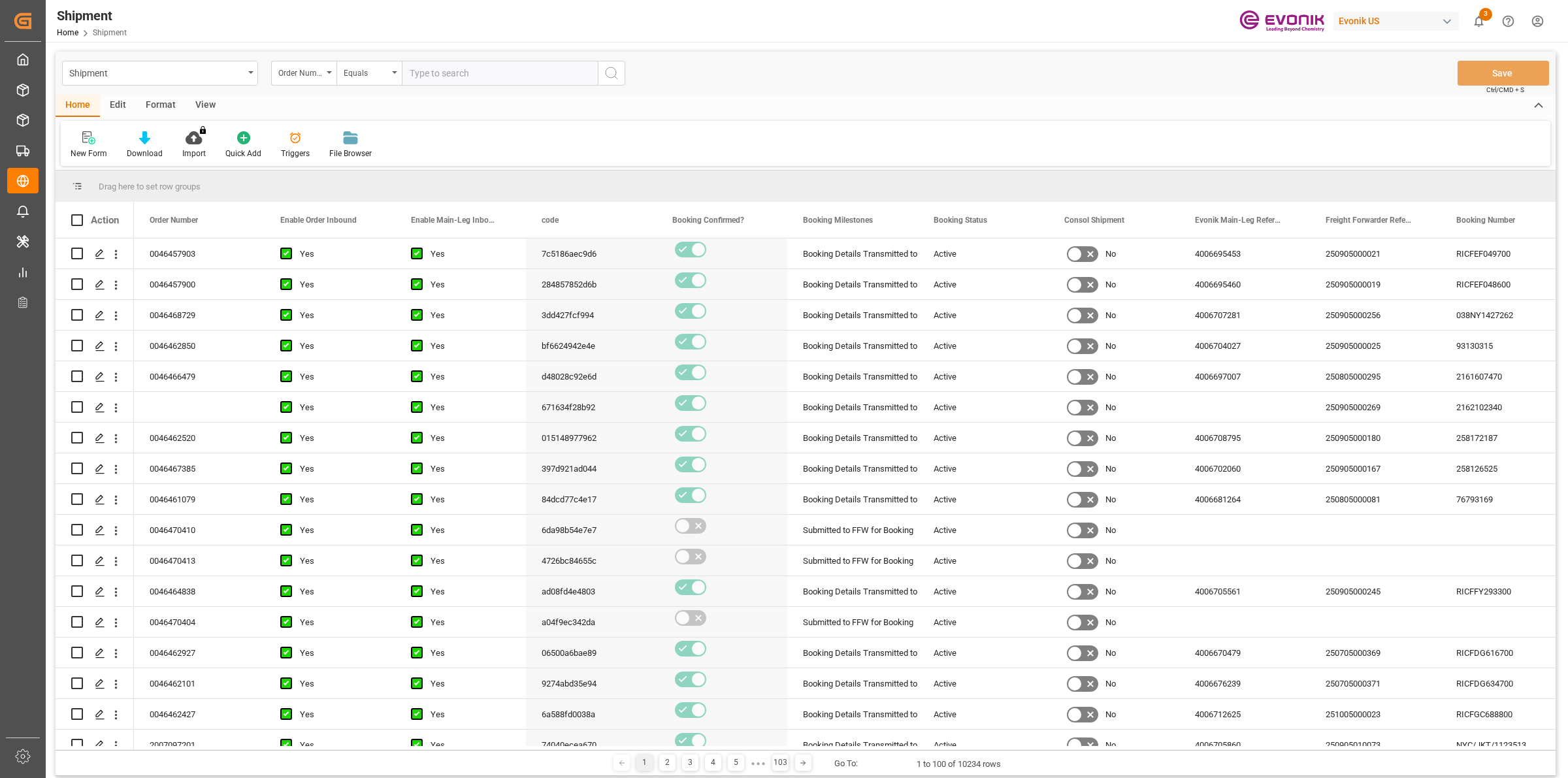
type input "46467177"
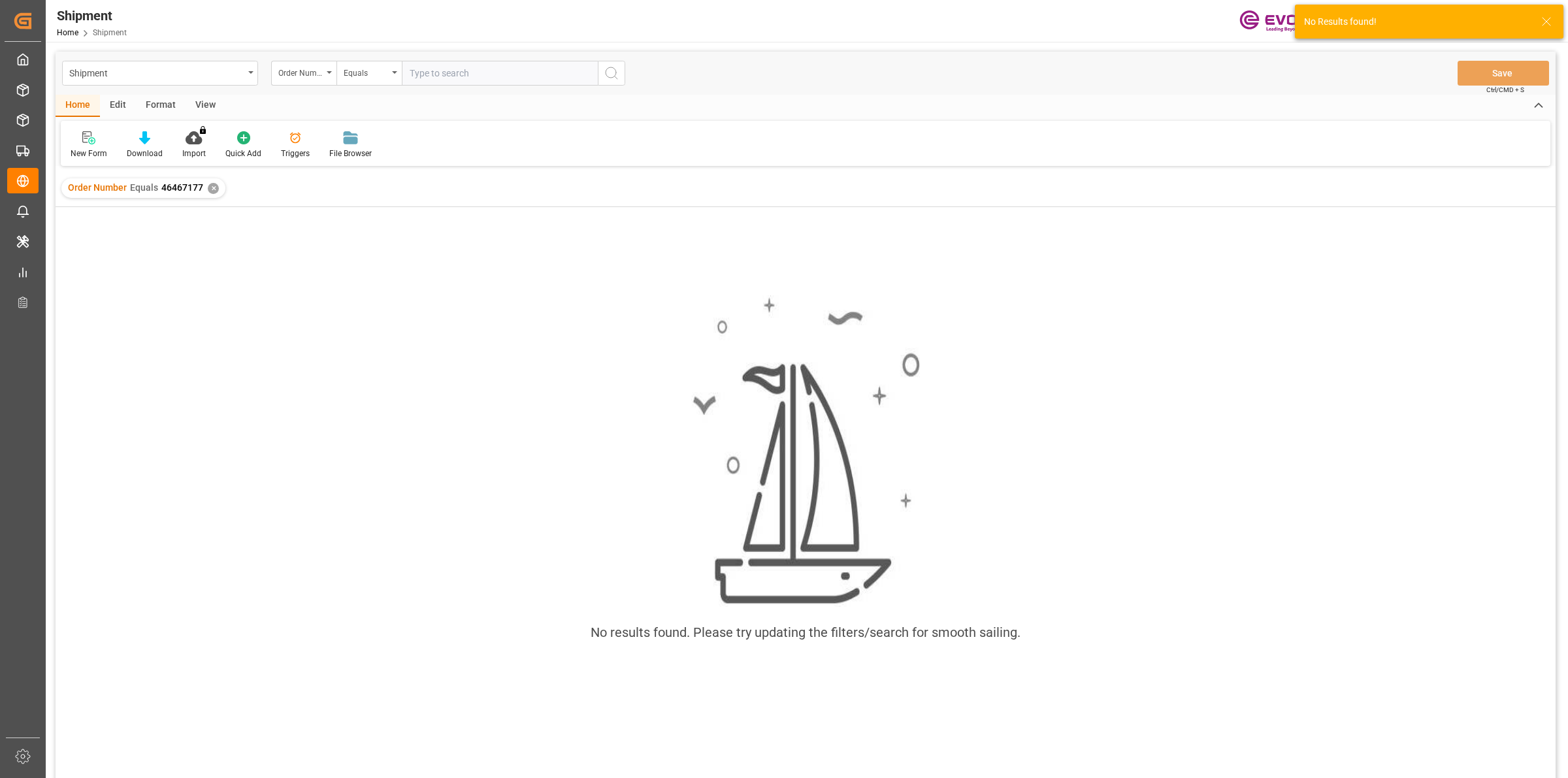
drag, startPoint x: 210, startPoint y: 186, endPoint x: 220, endPoint y: 181, distance: 11.2
click at [209, 188] on div "✕" at bounding box center [213, 189] width 11 height 11
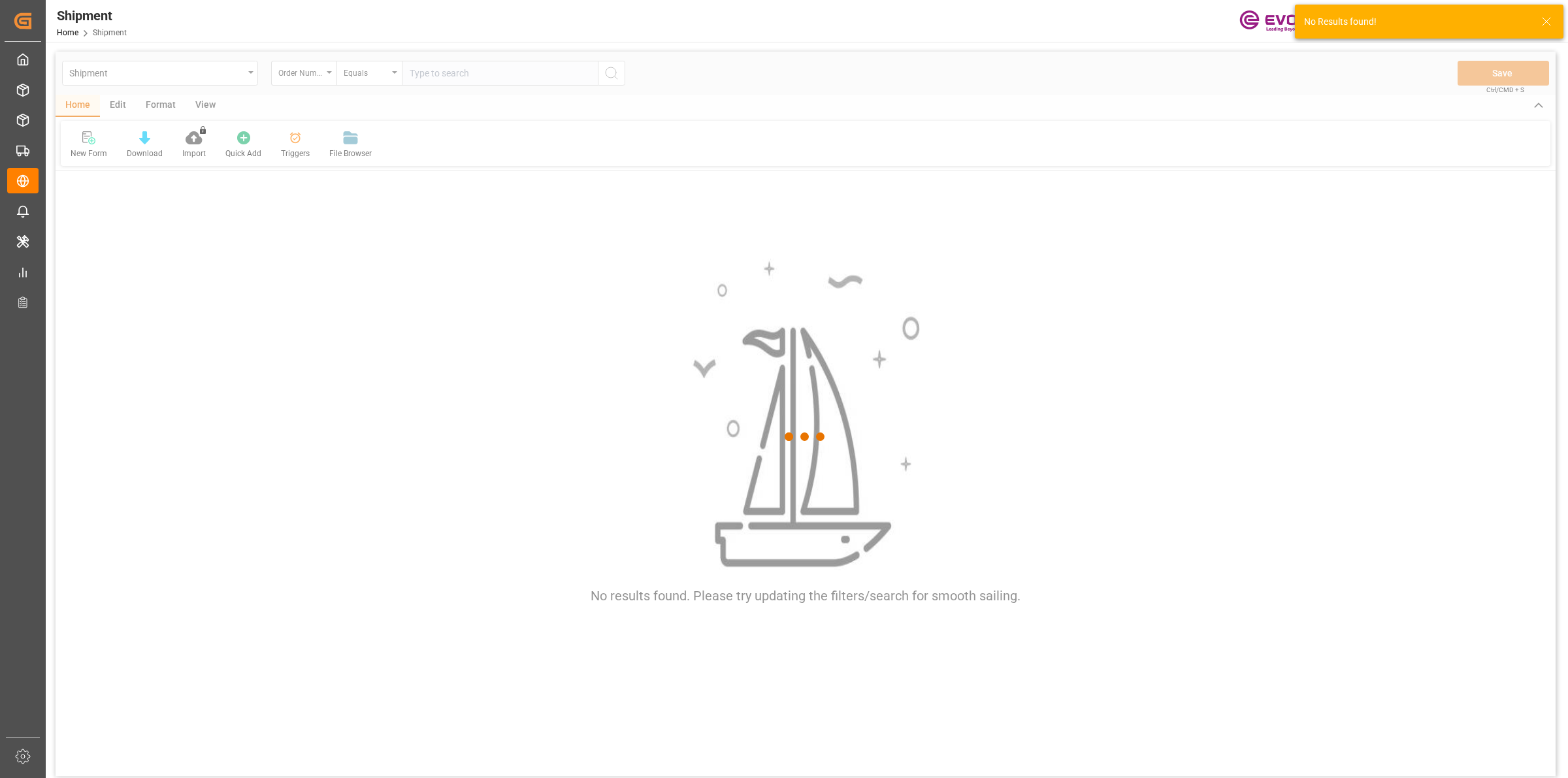
click at [428, 77] on div at bounding box center [806, 437] width 1500 height 770
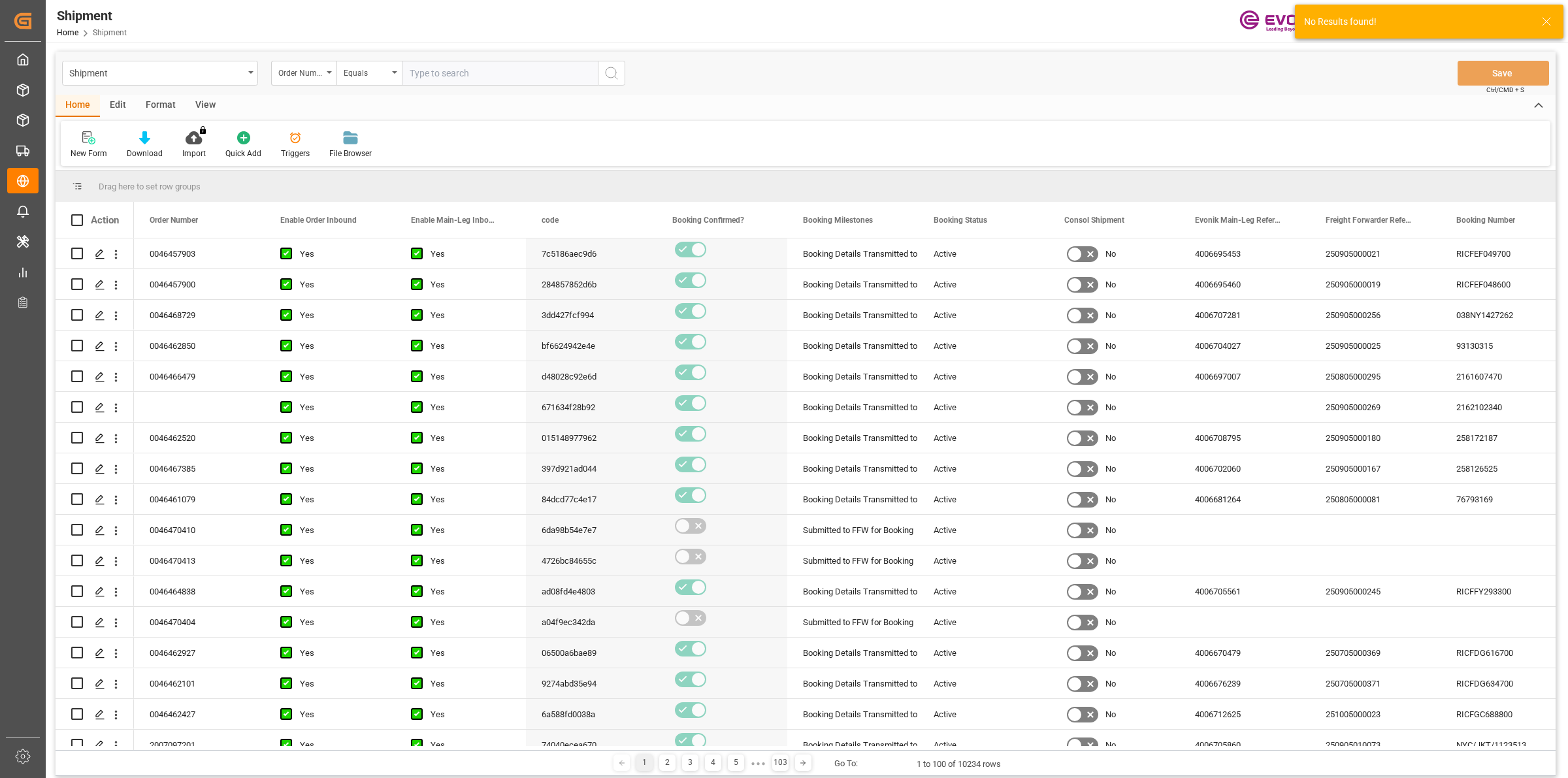
click at [428, 73] on input "text" at bounding box center [500, 73] width 196 height 25
paste input "46467177"
type input "0046467177"
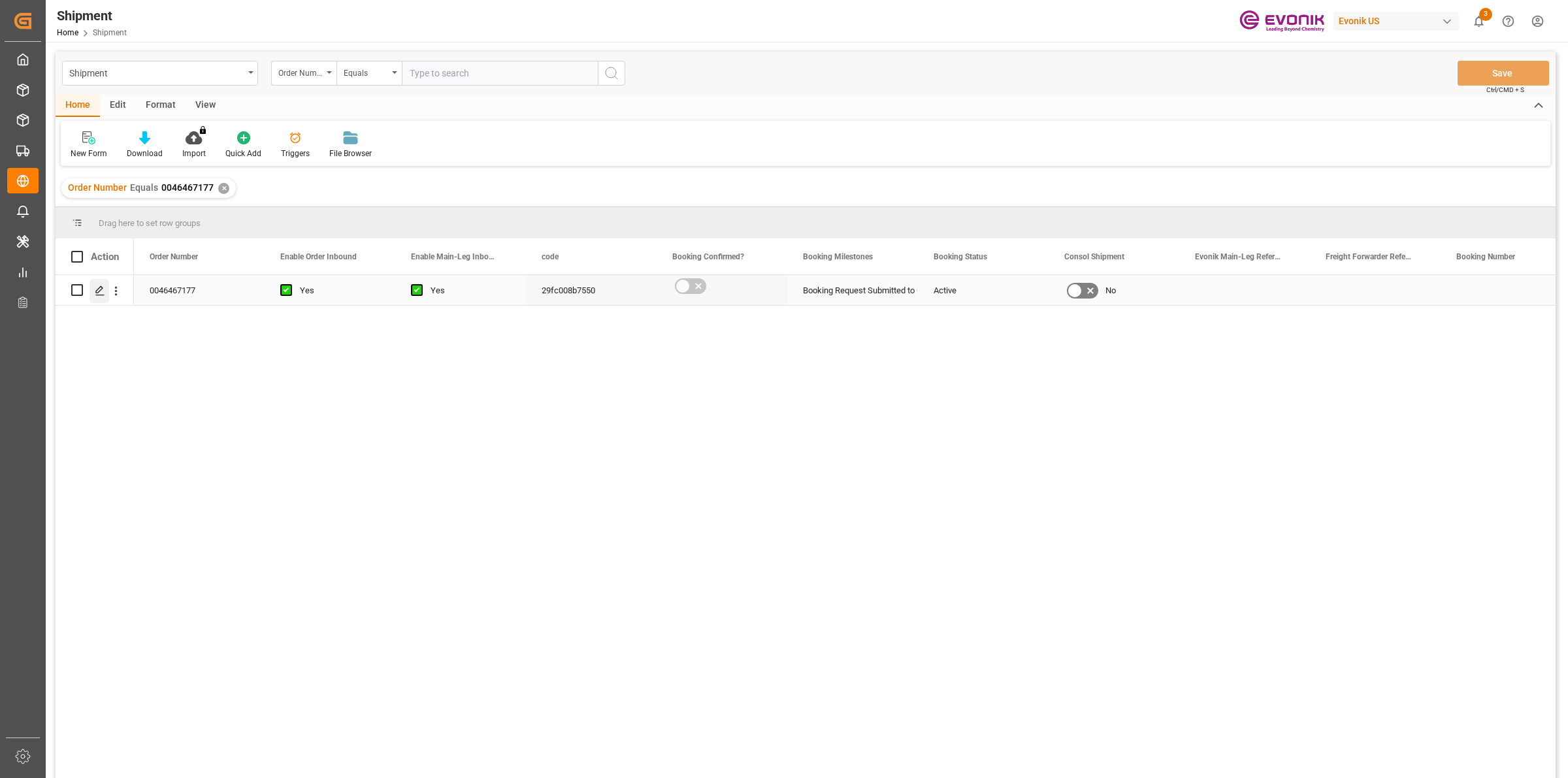
click at [101, 291] on icon "Press SPACE to select this row." at bounding box center [99, 291] width 10 height 10
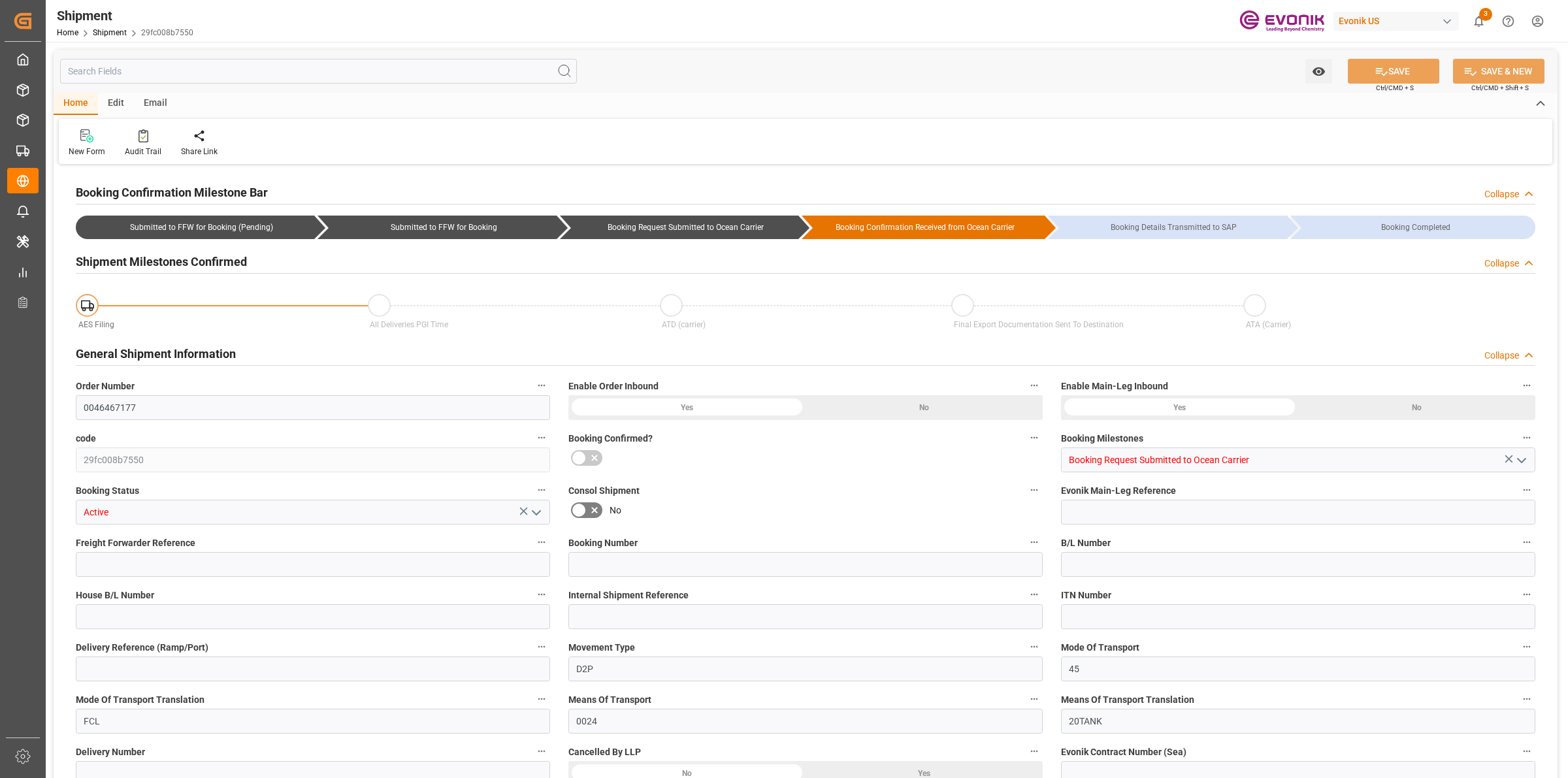
type input "TQMU"
type input "Intermodal Tank Transport"
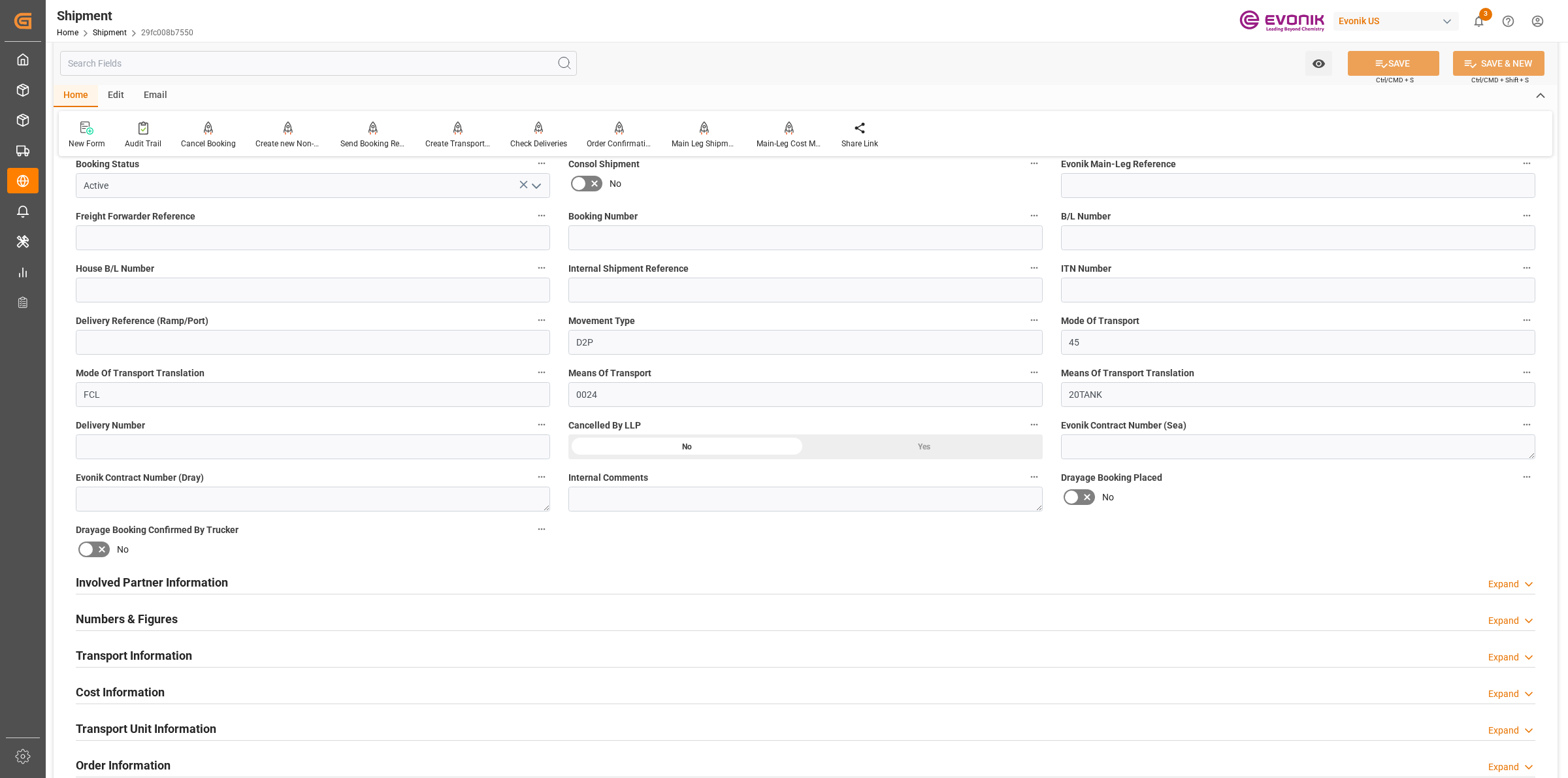
click at [717, 588] on div "Involved Partner Information Expand" at bounding box center [805, 581] width 1459 height 25
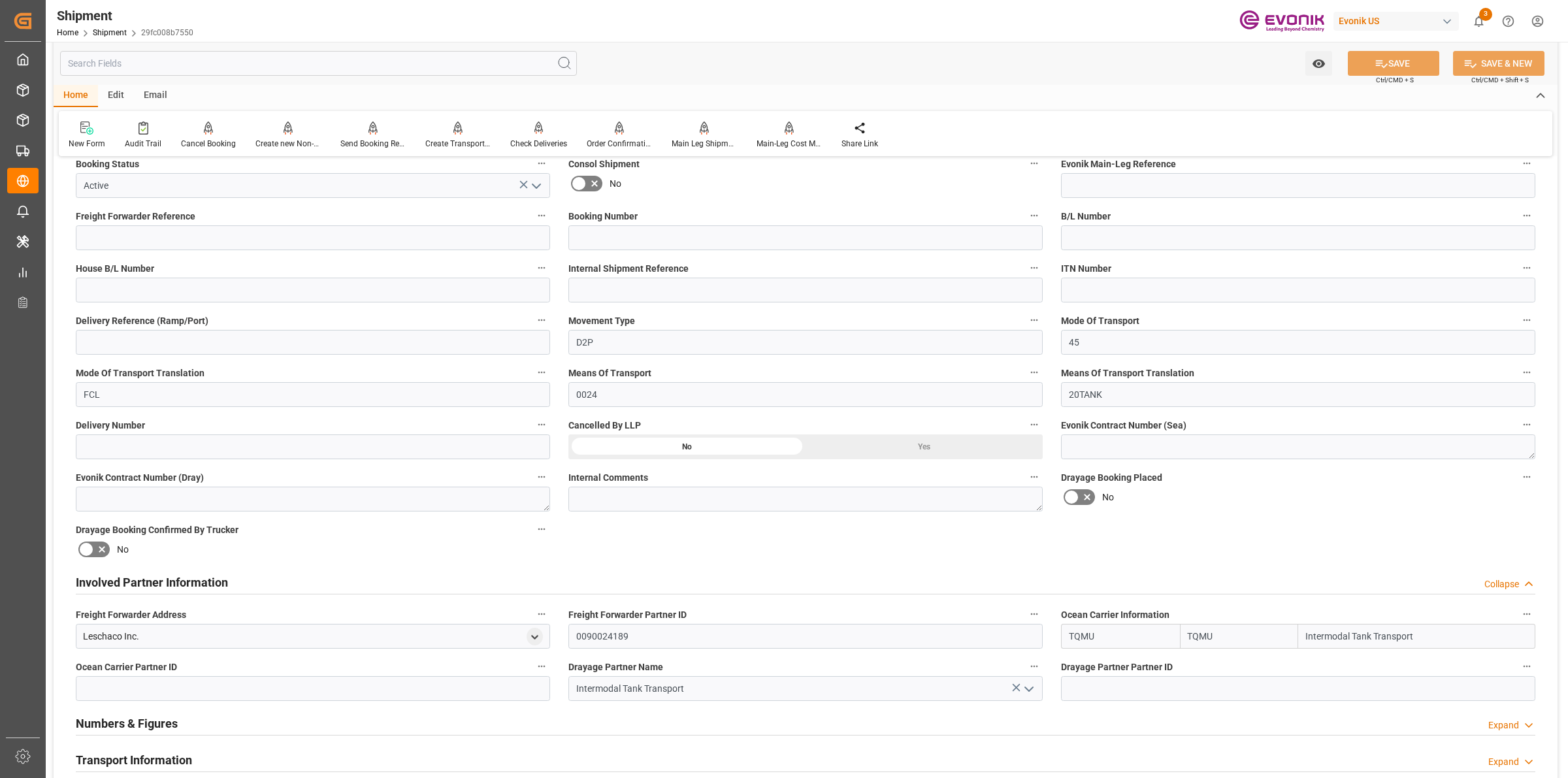
scroll to position [571, 0]
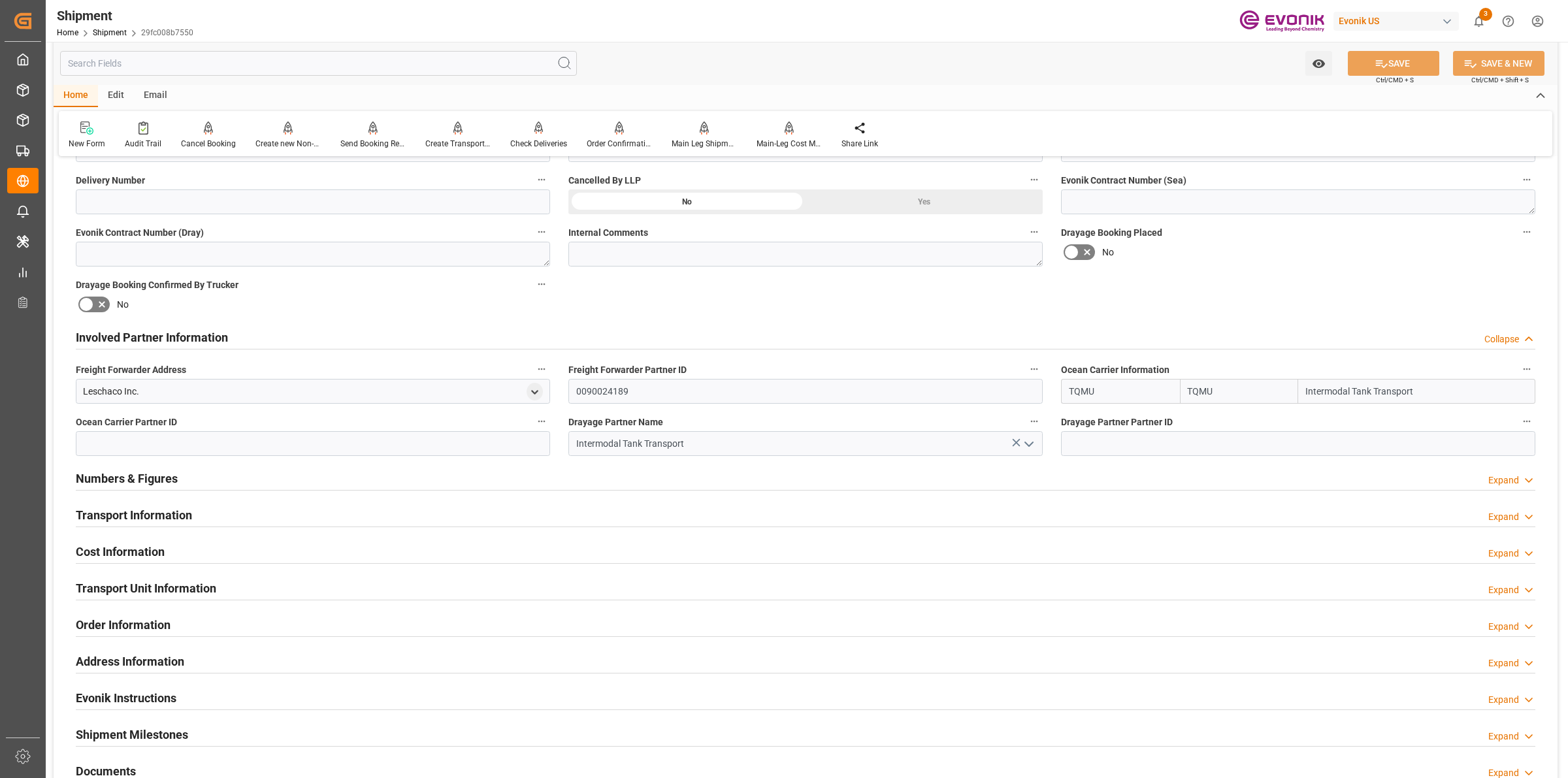
click at [220, 560] on div "Cost Information Expand" at bounding box center [805, 550] width 1459 height 25
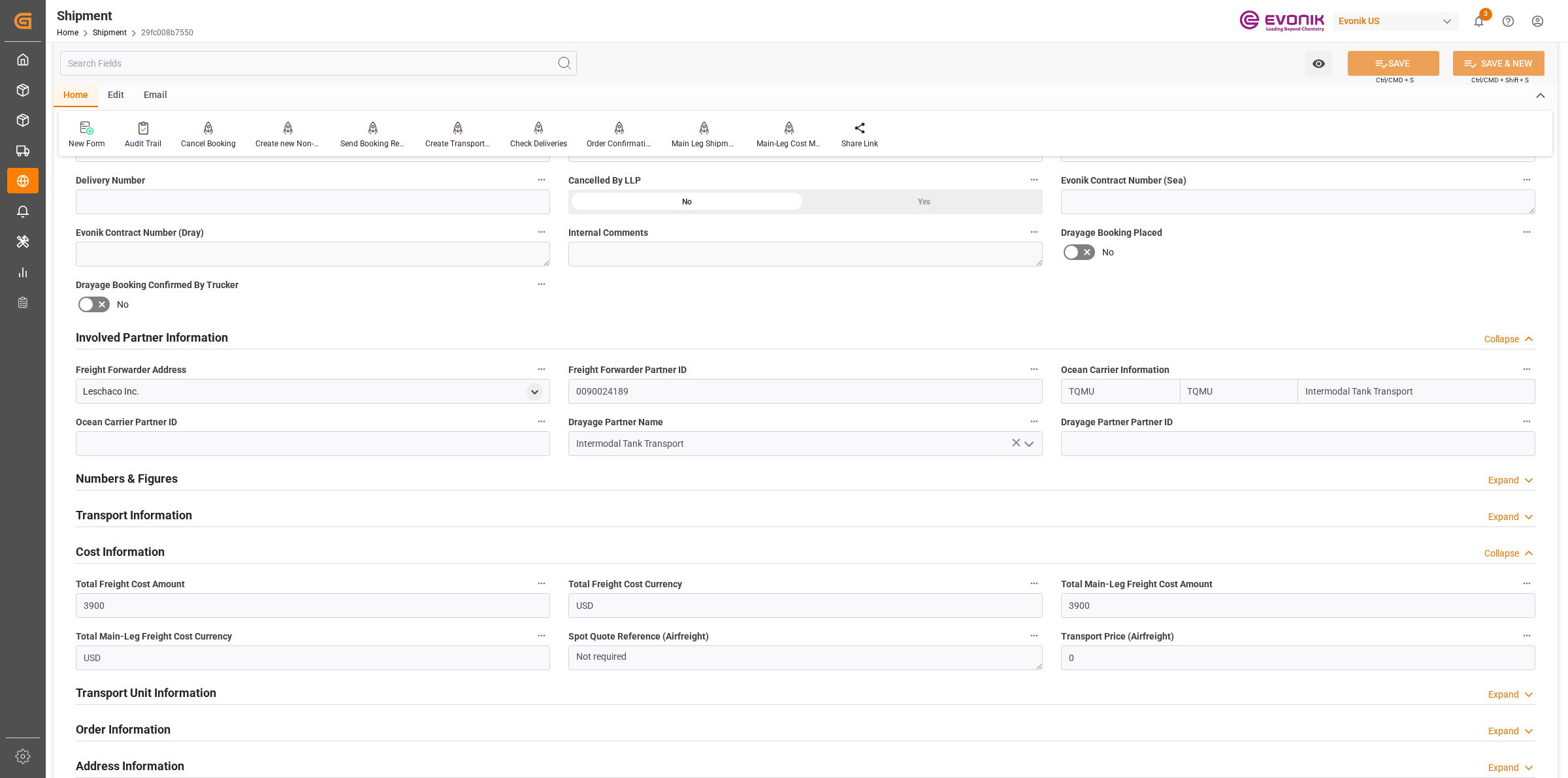
click at [220, 560] on div "Cost Information Collapse" at bounding box center [805, 550] width 1459 height 25
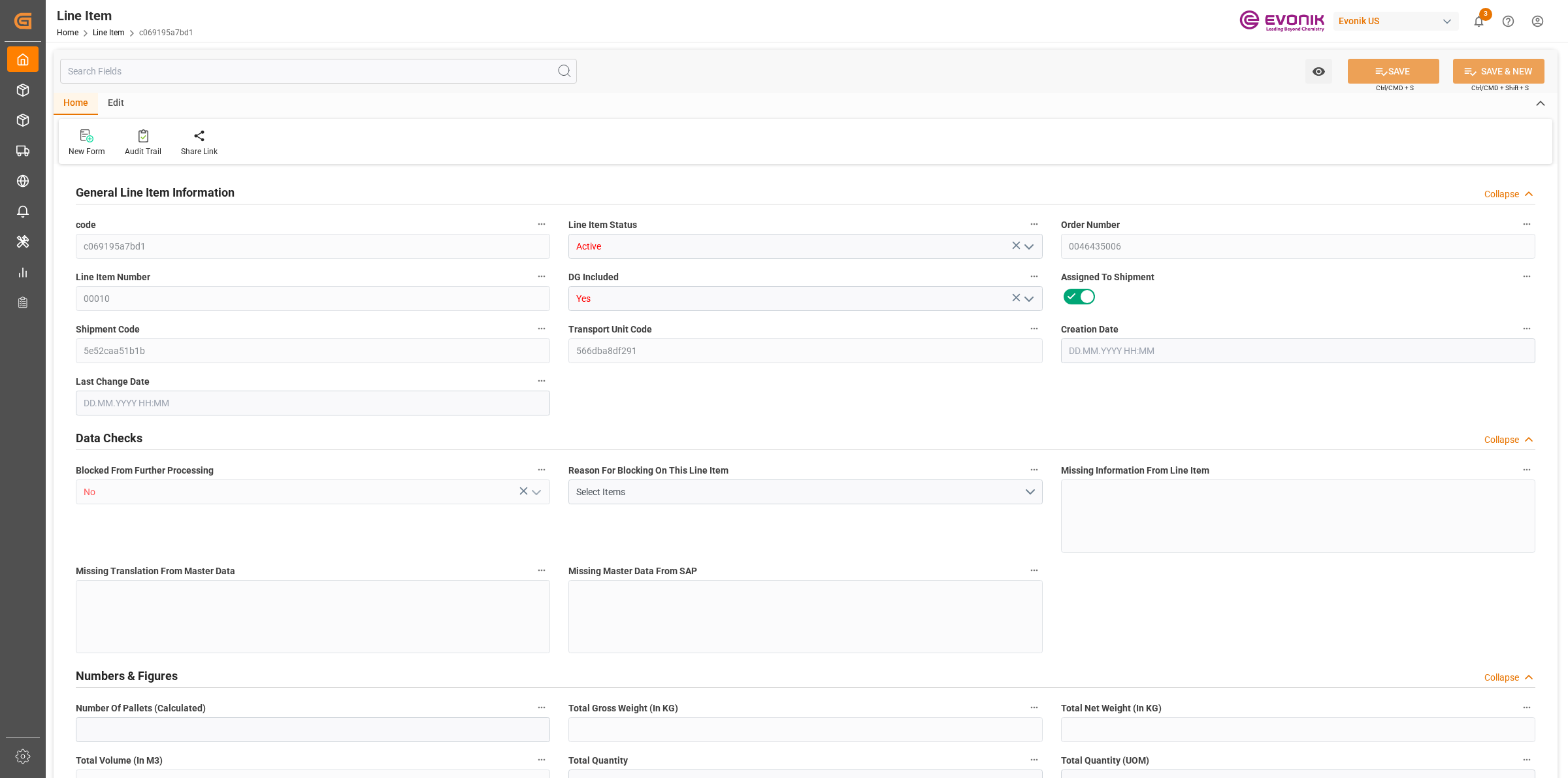
type input "0"
type input "20000"
type input "0"
type input "20000"
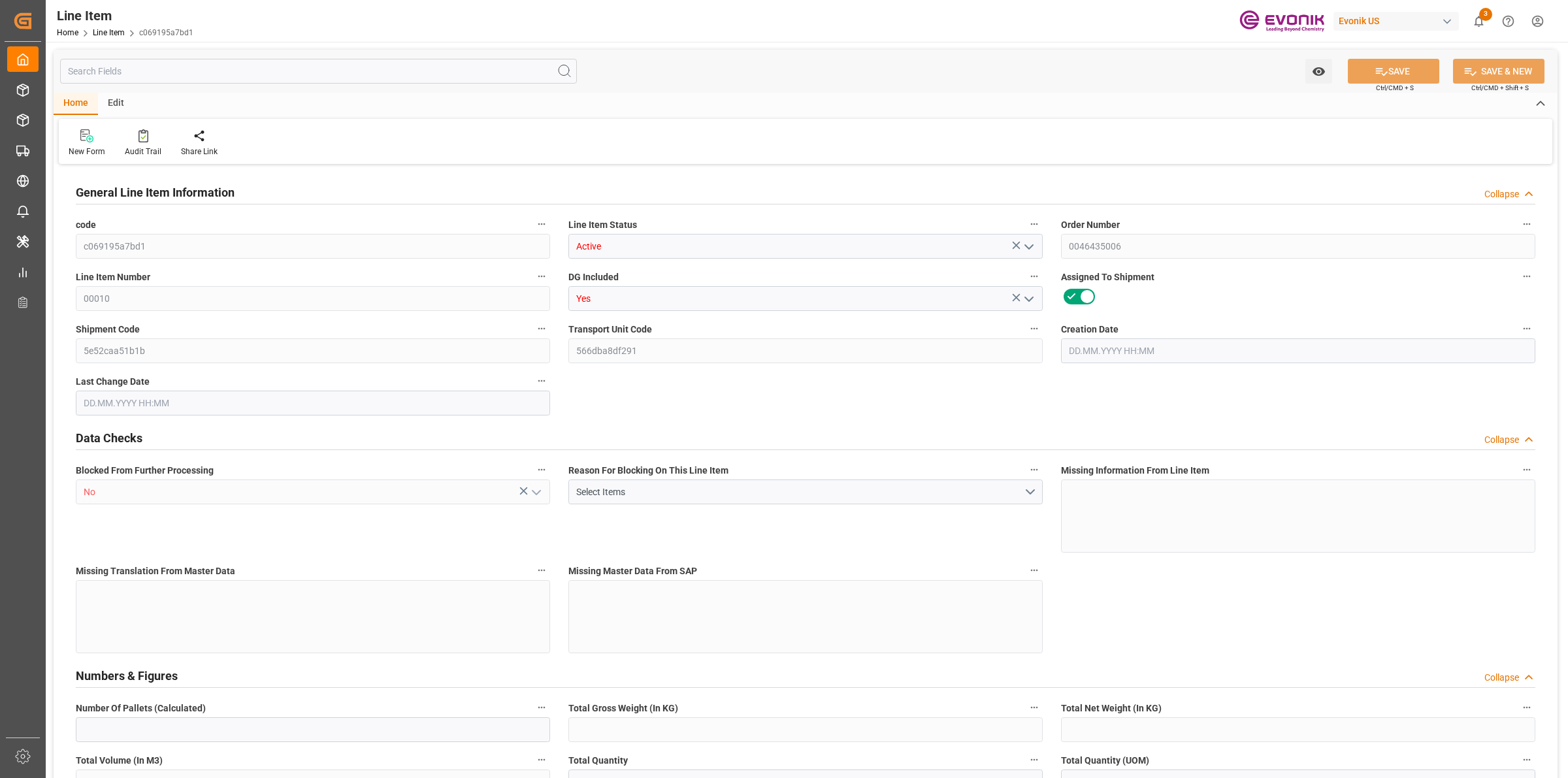
type input "160000"
type input "20000"
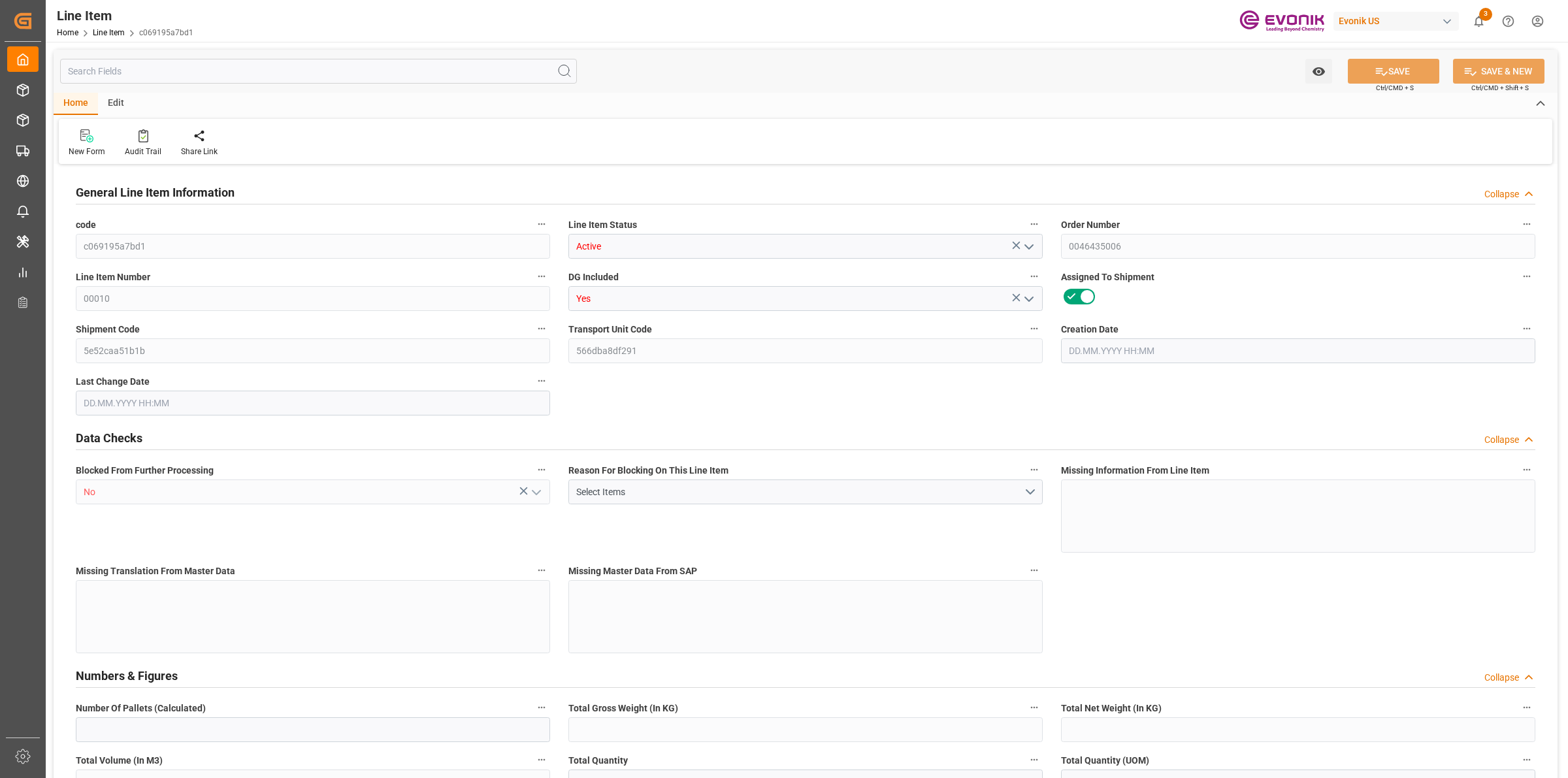
type input "20000"
type input "0"
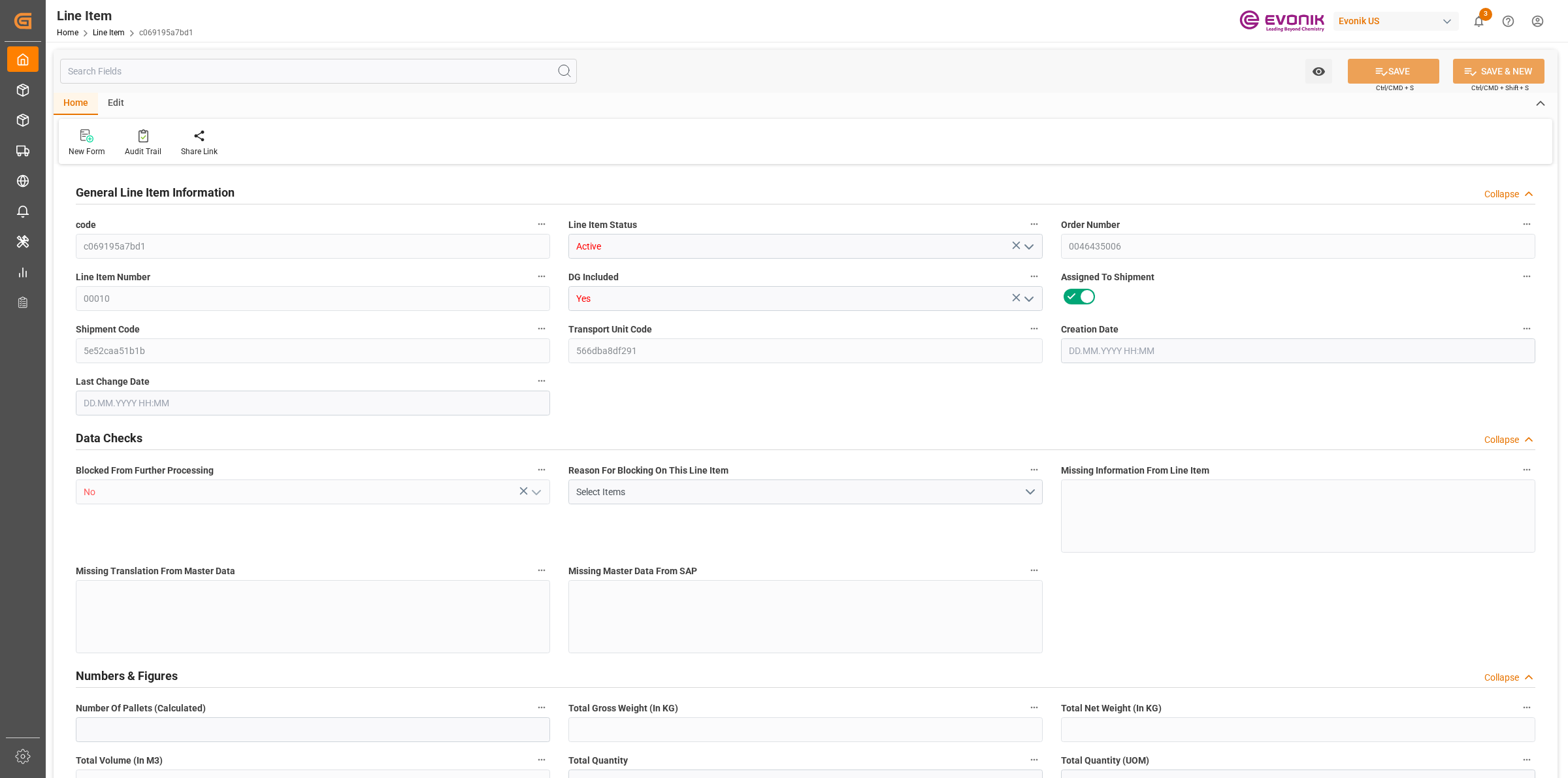
type input "19750"
type input "0"
type input "[DATE] 18:45"
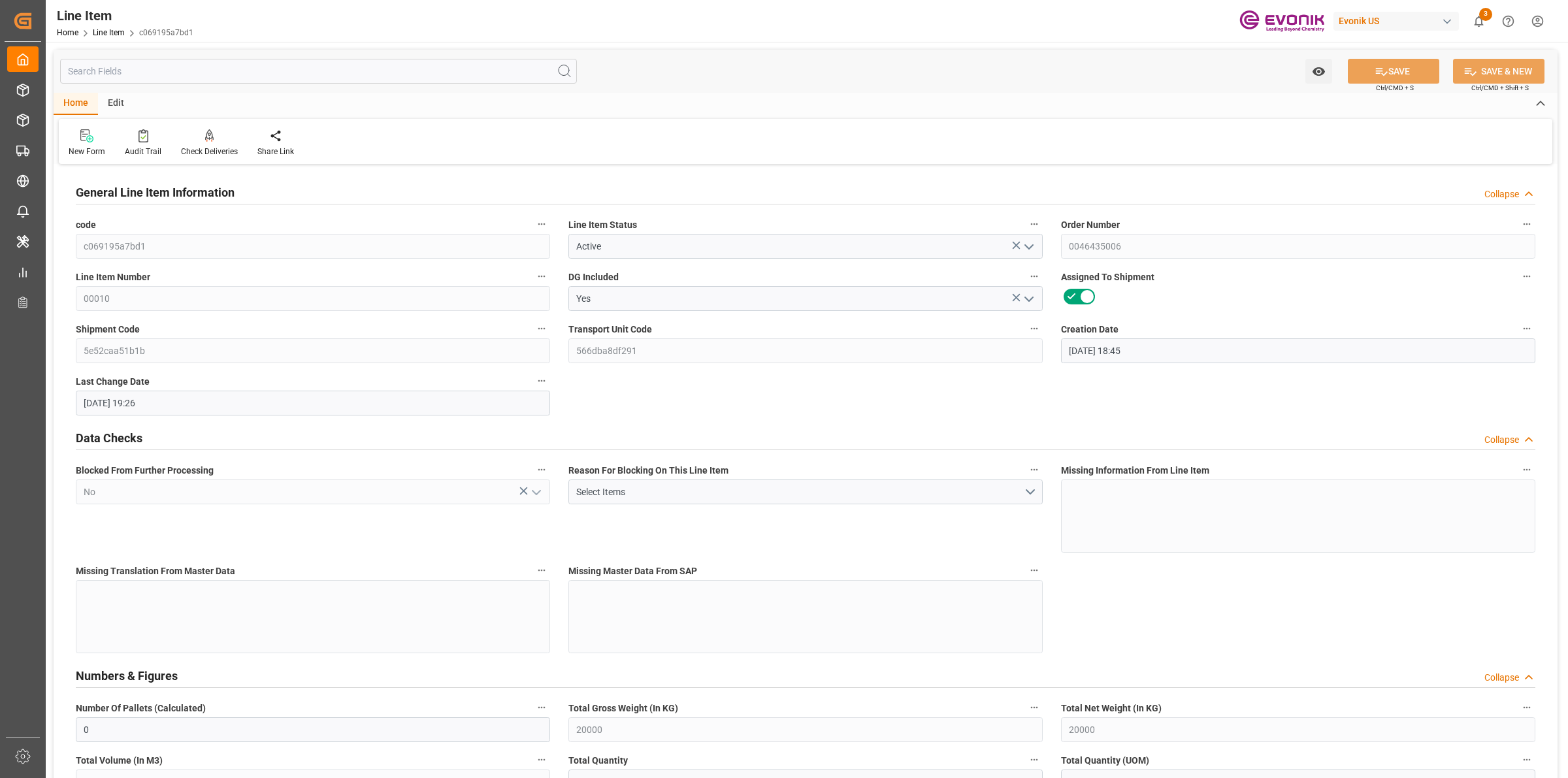
type input "[DATE] 19:26"
type input "[DATE]"
